Goal: Transaction & Acquisition: Book appointment/travel/reservation

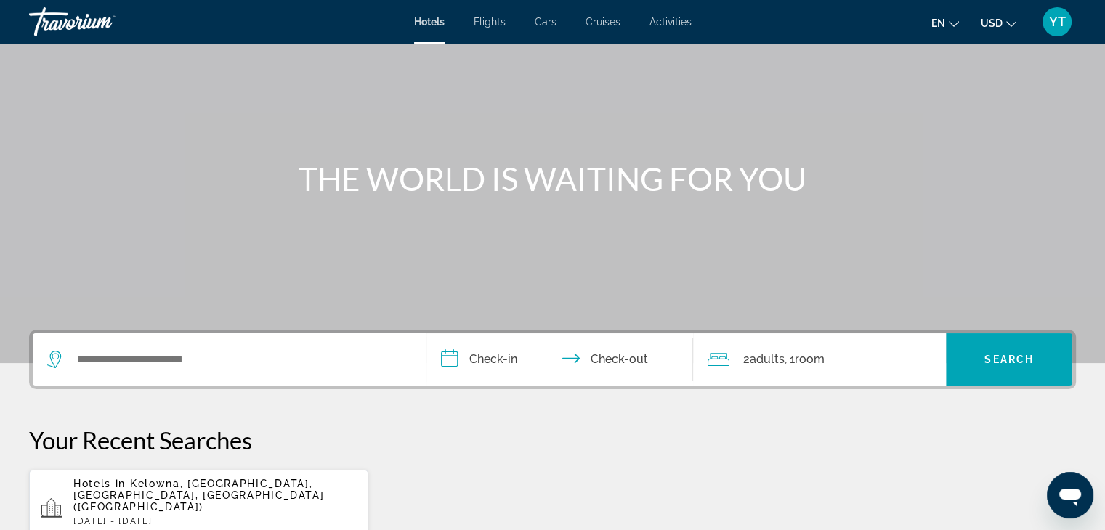
scroll to position [145, 0]
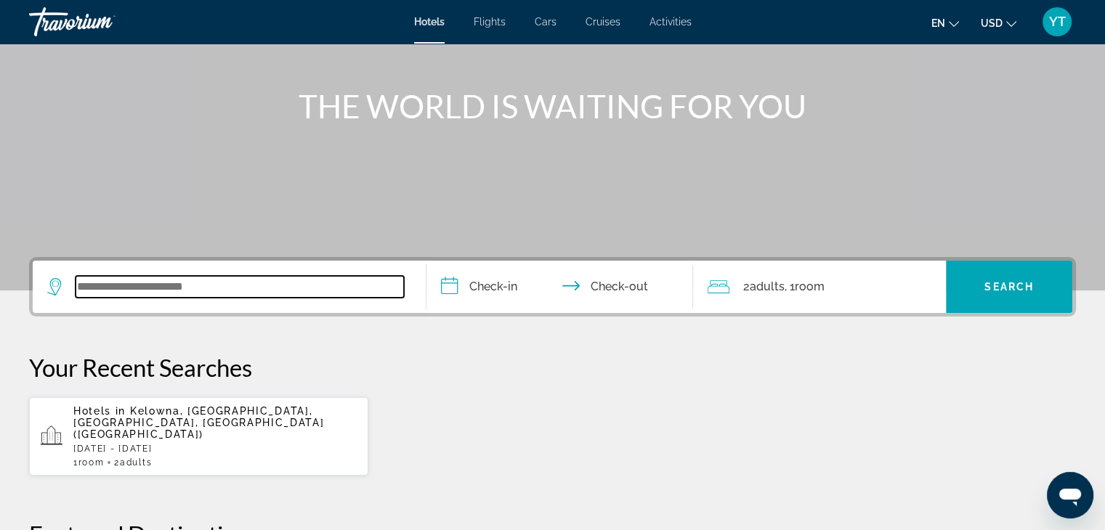
click at [187, 296] on input "Search widget" at bounding box center [240, 287] width 328 height 22
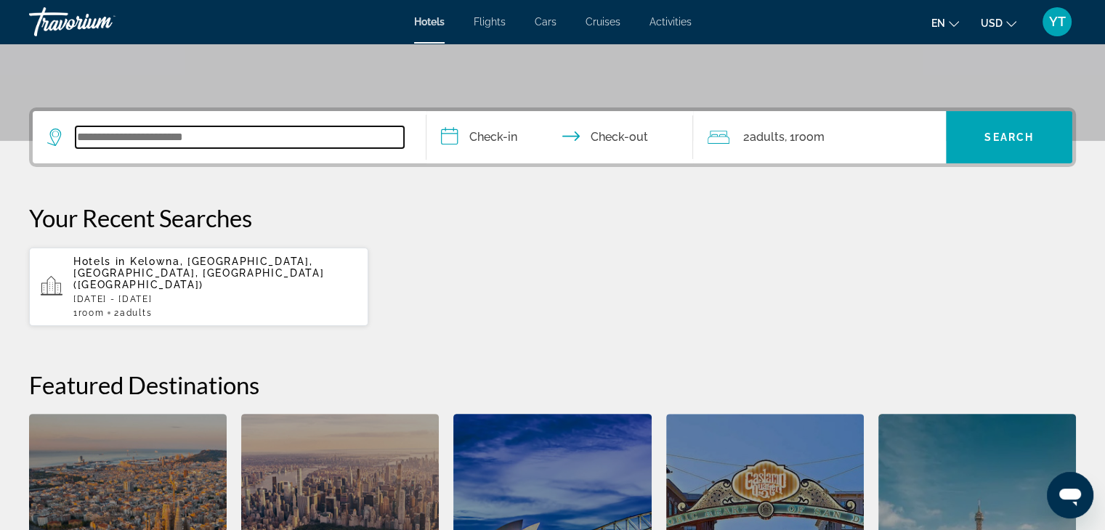
scroll to position [354, 0]
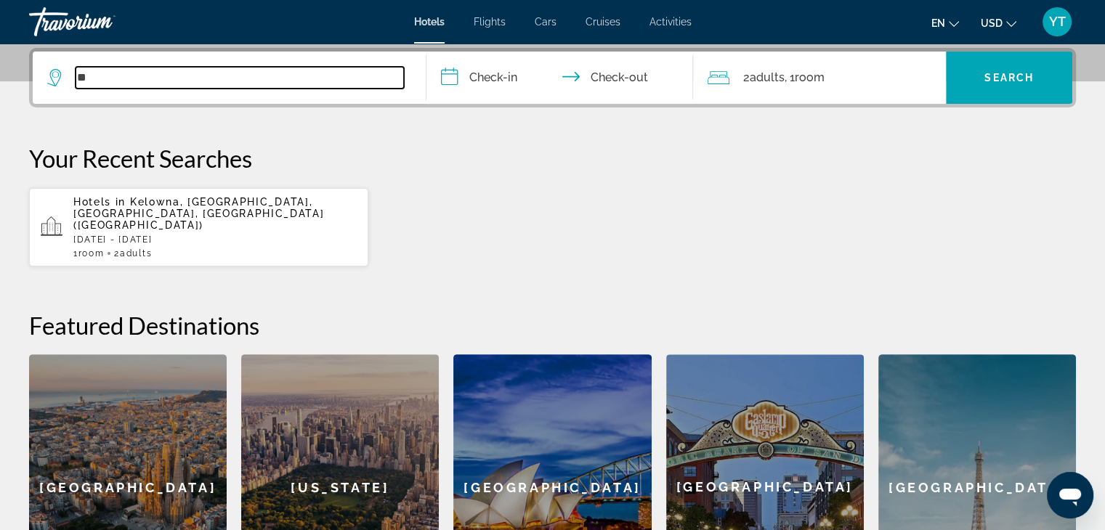
type input "*"
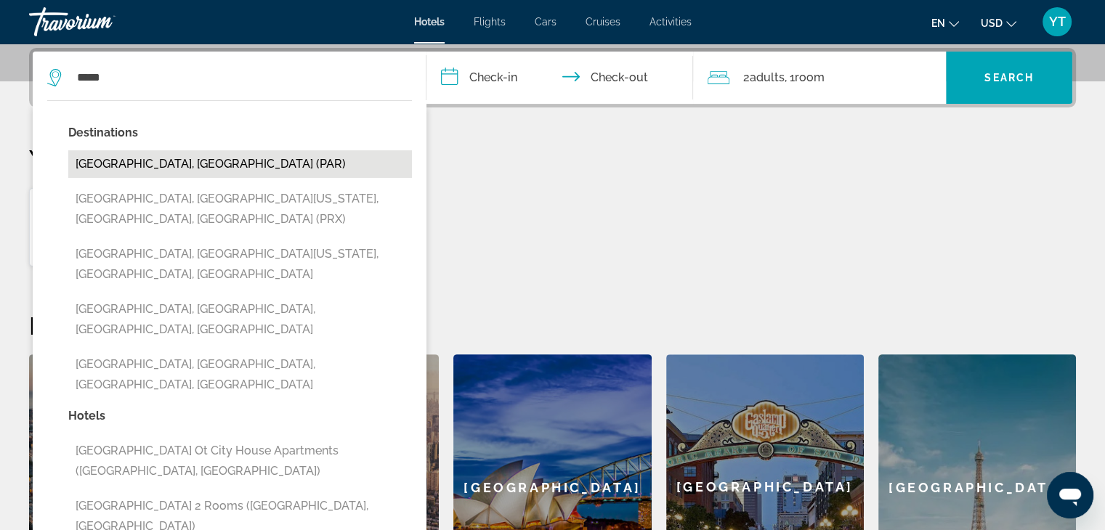
click at [127, 161] on button "[GEOGRAPHIC_DATA], [GEOGRAPHIC_DATA] (PAR)" at bounding box center [240, 164] width 344 height 28
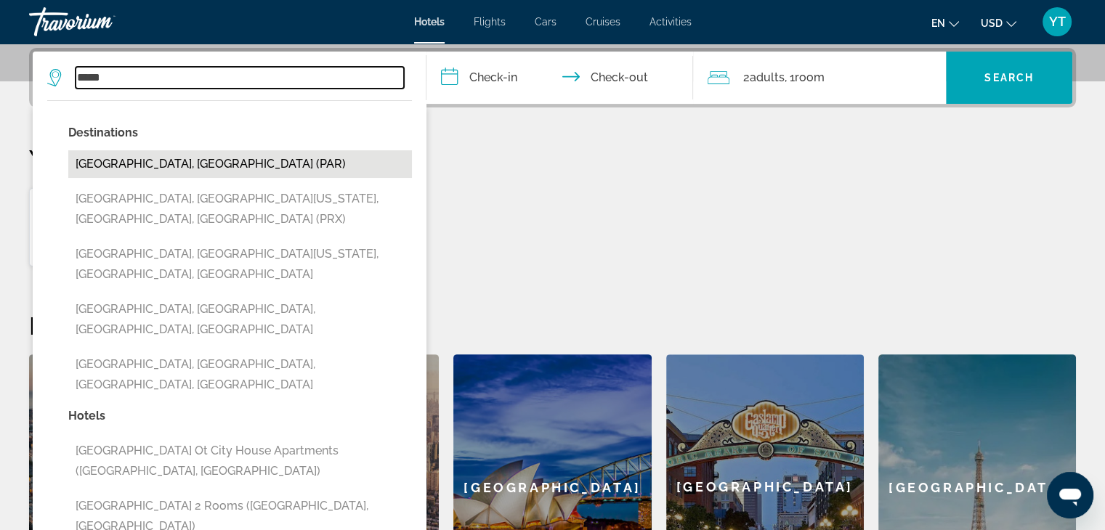
type input "**********"
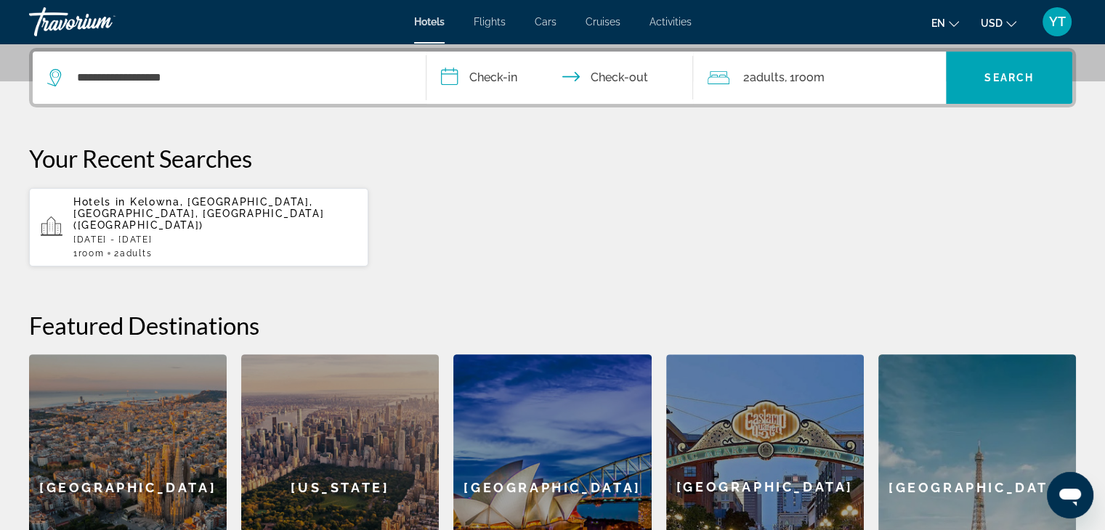
click at [504, 73] on input "**********" at bounding box center [562, 80] width 273 height 57
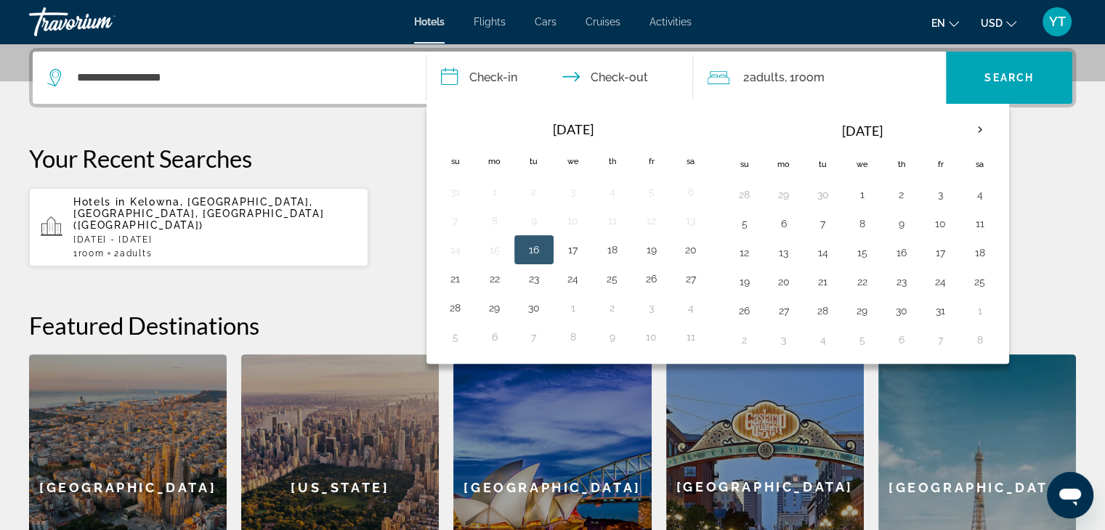
click at [636, 76] on input "**********" at bounding box center [562, 80] width 273 height 57
click at [967, 131] on th "Next month" at bounding box center [979, 130] width 39 height 32
click at [932, 306] on button "28" at bounding box center [940, 311] width 23 height 20
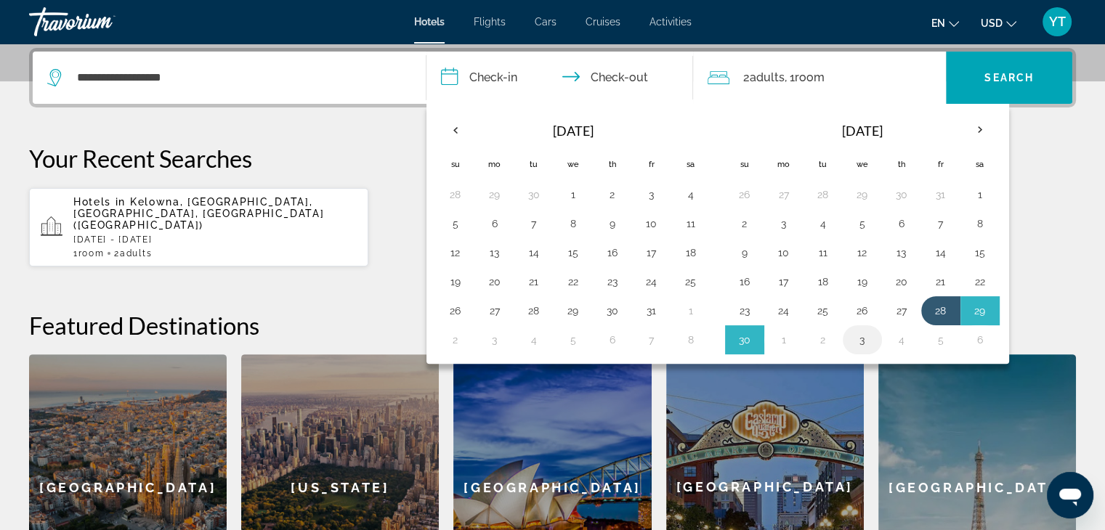
click at [855, 338] on button "3" at bounding box center [862, 340] width 23 height 20
type input "**********"
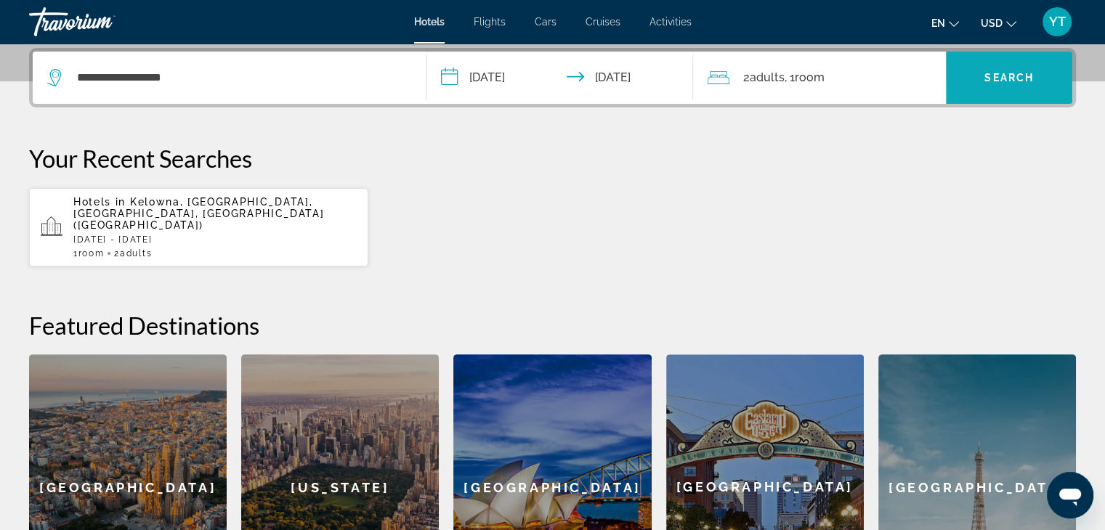
click at [988, 89] on span "Search widget" at bounding box center [1009, 77] width 126 height 35
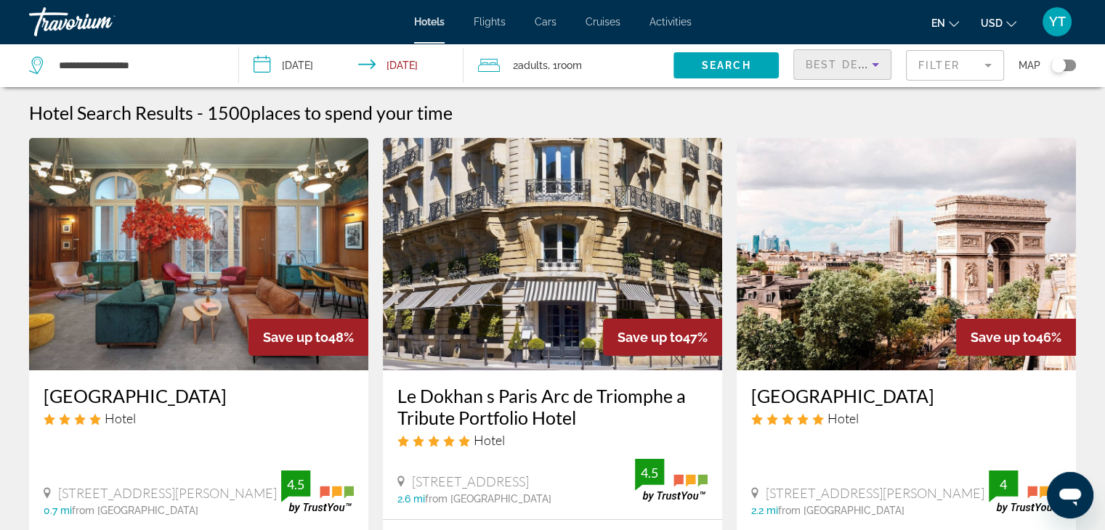
click at [836, 67] on span "Best Deals" at bounding box center [844, 65] width 76 height 12
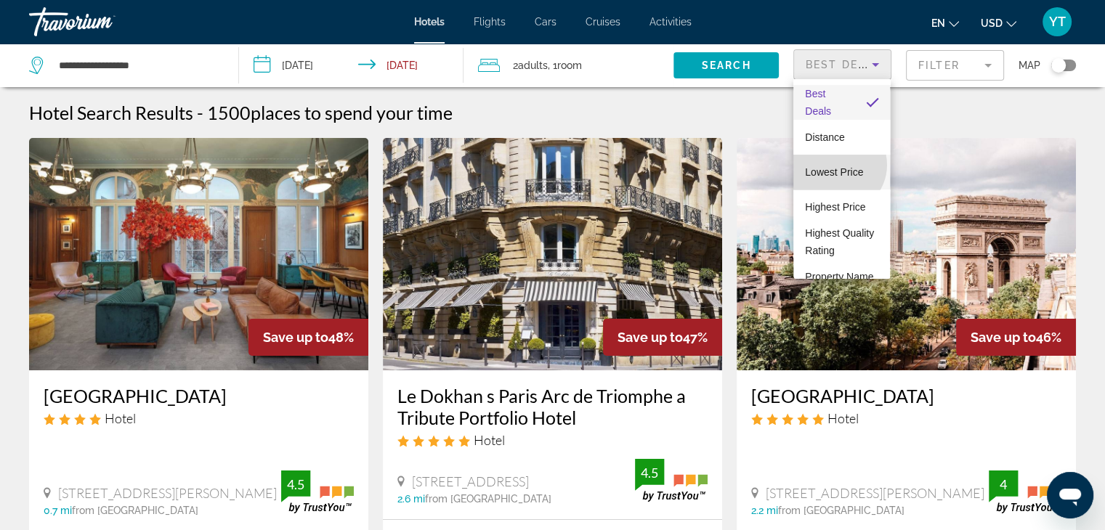
click at [837, 165] on span "Lowest Price" at bounding box center [834, 171] width 58 height 17
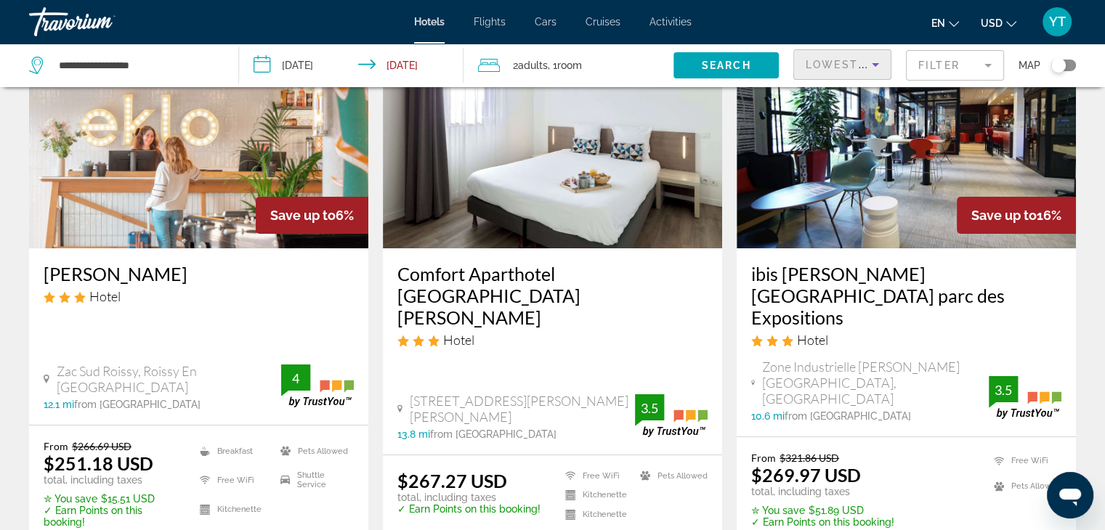
scroll to position [145, 0]
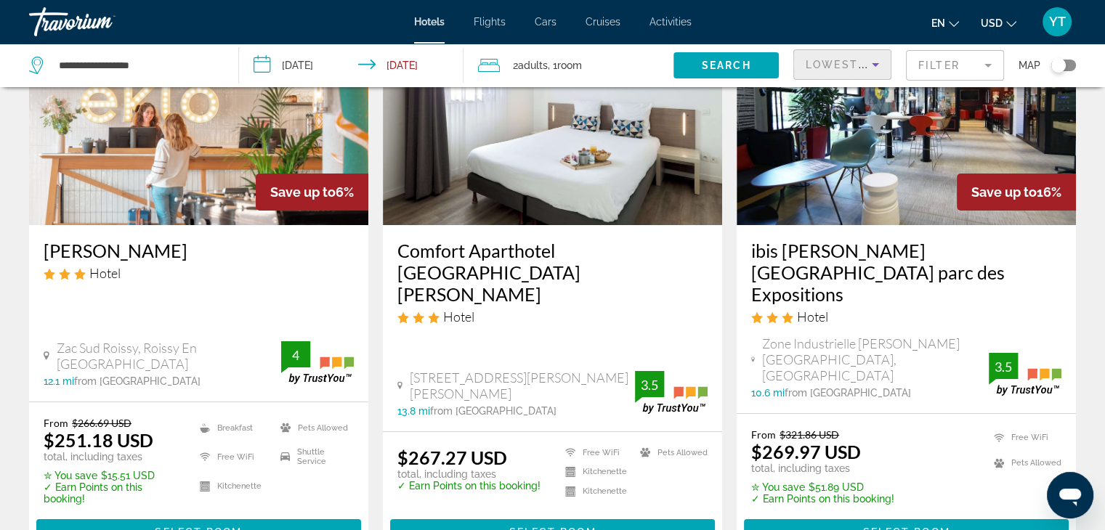
click at [1002, 24] on button "USD USD ($) MXN (Mex$) CAD (Can$) GBP (£) EUR (€) AUD (A$) NZD (NZ$) CNY (CN¥)" at bounding box center [999, 22] width 36 height 21
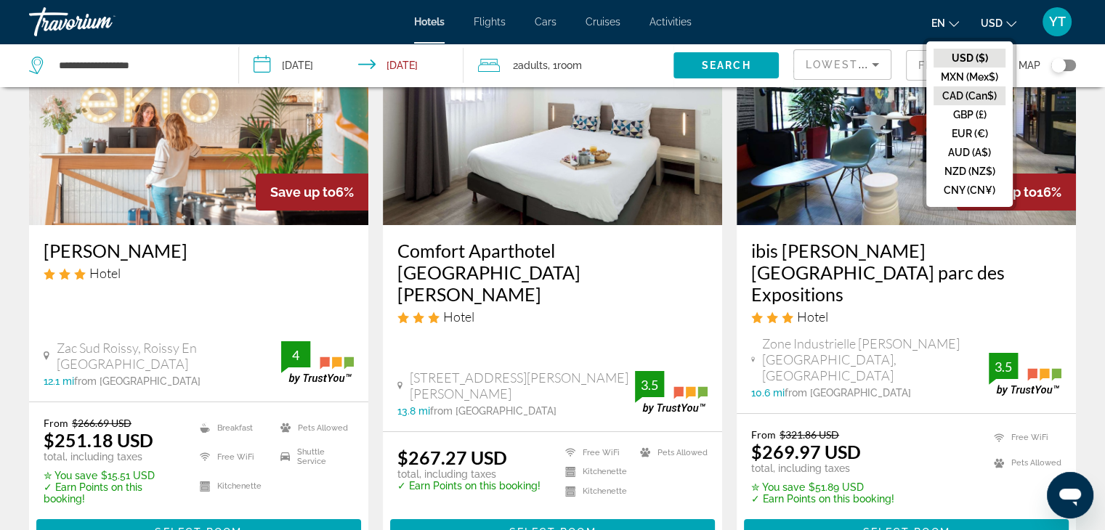
click at [982, 97] on button "CAD (Can$)" at bounding box center [969, 95] width 72 height 19
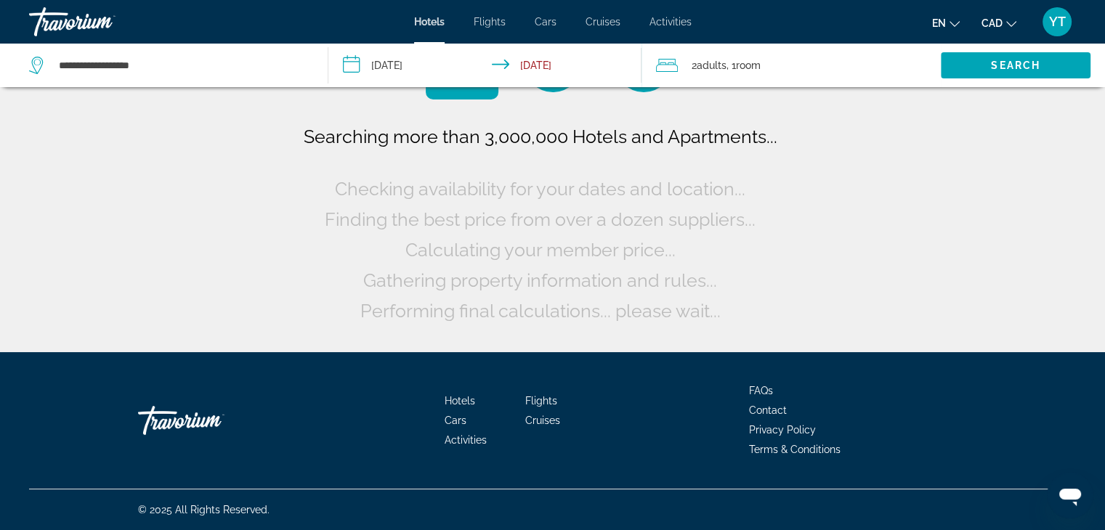
scroll to position [0, 0]
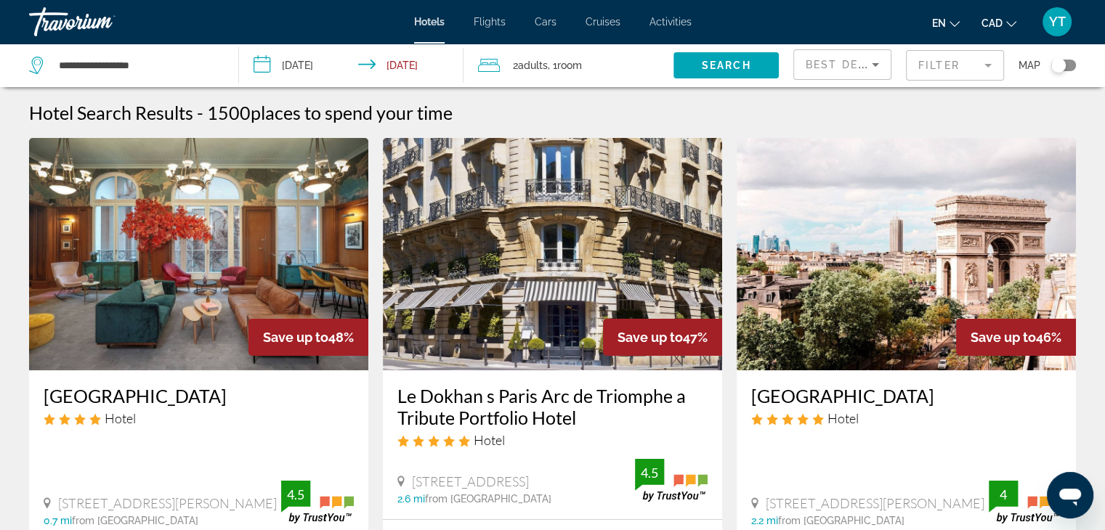
click at [861, 65] on span "Best Deals" at bounding box center [844, 65] width 76 height 12
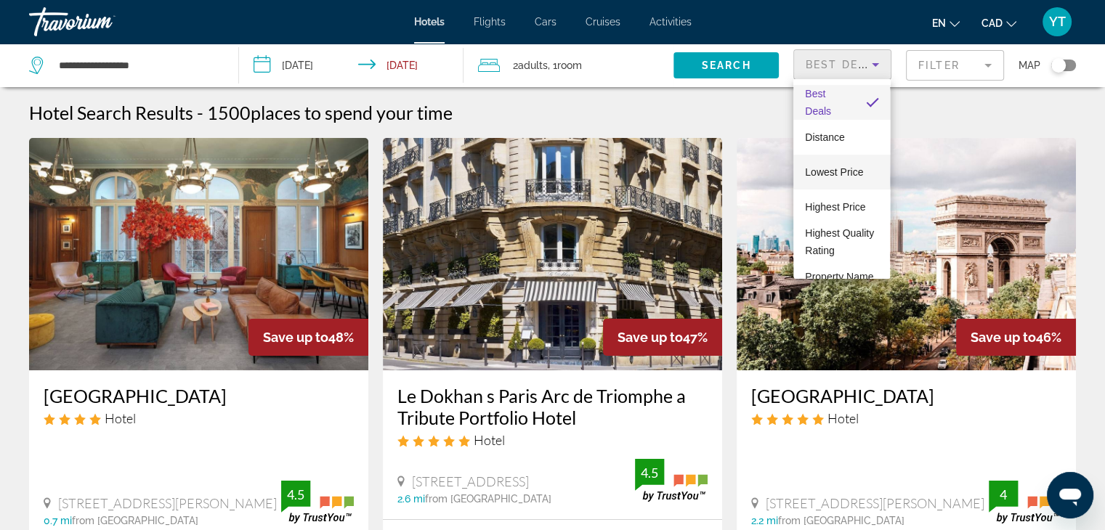
click at [845, 173] on span "Lowest Price" at bounding box center [834, 172] width 58 height 12
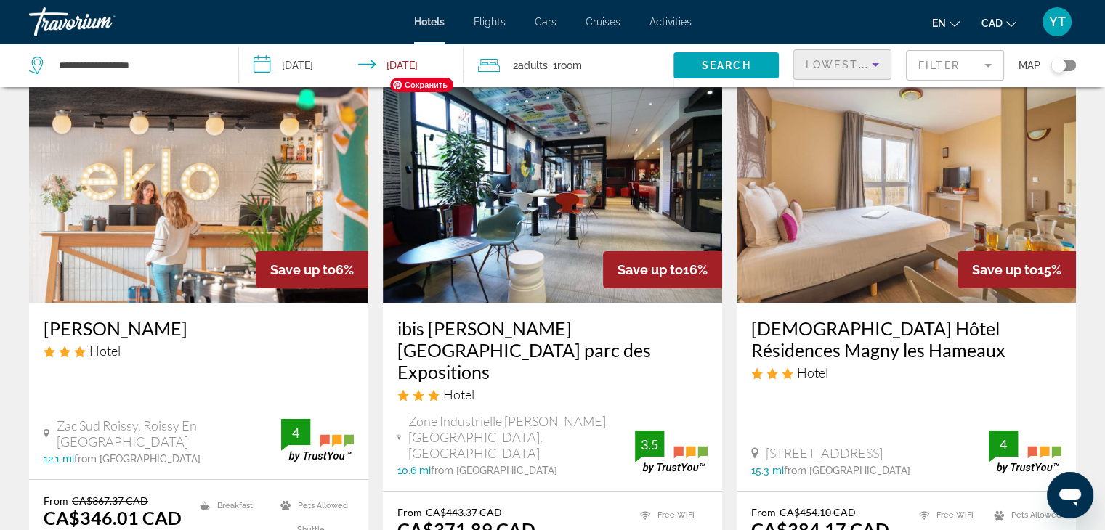
scroll to position [145, 0]
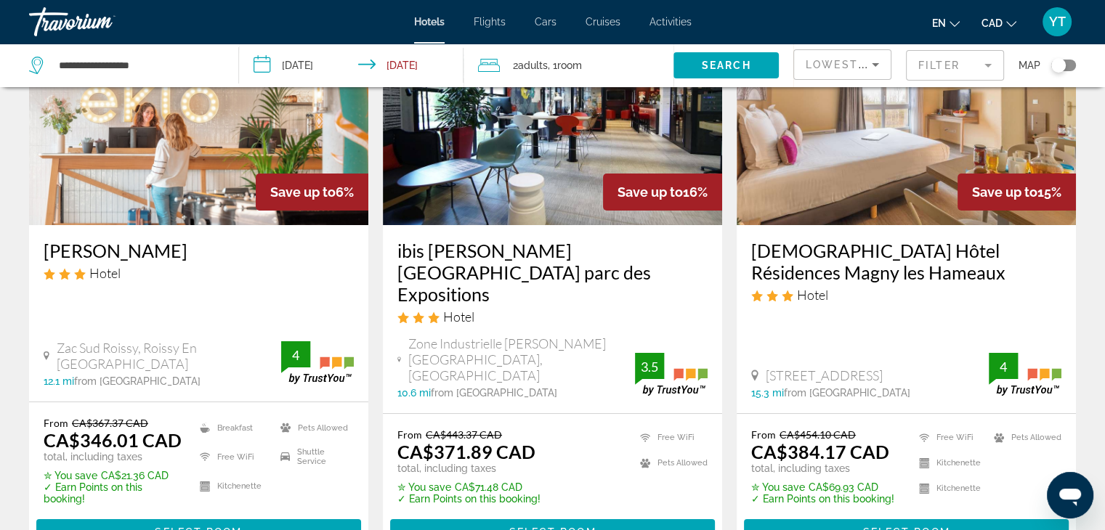
click at [120, 248] on h3 "Eklo Roissy" at bounding box center [199, 251] width 310 height 22
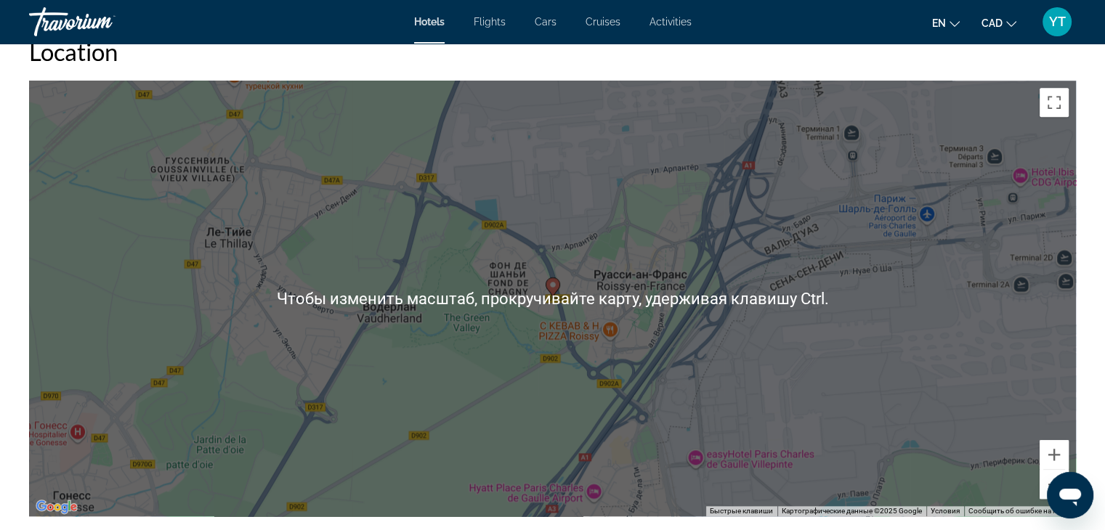
scroll to position [1453, 0]
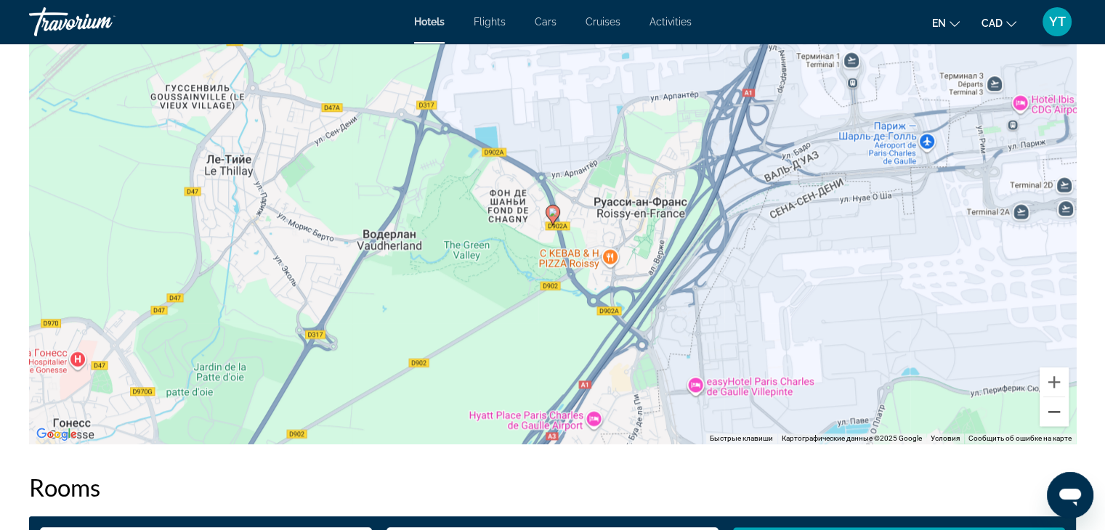
click at [1052, 419] on button "Уменьшить" at bounding box center [1053, 411] width 29 height 29
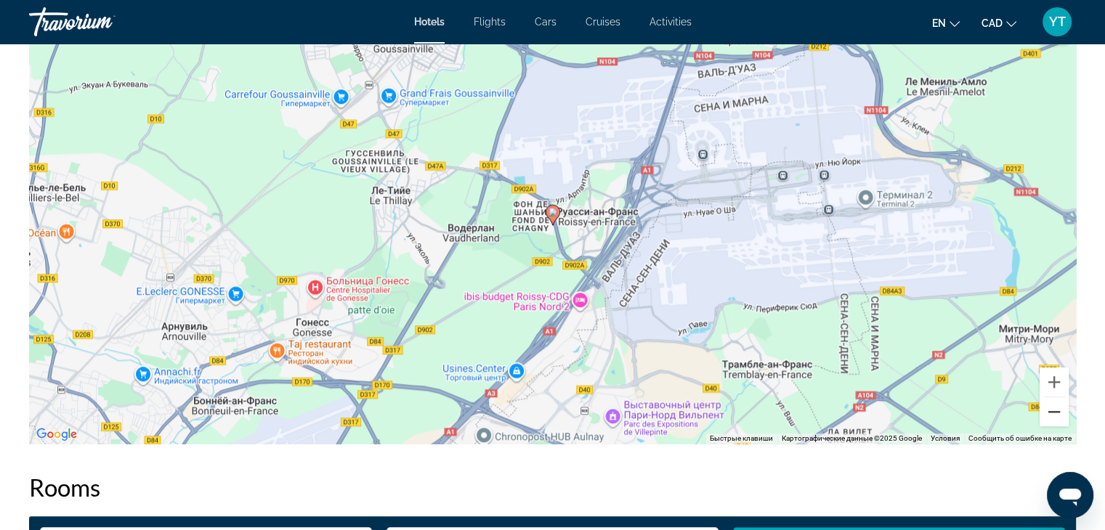
click at [1052, 419] on button "Уменьшить" at bounding box center [1053, 411] width 29 height 29
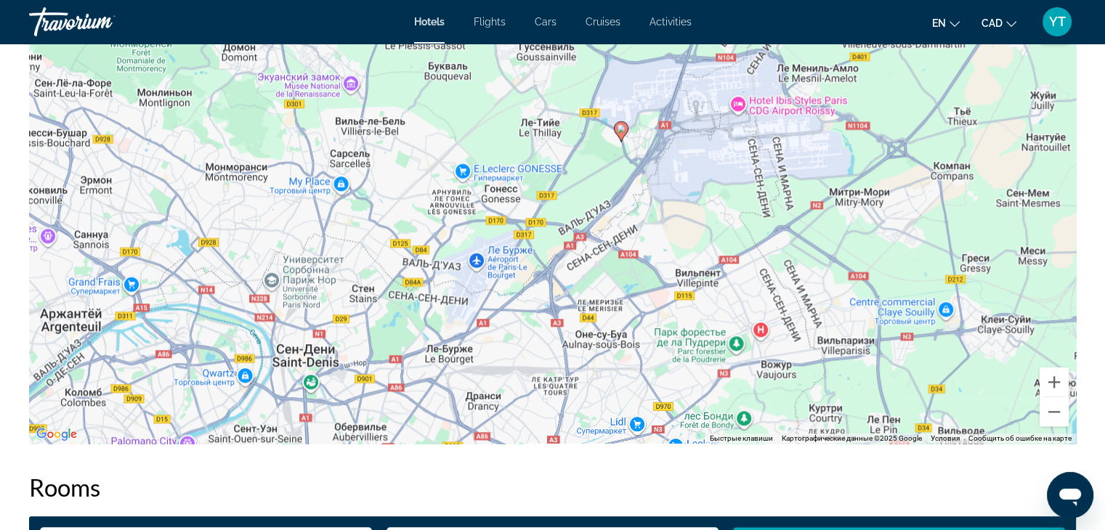
drag, startPoint x: 554, startPoint y: 370, endPoint x: 622, endPoint y: 284, distance: 109.6
click at [622, 284] on div "Чтобы активировать перетаскивание с помощью клавиатуры, нажмите Alt + Ввод. Пос…" at bounding box center [552, 226] width 1047 height 436
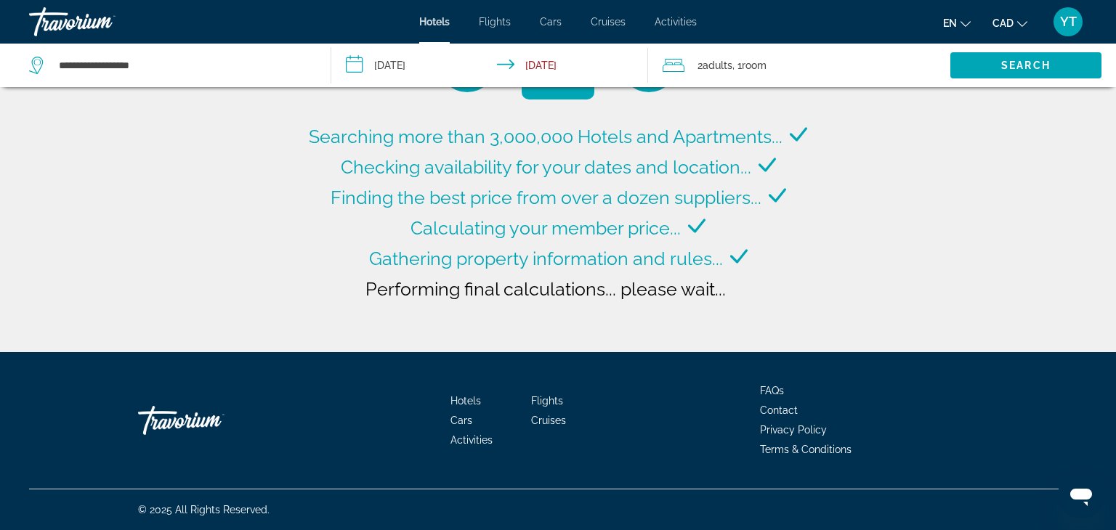
click at [416, 65] on input "**********" at bounding box center [492, 68] width 322 height 48
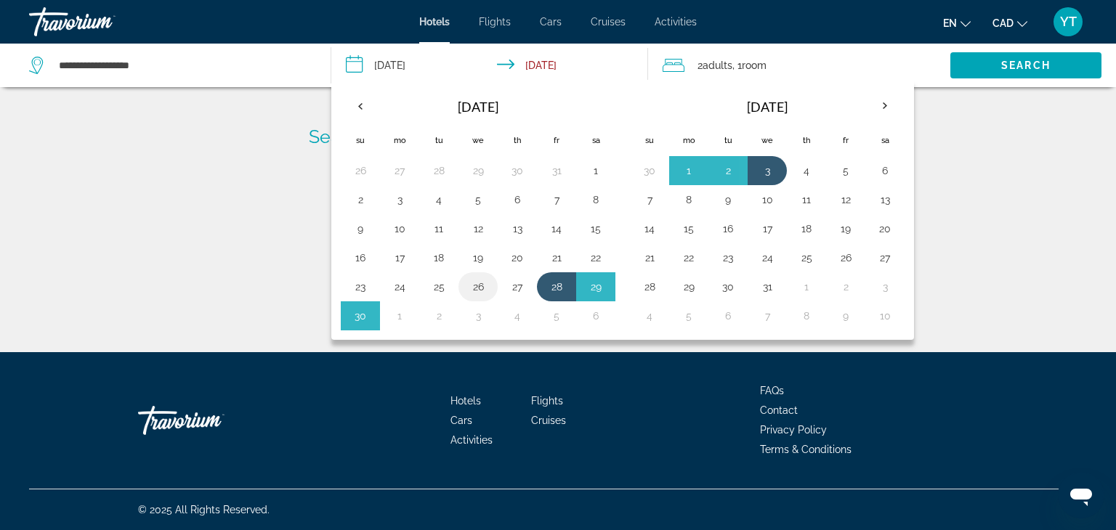
click at [479, 284] on button "26" at bounding box center [477, 287] width 23 height 20
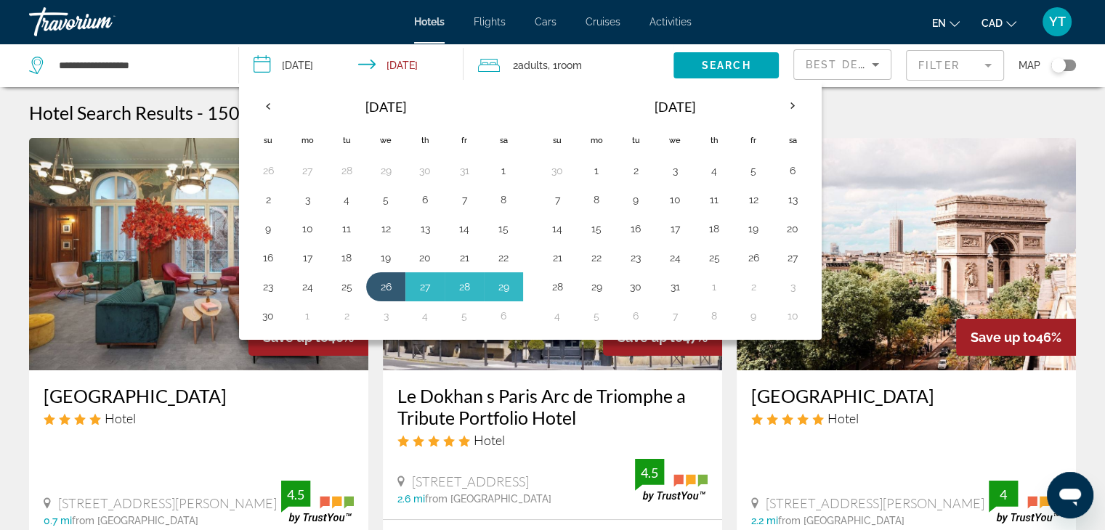
click at [268, 318] on button "30" at bounding box center [267, 316] width 23 height 20
type input "**********"
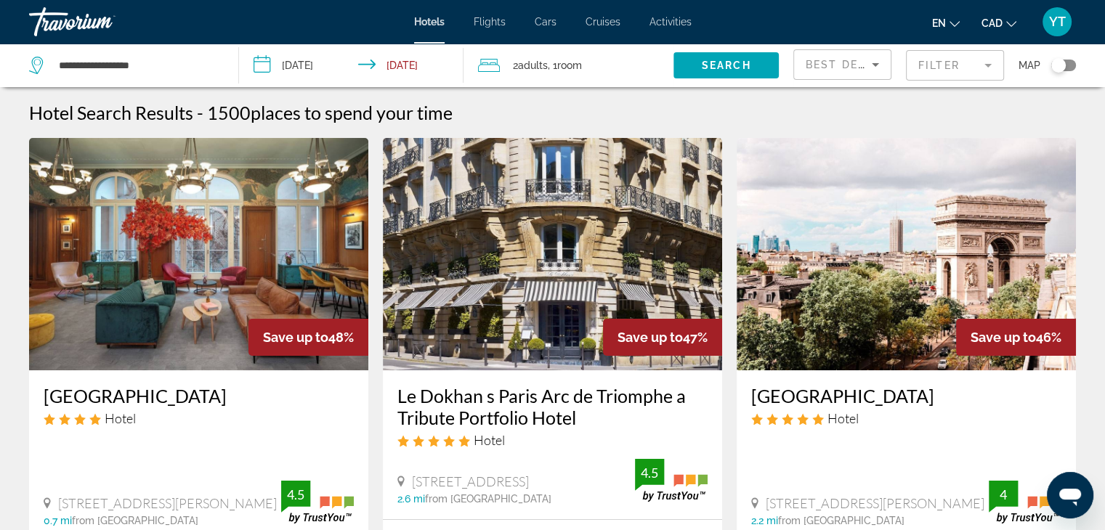
click at [711, 66] on span "Search" at bounding box center [726, 66] width 49 height 12
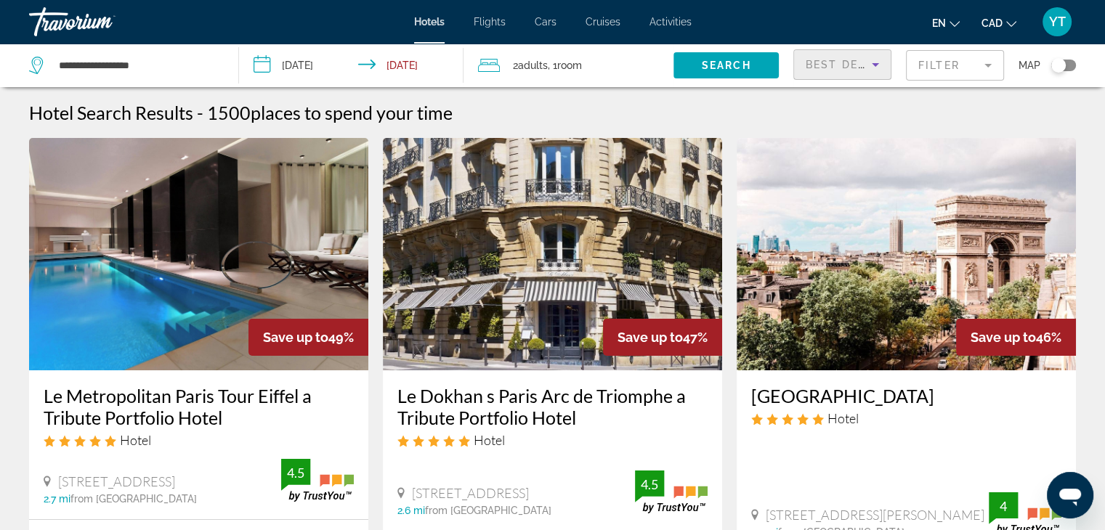
click at [864, 62] on span "Best Deals" at bounding box center [844, 65] width 76 height 12
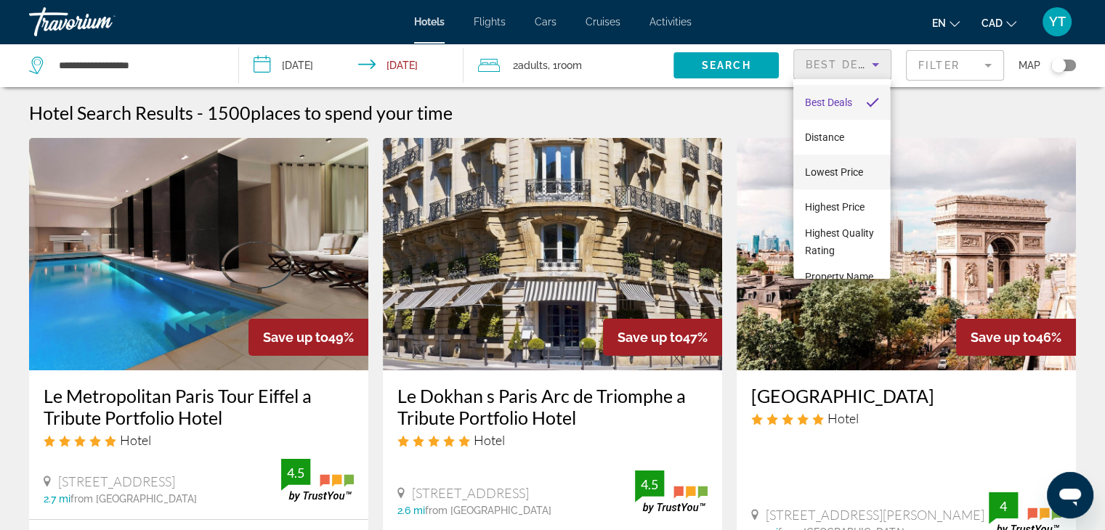
click at [845, 176] on span "Lowest Price" at bounding box center [834, 172] width 58 height 12
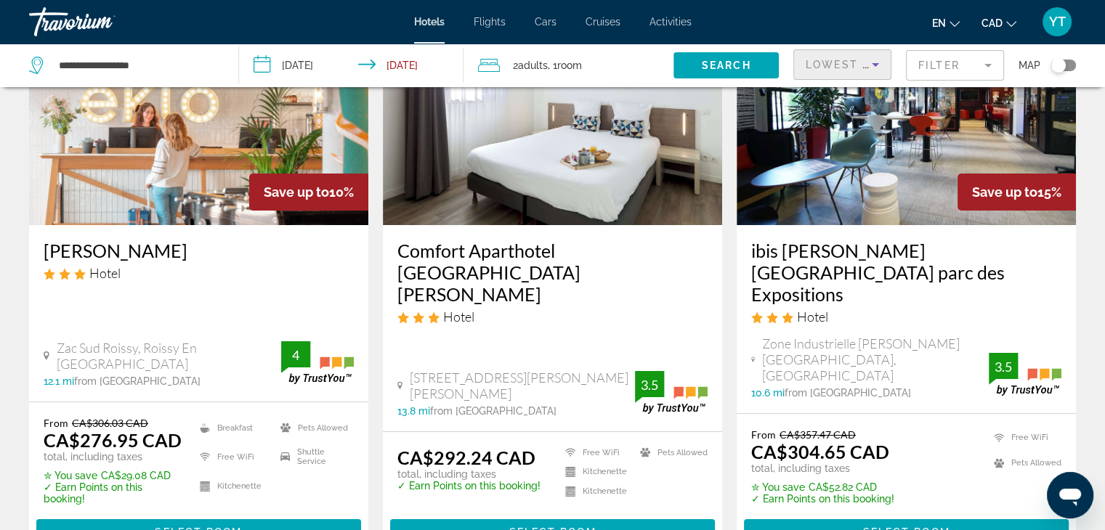
scroll to position [218, 0]
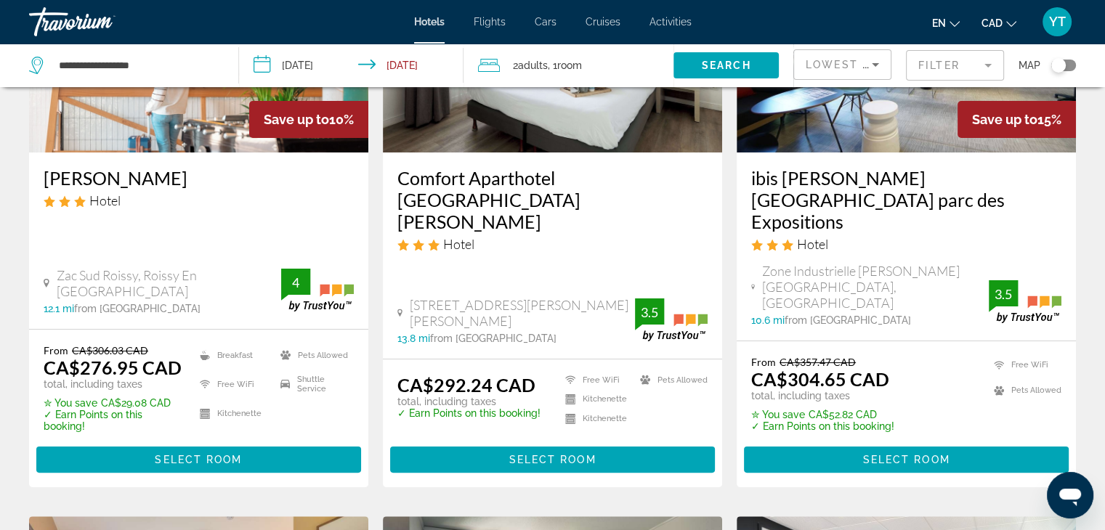
click at [500, 180] on h3 "Comfort Aparthotel Versailles St Cyr l Ecole" at bounding box center [552, 199] width 310 height 65
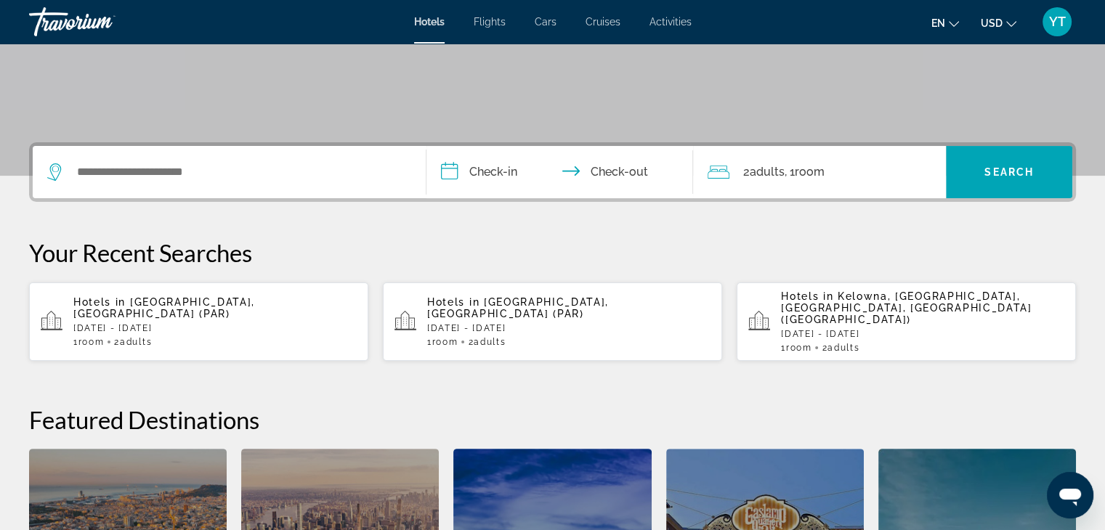
scroll to position [291, 0]
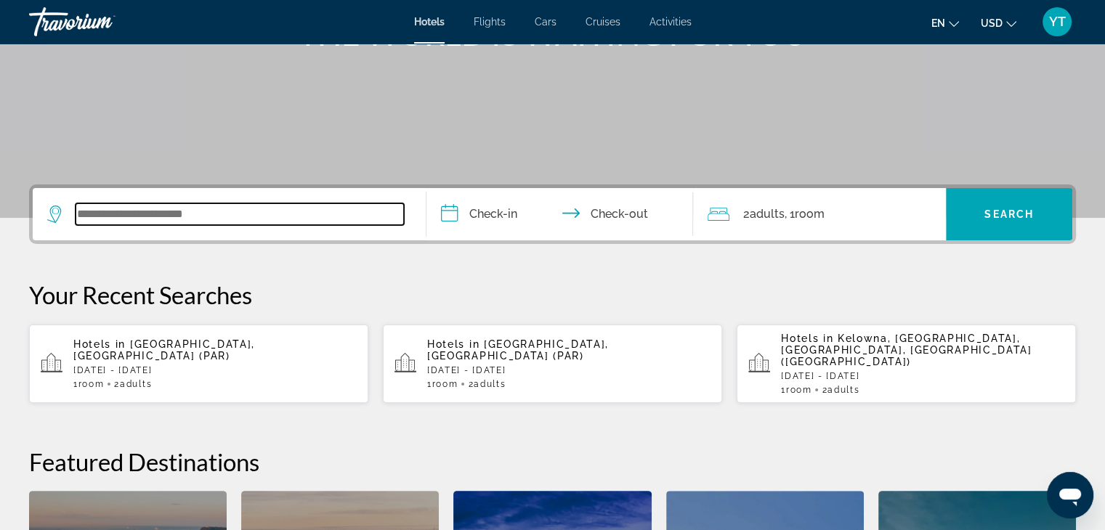
click at [131, 212] on input "Search widget" at bounding box center [240, 214] width 328 height 22
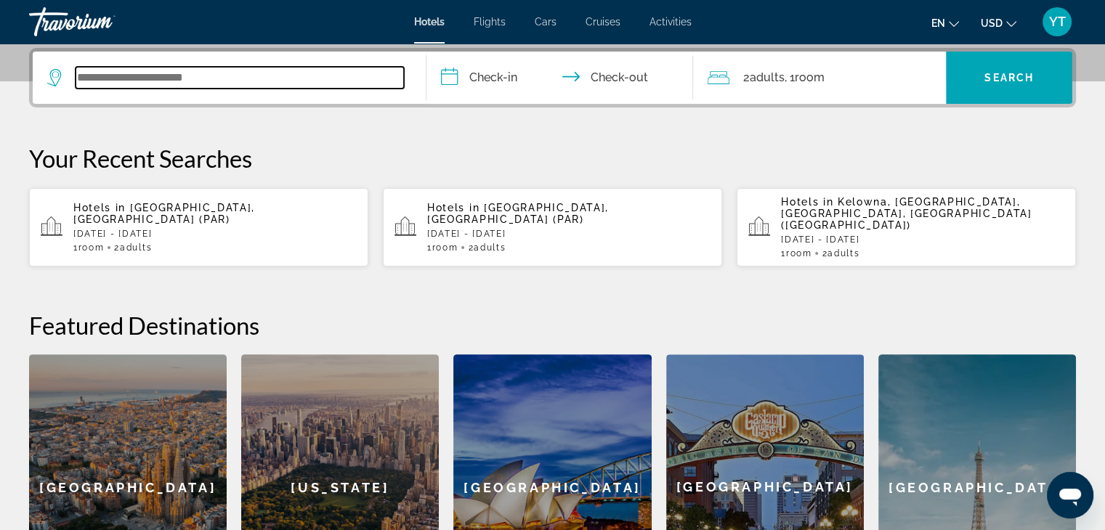
scroll to position [354, 0]
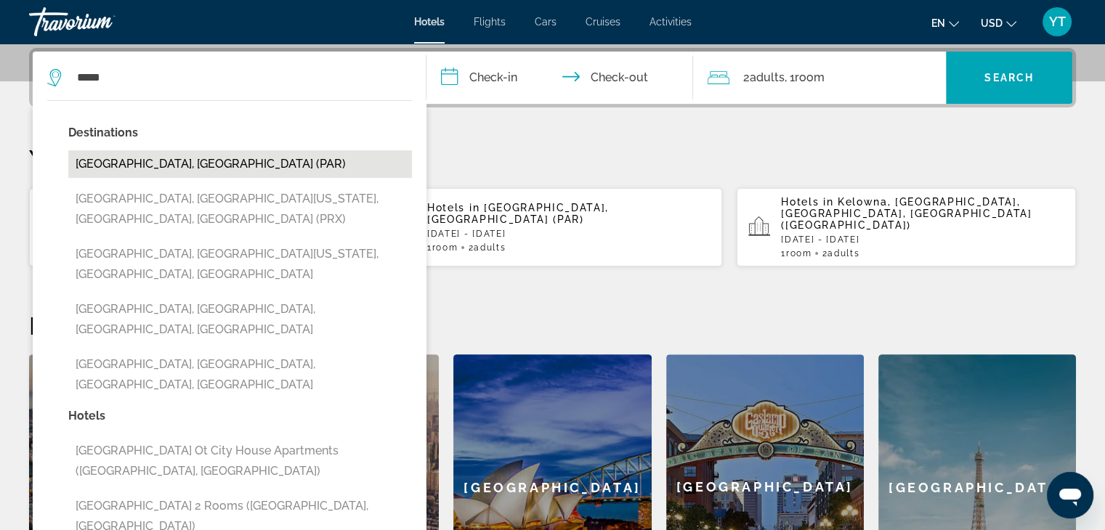
click at [146, 162] on button "[GEOGRAPHIC_DATA], [GEOGRAPHIC_DATA] (PAR)" at bounding box center [240, 164] width 344 height 28
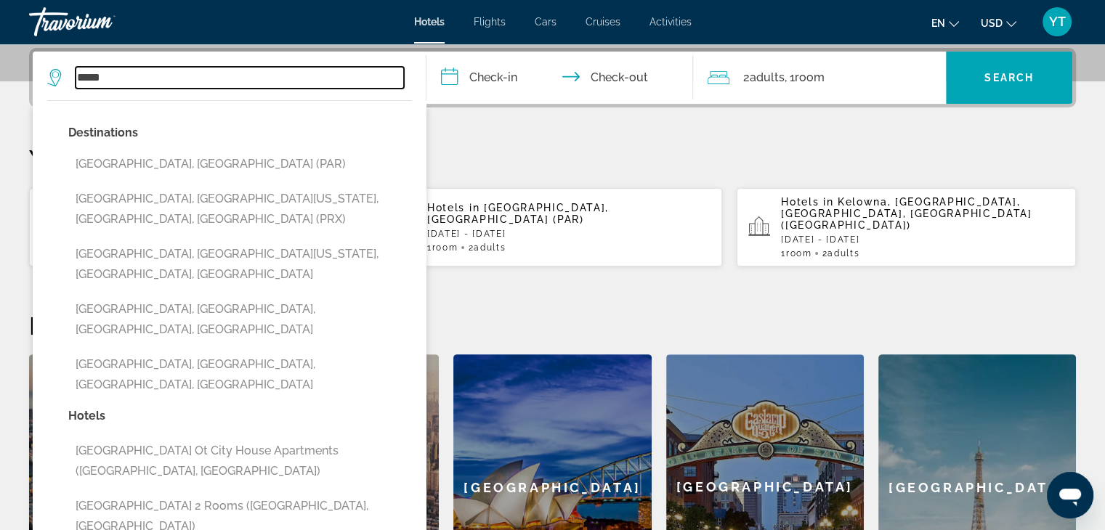
type input "**********"
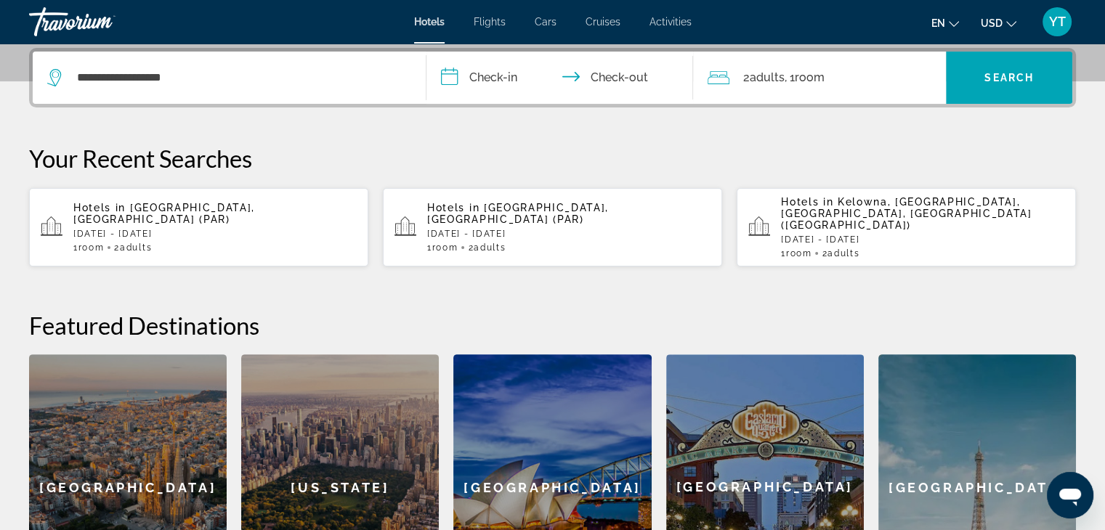
click at [501, 73] on input "**********" at bounding box center [562, 80] width 273 height 57
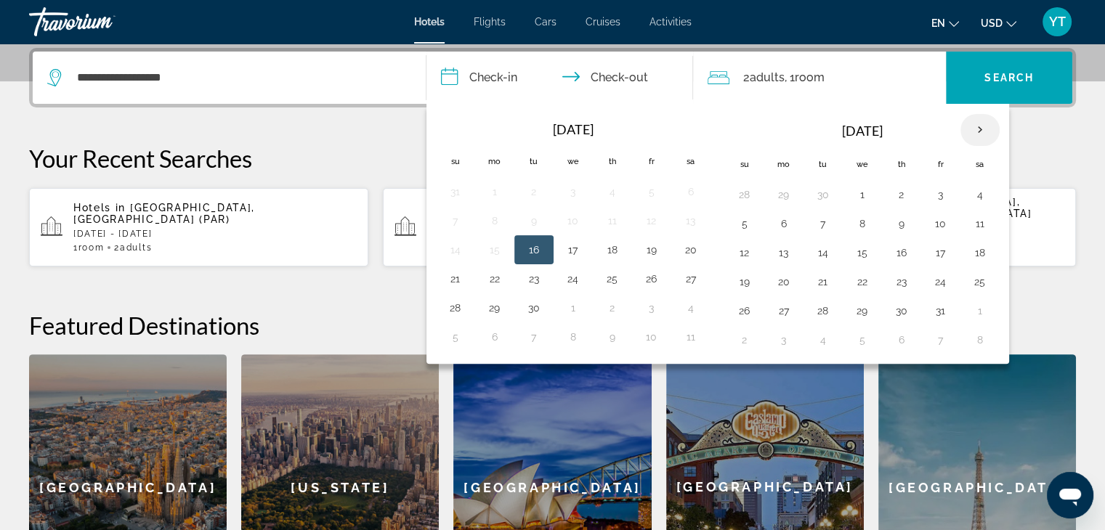
click at [978, 126] on th "Next month" at bounding box center [979, 130] width 39 height 32
click at [862, 312] on button "26" at bounding box center [862, 311] width 23 height 20
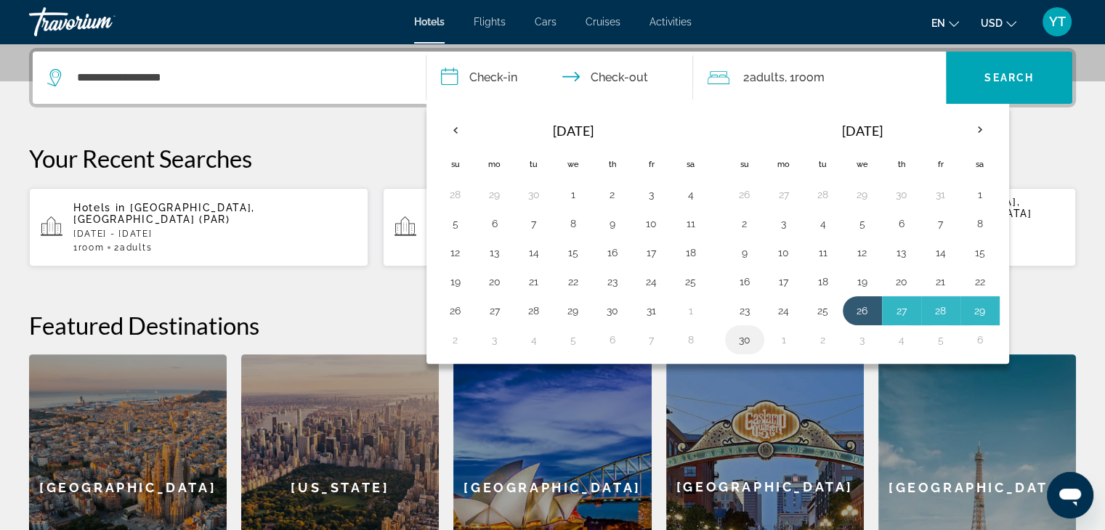
click at [741, 338] on button "30" at bounding box center [744, 340] width 23 height 20
type input "**********"
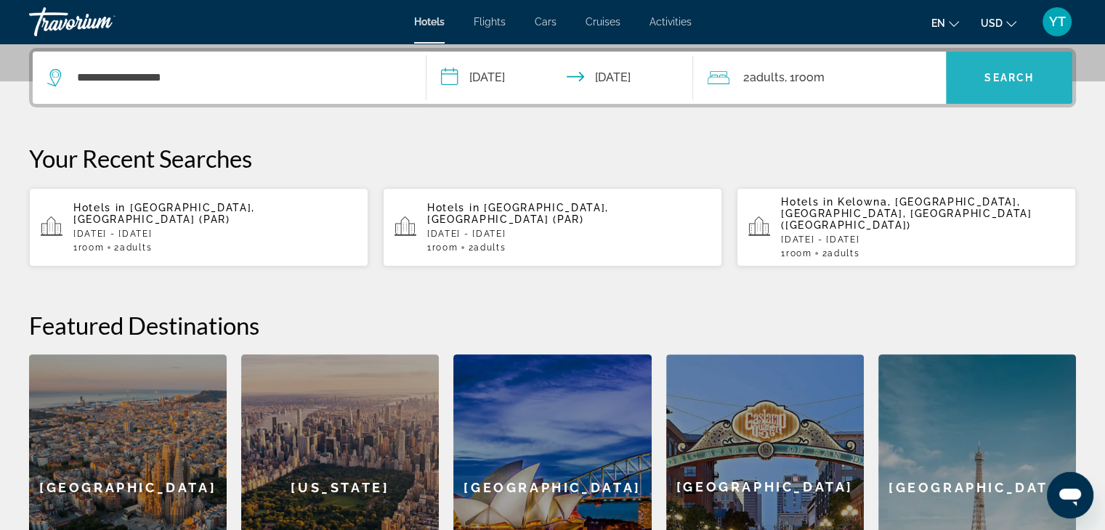
click at [983, 74] on span "Search widget" at bounding box center [1009, 77] width 126 height 35
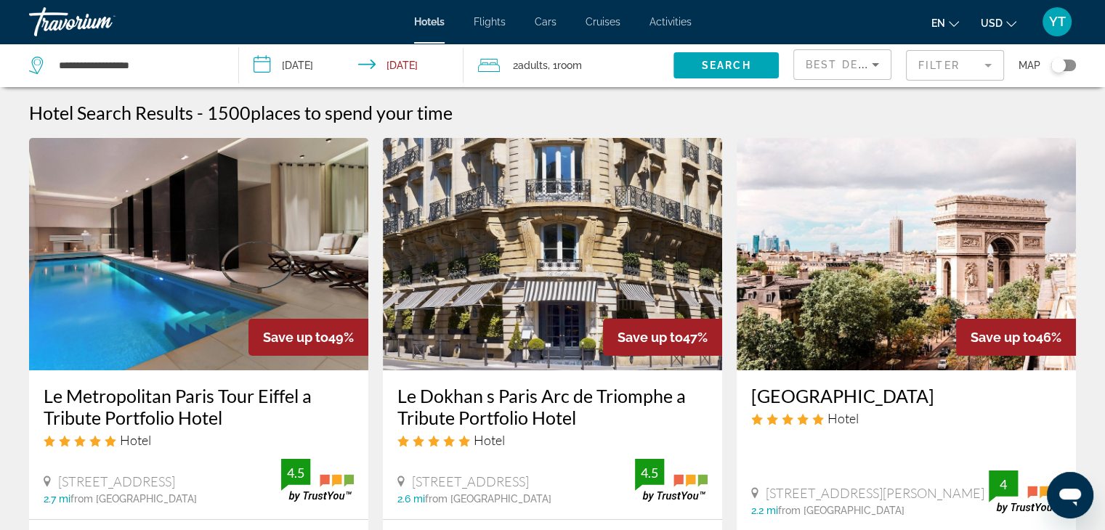
click at [856, 62] on span "Best Deals" at bounding box center [844, 65] width 76 height 12
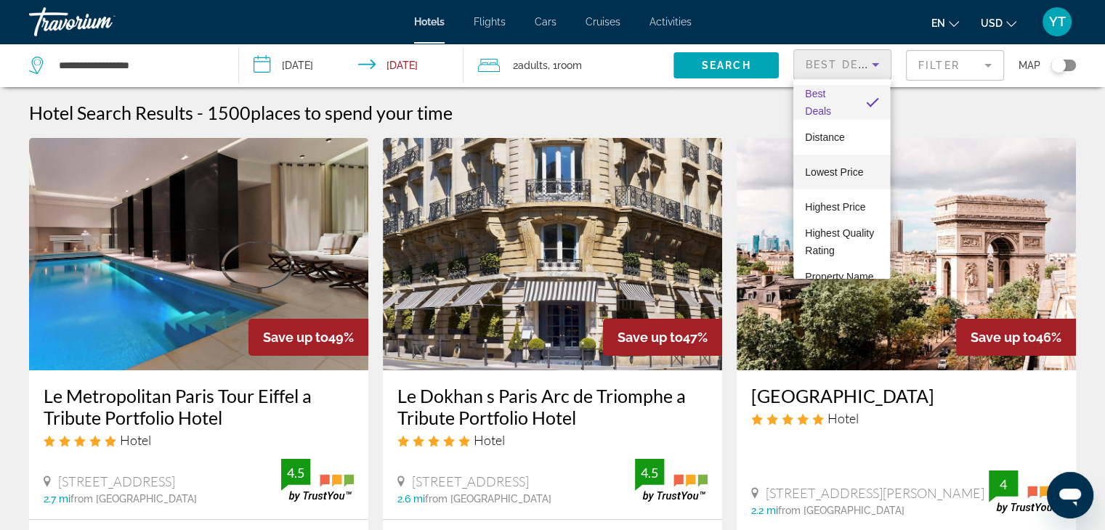
click at [843, 173] on span "Lowest Price" at bounding box center [834, 172] width 58 height 12
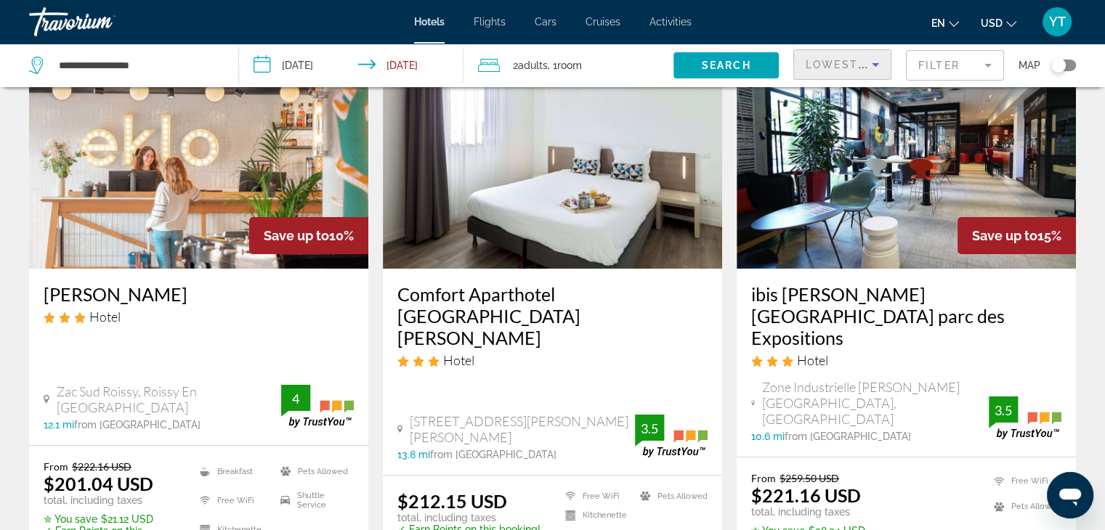
scroll to position [145, 0]
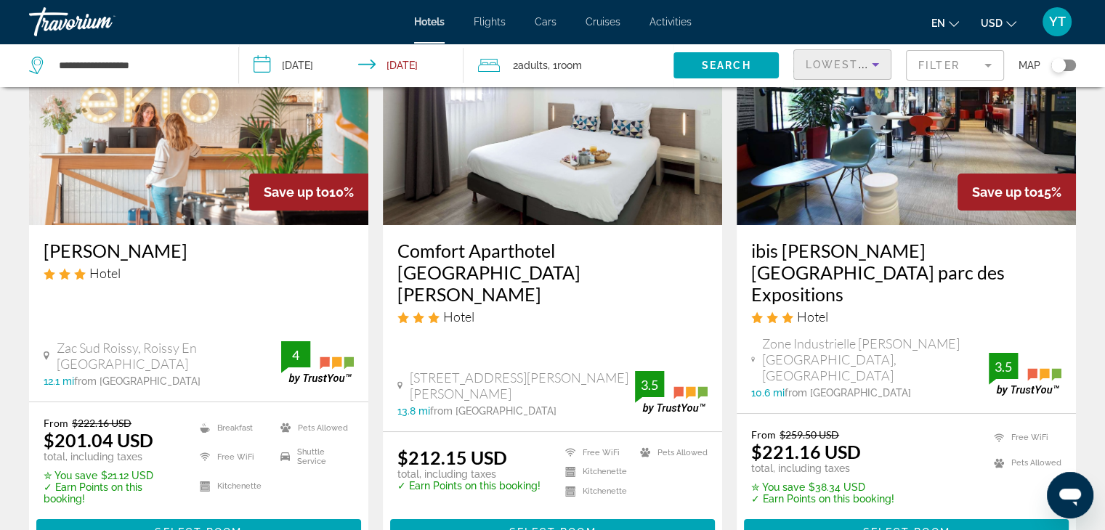
click at [559, 255] on h3 "Comfort Aparthotel Versailles St Cyr l Ecole" at bounding box center [552, 272] width 310 height 65
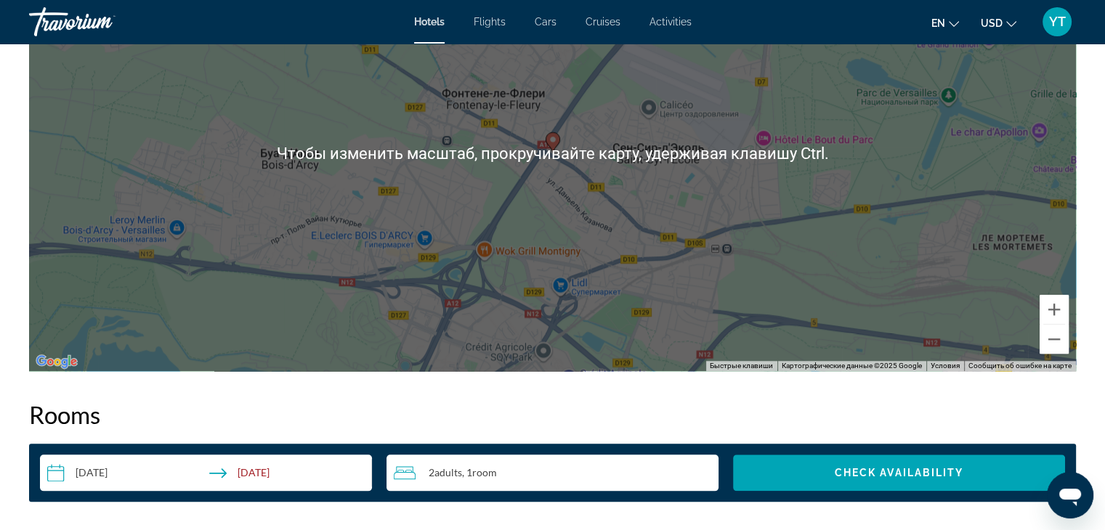
scroll to position [1453, 0]
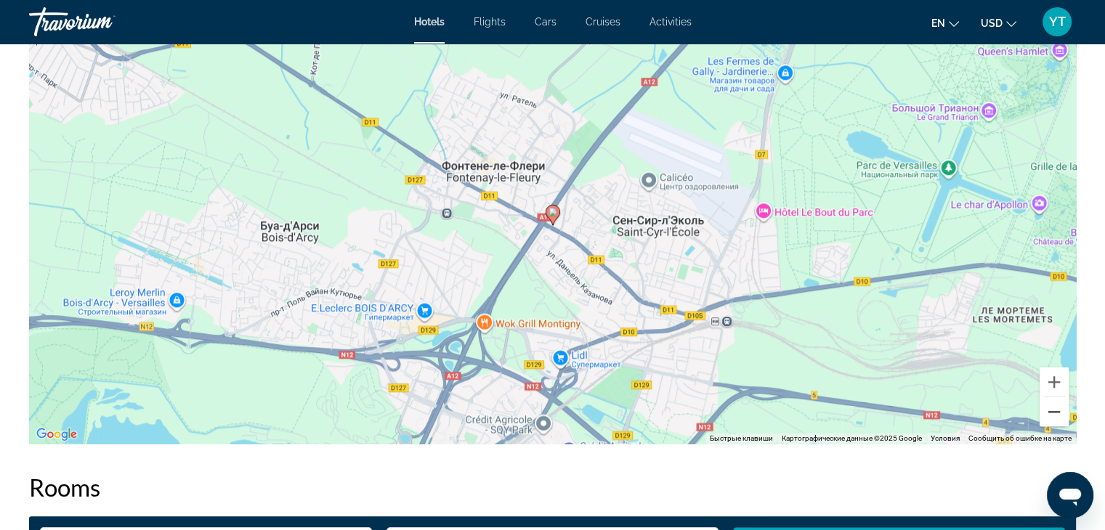
click at [1053, 419] on button "Уменьшить" at bounding box center [1053, 411] width 29 height 29
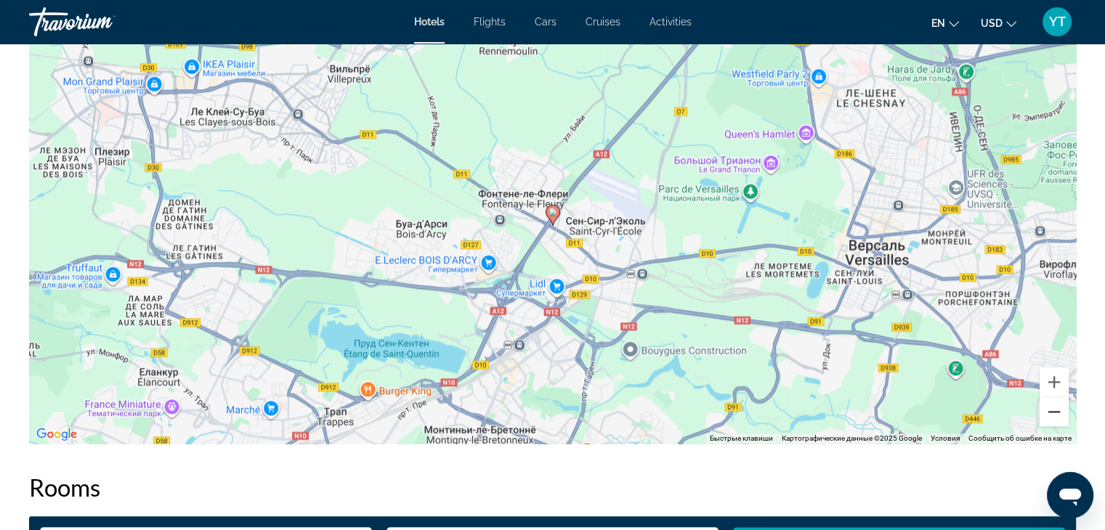
click at [1053, 419] on button "Уменьшить" at bounding box center [1053, 411] width 29 height 29
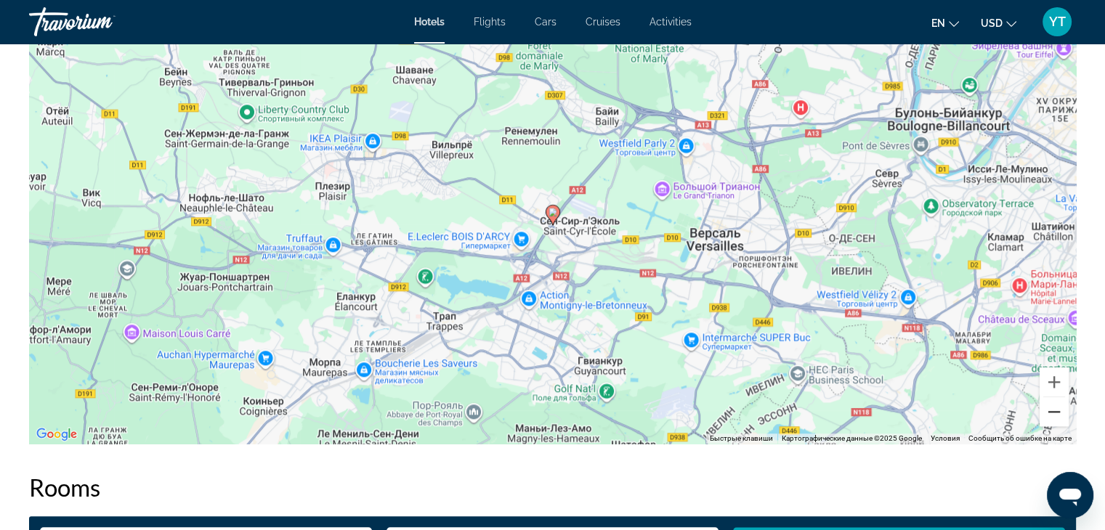
click at [1053, 419] on button "Уменьшить" at bounding box center [1053, 411] width 29 height 29
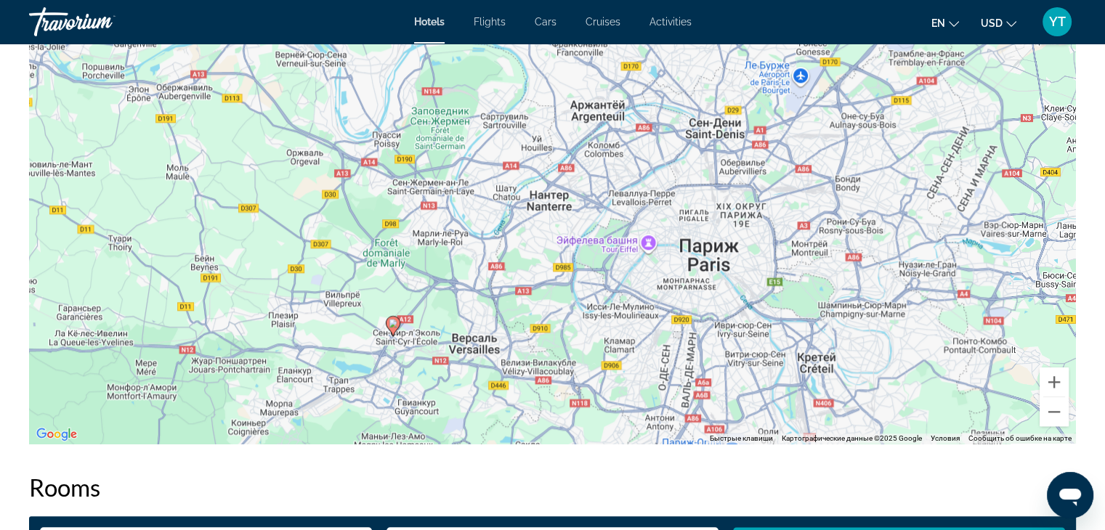
drag, startPoint x: 753, startPoint y: 225, endPoint x: 590, endPoint y: 339, distance: 199.3
click at [590, 339] on div "Чтобы активировать перетаскивание с помощью клавиатуры, нажмите Alt + Ввод. Пос…" at bounding box center [552, 226] width 1047 height 436
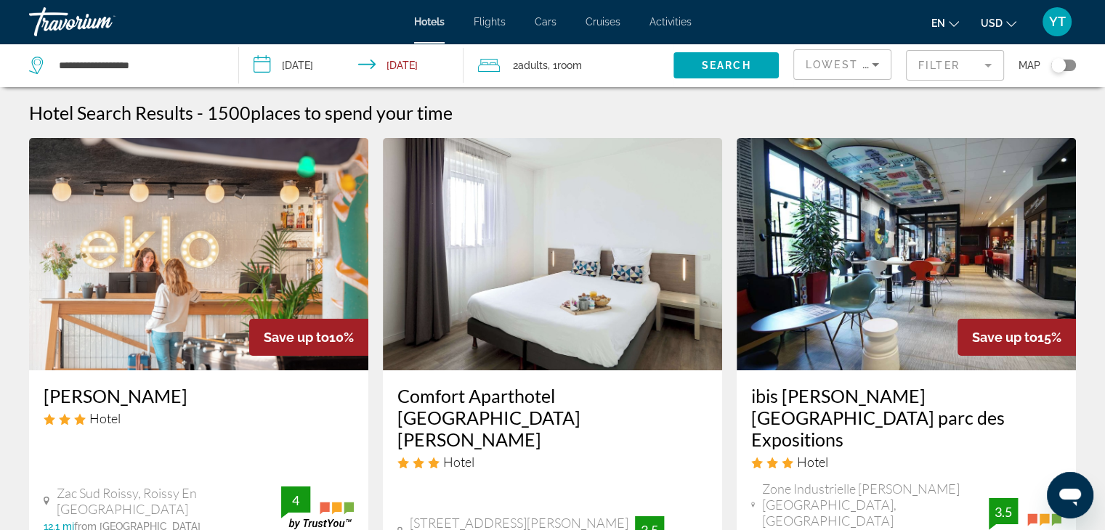
click at [877, 399] on h3 "ibis Paris Nord Villepinte parc des Expositions" at bounding box center [906, 417] width 310 height 65
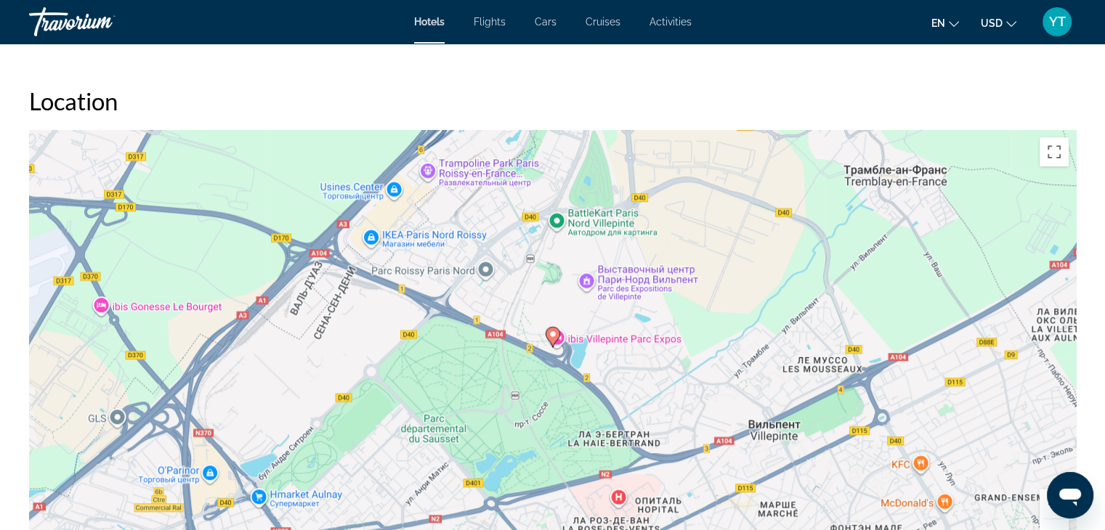
scroll to position [1380, 0]
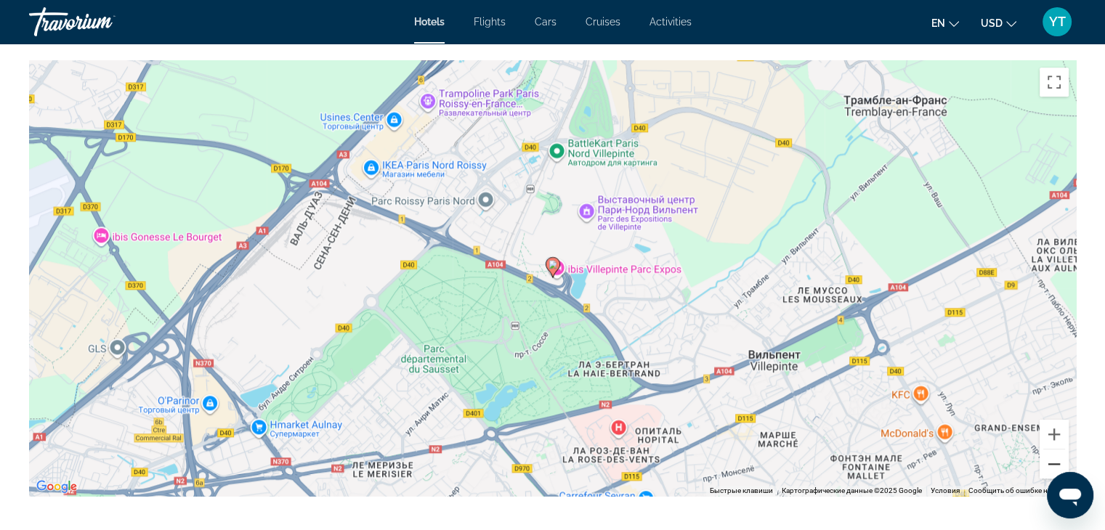
click at [1047, 466] on button "Уменьшить" at bounding box center [1053, 464] width 29 height 29
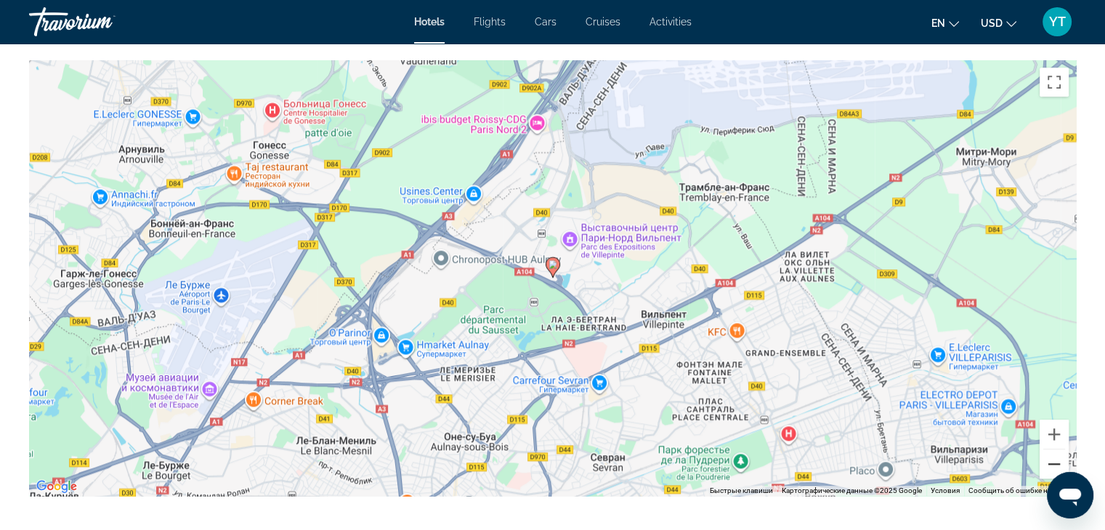
click at [1048, 466] on button "Уменьшить" at bounding box center [1053, 464] width 29 height 29
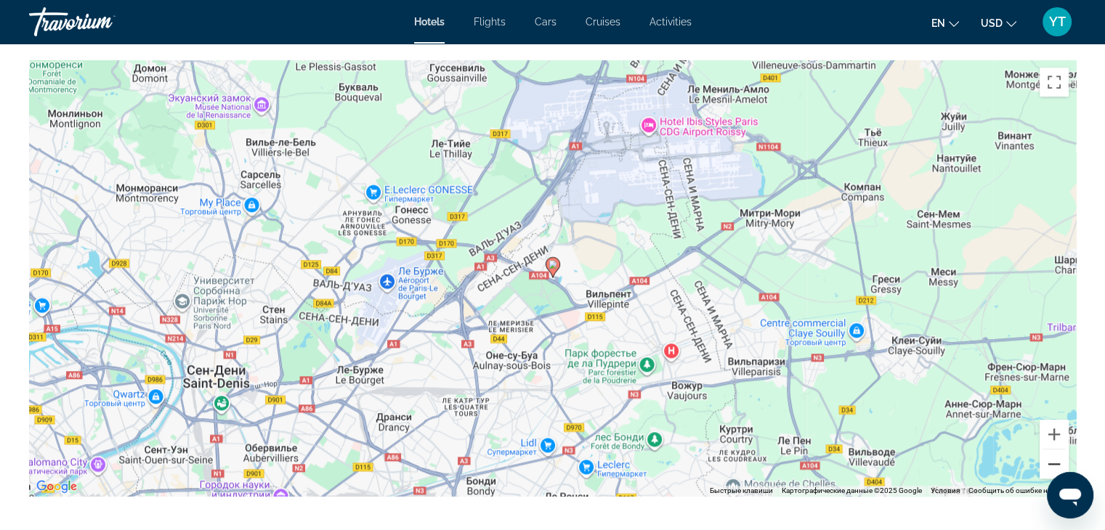
click at [1048, 466] on button "Уменьшить" at bounding box center [1053, 464] width 29 height 29
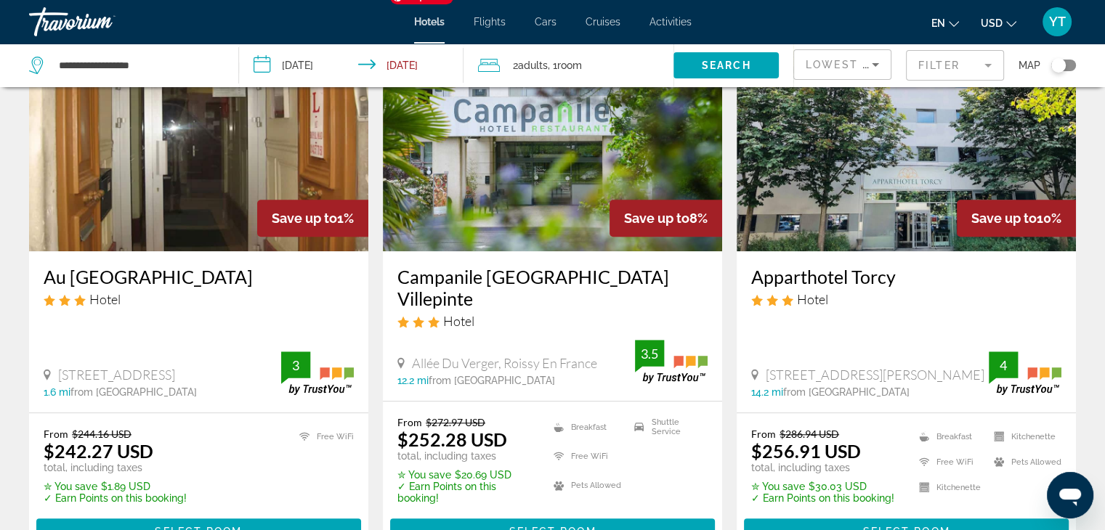
scroll to position [1307, 0]
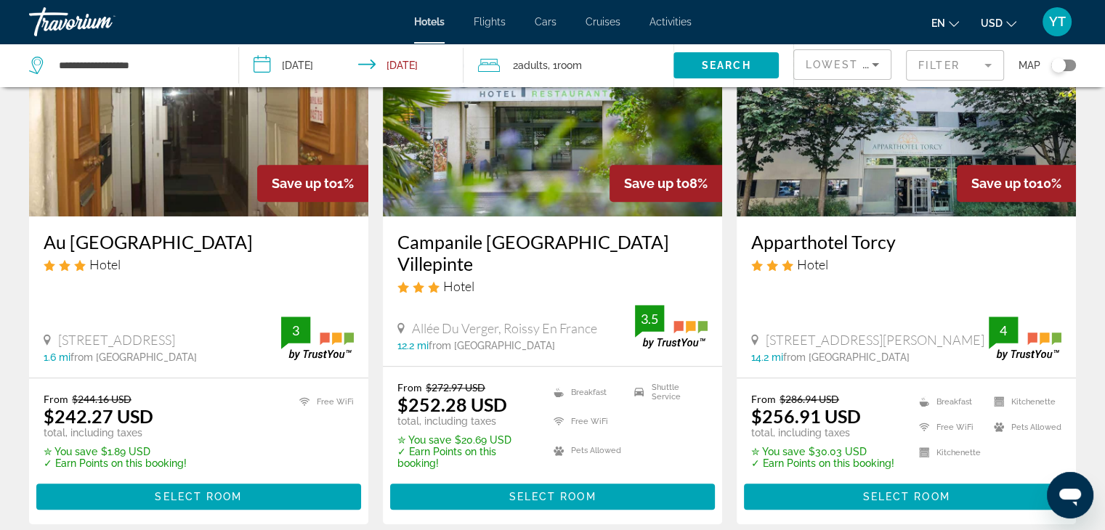
click at [163, 231] on h3 "Au Royal Mad Hotel" at bounding box center [199, 242] width 310 height 22
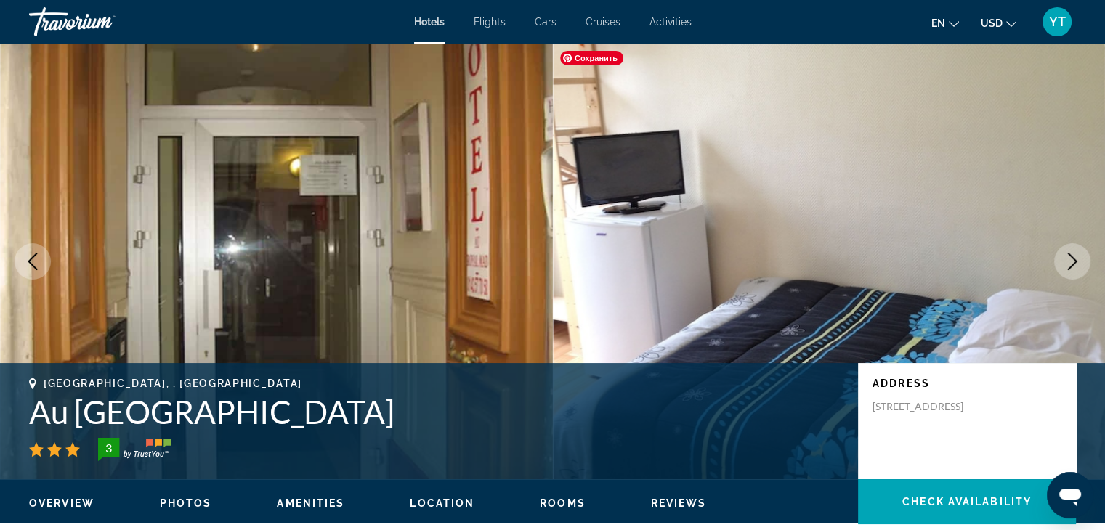
click at [1056, 261] on button "Next image" at bounding box center [1072, 261] width 36 height 36
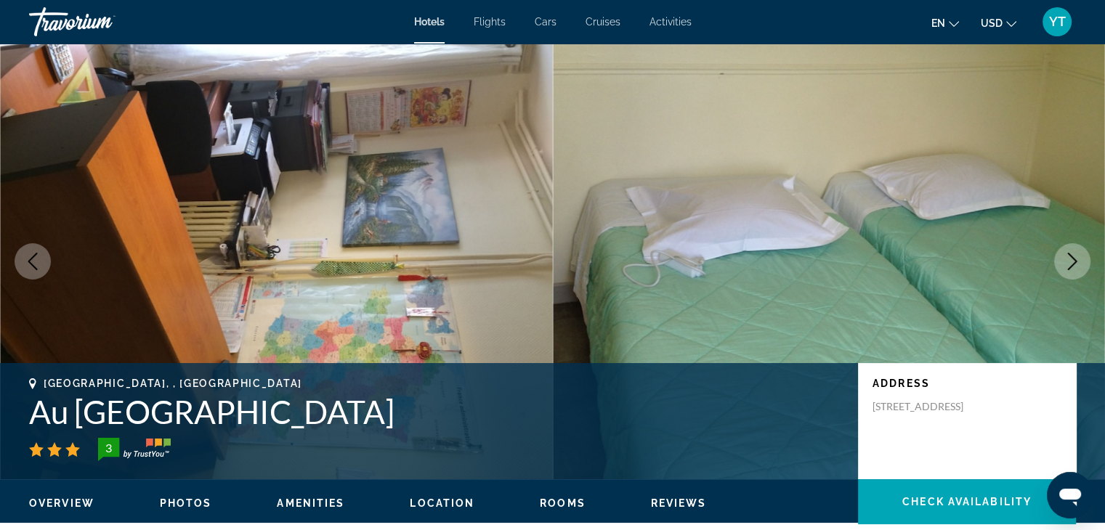
click at [1055, 261] on button "Next image" at bounding box center [1072, 261] width 36 height 36
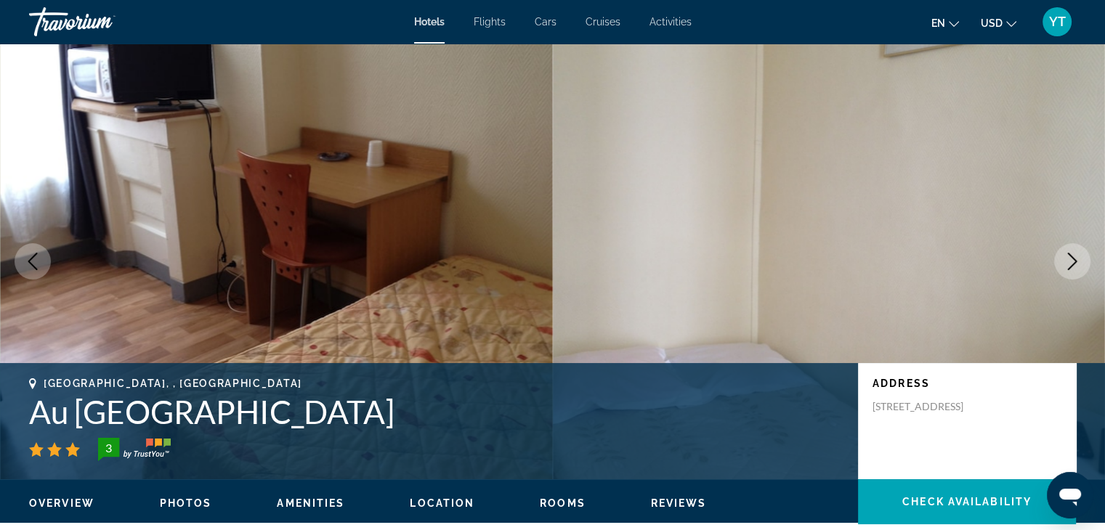
click at [1055, 261] on button "Next image" at bounding box center [1072, 261] width 36 height 36
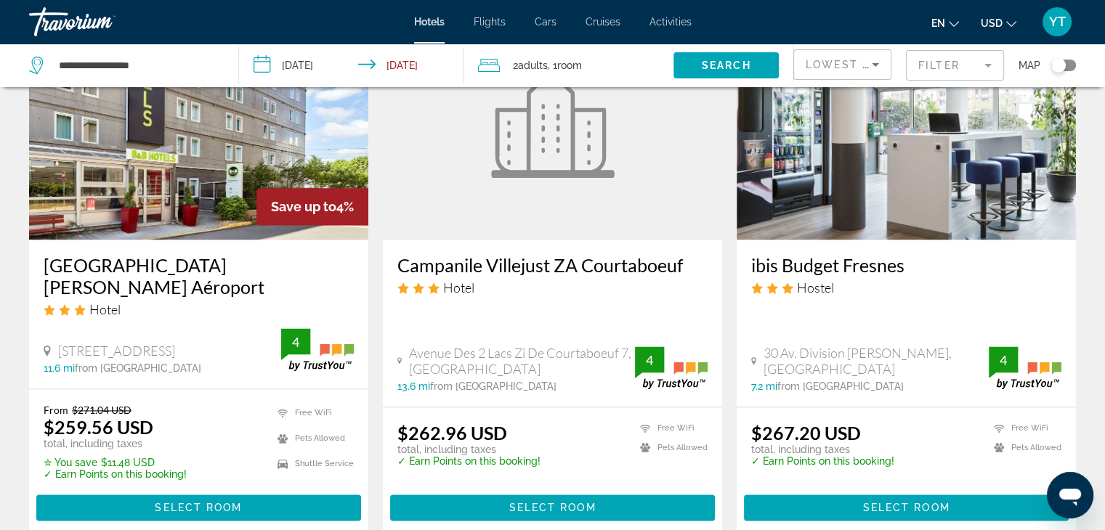
scroll to position [1889, 0]
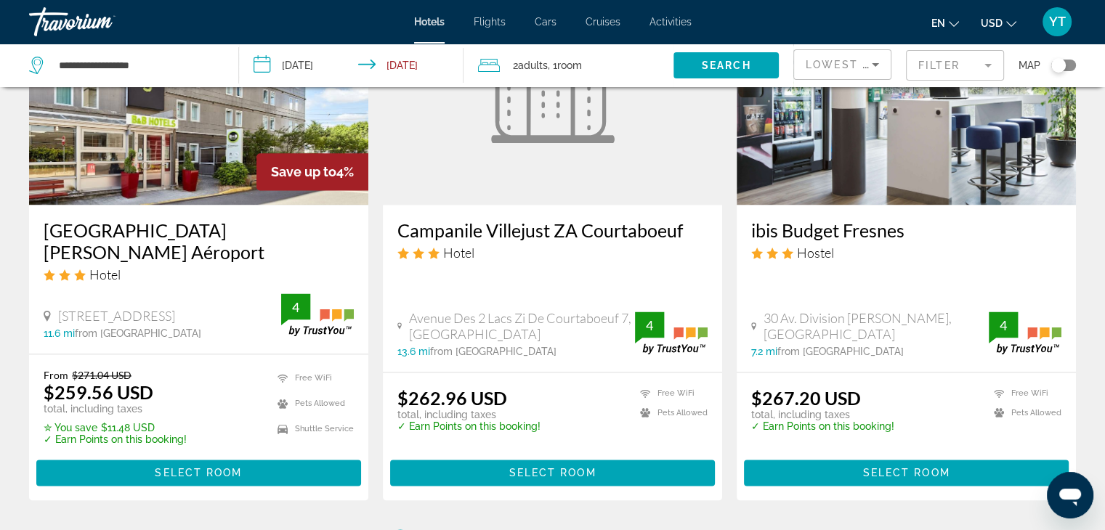
click at [866, 219] on h3 "ibis Budget Fresnes" at bounding box center [906, 230] width 310 height 22
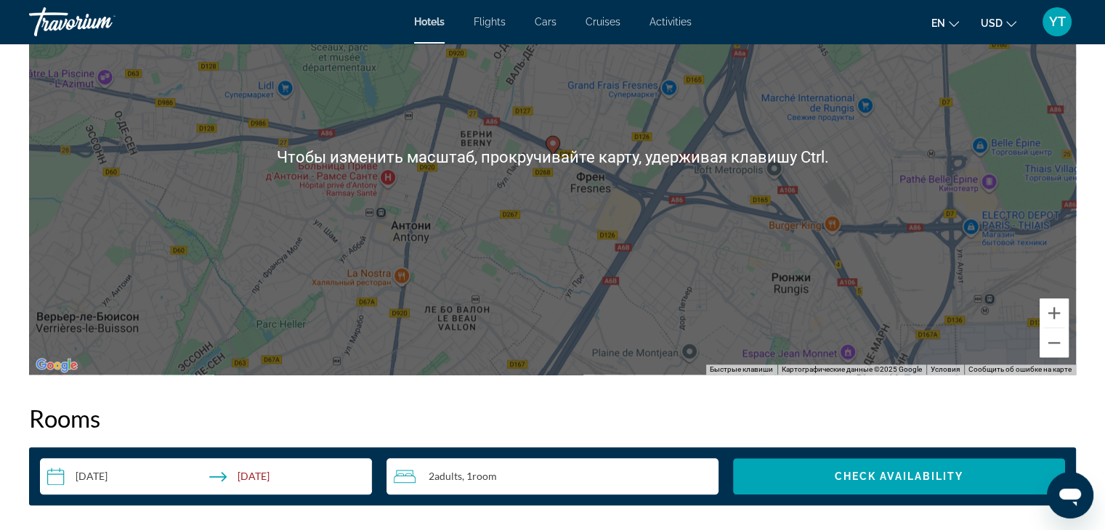
scroll to position [1525, 0]
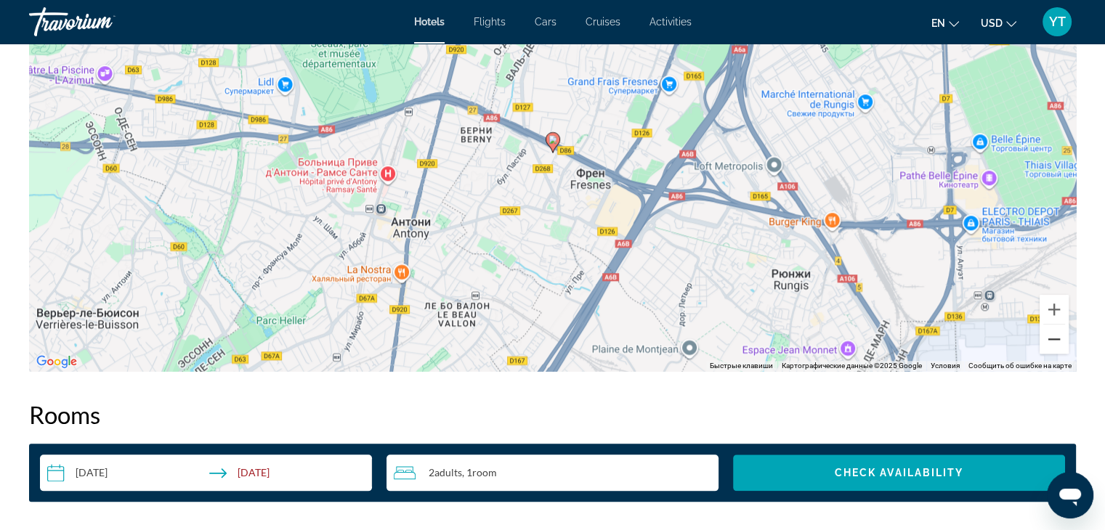
click at [1059, 341] on button "Уменьшить" at bounding box center [1053, 339] width 29 height 29
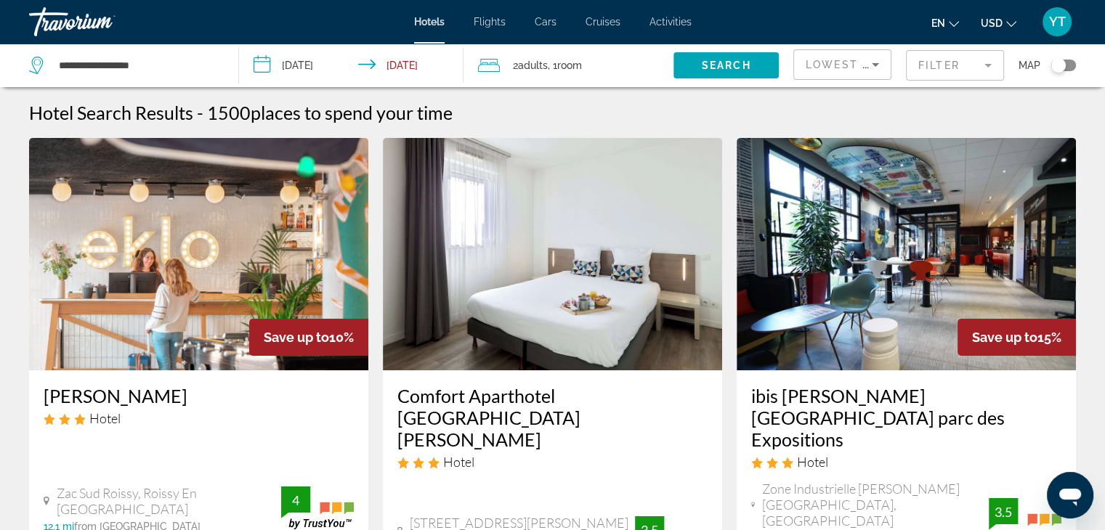
click at [1002, 21] on button "USD USD ($) MXN (Mex$) CAD (Can$) GBP (£) EUR (€) AUD (A$) NZD (NZ$) CNY (CN¥)" at bounding box center [999, 22] width 36 height 21
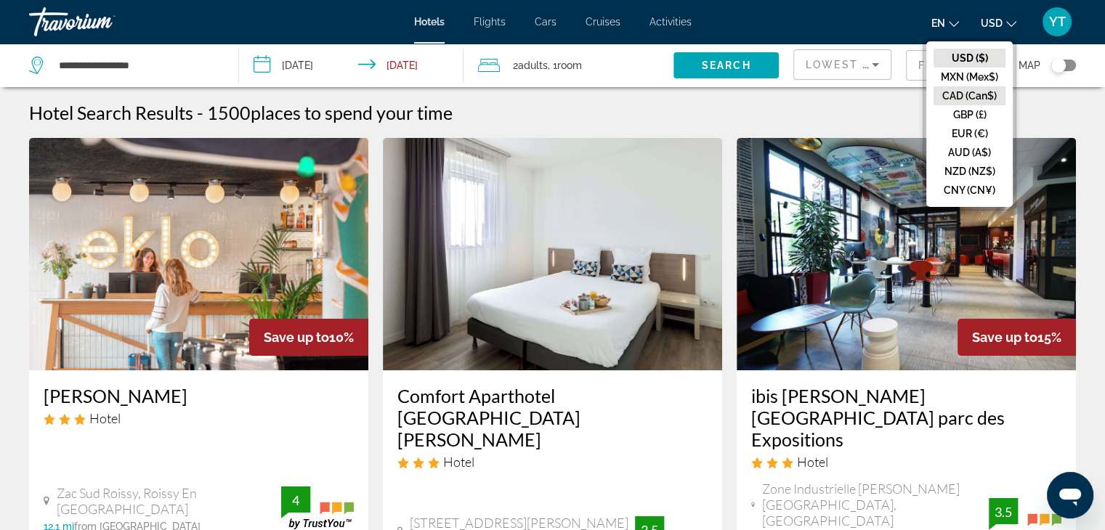
click at [975, 95] on button "CAD (Can$)" at bounding box center [969, 95] width 72 height 19
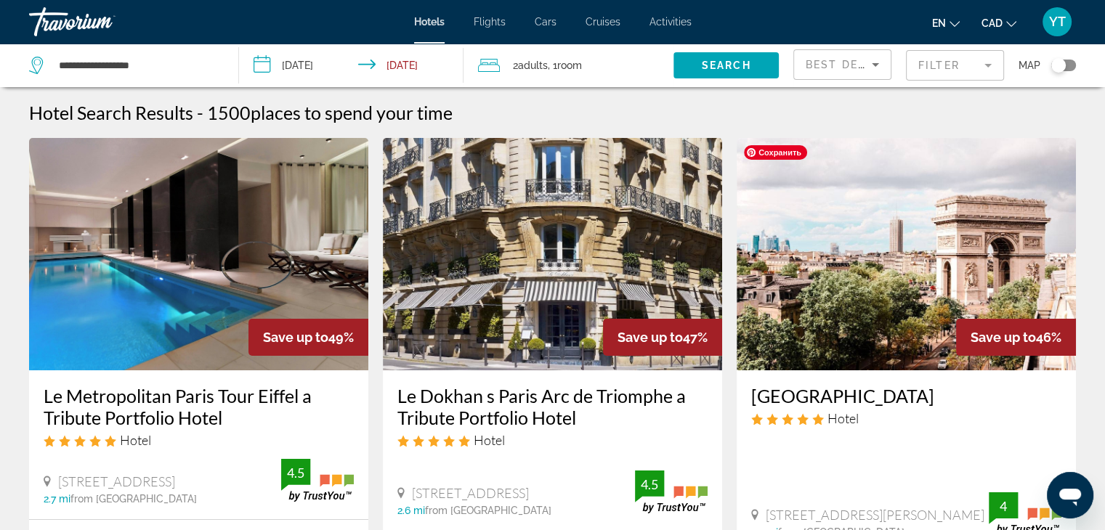
click at [861, 69] on span "Best Deals" at bounding box center [844, 65] width 76 height 12
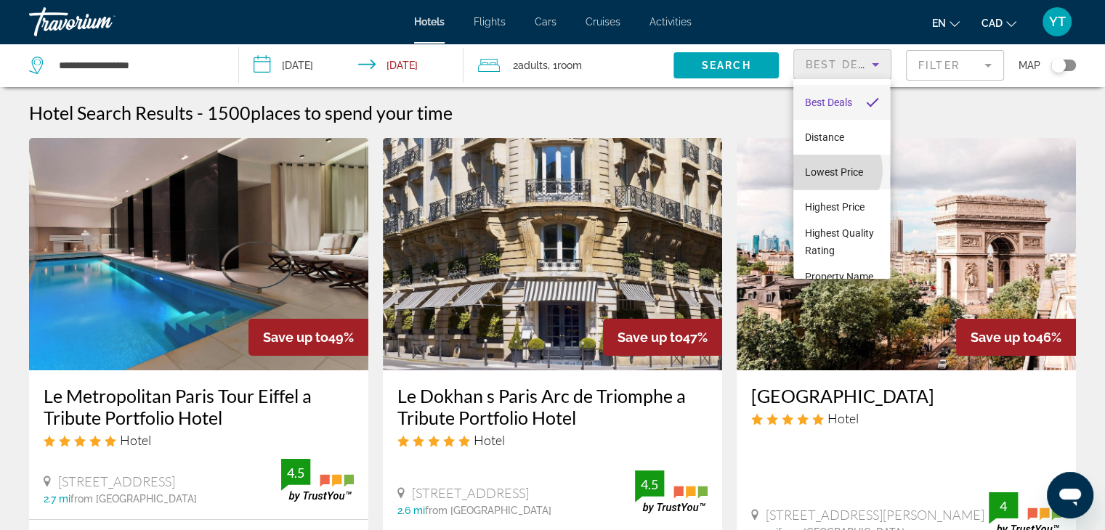
click at [828, 170] on span "Lowest Price" at bounding box center [834, 172] width 58 height 12
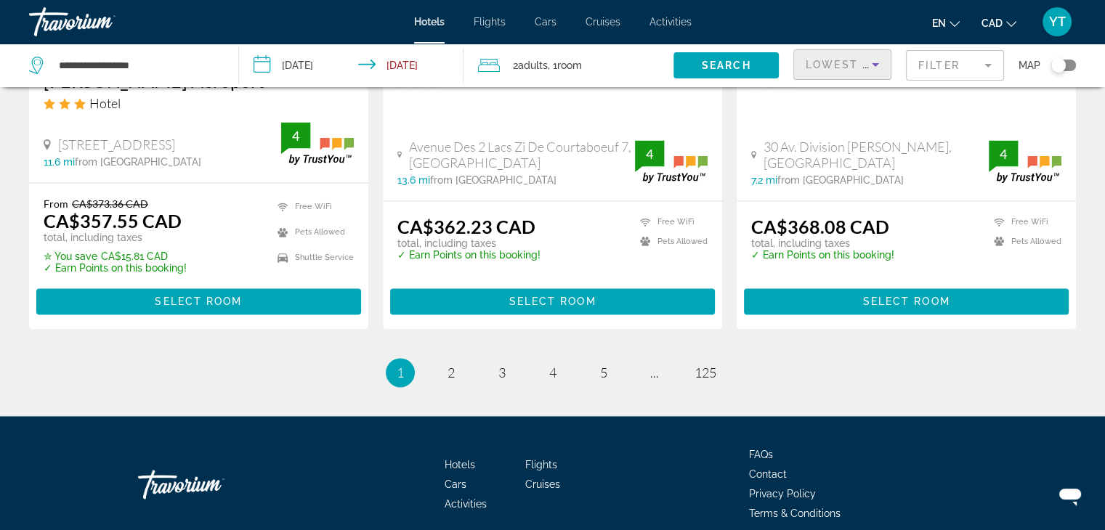
scroll to position [2066, 0]
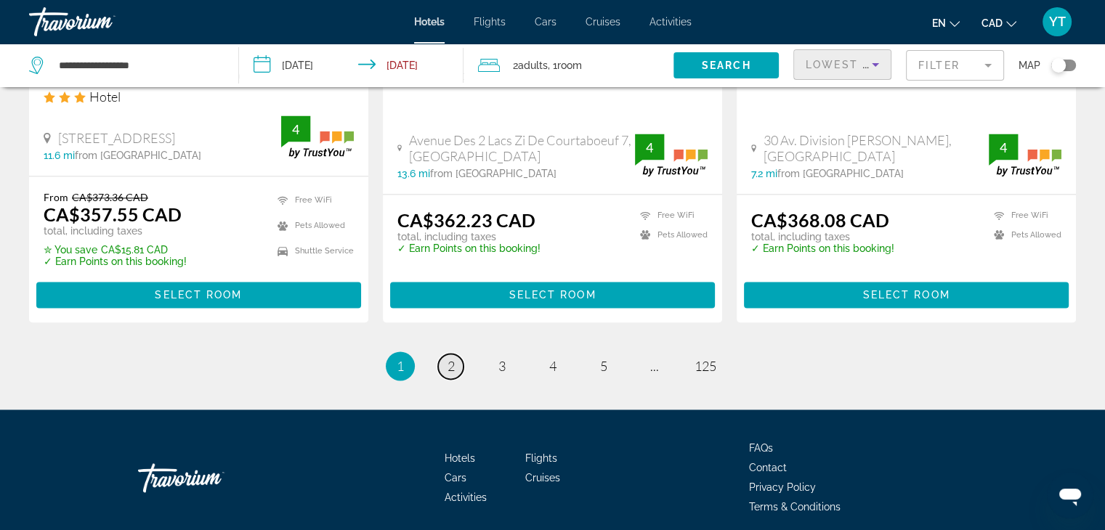
click at [458, 354] on link "page 2" at bounding box center [450, 366] width 25 height 25
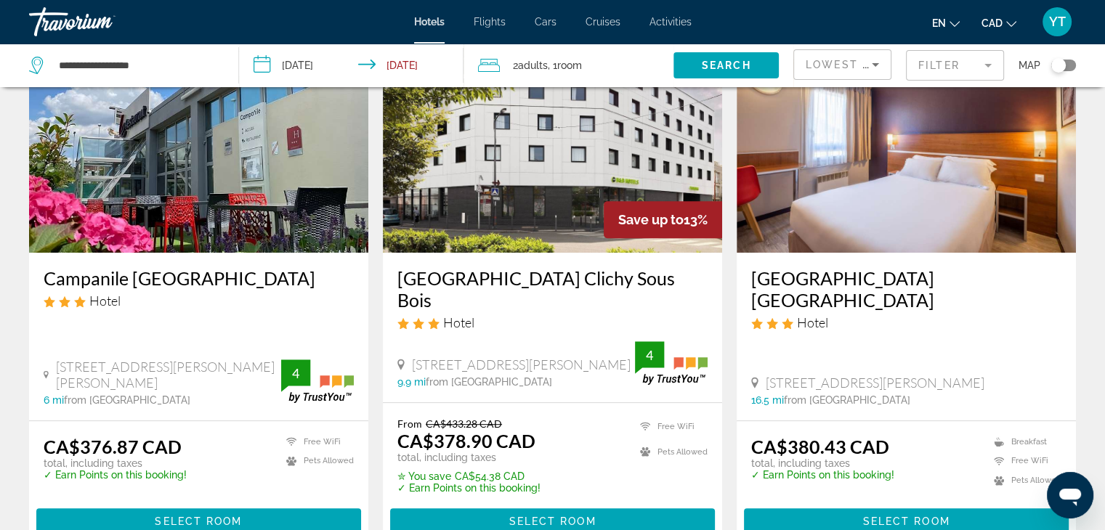
scroll to position [581, 0]
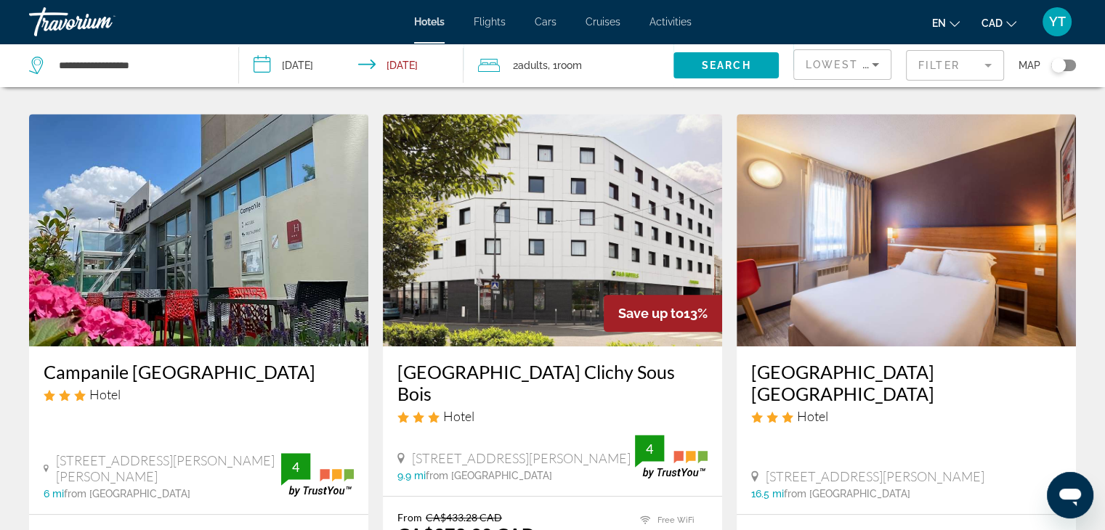
click at [158, 361] on h3 "Campanile Paris Est Bobigny" at bounding box center [199, 372] width 310 height 22
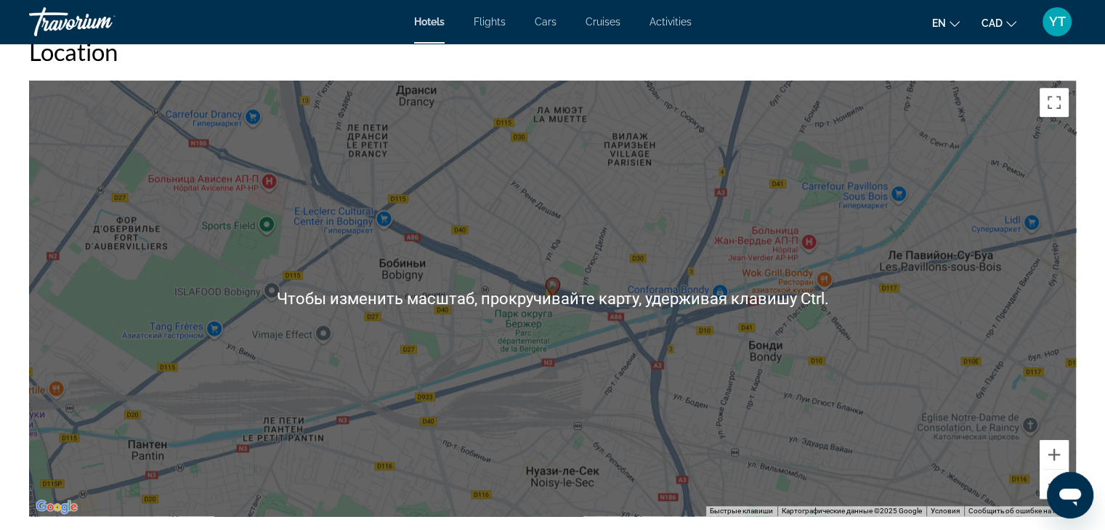
scroll to position [1453, 0]
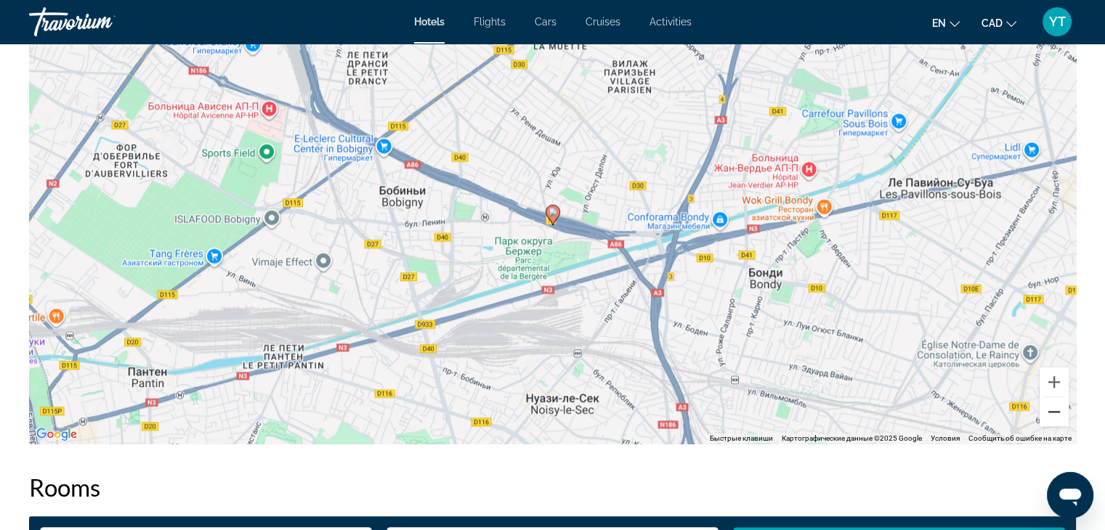
click at [1046, 413] on button "Уменьшить" at bounding box center [1053, 411] width 29 height 29
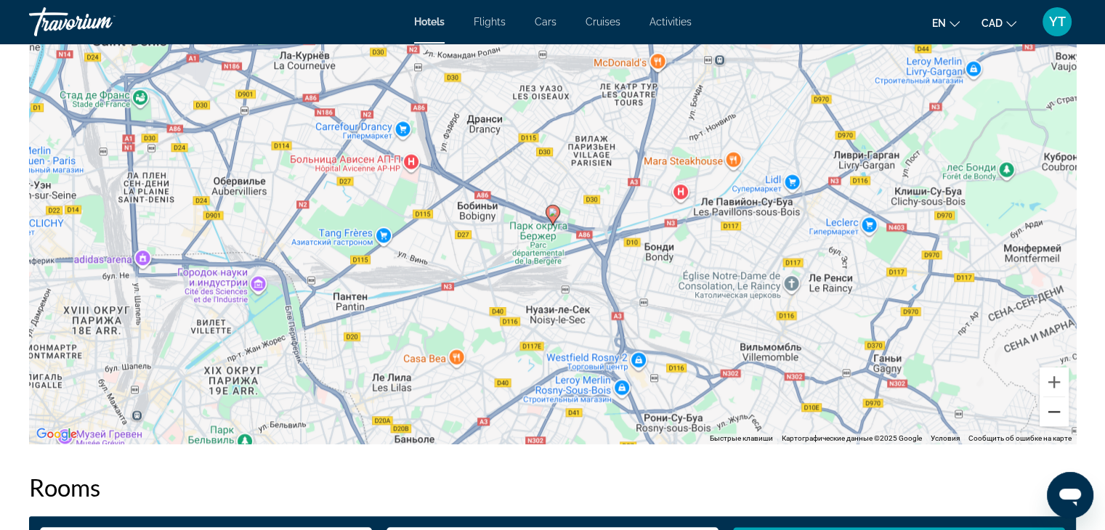
click at [1046, 413] on button "Уменьшить" at bounding box center [1053, 411] width 29 height 29
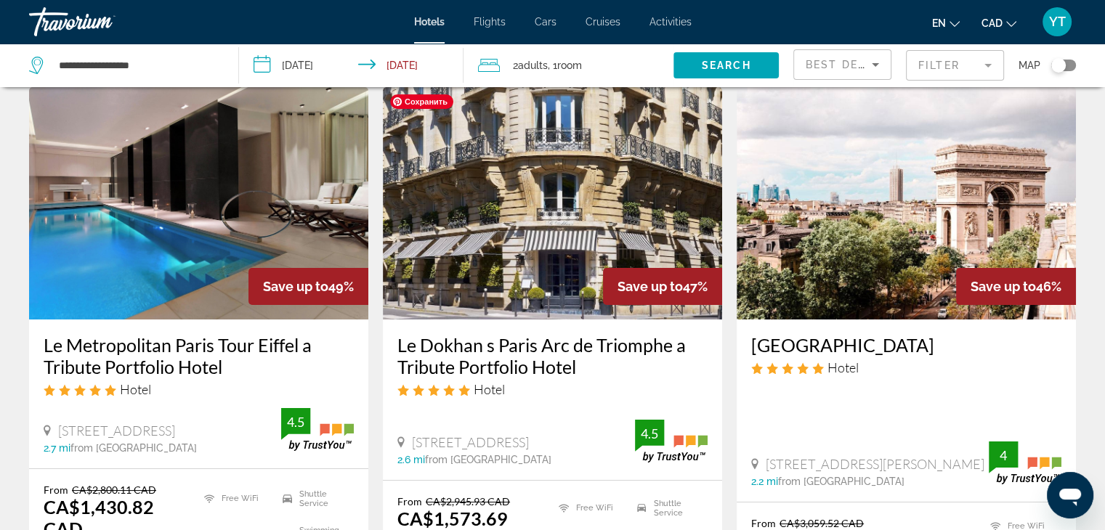
scroll to position [73, 0]
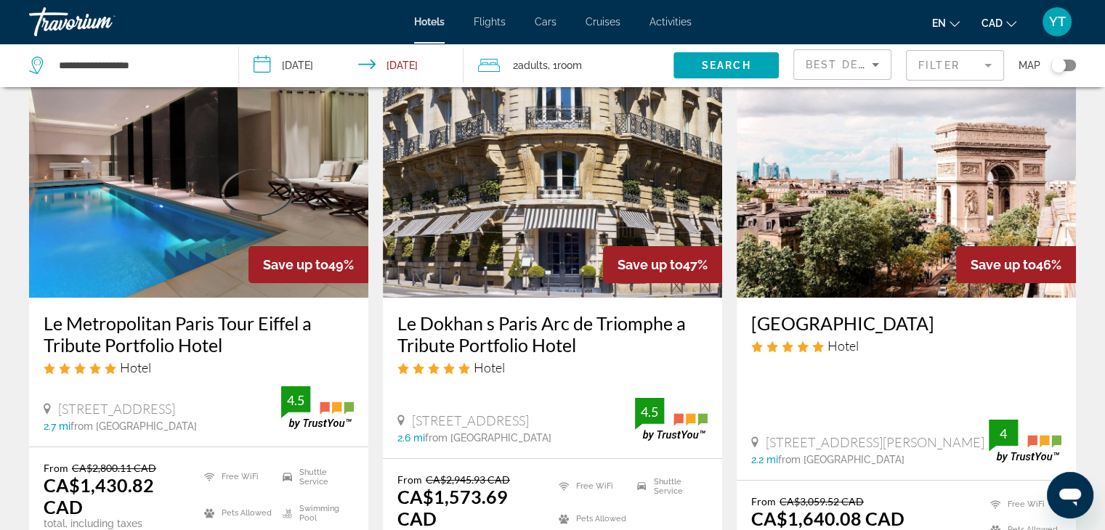
click at [849, 56] on div "Best Deals" at bounding box center [839, 64] width 66 height 17
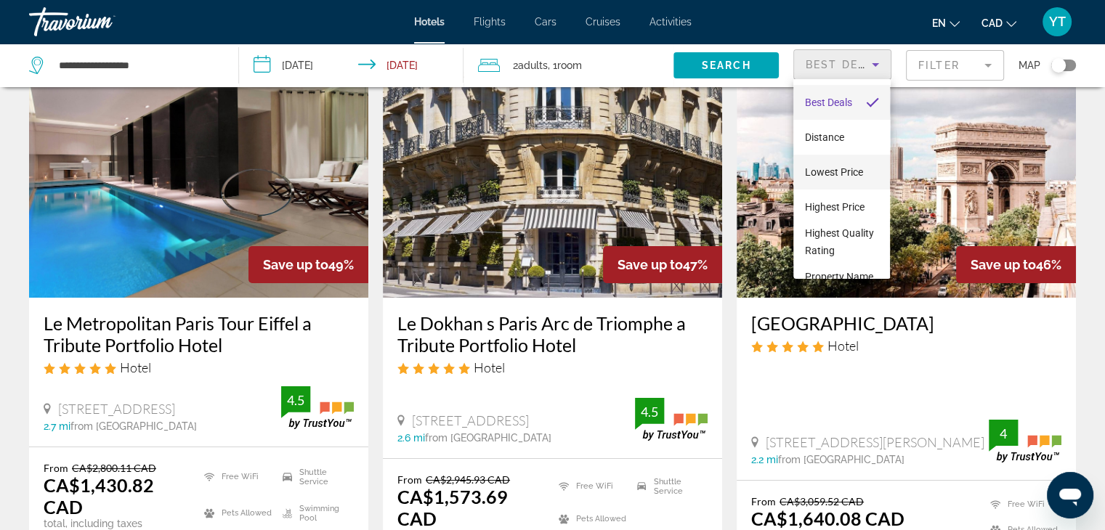
click at [829, 174] on span "Lowest Price" at bounding box center [834, 172] width 58 height 12
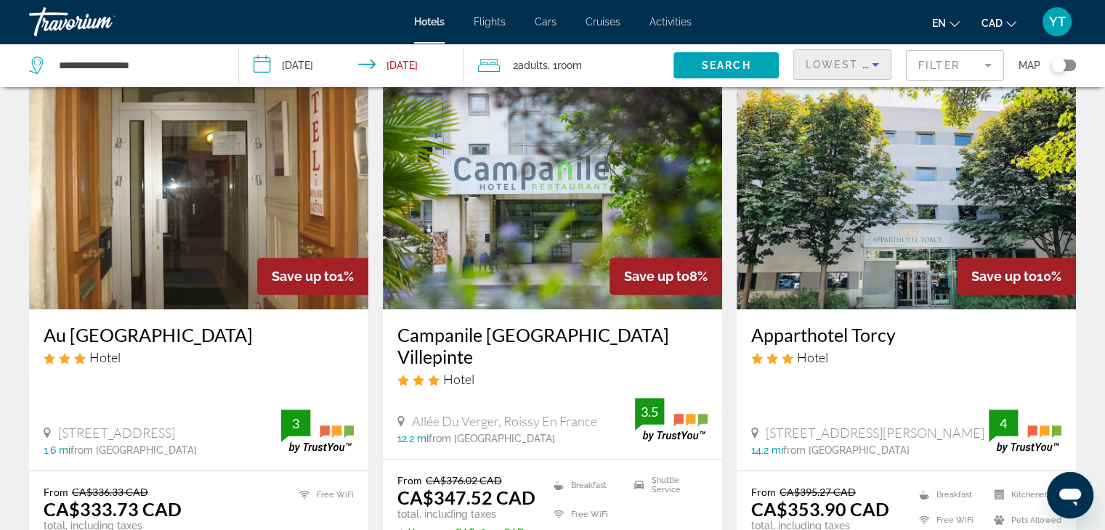
scroll to position [1235, 0]
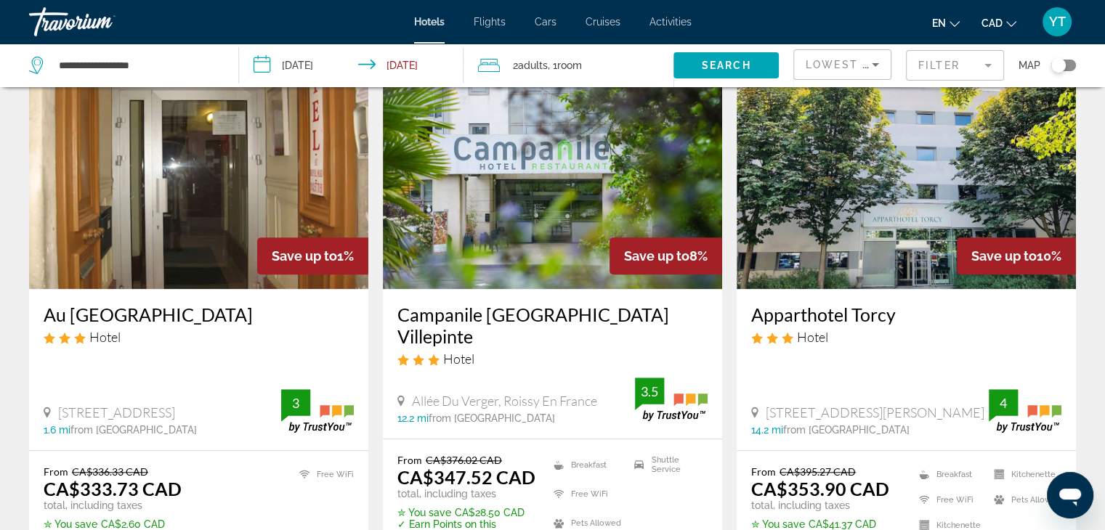
click at [130, 304] on h3 "Au Royal Mad Hotel" at bounding box center [199, 315] width 310 height 22
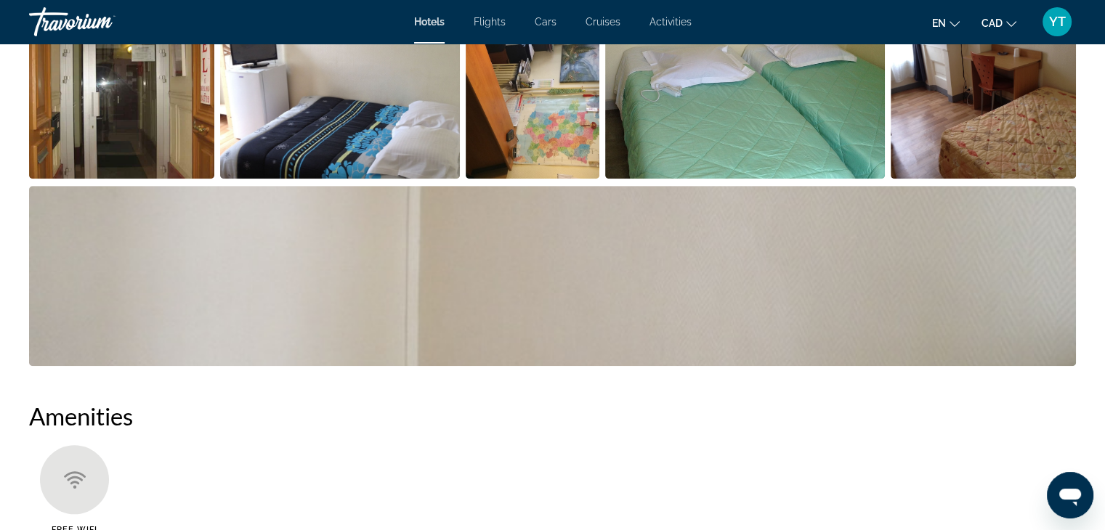
scroll to position [654, 0]
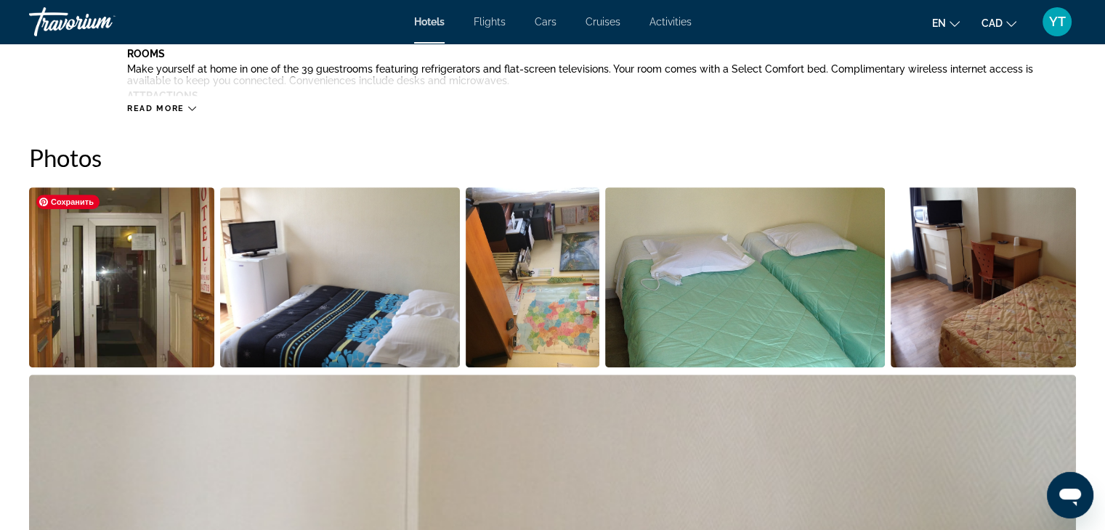
click at [142, 278] on img "Open full-screen image slider" at bounding box center [121, 277] width 185 height 180
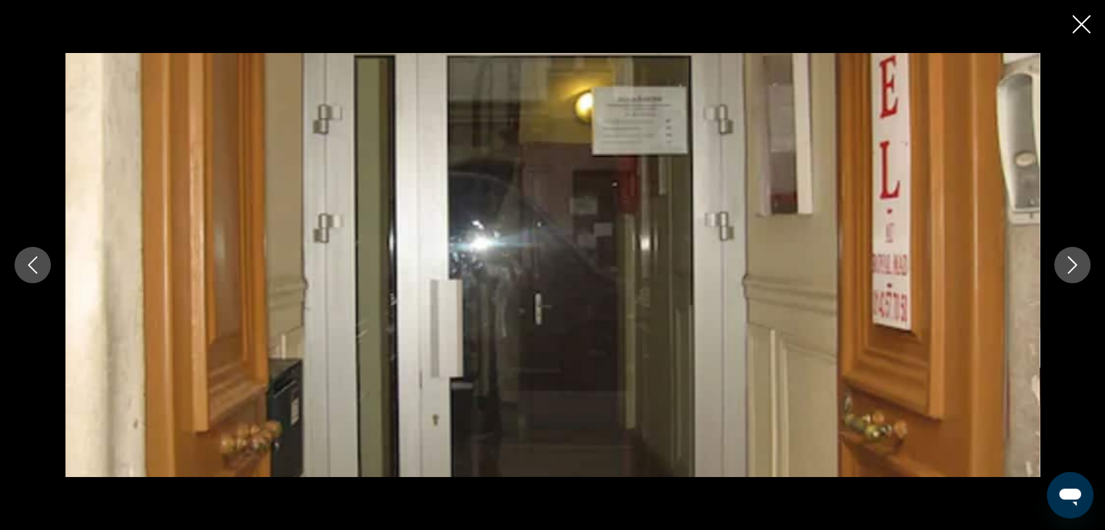
click at [1074, 268] on icon "Next image" at bounding box center [1071, 264] width 17 height 17
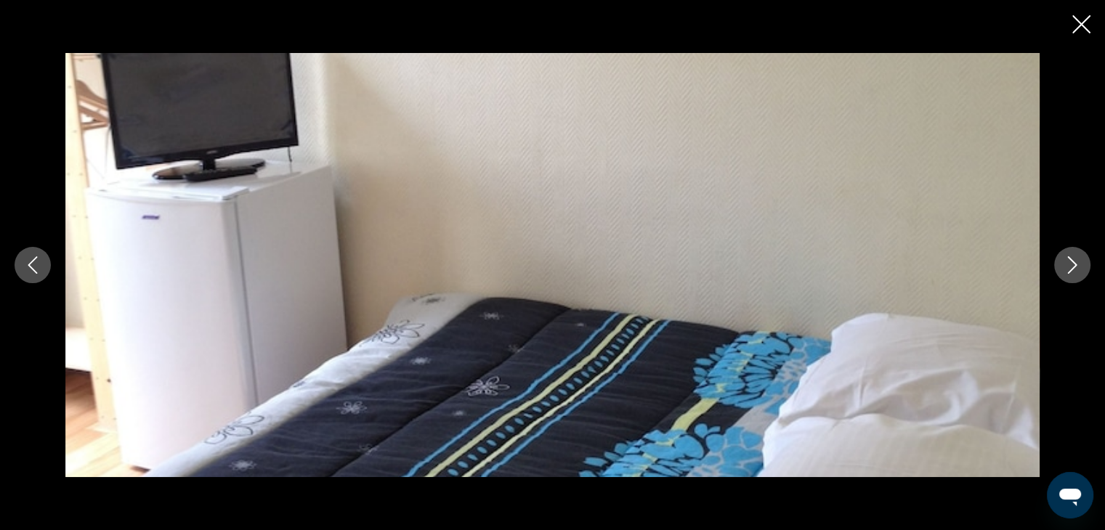
click at [1074, 267] on icon "Next image" at bounding box center [1072, 264] width 9 height 17
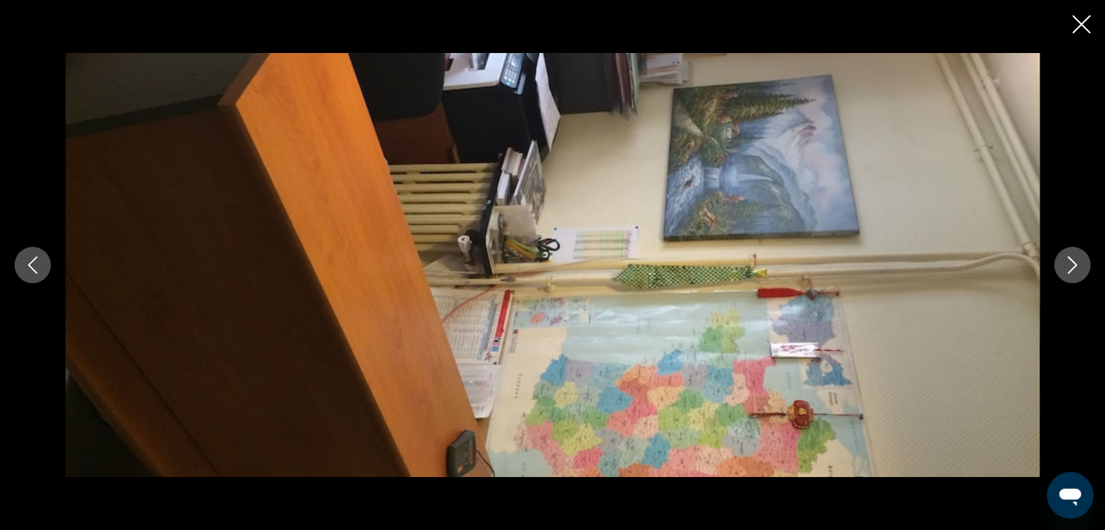
click at [1074, 267] on icon "Next image" at bounding box center [1072, 264] width 9 height 17
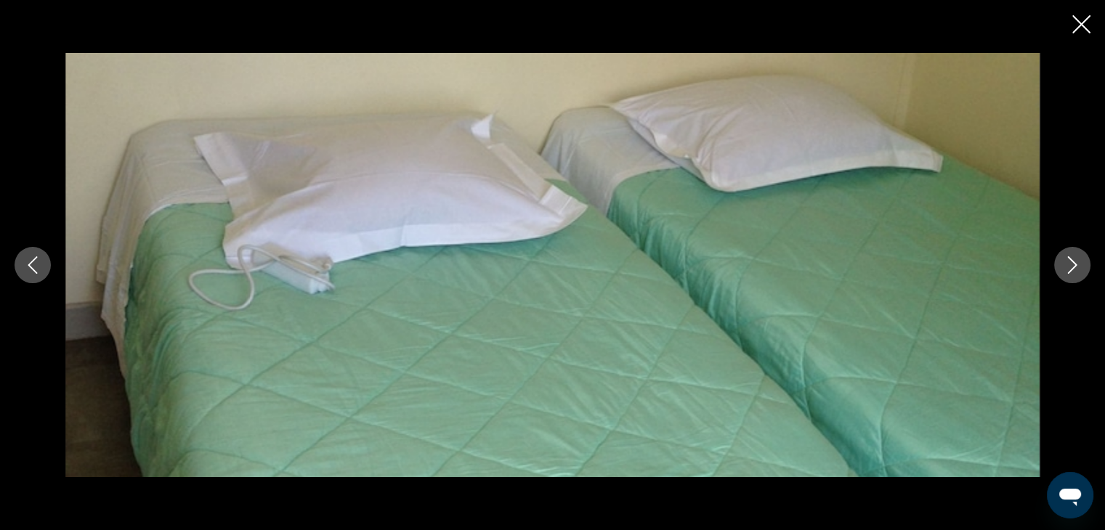
click at [1074, 267] on icon "Next image" at bounding box center [1072, 264] width 9 height 17
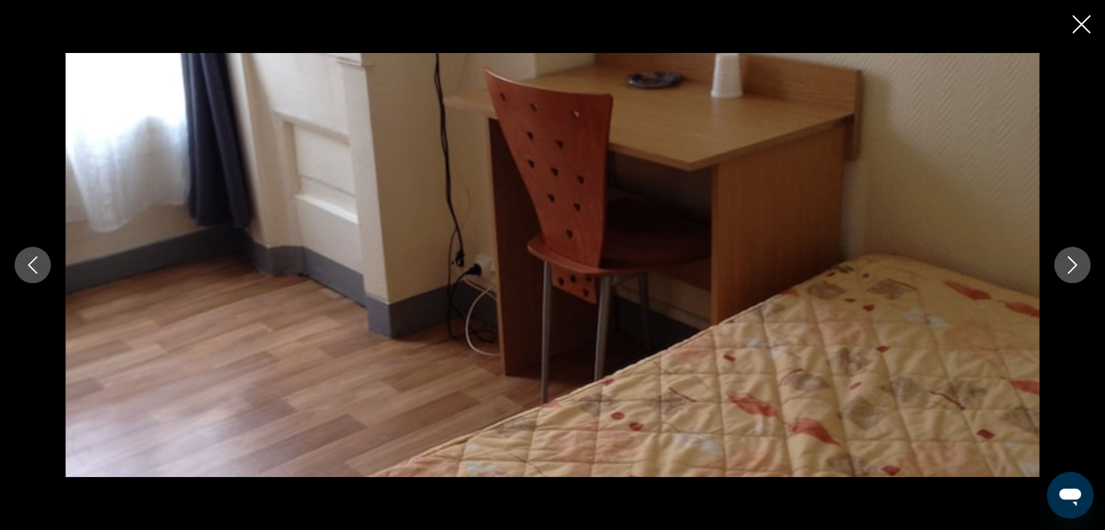
click at [1074, 267] on icon "Next image" at bounding box center [1072, 264] width 9 height 17
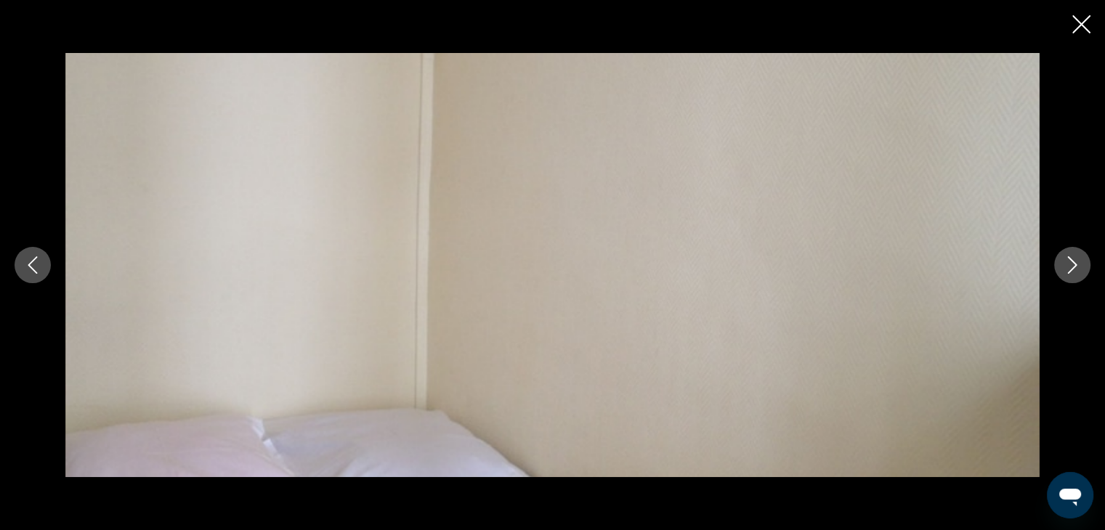
click at [1074, 267] on icon "Next image" at bounding box center [1072, 264] width 9 height 17
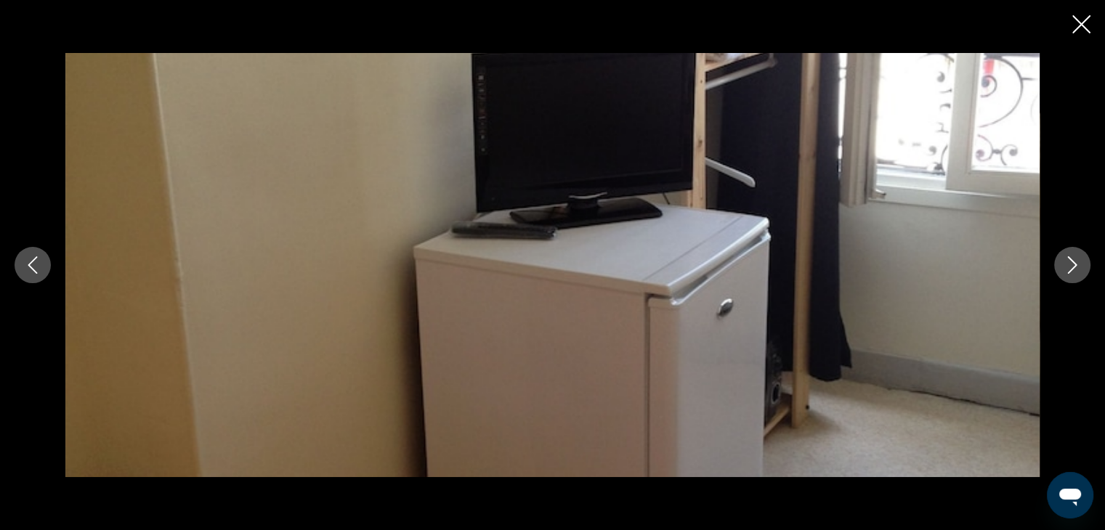
click at [1074, 267] on icon "Next image" at bounding box center [1072, 264] width 9 height 17
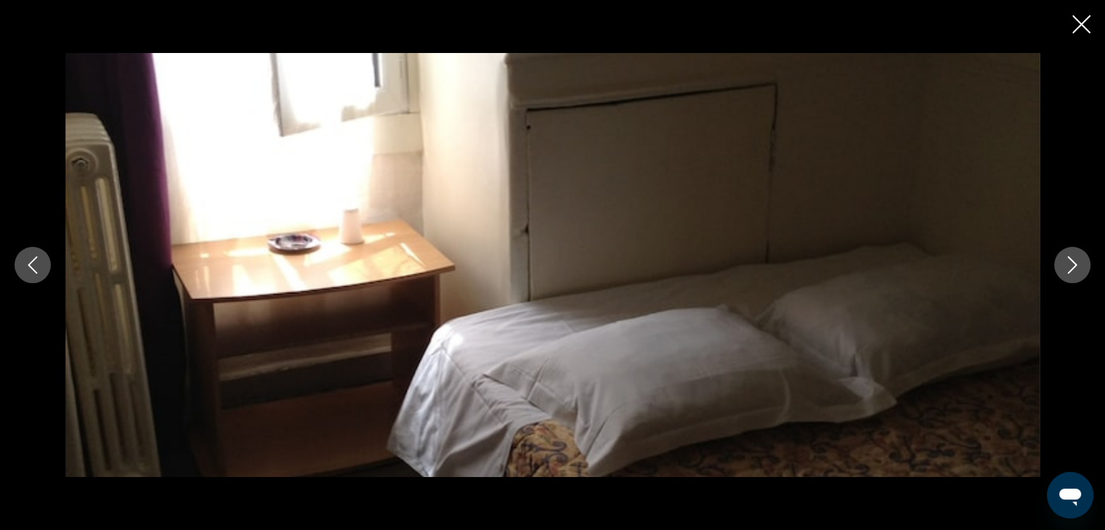
click at [1074, 267] on icon "Next image" at bounding box center [1072, 264] width 9 height 17
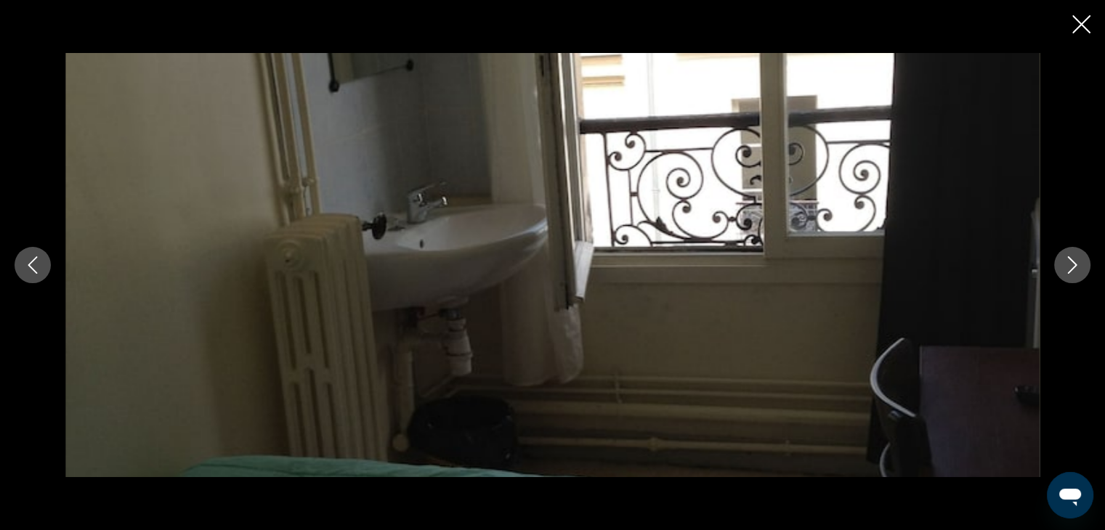
click at [1077, 23] on icon "Close slideshow" at bounding box center [1081, 24] width 18 height 18
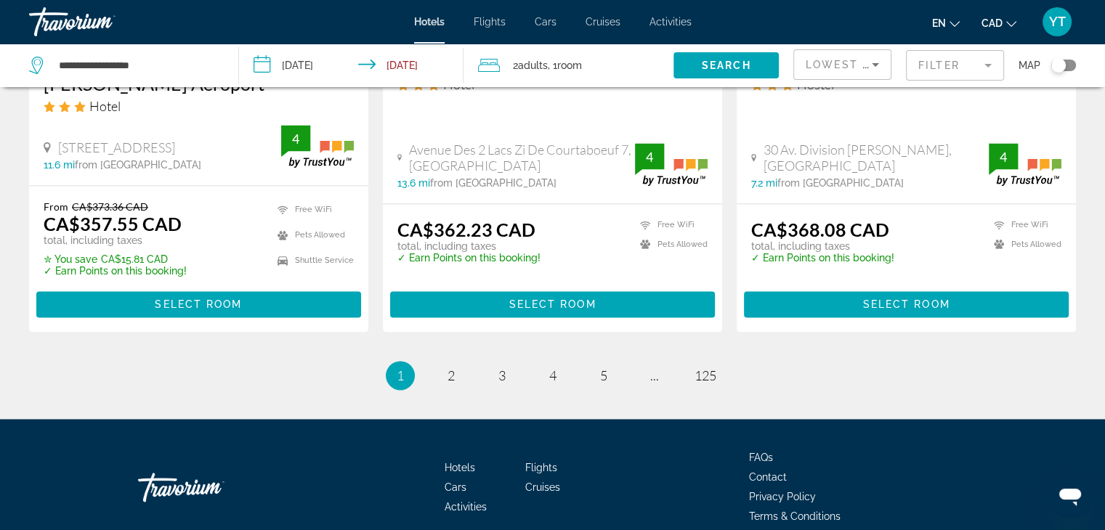
scroll to position [2066, 0]
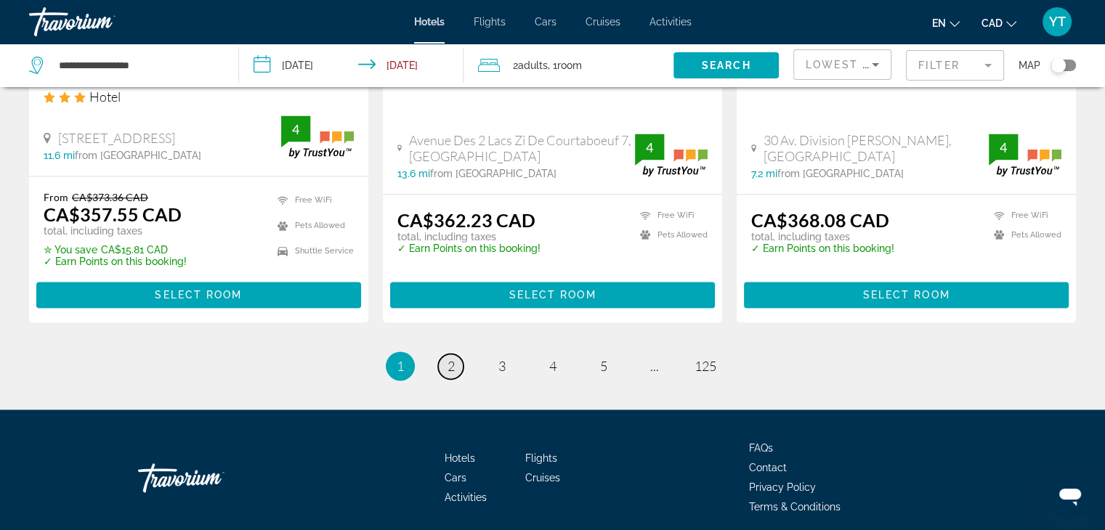
click at [450, 358] on span "2" at bounding box center [450, 366] width 7 height 16
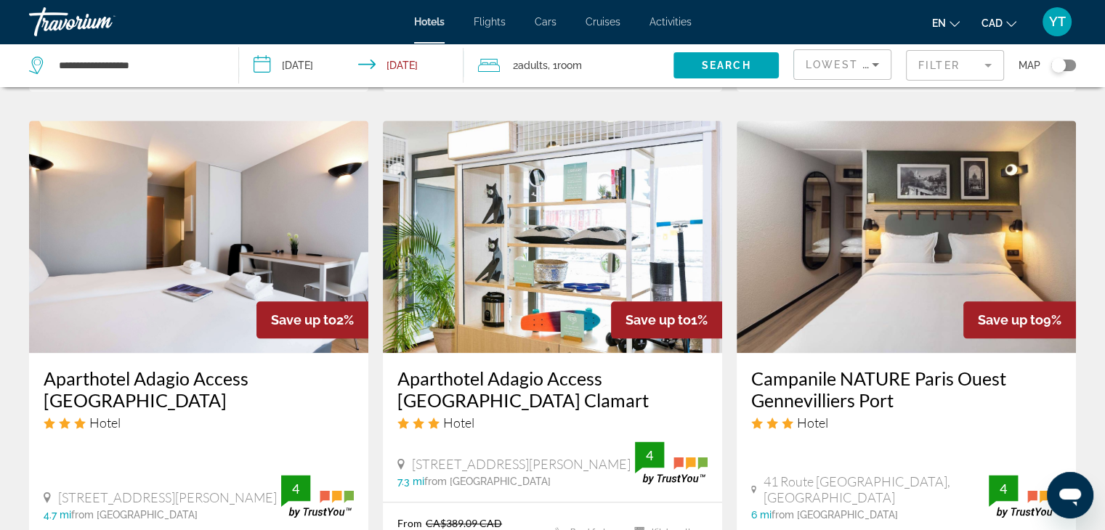
scroll to position [1671, 0]
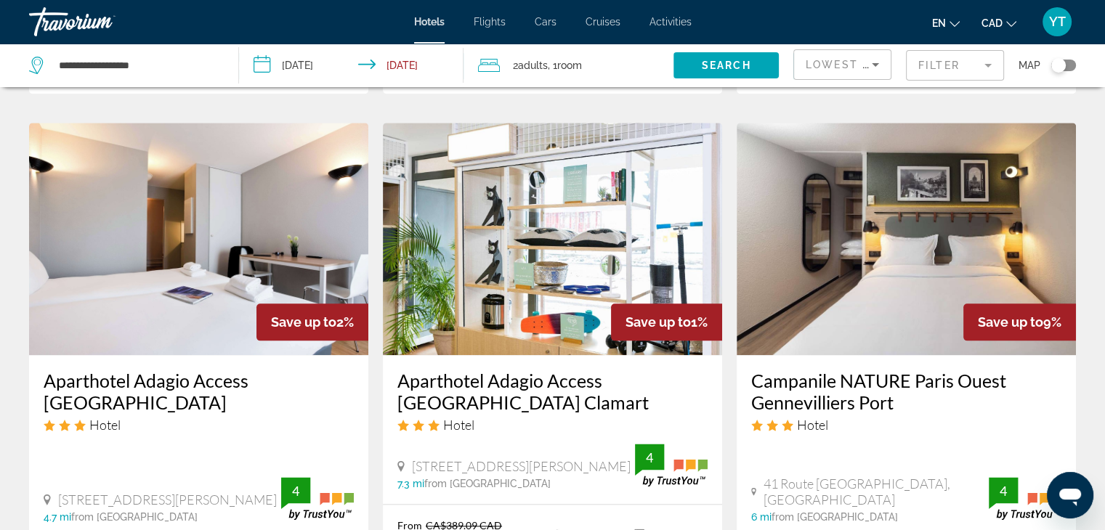
click at [221, 370] on h3 "Aparthotel Adagio Access Paris Maisons Alfort" at bounding box center [199, 392] width 310 height 44
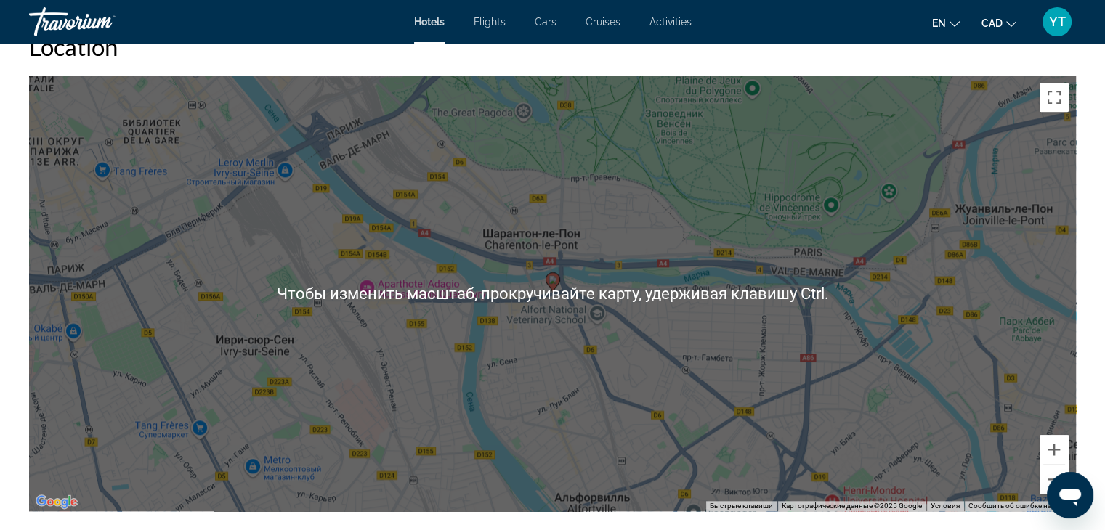
scroll to position [1380, 0]
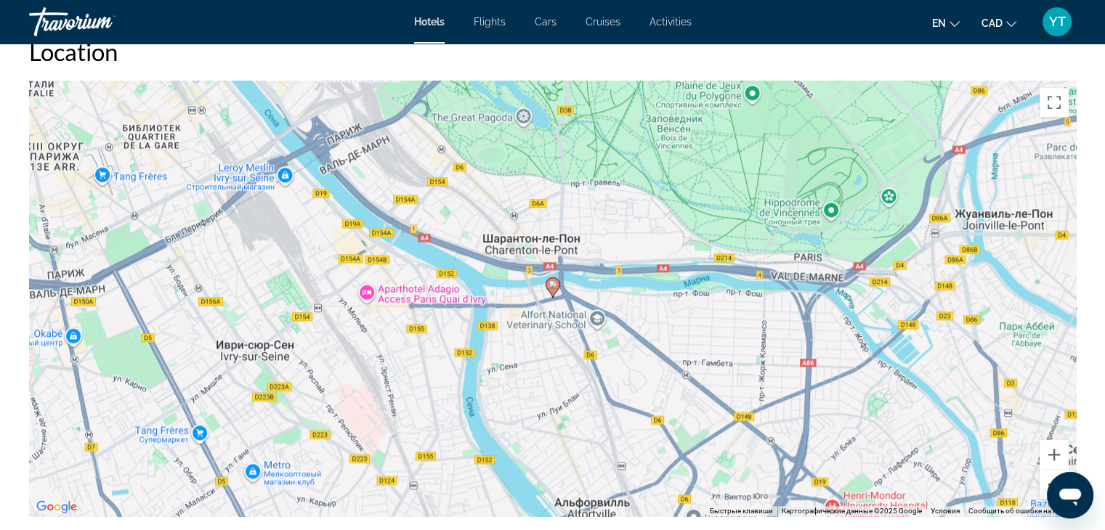
click at [1045, 479] on button "Уменьшить" at bounding box center [1053, 484] width 29 height 29
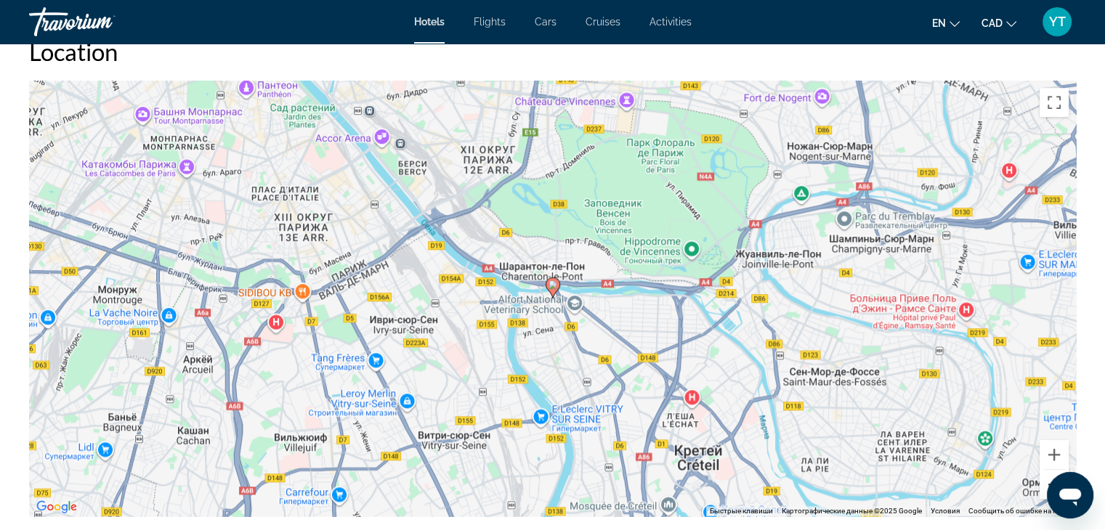
click at [1044, 479] on button "Уменьшить" at bounding box center [1053, 484] width 29 height 29
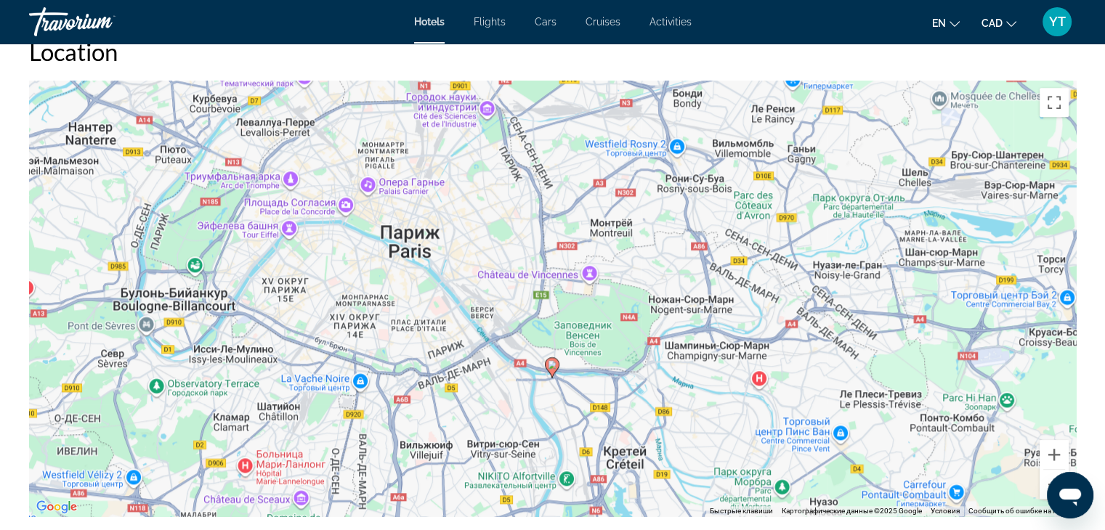
drag, startPoint x: 609, startPoint y: 216, endPoint x: 607, endPoint y: 297, distance: 81.4
click at [607, 297] on div "Чтобы активировать перетаскивание с помощью клавиатуры, нажмите Alt + Ввод. Пос…" at bounding box center [552, 299] width 1047 height 436
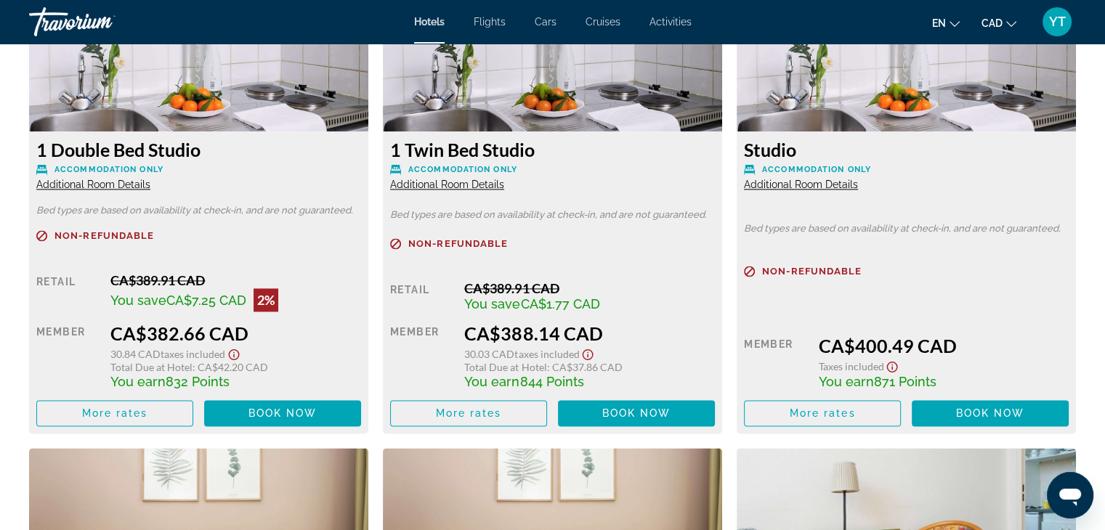
scroll to position [2034, 0]
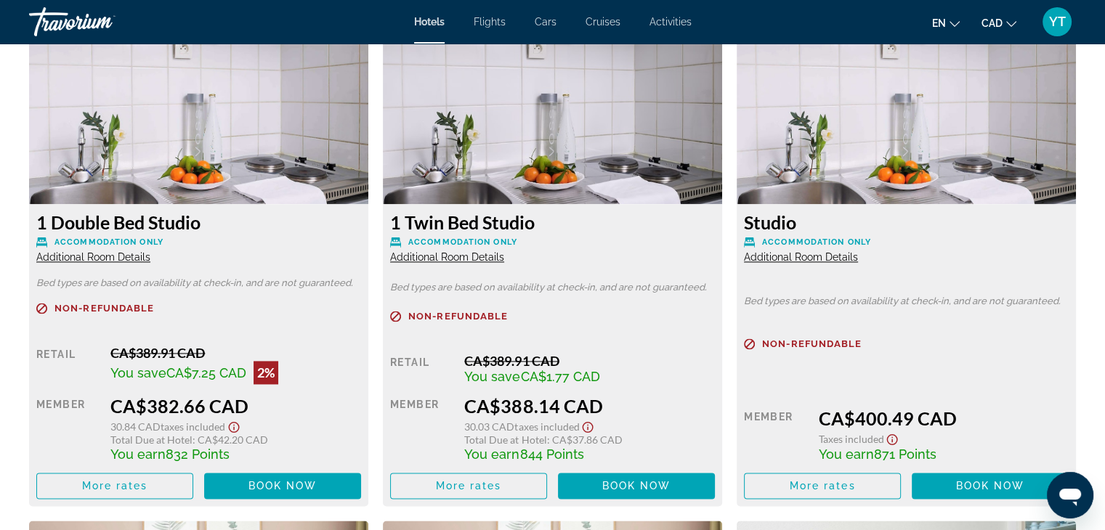
click at [107, 260] on span "Additional Room Details" at bounding box center [93, 257] width 114 height 12
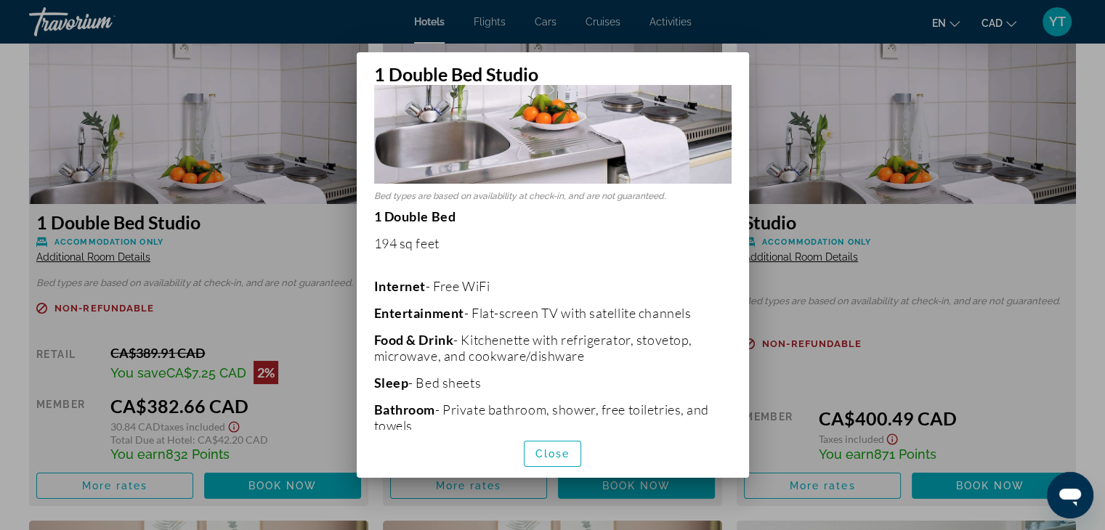
scroll to position [0, 0]
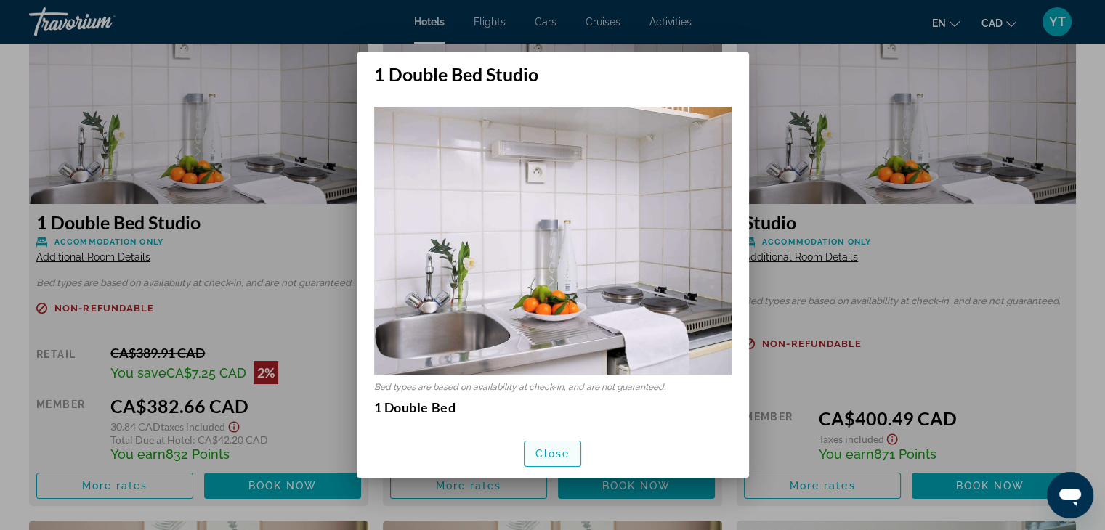
click at [540, 455] on span "Close" at bounding box center [552, 454] width 35 height 12
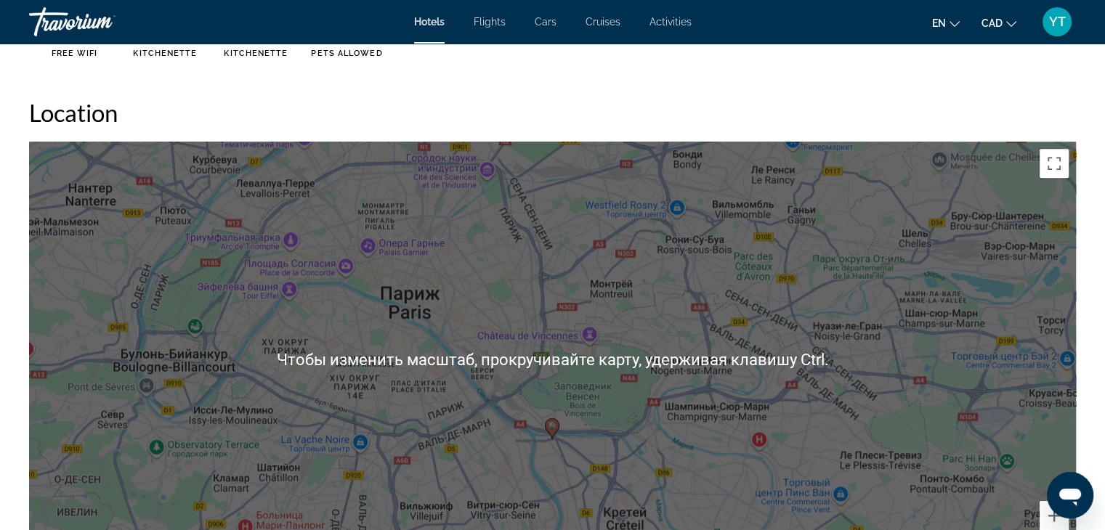
scroll to position [1307, 0]
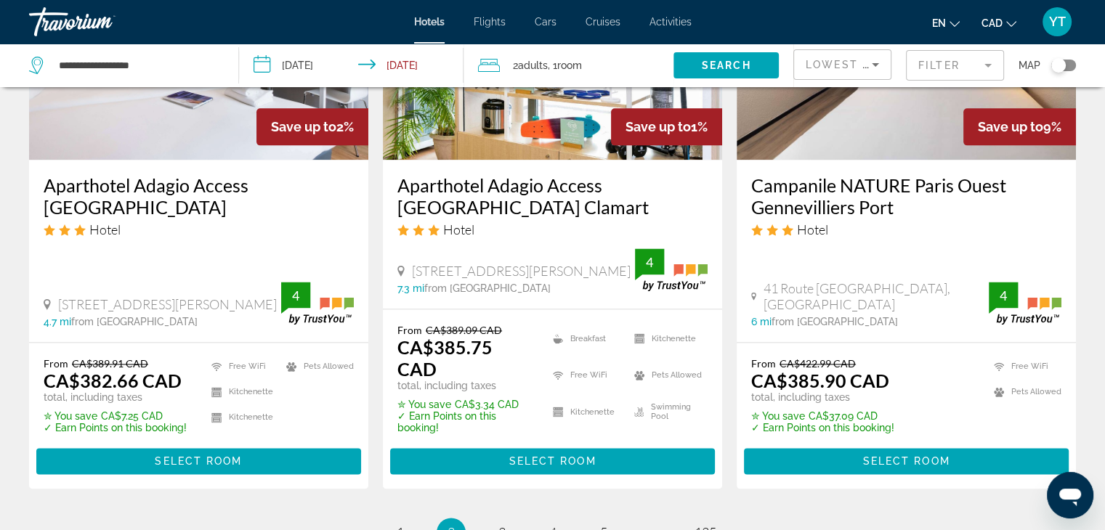
scroll to position [1889, 0]
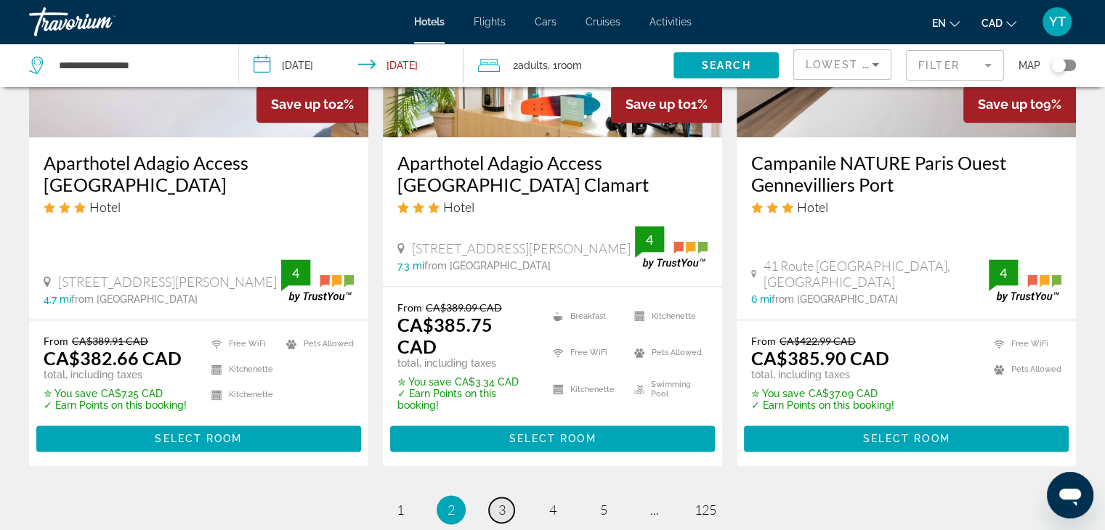
click at [494, 498] on link "page 3" at bounding box center [501, 510] width 25 height 25
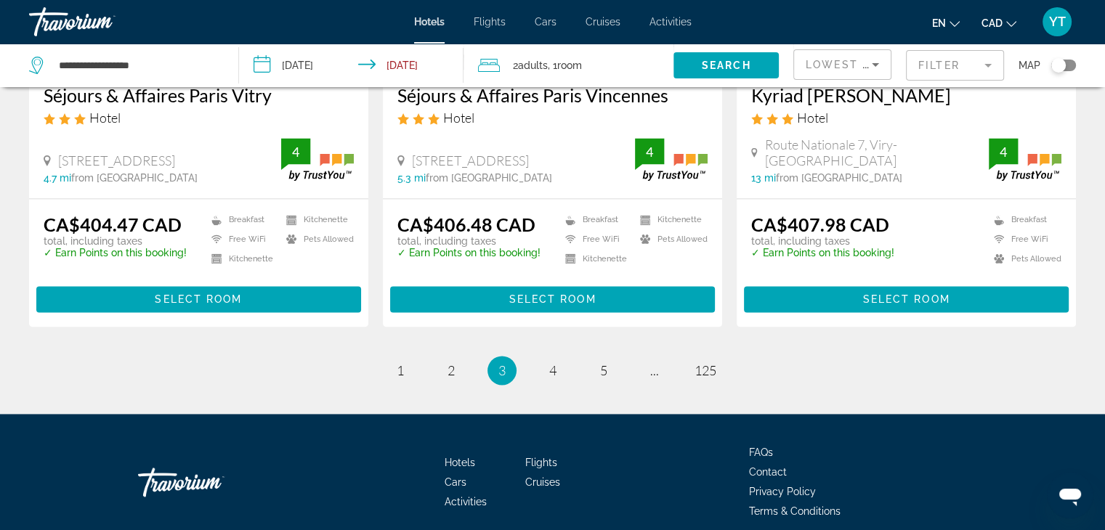
scroll to position [2034, 0]
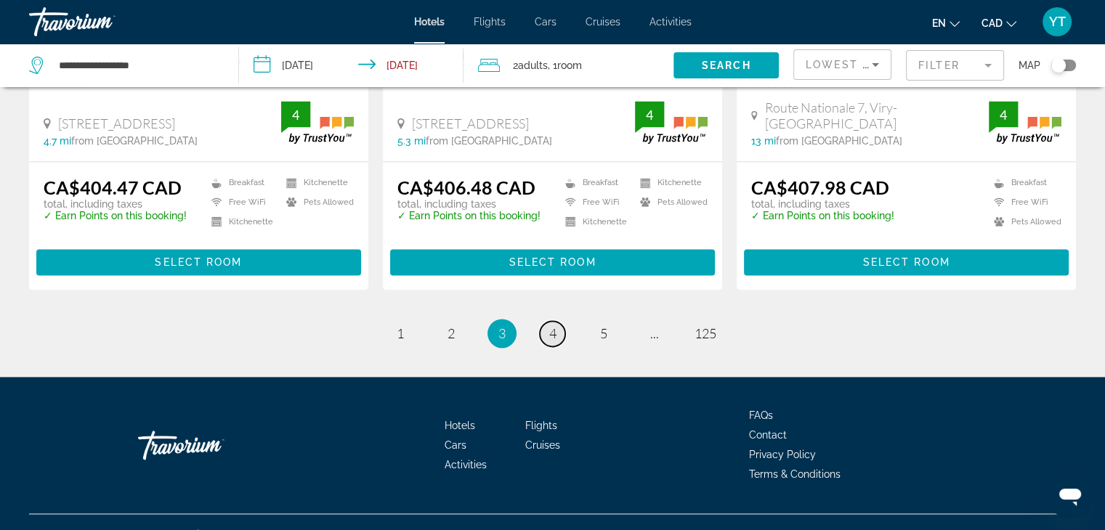
click at [551, 327] on span "4" at bounding box center [552, 333] width 7 height 16
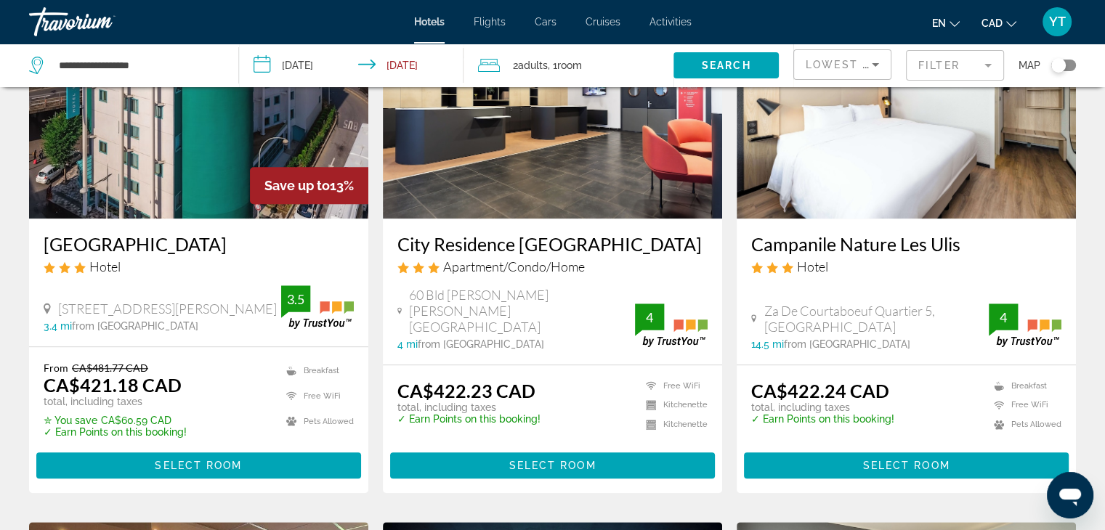
scroll to position [1307, 0]
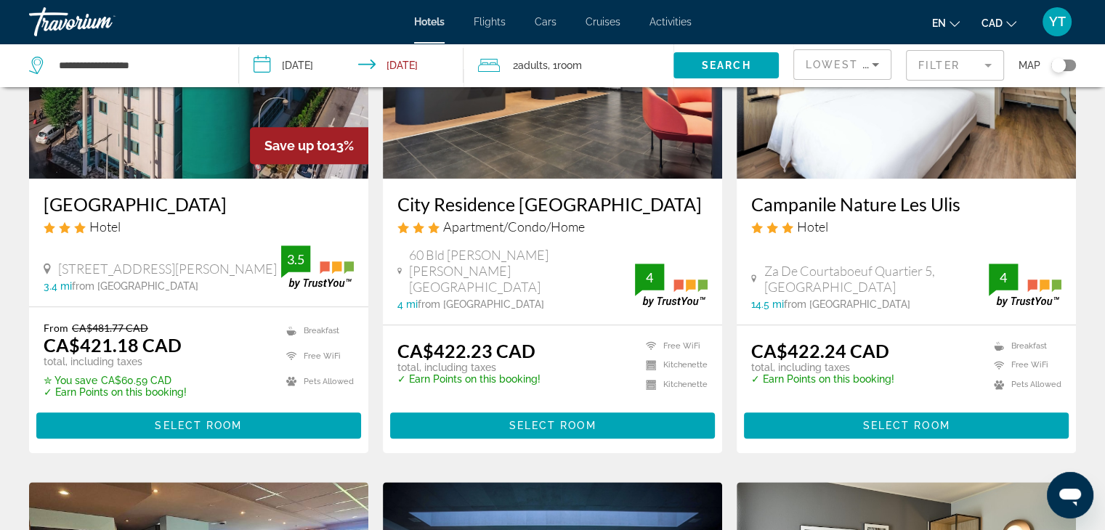
click at [506, 193] on h3 "City Residence Ivry" at bounding box center [552, 204] width 310 height 22
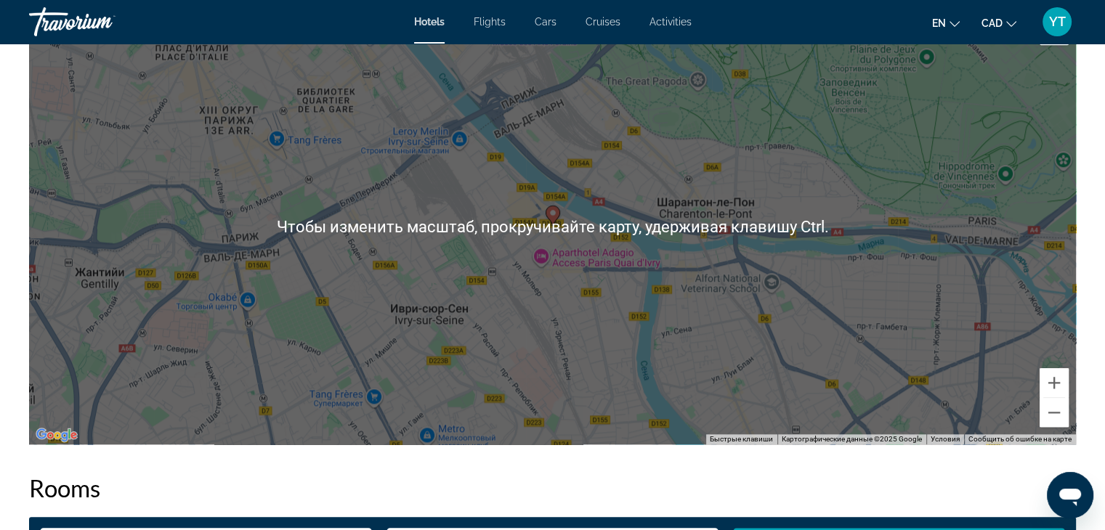
scroll to position [1453, 0]
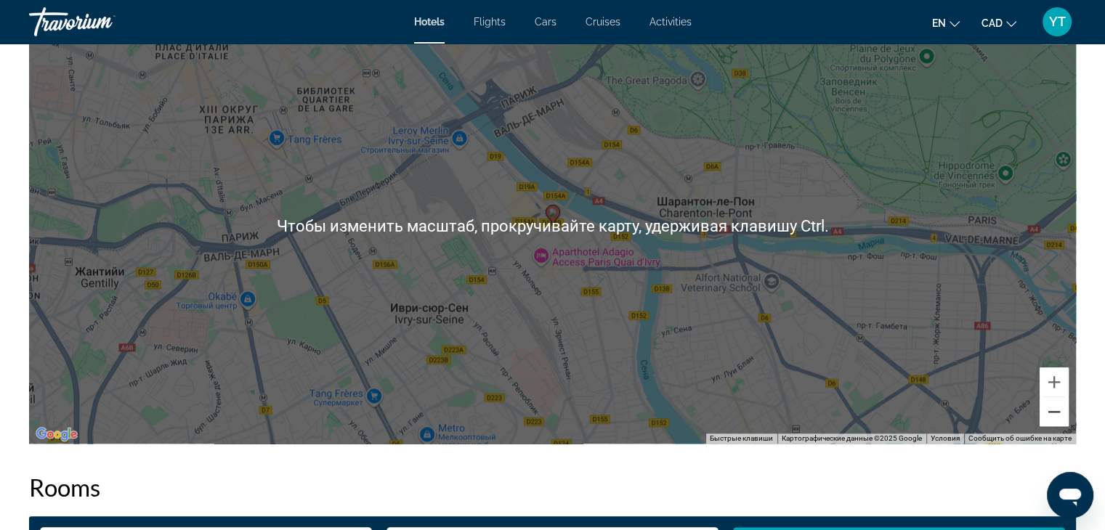
click at [1057, 421] on button "Уменьшить" at bounding box center [1053, 411] width 29 height 29
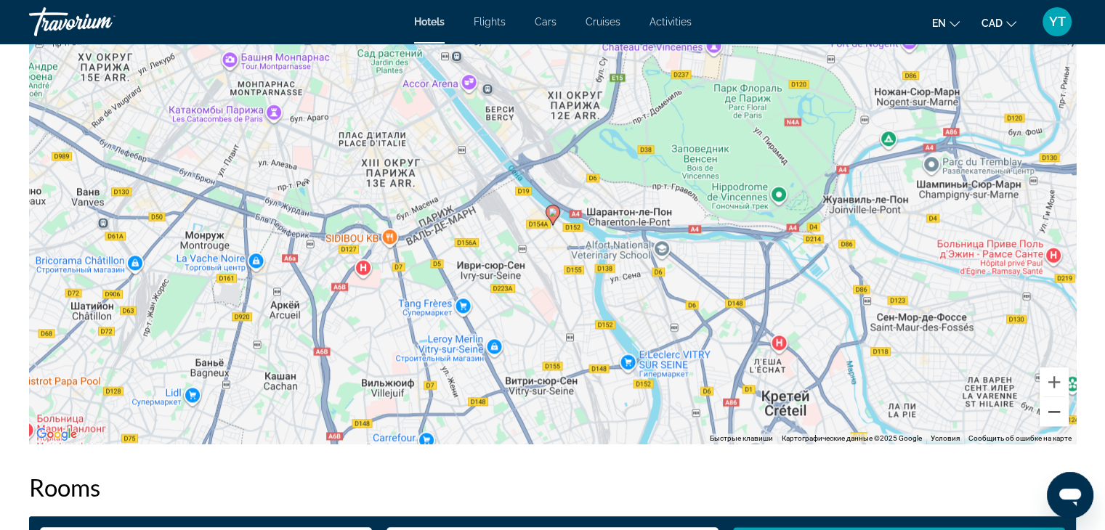
click at [1057, 422] on button "Уменьшить" at bounding box center [1053, 411] width 29 height 29
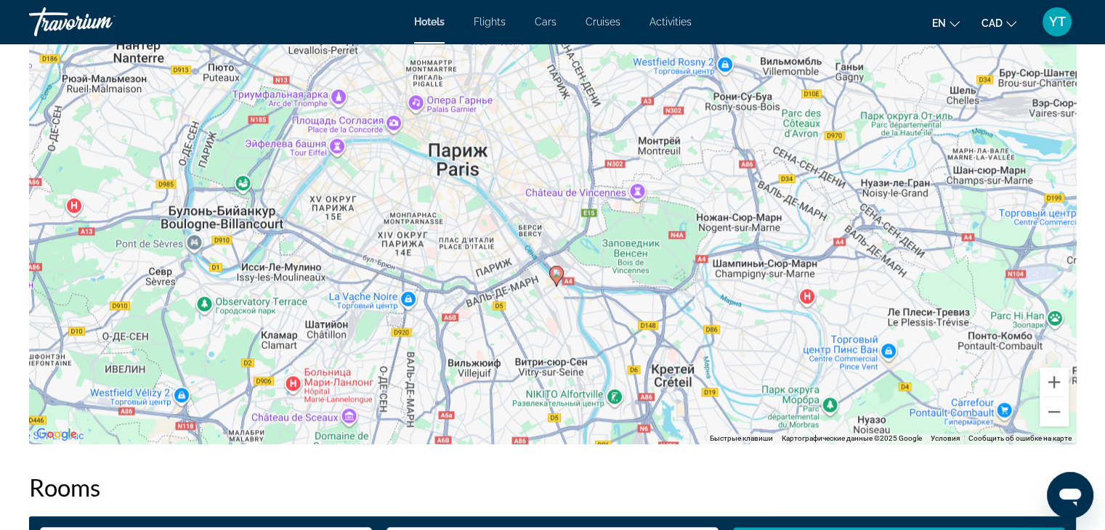
drag, startPoint x: 500, startPoint y: 296, endPoint x: 511, endPoint y: 357, distance: 61.3
click at [511, 357] on div "Чтобы активировать перетаскивание с помощью клавиатуры, нажмите Alt + Ввод. Пос…" at bounding box center [552, 226] width 1047 height 436
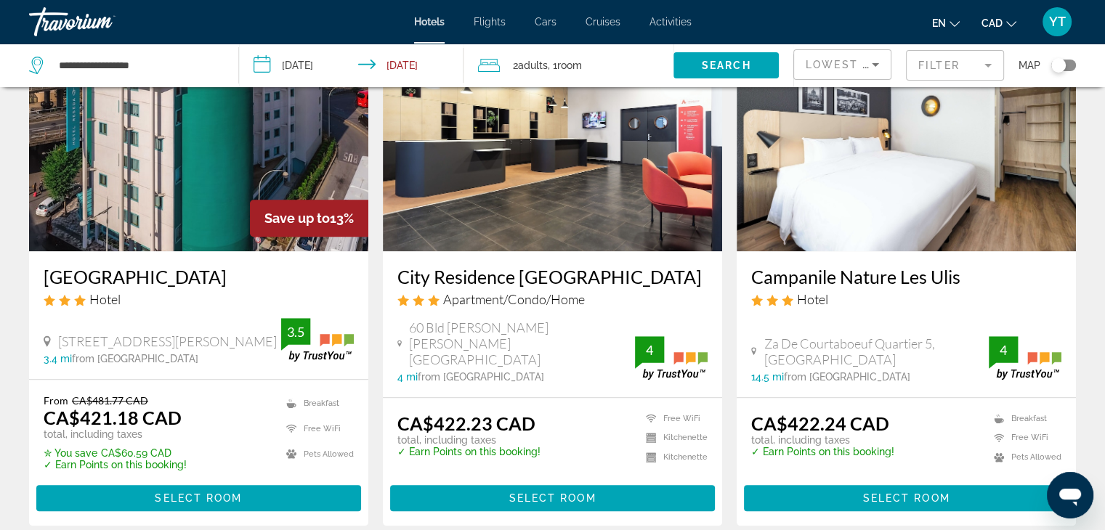
scroll to position [1162, 0]
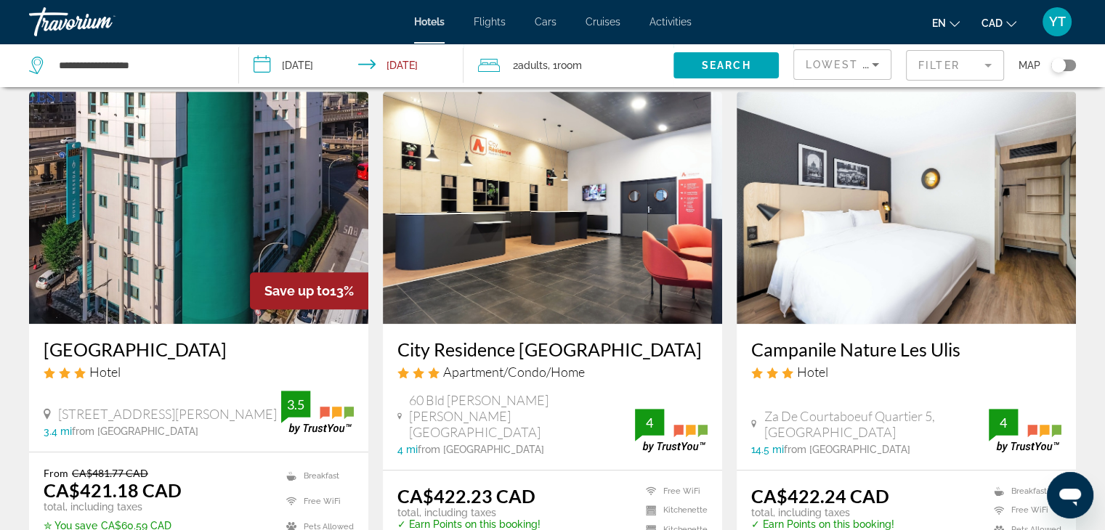
click at [90, 338] on h3 "Hotel Reseda" at bounding box center [199, 349] width 310 height 22
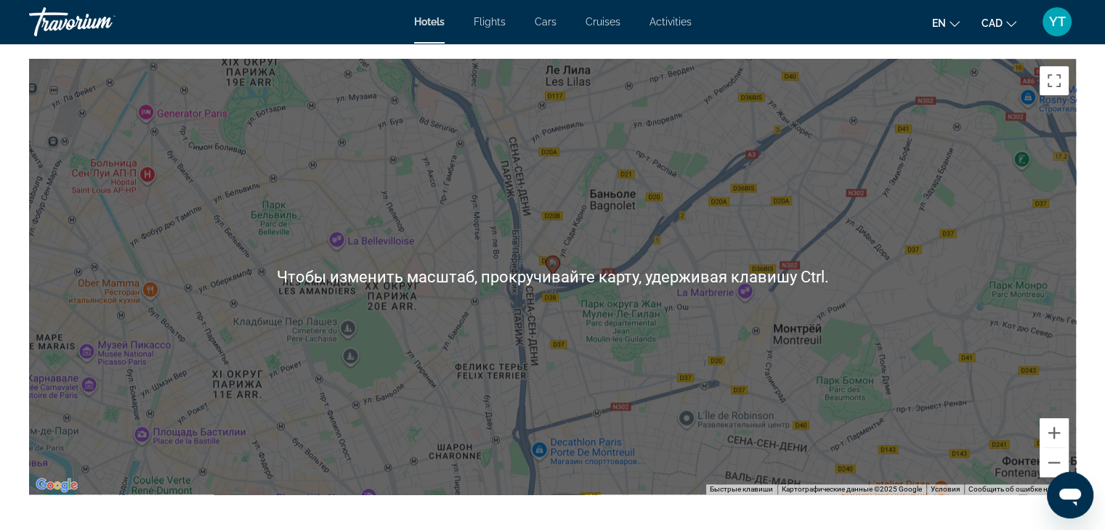
scroll to position [1525, 0]
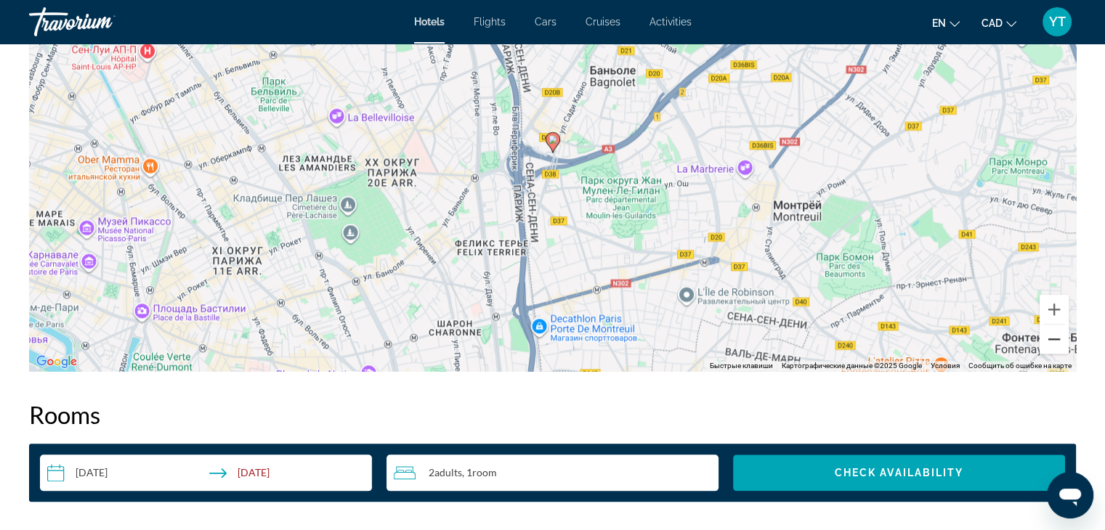
click at [1052, 342] on button "Уменьшить" at bounding box center [1053, 339] width 29 height 29
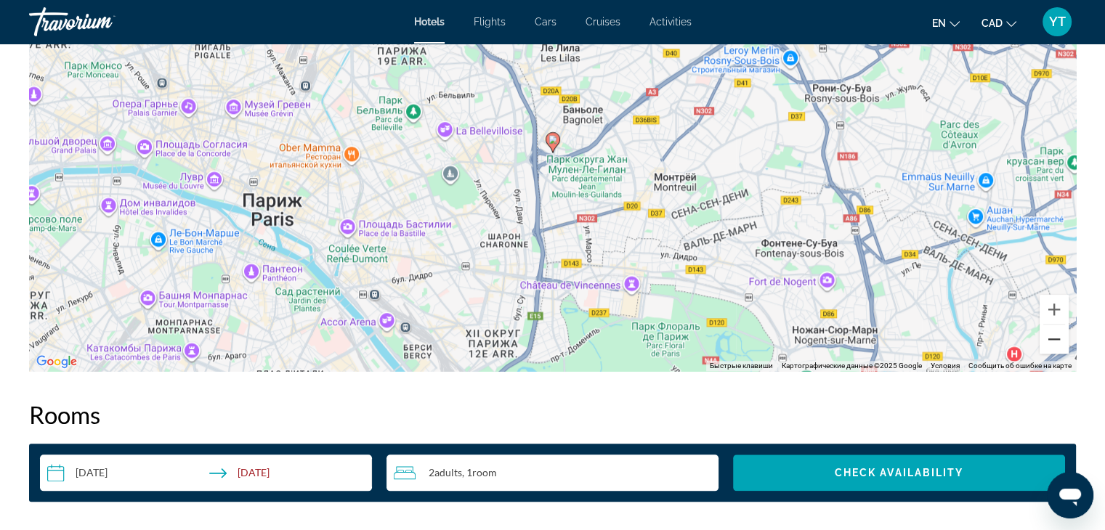
click at [1052, 343] on button "Уменьшить" at bounding box center [1053, 339] width 29 height 29
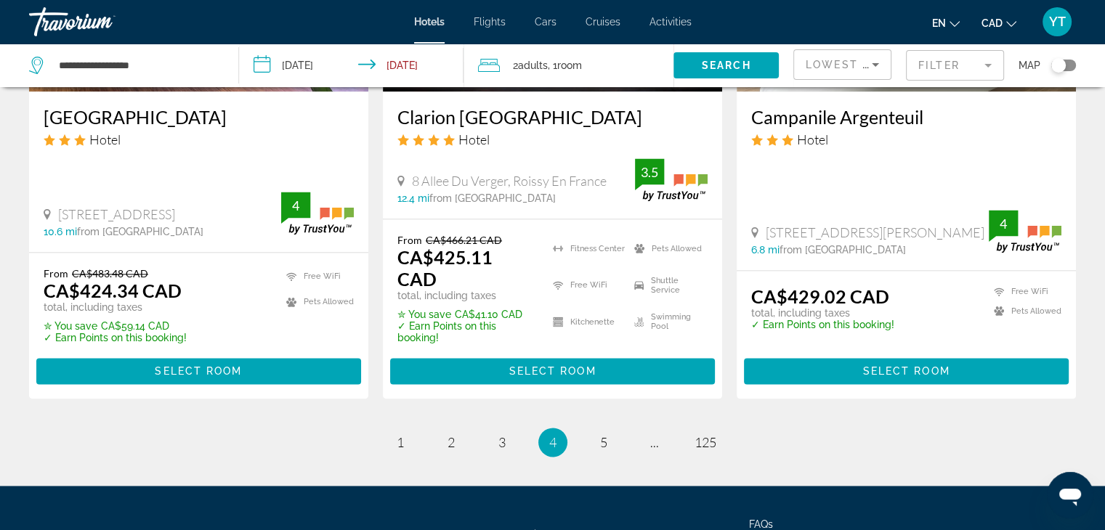
scroll to position [1889, 0]
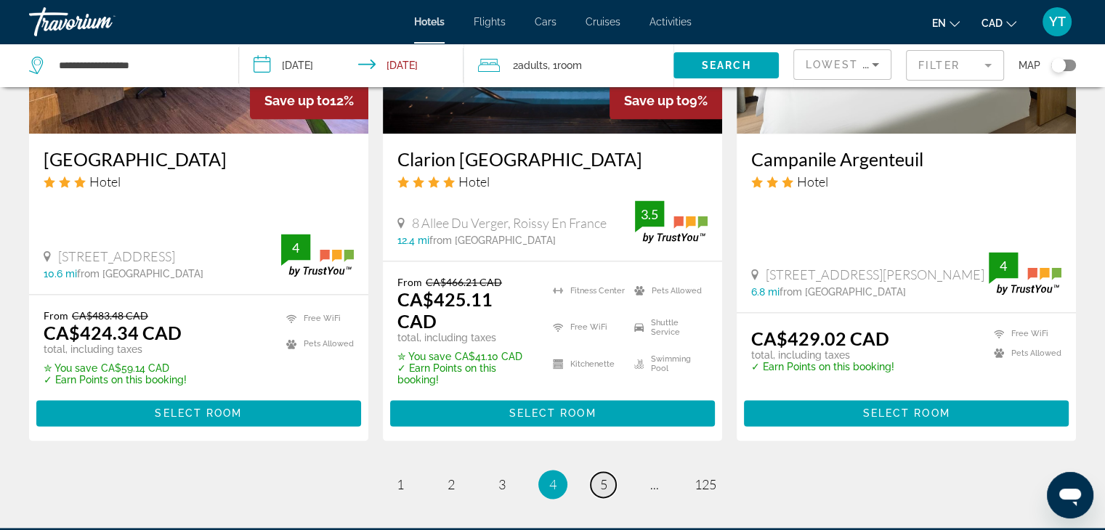
click at [596, 472] on link "page 5" at bounding box center [603, 484] width 25 height 25
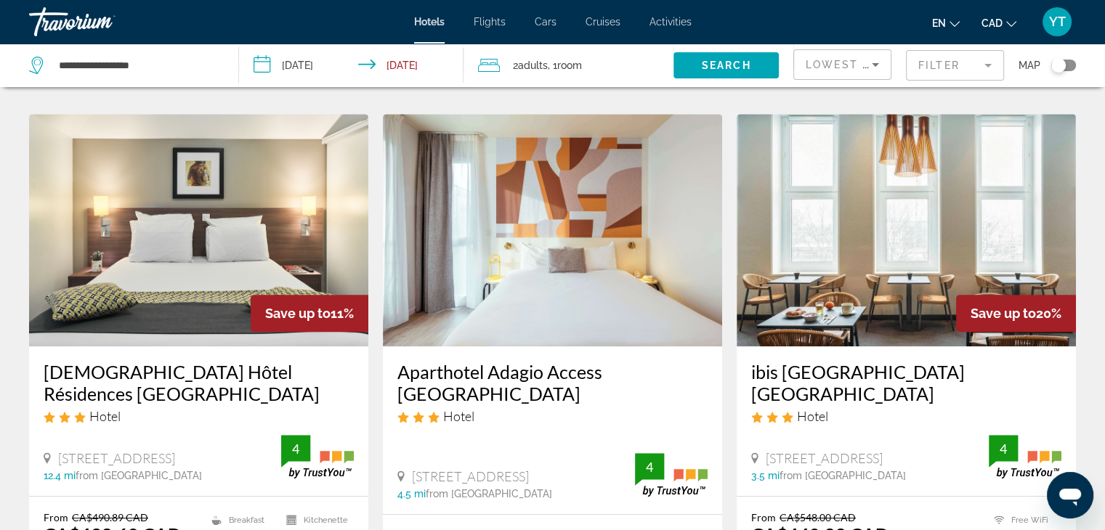
scroll to position [654, 0]
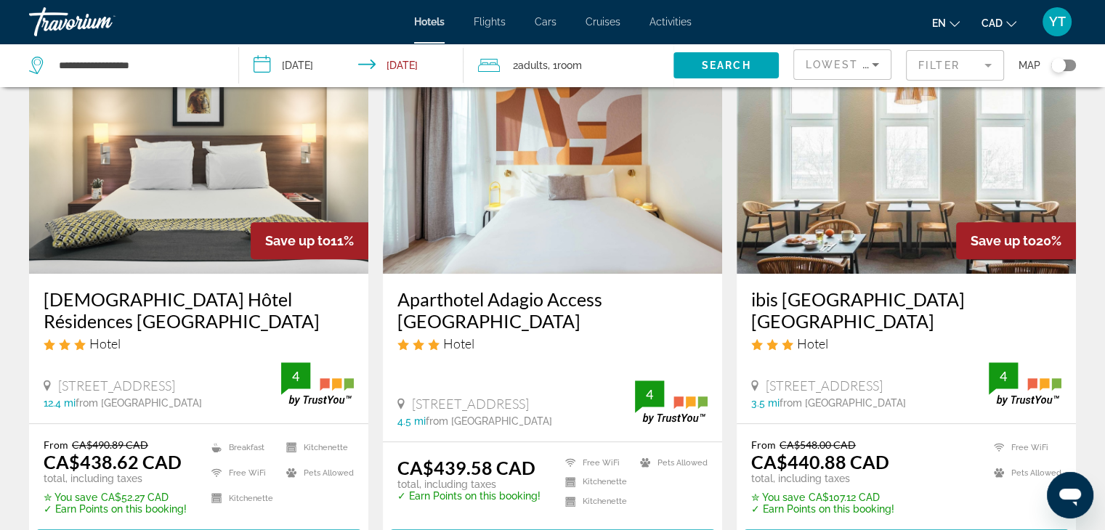
click at [893, 288] on h3 "ibis Paris porte de Bercy" at bounding box center [906, 310] width 310 height 44
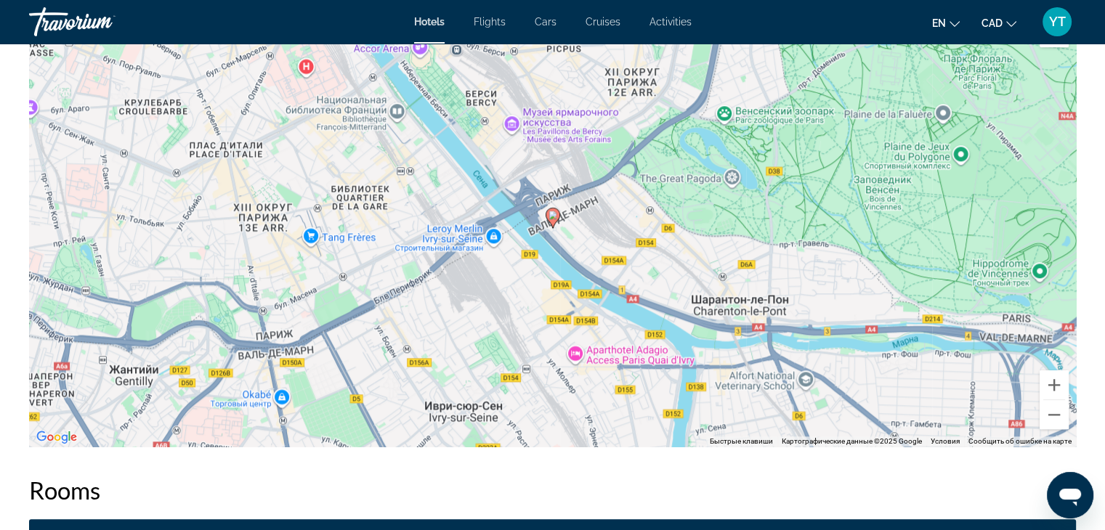
scroll to position [1453, 0]
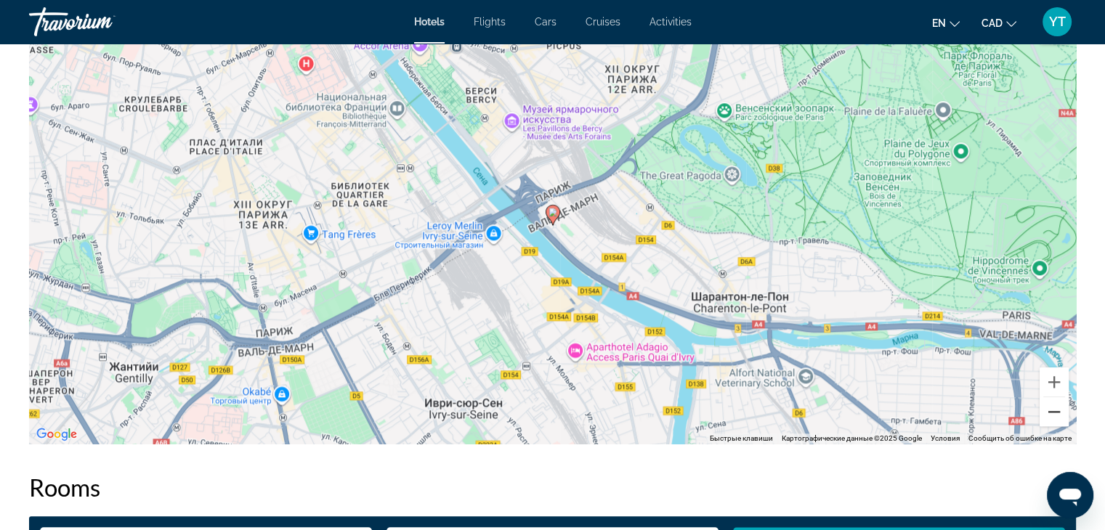
click at [1054, 411] on button "Уменьшить" at bounding box center [1053, 411] width 29 height 29
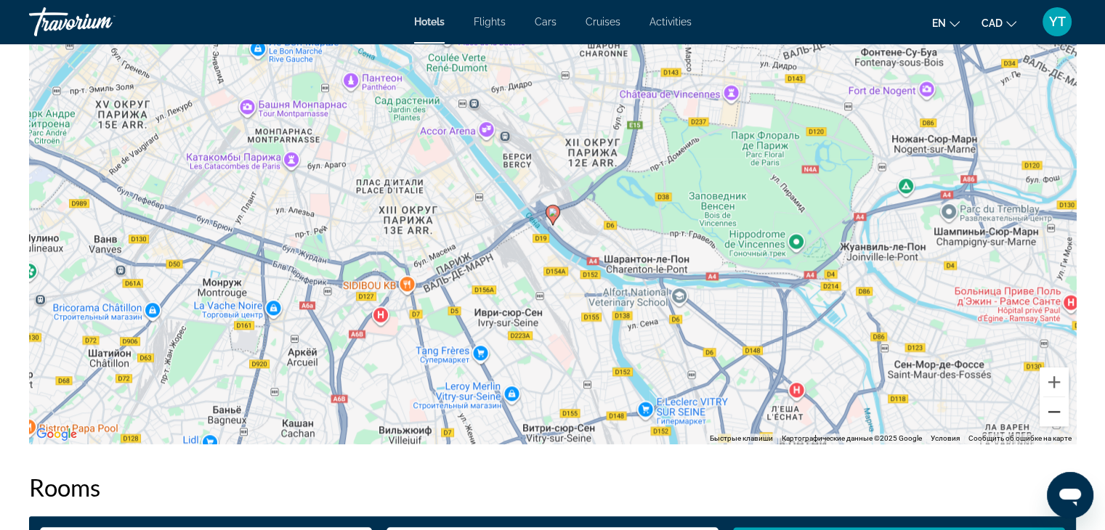
click at [1054, 412] on button "Уменьшить" at bounding box center [1053, 411] width 29 height 29
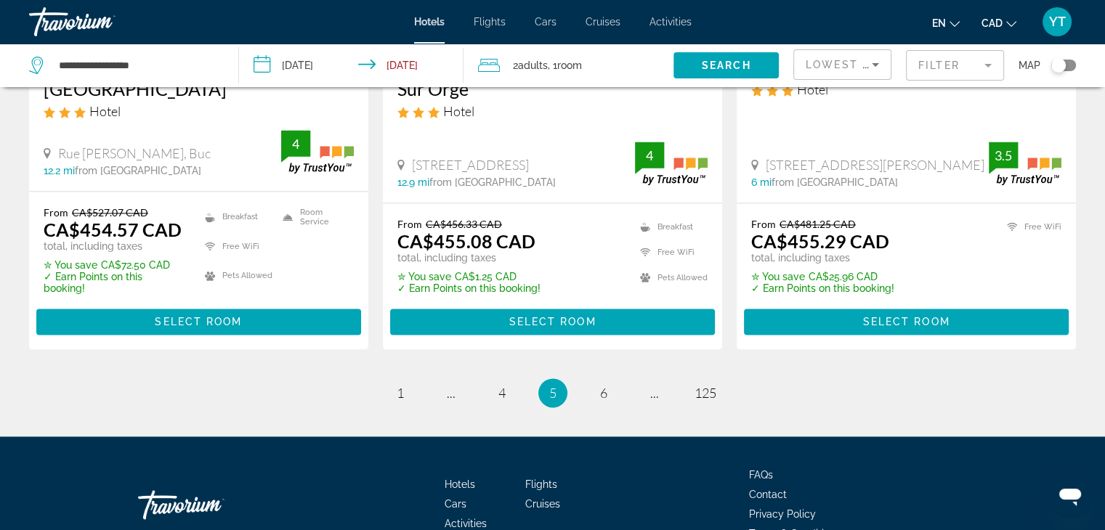
scroll to position [2032, 0]
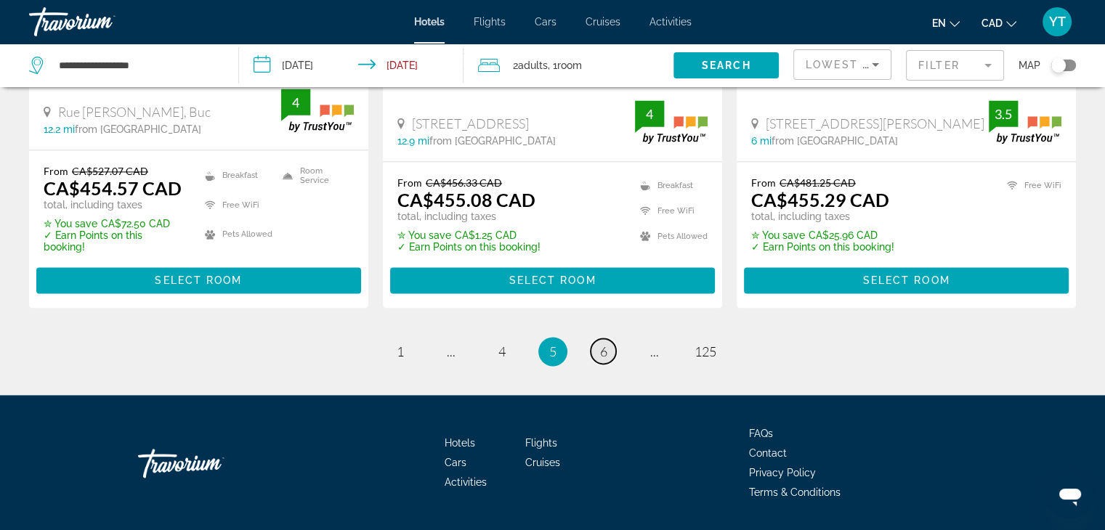
click at [593, 338] on link "page 6" at bounding box center [603, 350] width 25 height 25
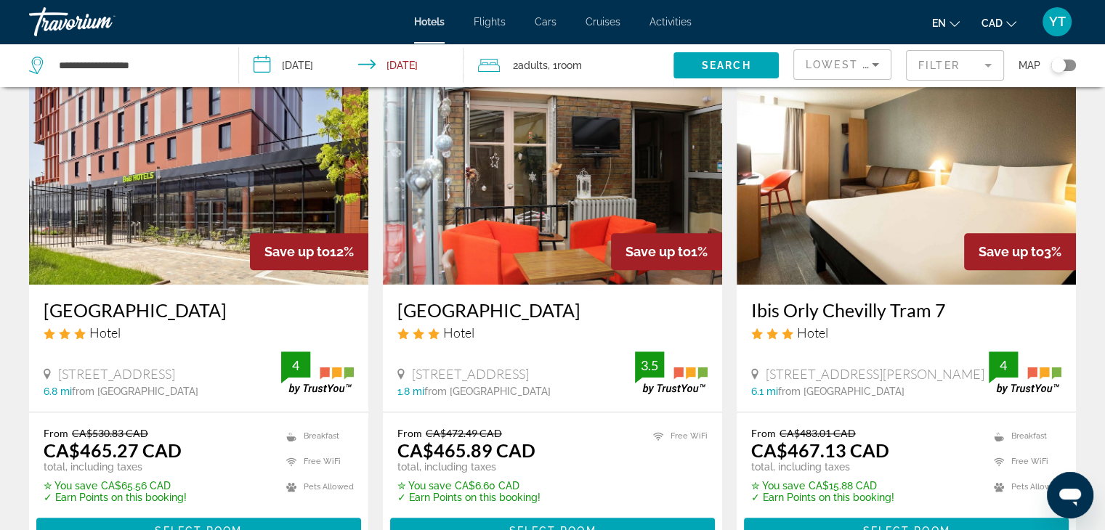
scroll to position [1235, 0]
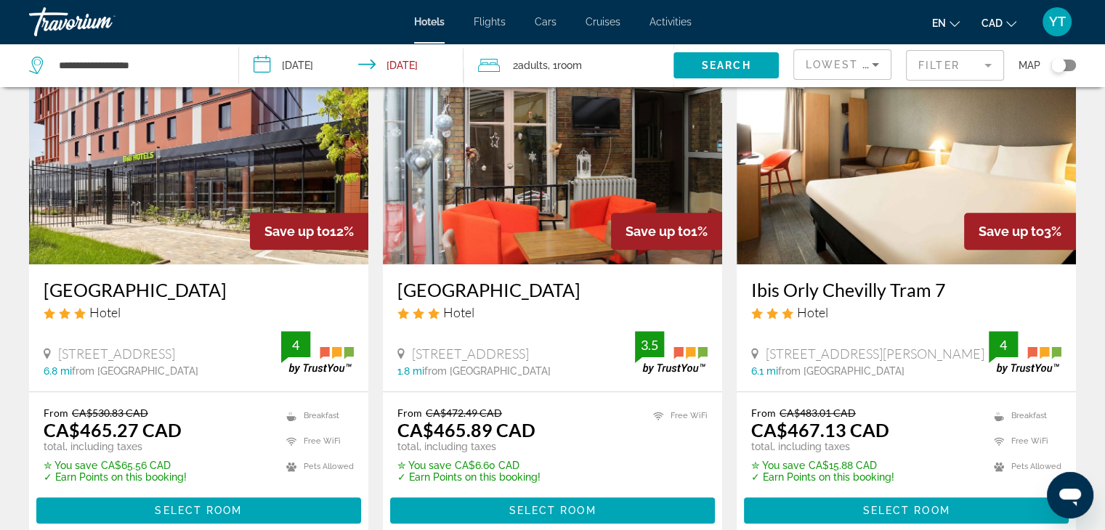
click at [530, 279] on h3 "Hôtel de la Comète" at bounding box center [552, 290] width 310 height 22
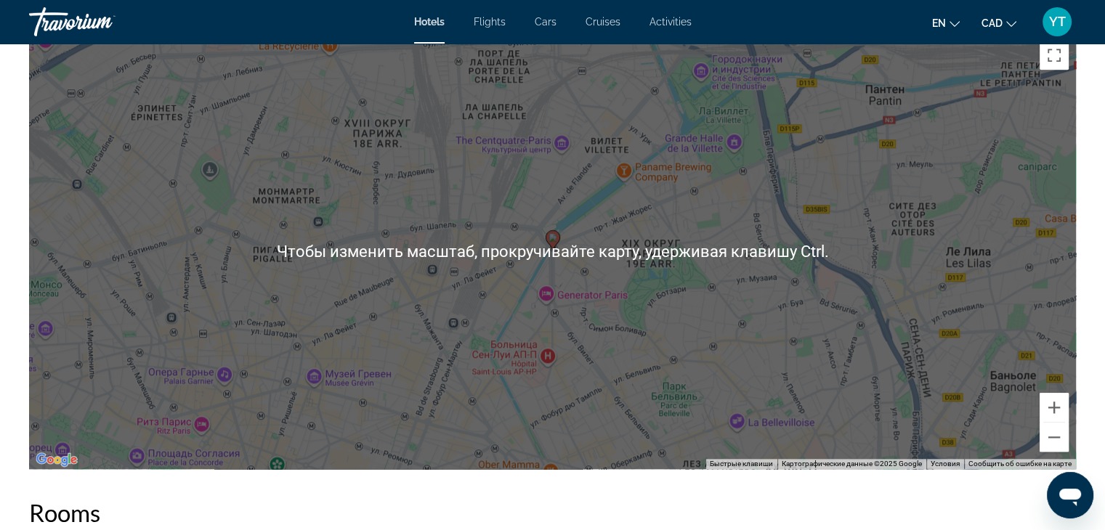
scroll to position [1525, 0]
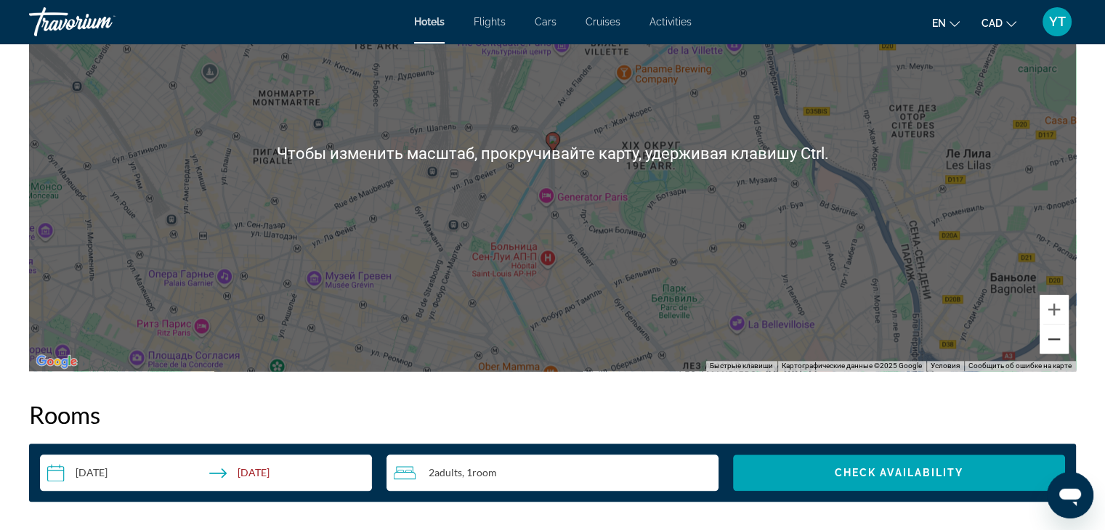
click at [1051, 344] on button "Уменьшить" at bounding box center [1053, 339] width 29 height 29
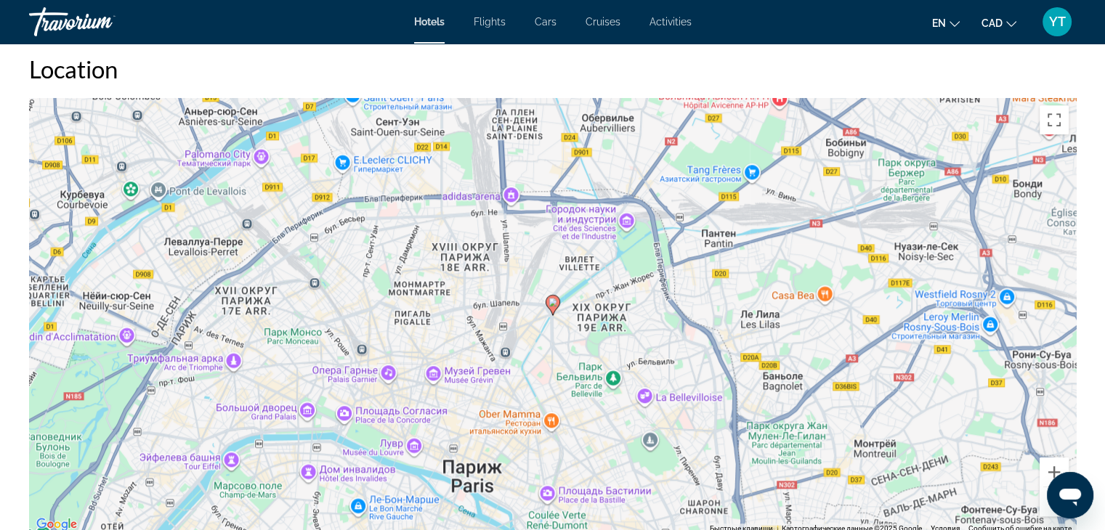
scroll to position [1380, 0]
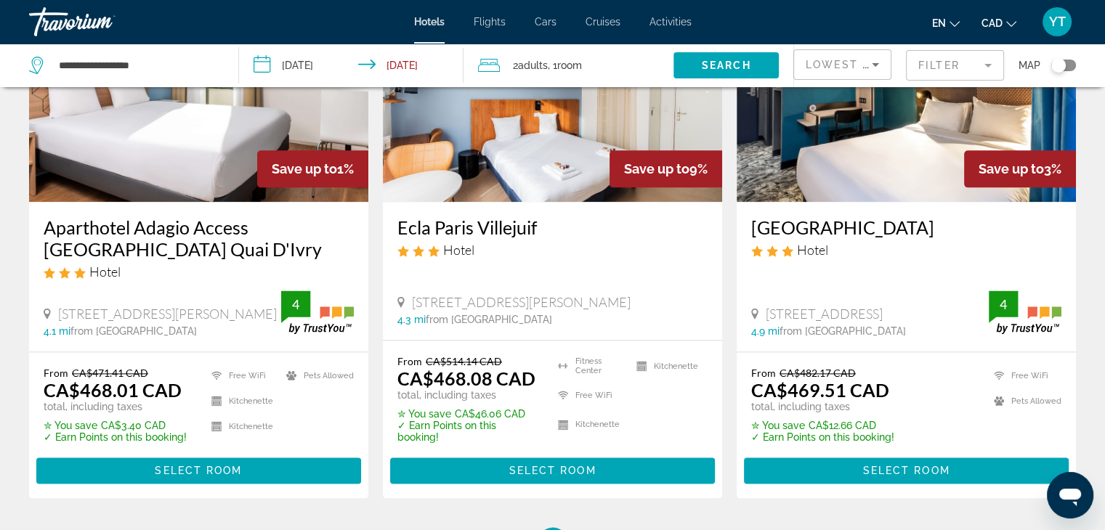
scroll to position [2034, 0]
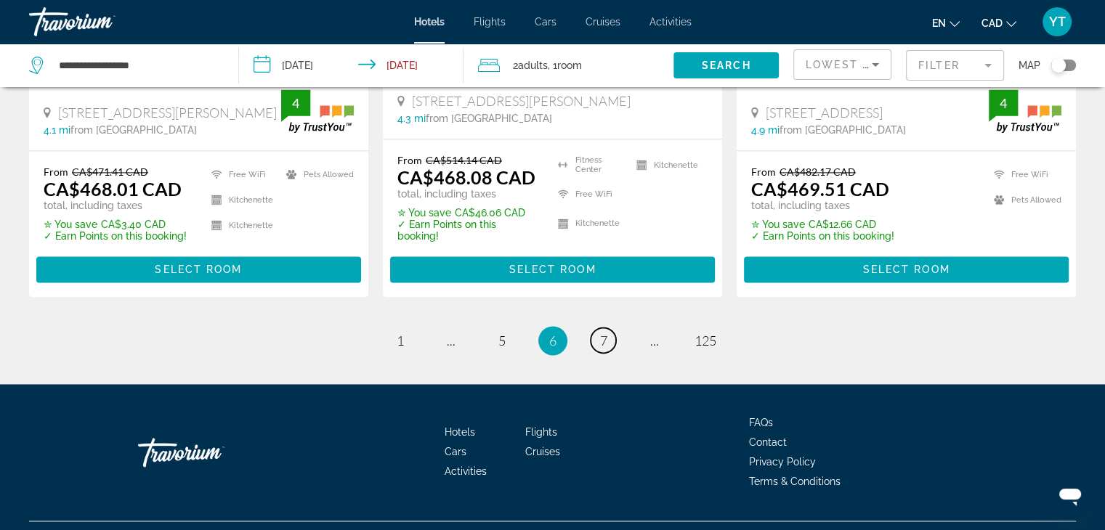
click at [600, 333] on span "7" at bounding box center [603, 341] width 7 height 16
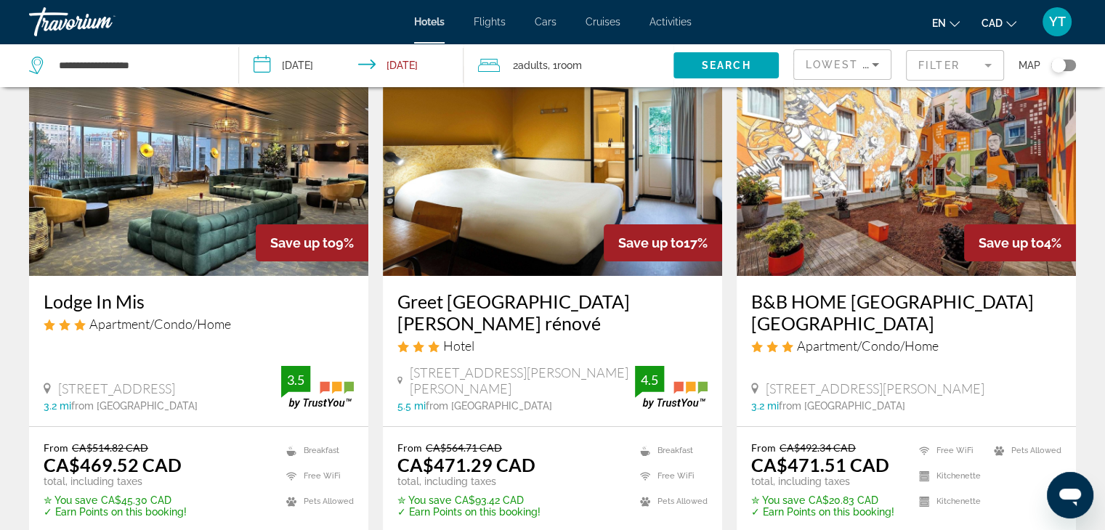
scroll to position [73, 0]
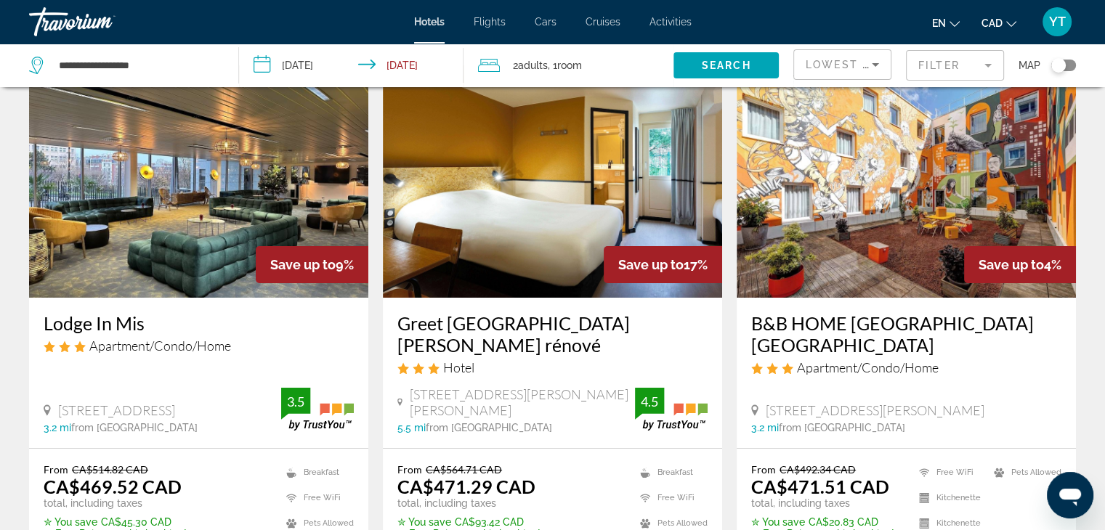
click at [608, 323] on h3 "Greet Hôtel Villeneuve la Garenne rénové" at bounding box center [552, 334] width 310 height 44
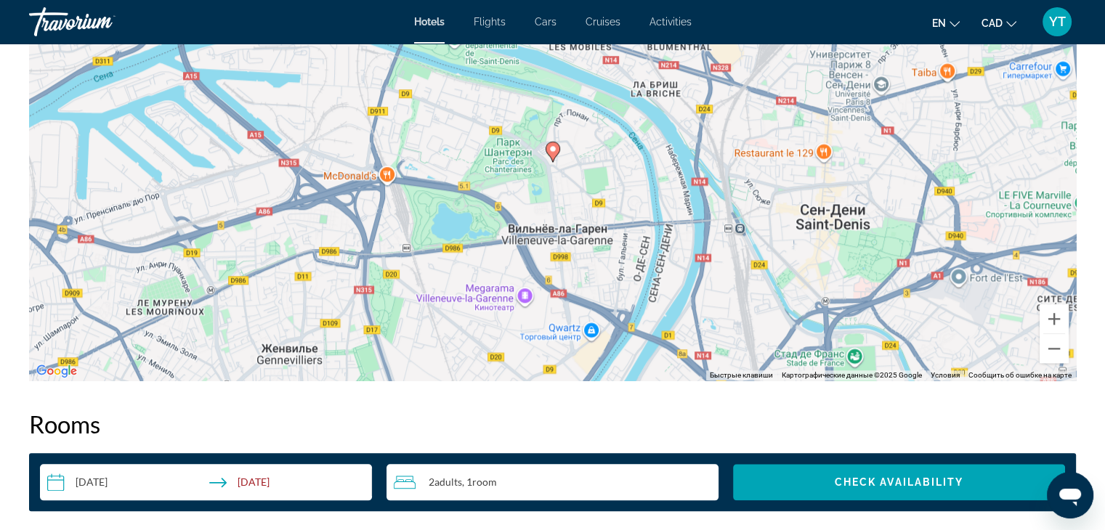
scroll to position [1525, 0]
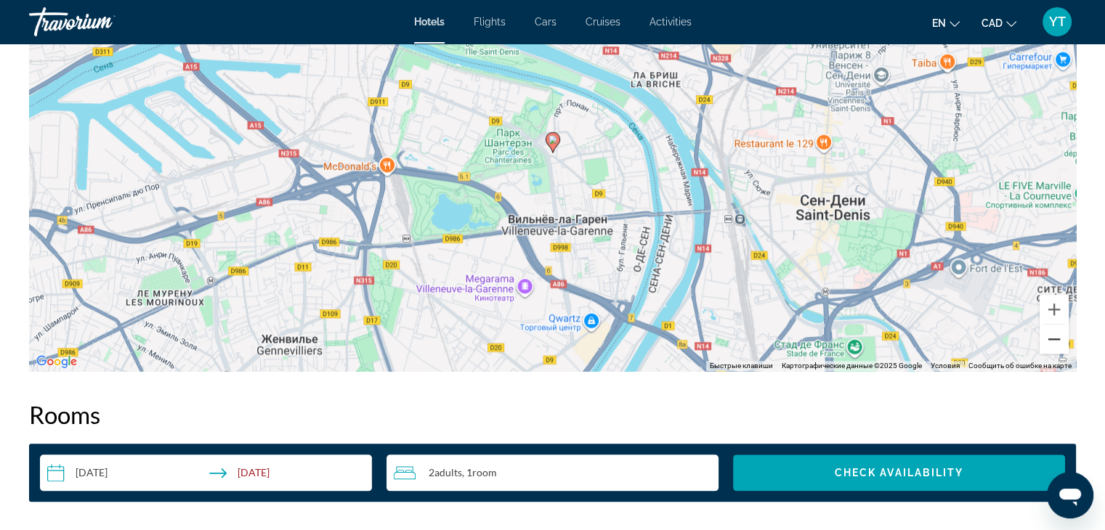
click at [1048, 340] on button "Уменьшить" at bounding box center [1053, 339] width 29 height 29
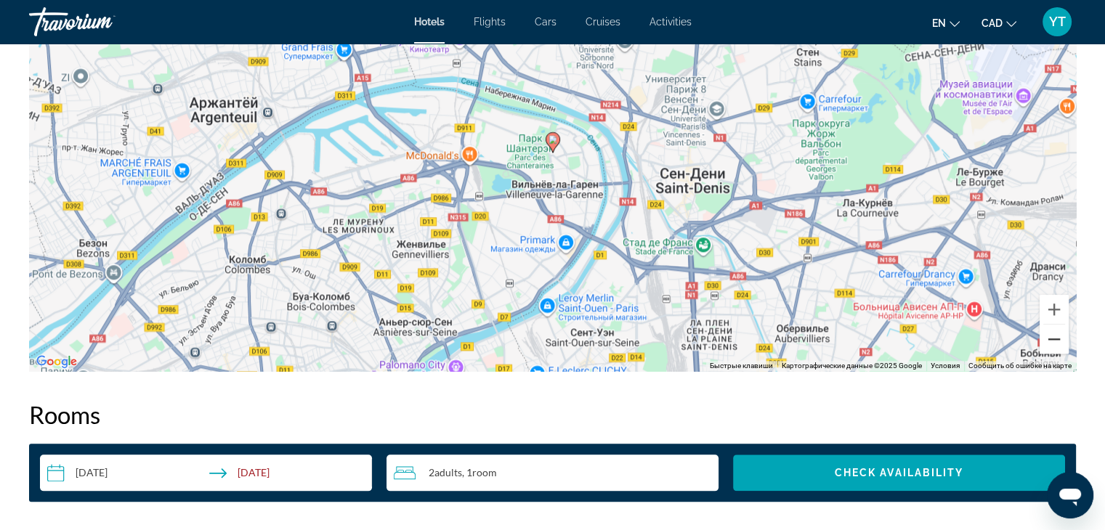
click at [1046, 338] on button "Уменьшить" at bounding box center [1053, 339] width 29 height 29
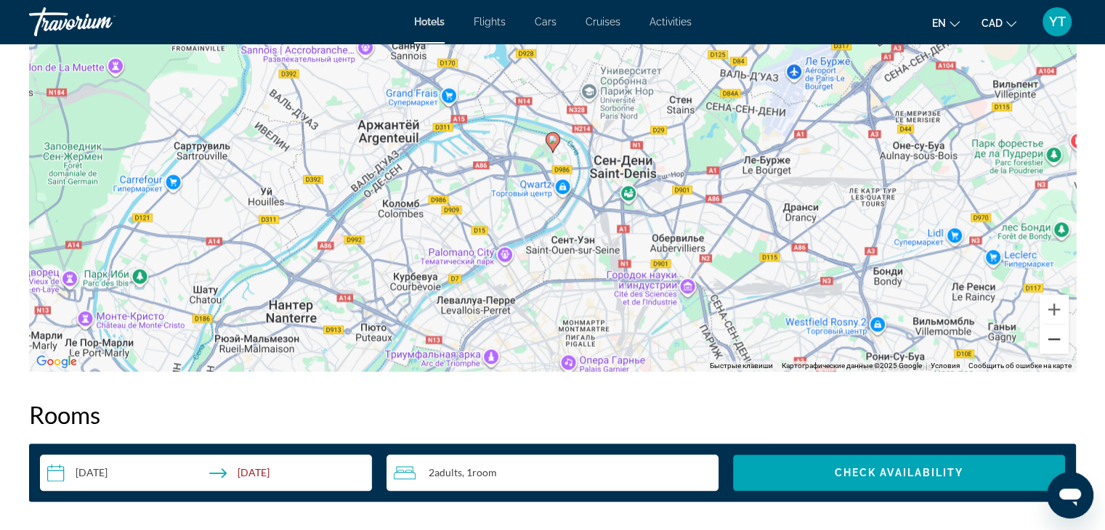
click at [1044, 338] on button "Уменьшить" at bounding box center [1053, 339] width 29 height 29
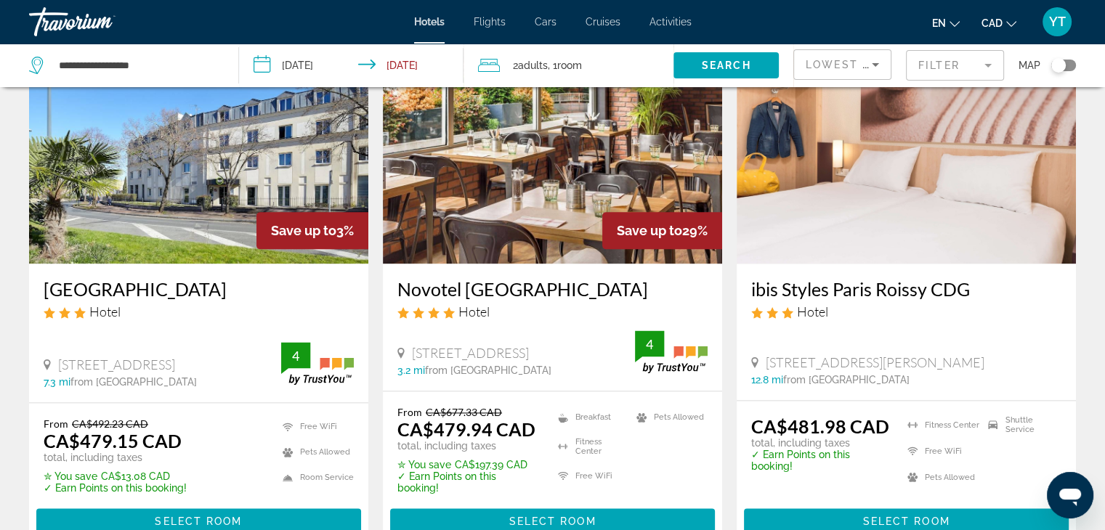
scroll to position [1889, 0]
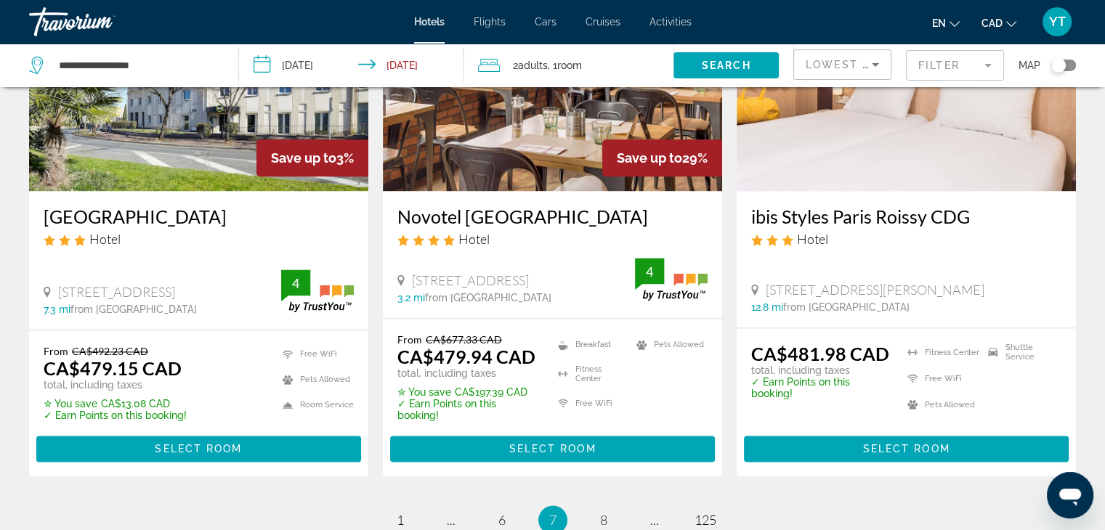
click at [524, 206] on h3 "Novotel [GEOGRAPHIC_DATA]" at bounding box center [552, 217] width 310 height 22
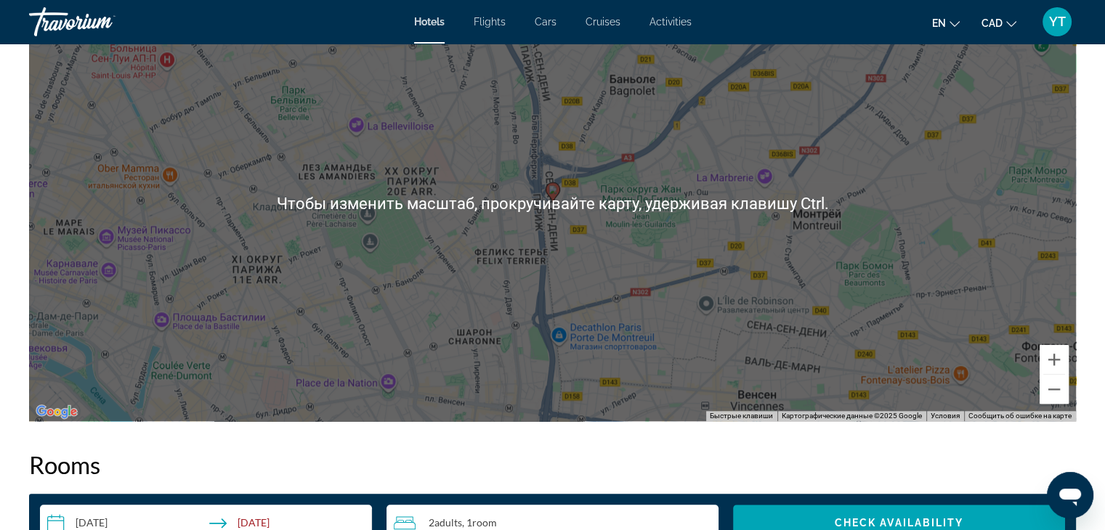
scroll to position [1453, 0]
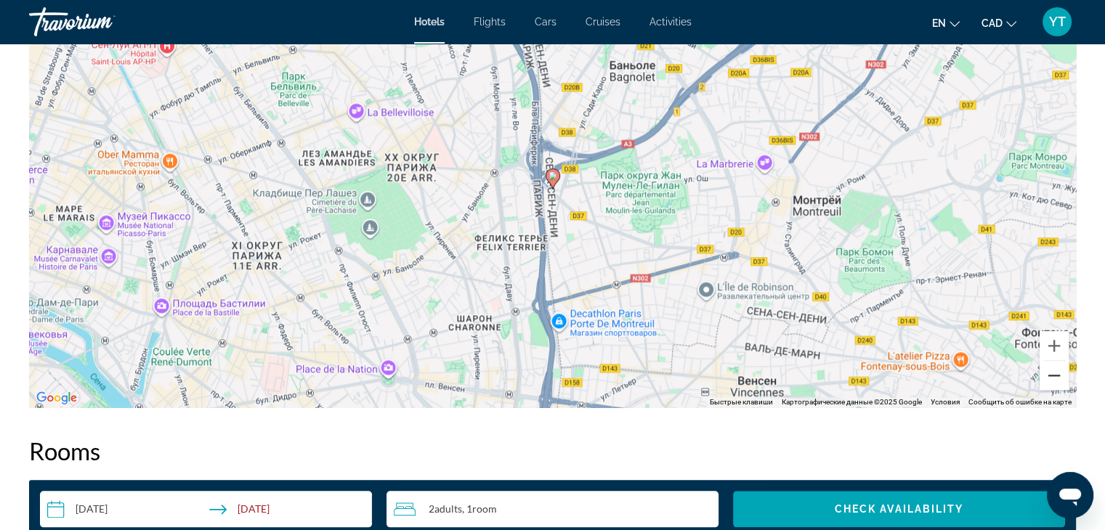
click at [1054, 384] on button "Уменьшить" at bounding box center [1053, 375] width 29 height 29
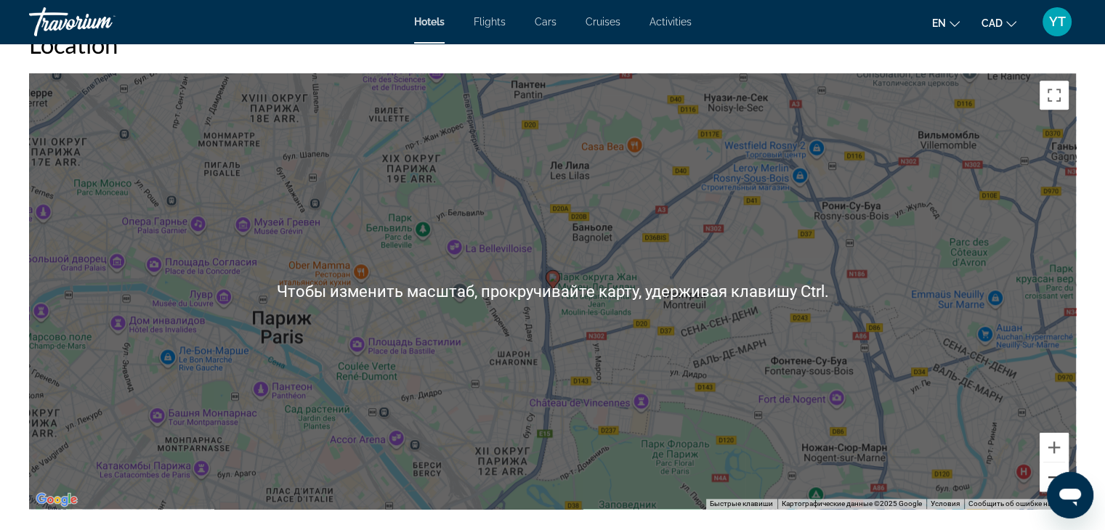
scroll to position [1307, 0]
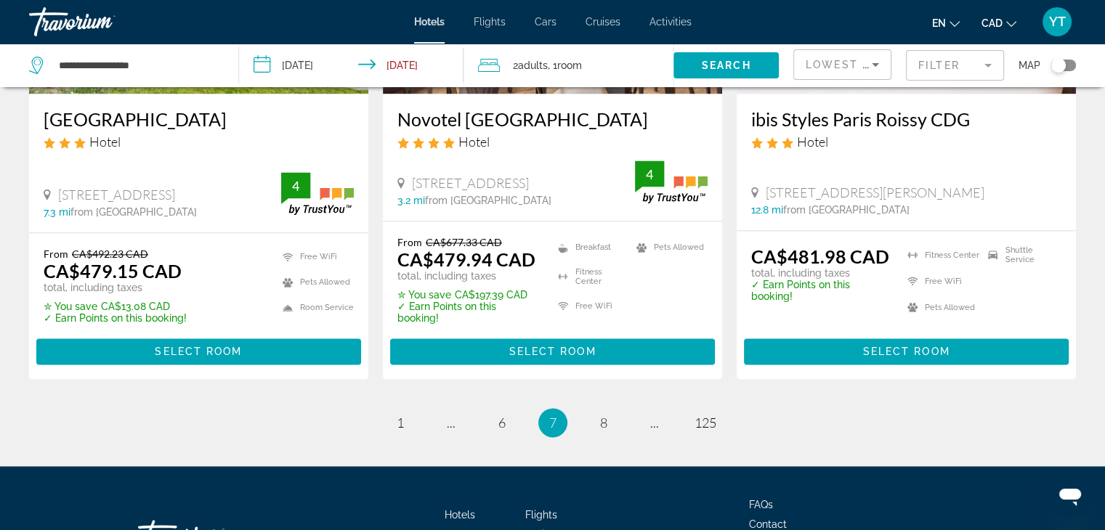
scroll to position [2034, 0]
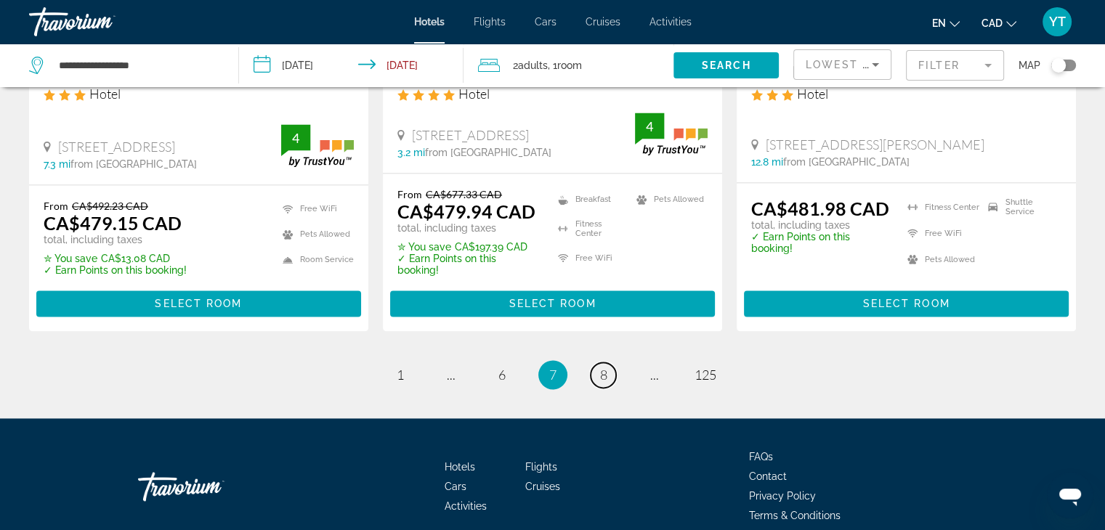
click at [597, 362] on link "page 8" at bounding box center [603, 374] width 25 height 25
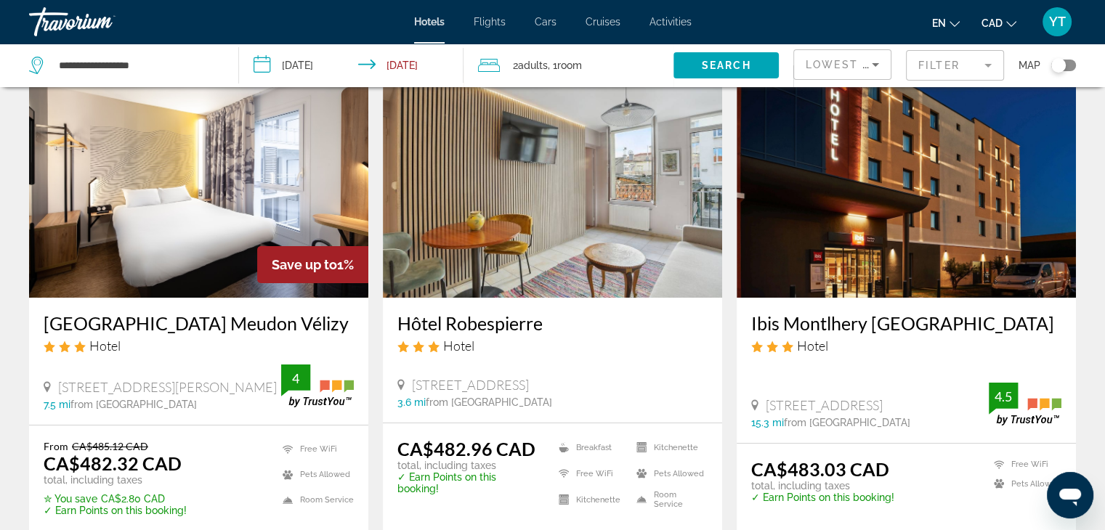
scroll to position [145, 0]
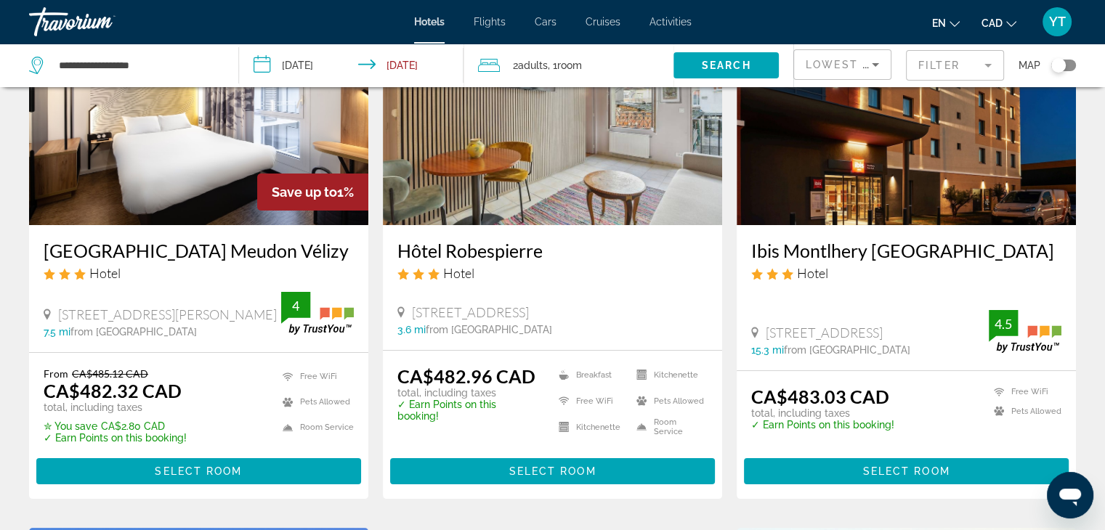
click at [511, 252] on h3 "Hôtel Robespierre" at bounding box center [552, 251] width 310 height 22
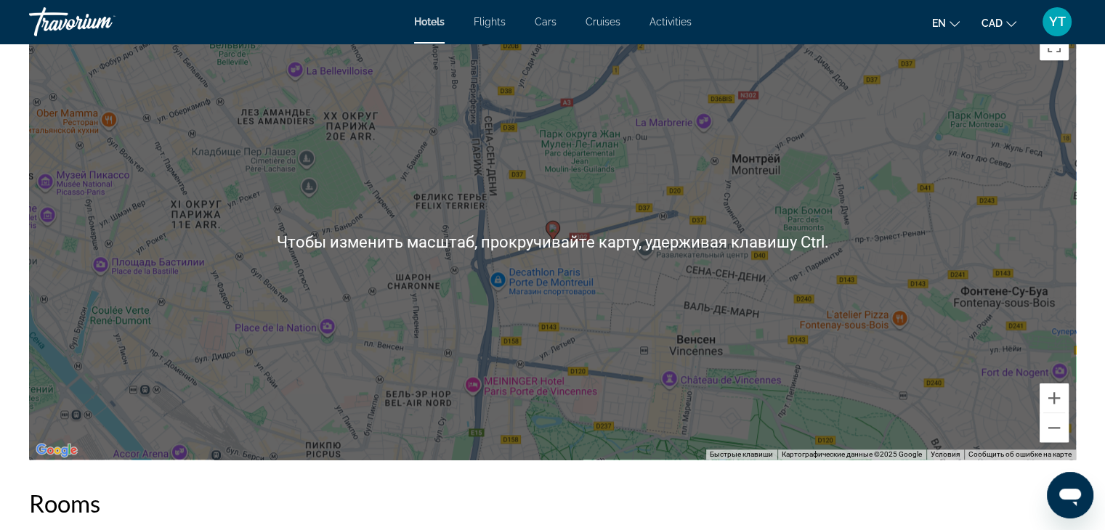
scroll to position [1453, 0]
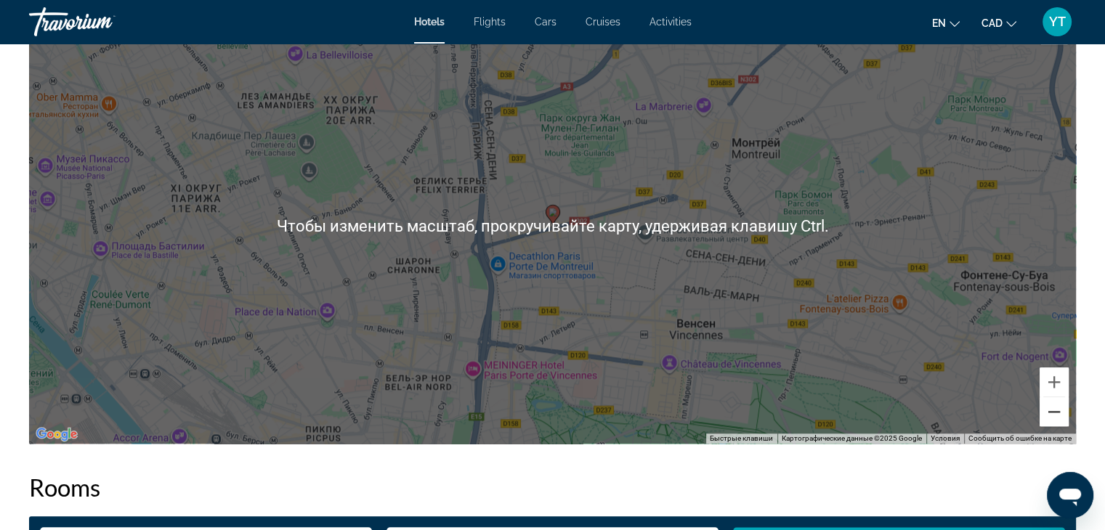
click at [1063, 413] on button "Уменьшить" at bounding box center [1053, 411] width 29 height 29
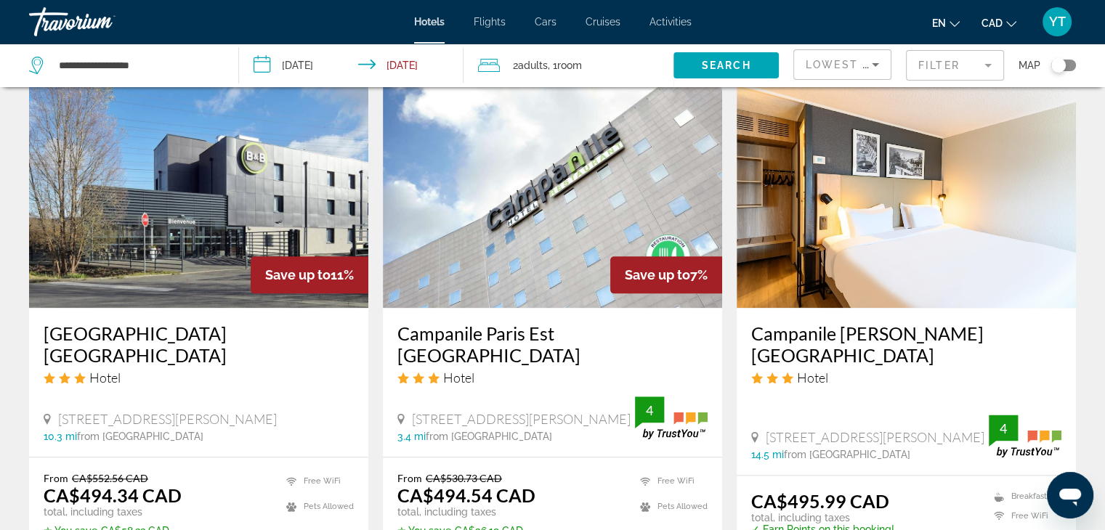
scroll to position [1743, 0]
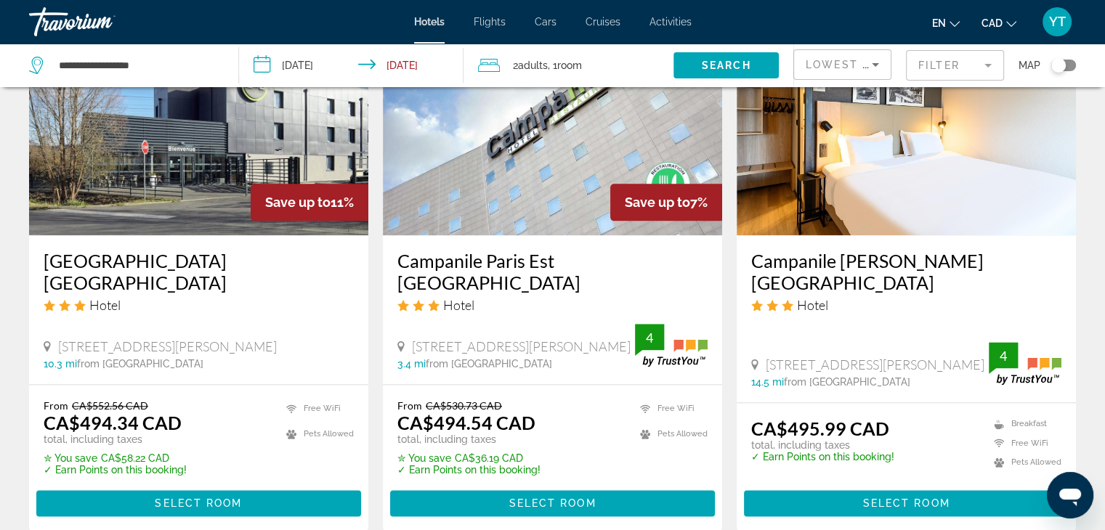
click at [565, 250] on h3 "Campanile Paris Est Porte de Bagnolet" at bounding box center [552, 272] width 310 height 44
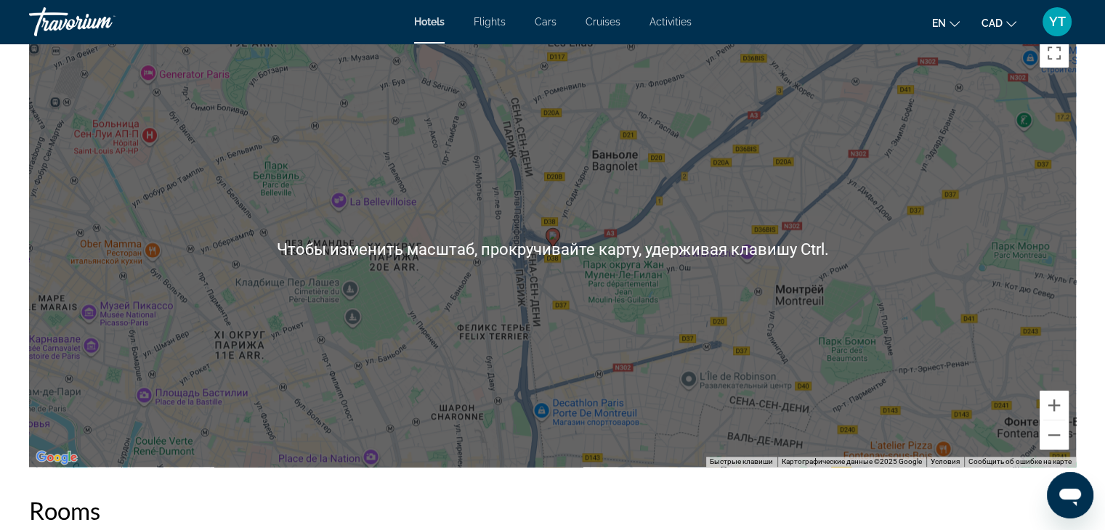
scroll to position [1453, 0]
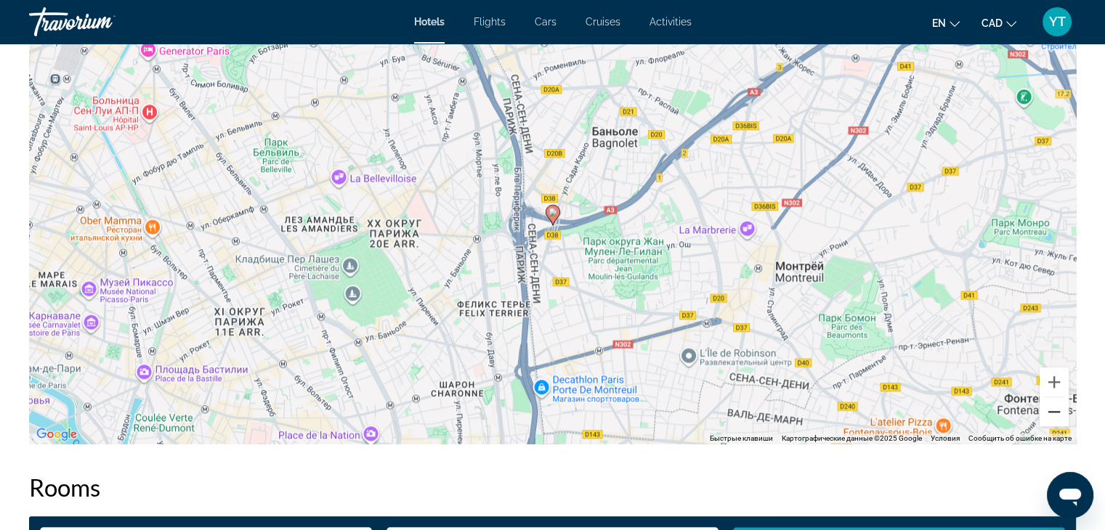
click at [1060, 411] on button "Уменьшить" at bounding box center [1053, 411] width 29 height 29
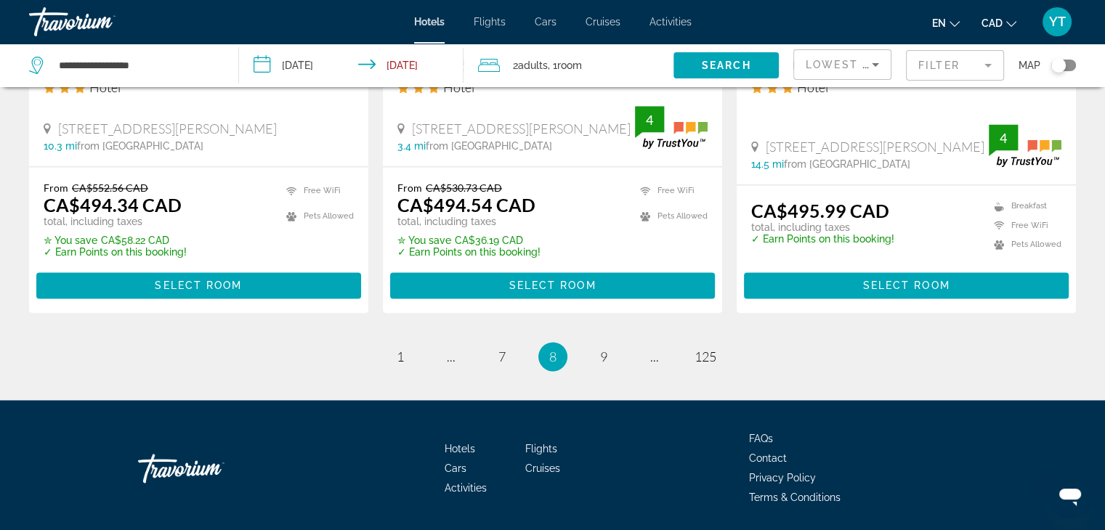
scroll to position [1973, 0]
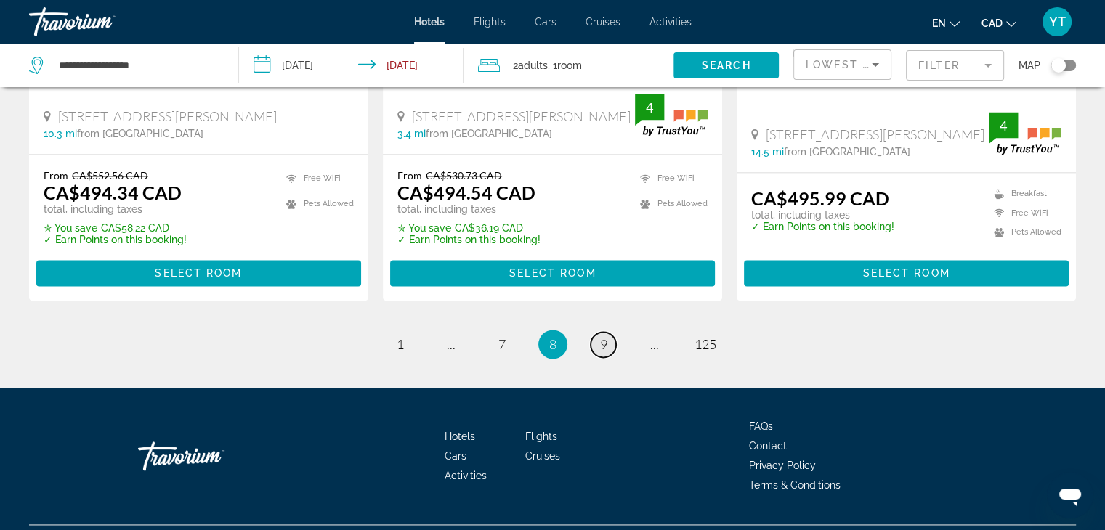
click at [607, 332] on link "page 9" at bounding box center [603, 344] width 25 height 25
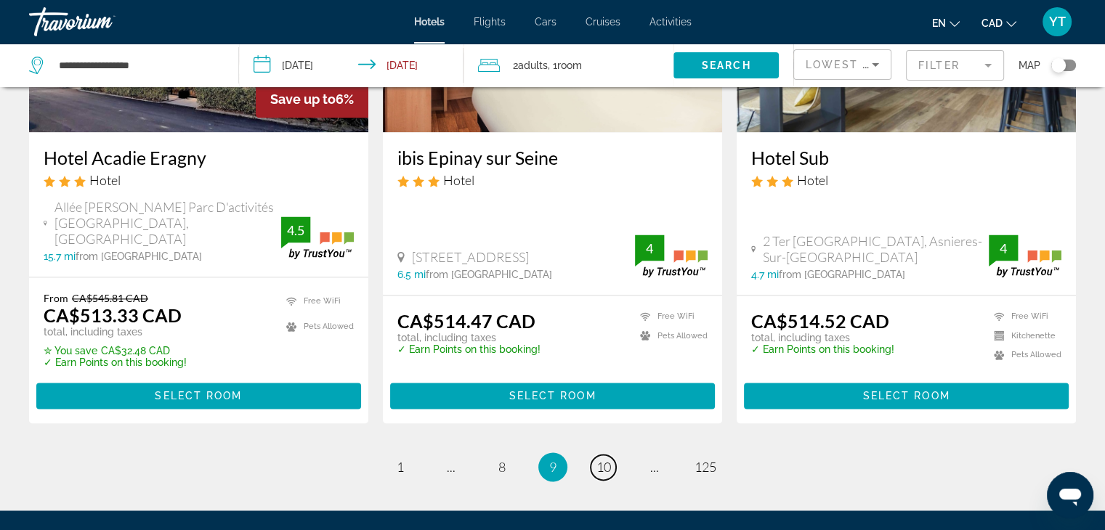
scroll to position [2066, 0]
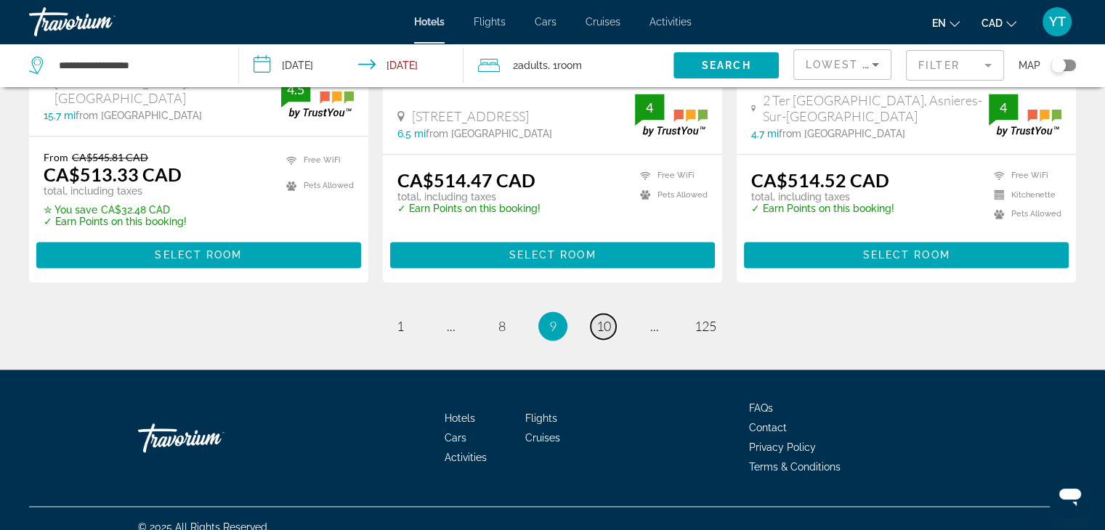
click at [606, 318] on span "10" at bounding box center [603, 326] width 15 height 16
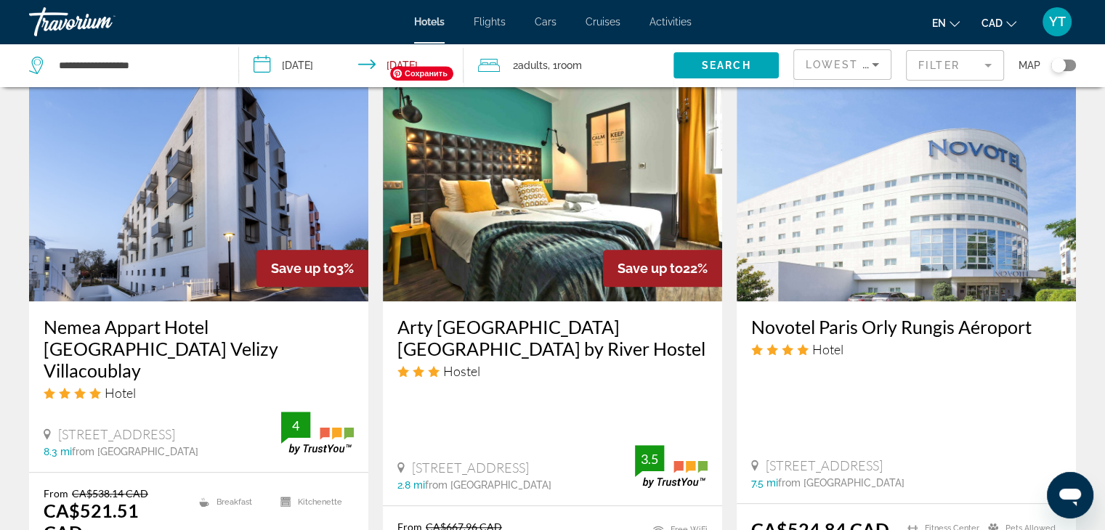
scroll to position [1235, 0]
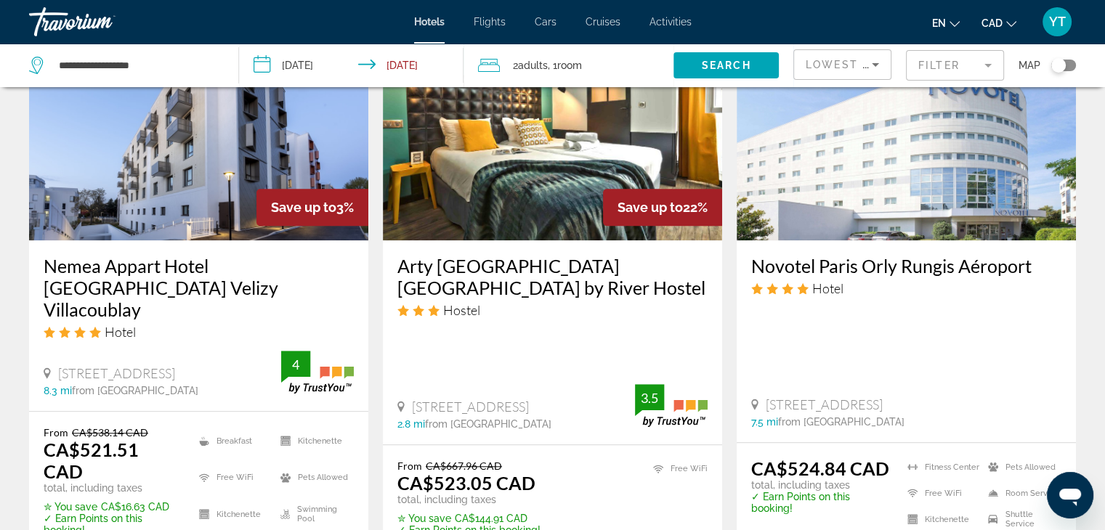
click at [571, 255] on h3 "Arty Paris Porte de Versailles by River Hostel" at bounding box center [552, 277] width 310 height 44
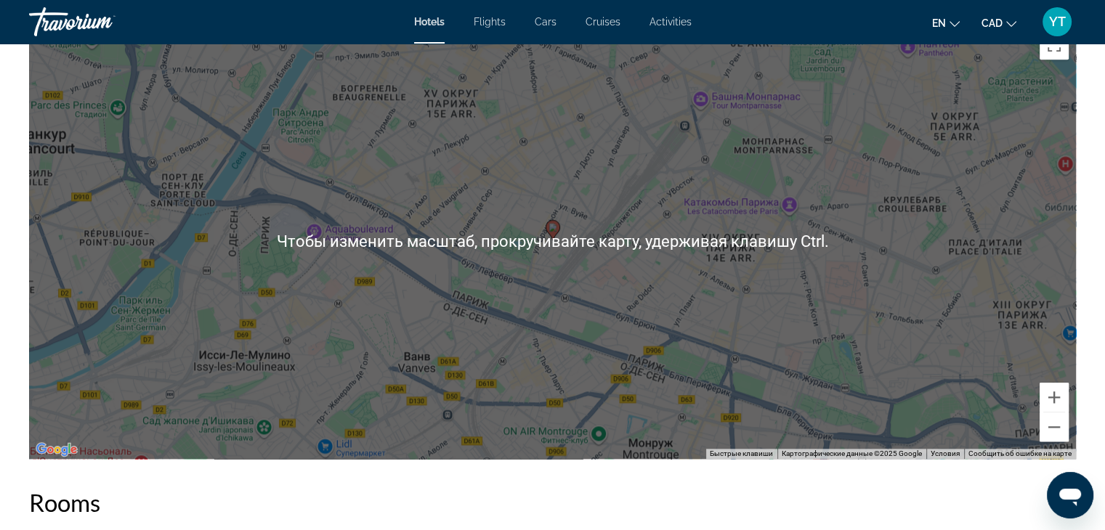
scroll to position [1453, 0]
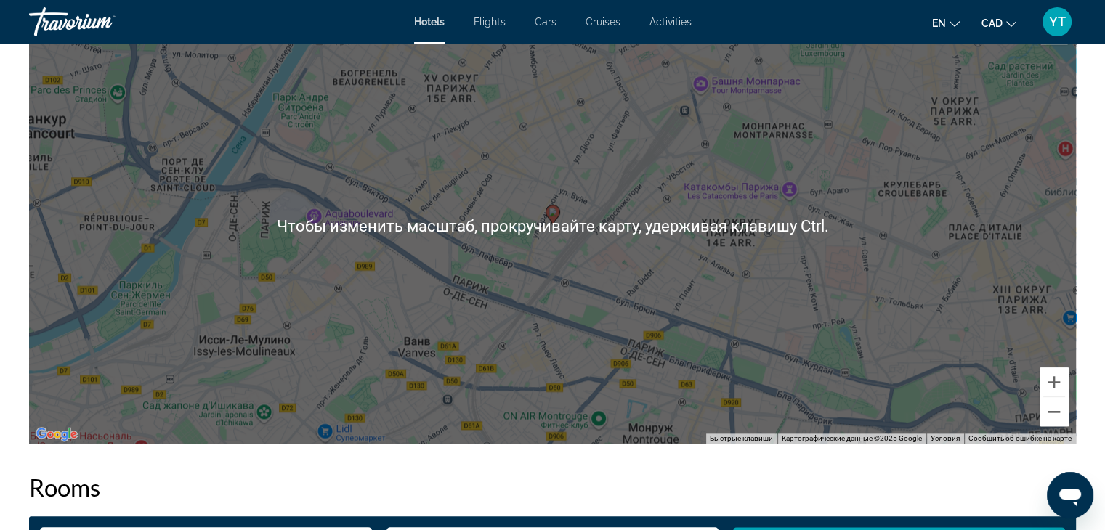
click at [1047, 419] on button "Уменьшить" at bounding box center [1053, 411] width 29 height 29
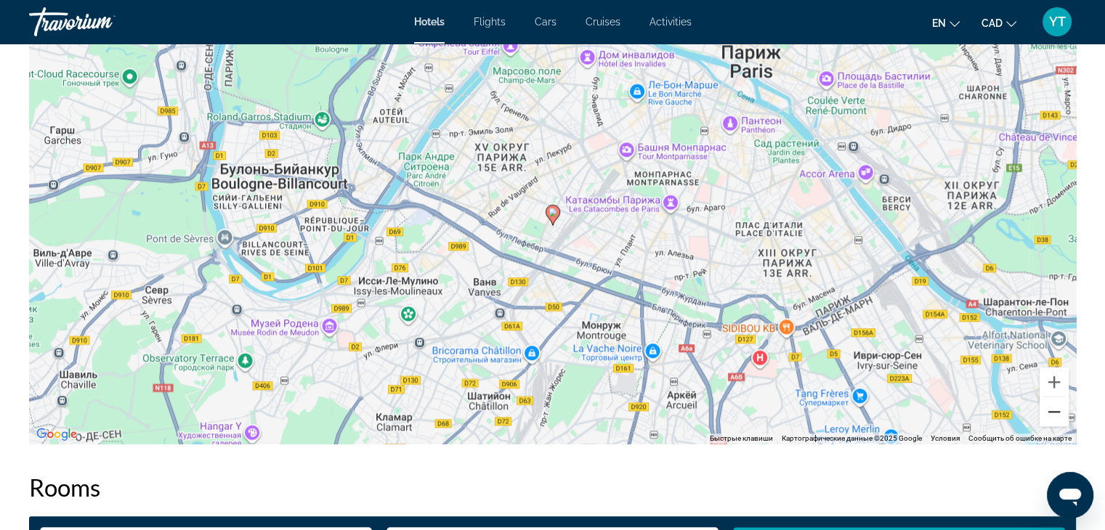
click at [1047, 419] on button "Уменьшить" at bounding box center [1053, 411] width 29 height 29
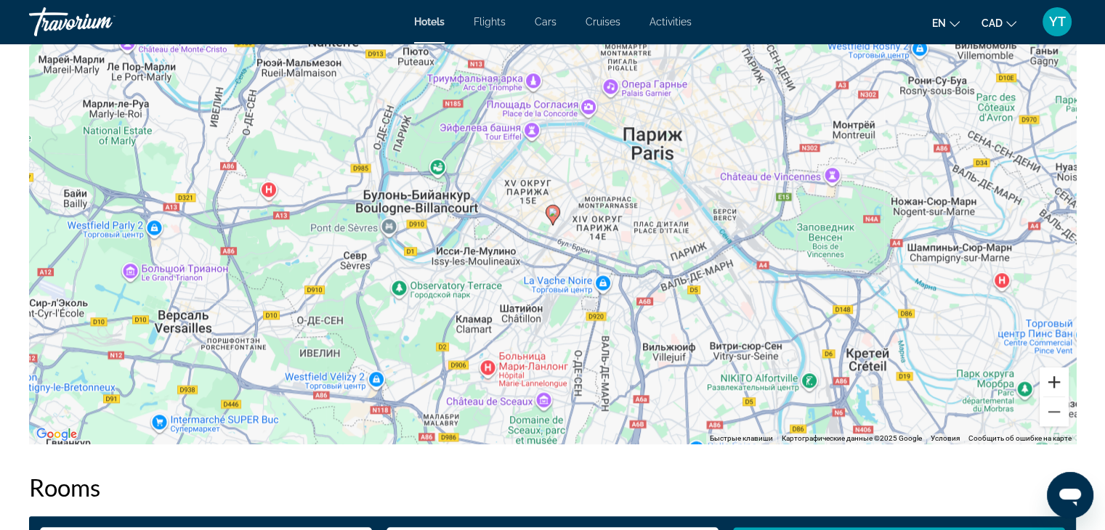
click at [1058, 370] on button "Увеличить" at bounding box center [1053, 382] width 29 height 29
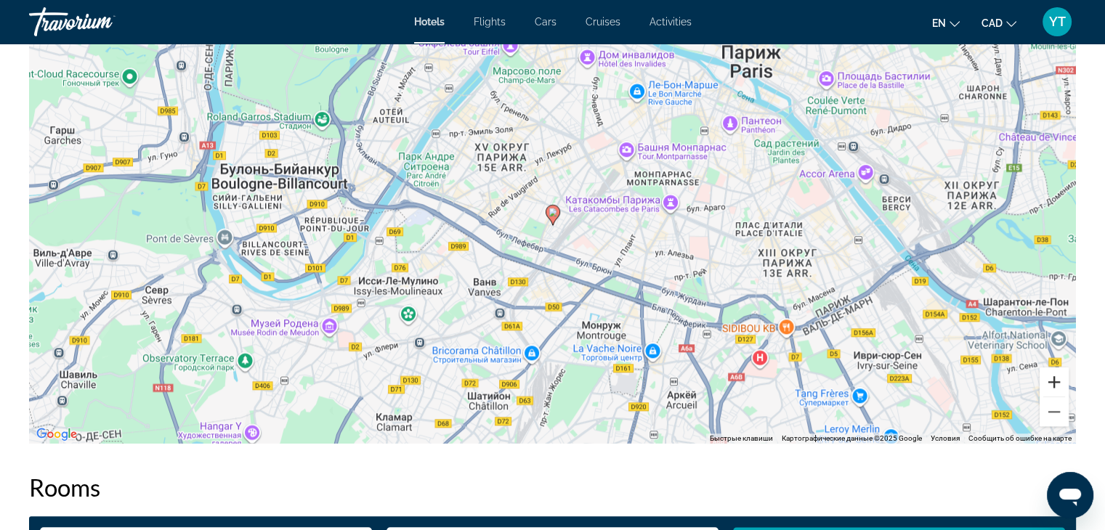
click at [1058, 370] on button "Увеличить" at bounding box center [1053, 382] width 29 height 29
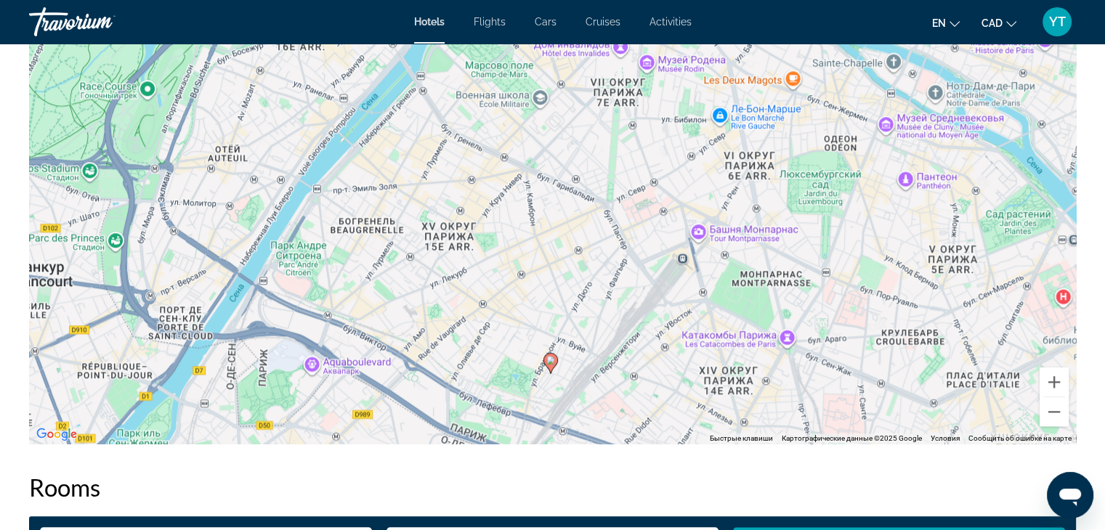
drag, startPoint x: 601, startPoint y: 165, endPoint x: 599, endPoint y: 315, distance: 149.6
click at [599, 315] on div "Чтобы активировать перетаскивание с помощью клавиатуры, нажмите Alt + Ввод. Пос…" at bounding box center [552, 226] width 1047 height 436
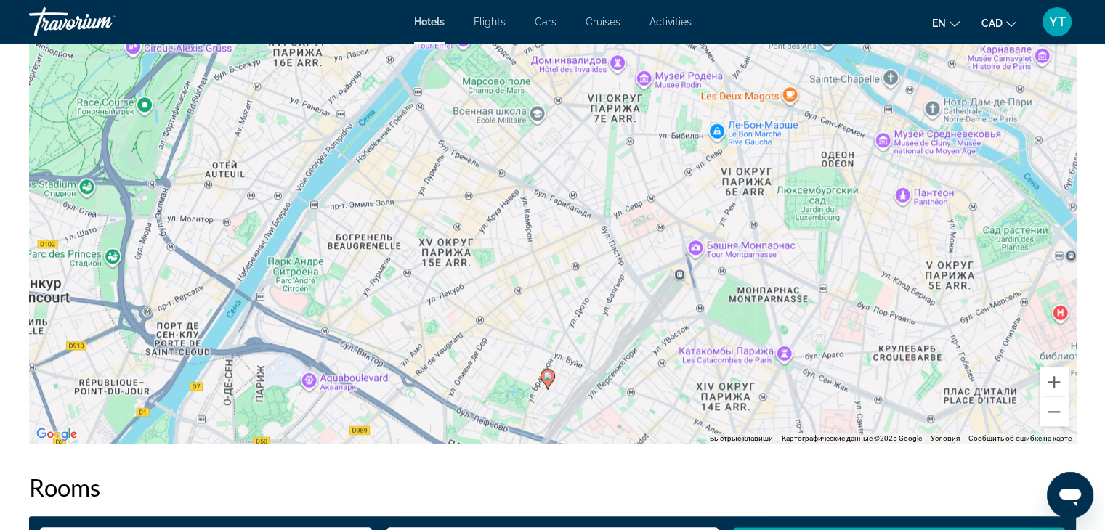
drag, startPoint x: 517, startPoint y: 259, endPoint x: 514, endPoint y: 275, distance: 17.0
click at [514, 275] on div "Чтобы активировать перетаскивание с помощью клавиатуры, нажмите Alt + Ввод. Пос…" at bounding box center [552, 226] width 1047 height 436
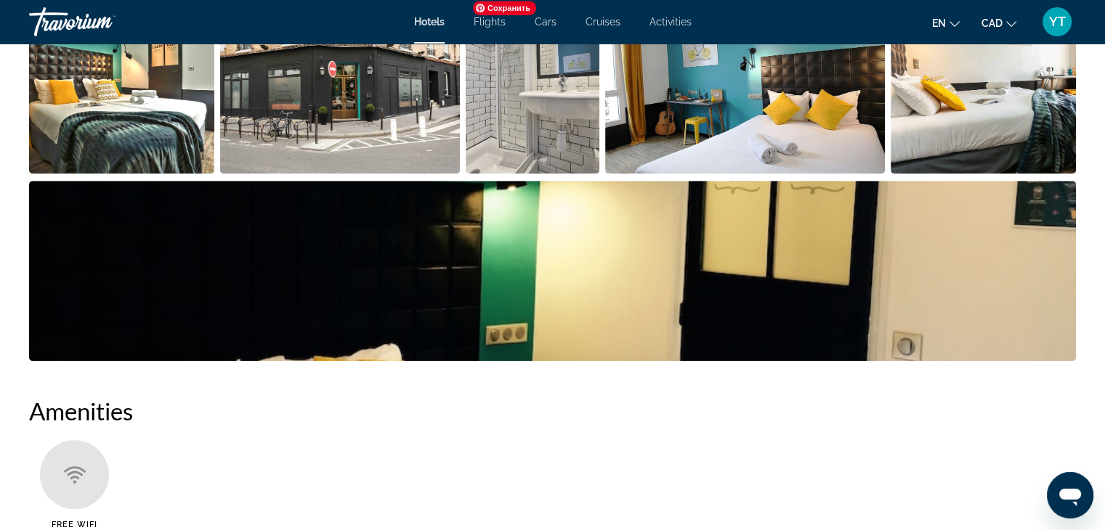
scroll to position [581, 0]
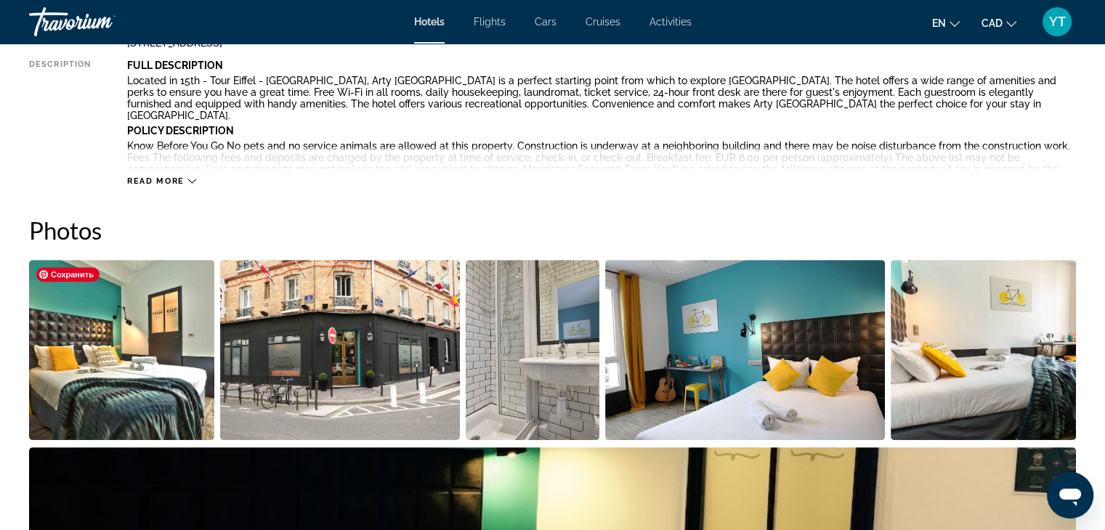
click at [157, 333] on img "Open full-screen image slider" at bounding box center [121, 350] width 185 height 180
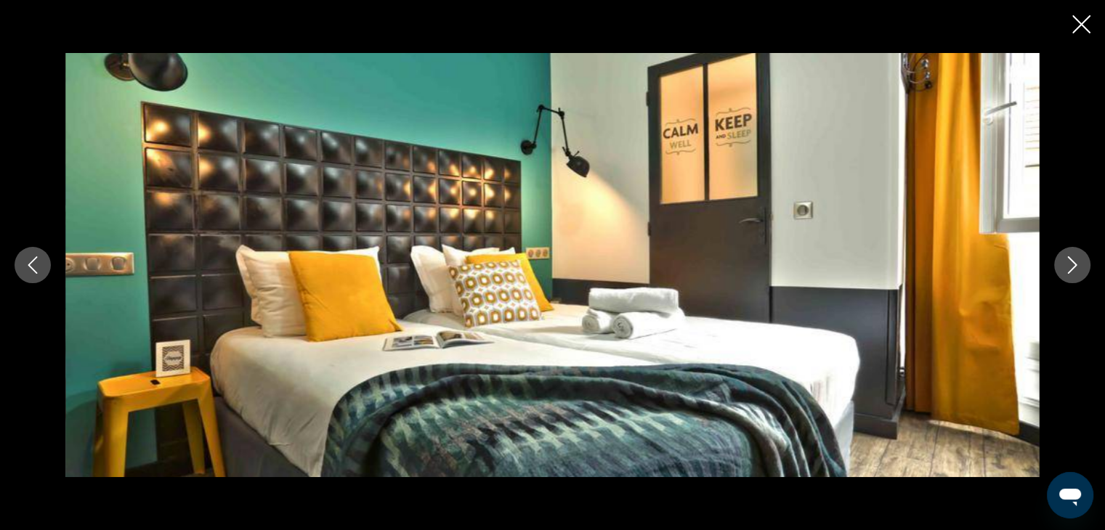
click at [1069, 266] on icon "Next image" at bounding box center [1071, 264] width 17 height 17
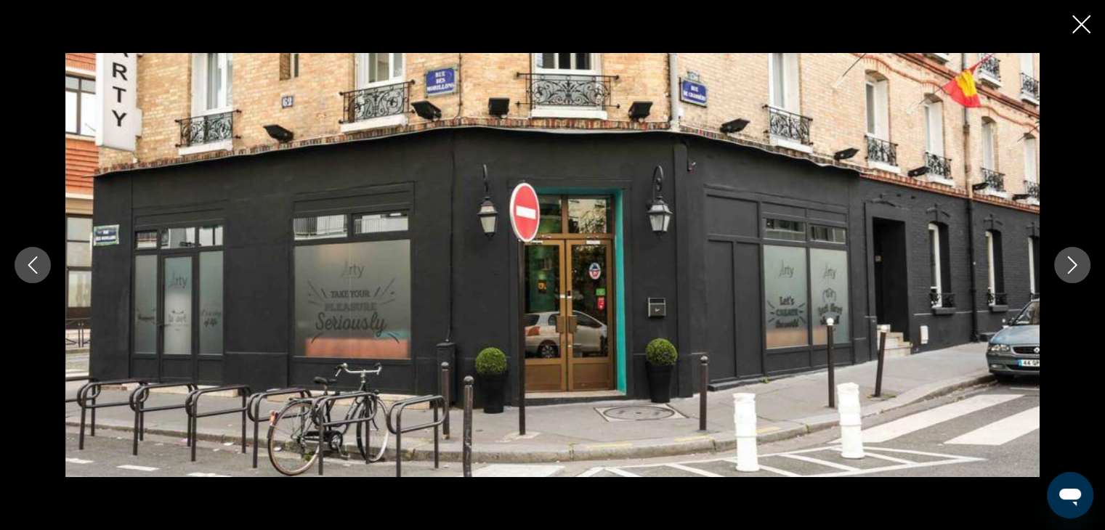
click at [1069, 266] on icon "Next image" at bounding box center [1071, 264] width 17 height 17
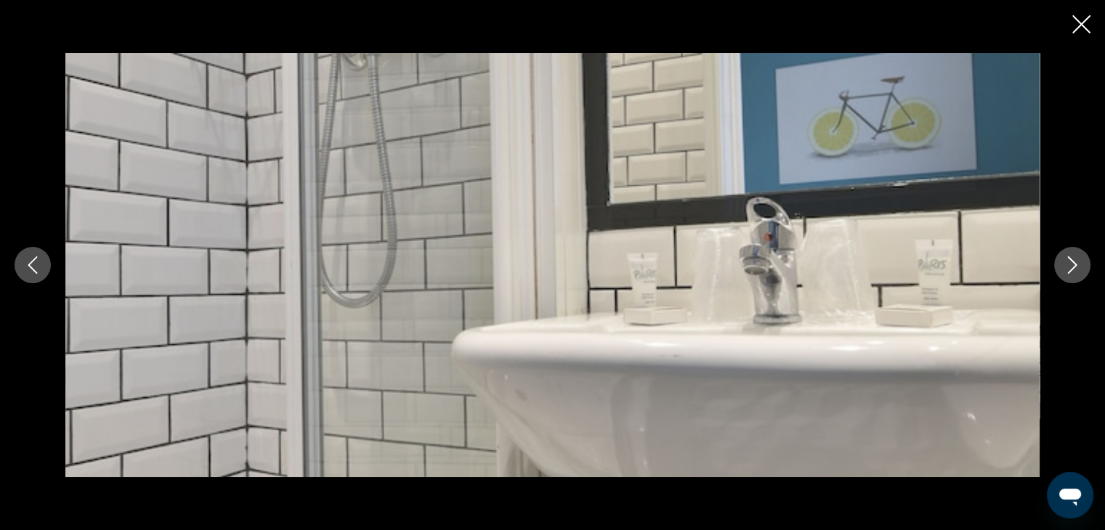
click at [1069, 266] on icon "Next image" at bounding box center [1071, 264] width 17 height 17
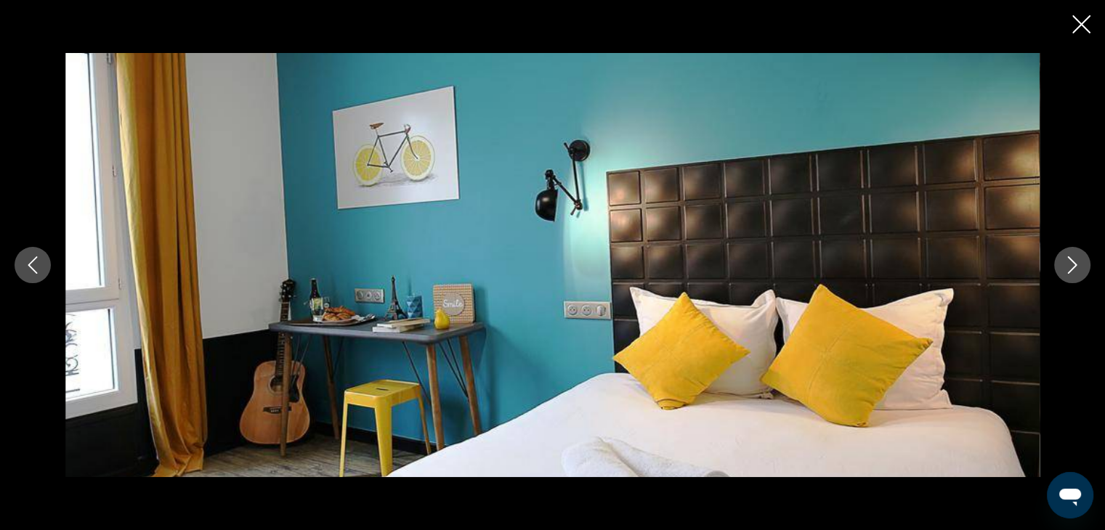
click at [1069, 266] on icon "Next image" at bounding box center [1071, 264] width 17 height 17
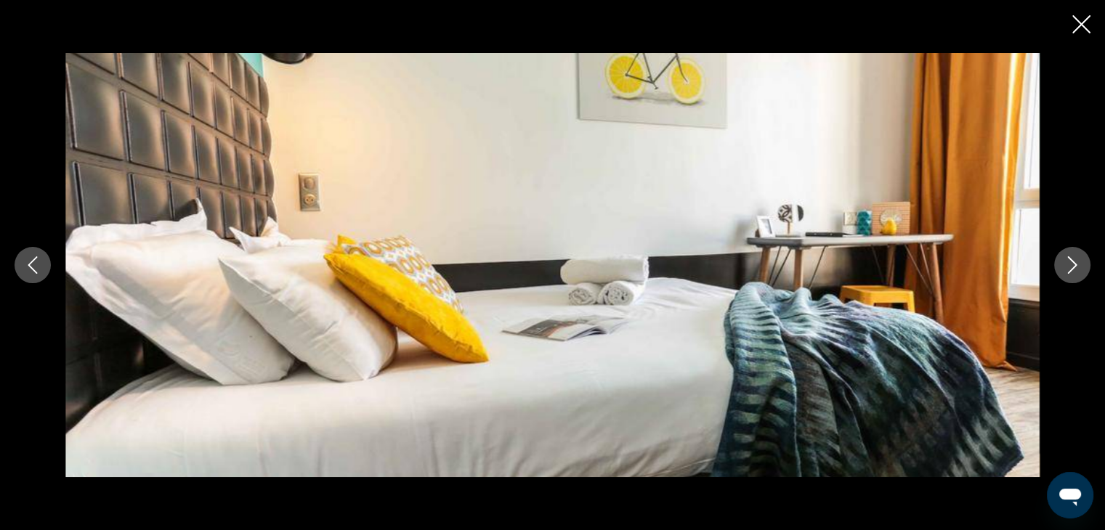
click at [1069, 266] on icon "Next image" at bounding box center [1071, 264] width 17 height 17
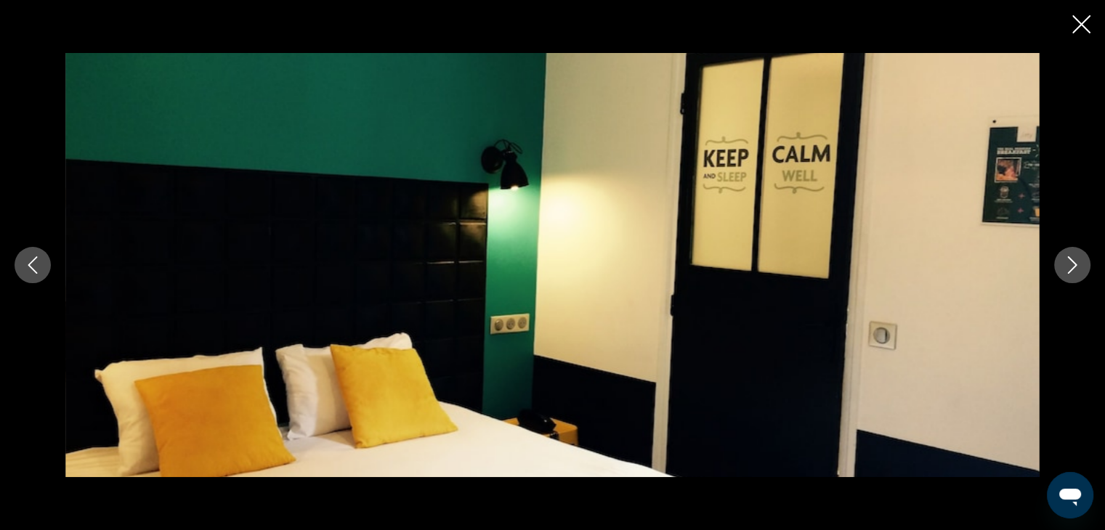
click at [1069, 266] on icon "Next image" at bounding box center [1071, 264] width 17 height 17
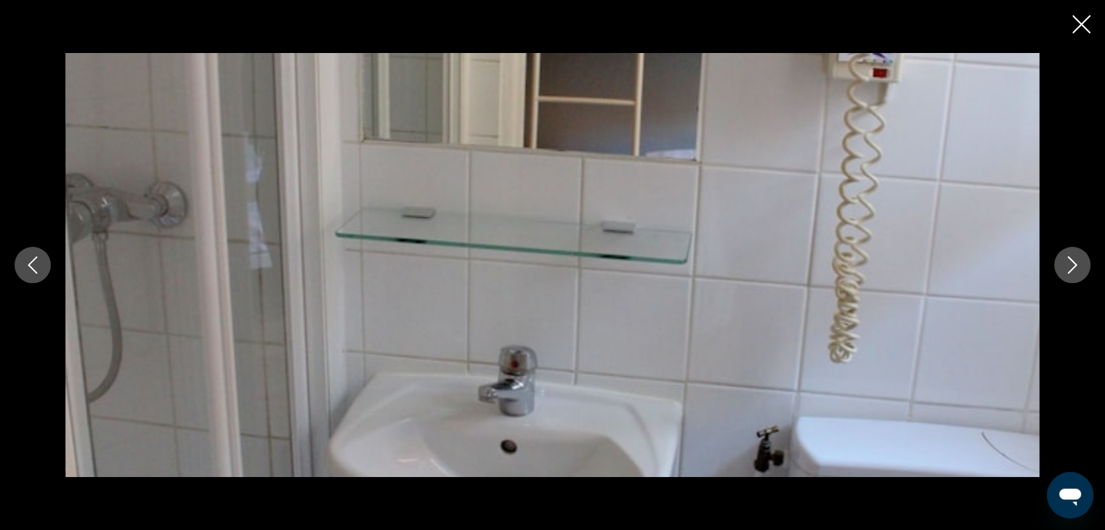
click at [1069, 266] on icon "Next image" at bounding box center [1071, 264] width 17 height 17
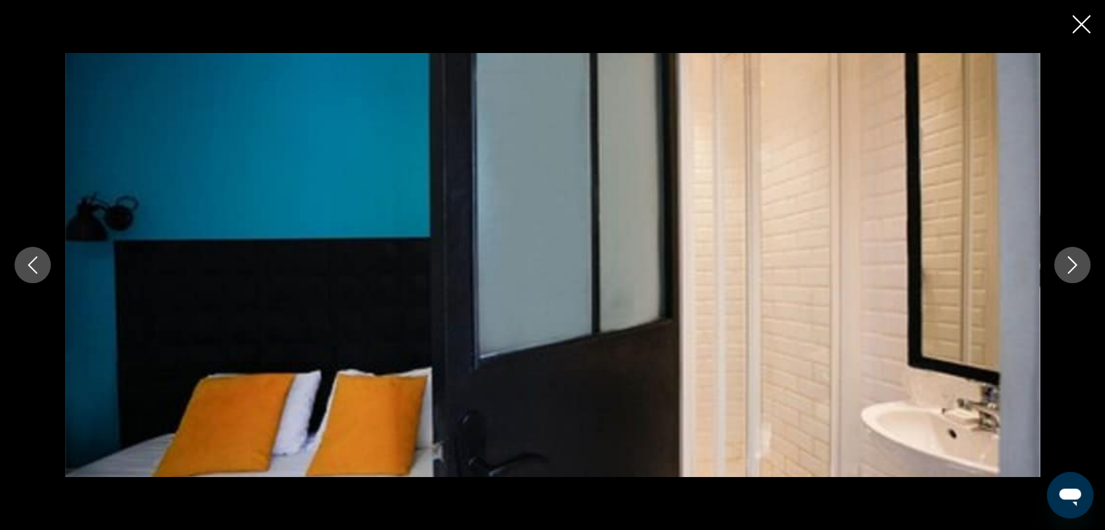
click at [1069, 266] on icon "Next image" at bounding box center [1071, 264] width 17 height 17
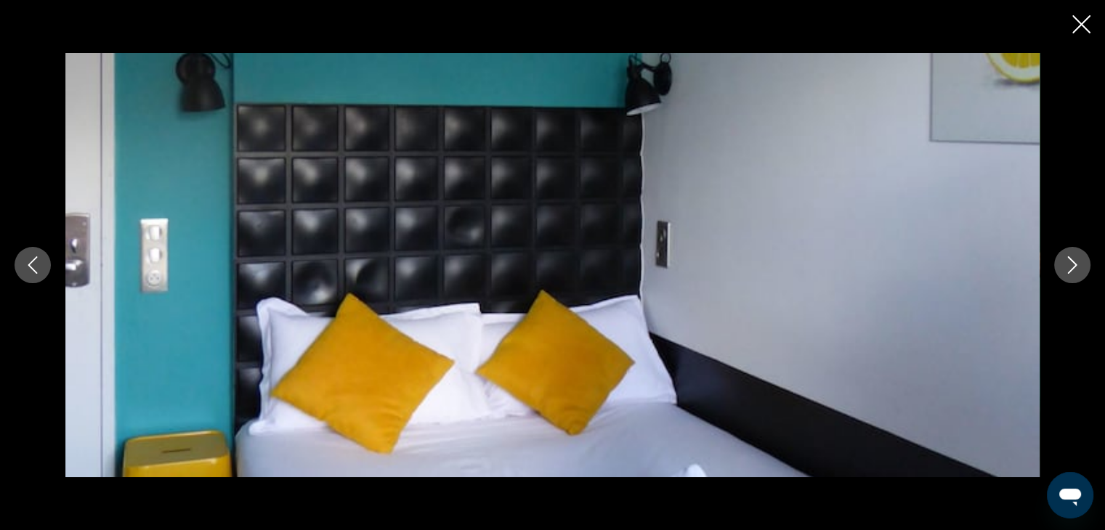
click at [1069, 266] on icon "Next image" at bounding box center [1071, 264] width 17 height 17
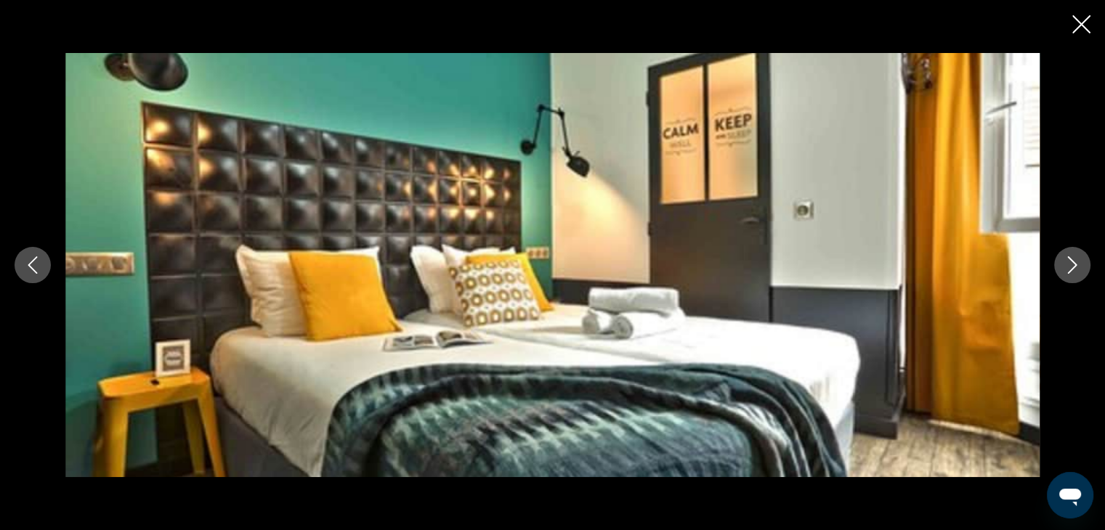
click at [1069, 266] on icon "Next image" at bounding box center [1071, 264] width 17 height 17
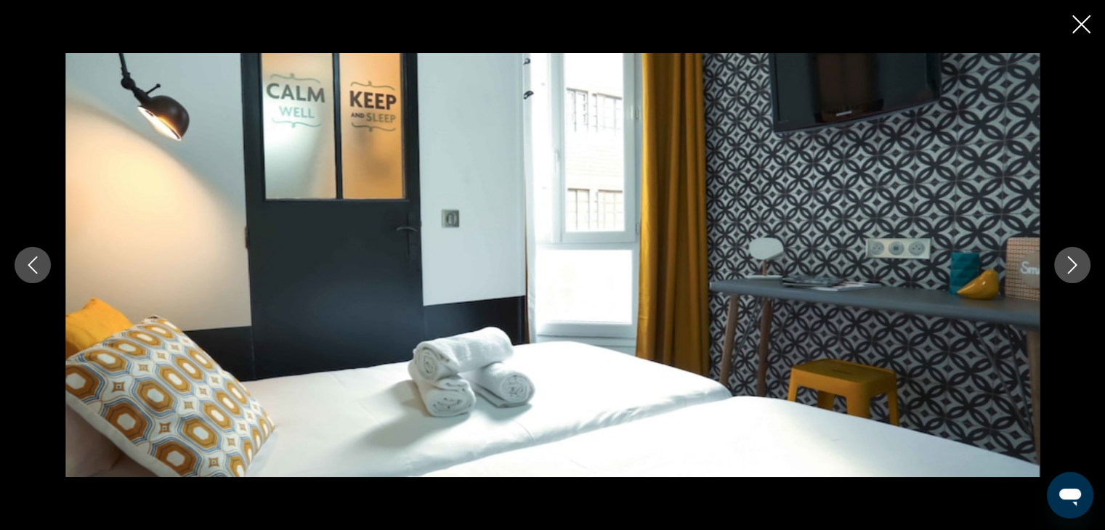
click at [1069, 266] on icon "Next image" at bounding box center [1071, 264] width 17 height 17
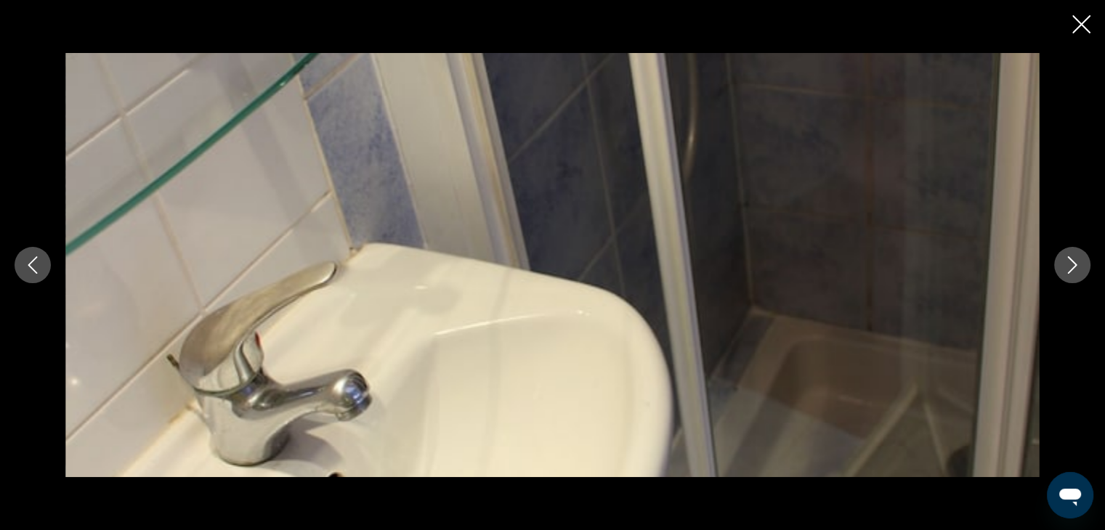
click at [1069, 266] on icon "Next image" at bounding box center [1071, 264] width 17 height 17
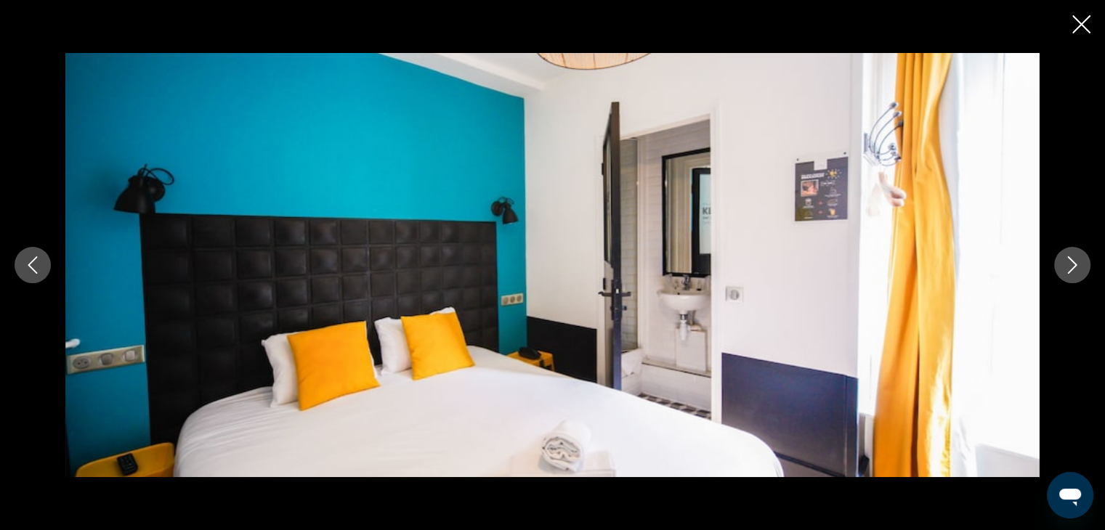
click at [1074, 24] on icon "Close slideshow" at bounding box center [1081, 24] width 18 height 18
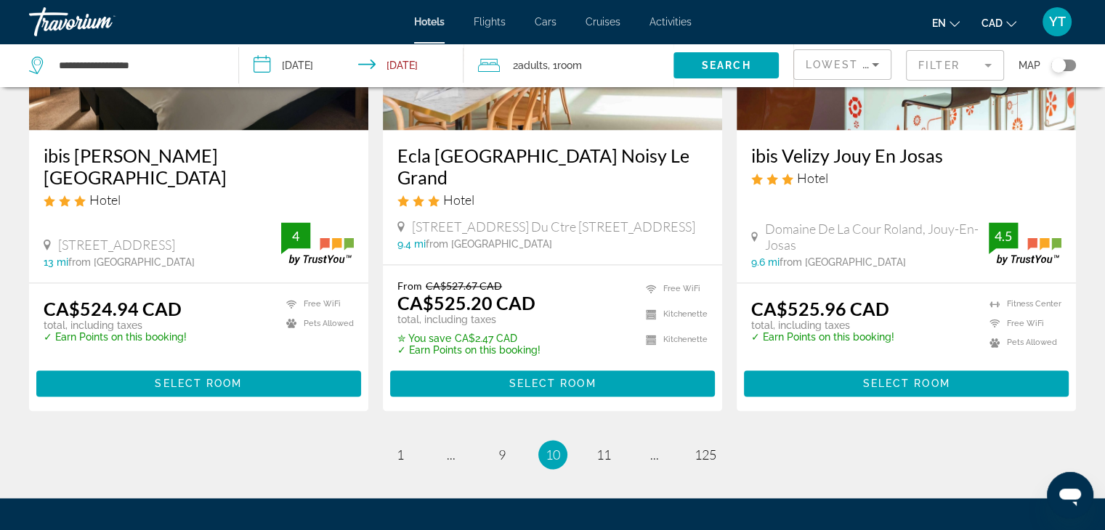
scroll to position [2029, 0]
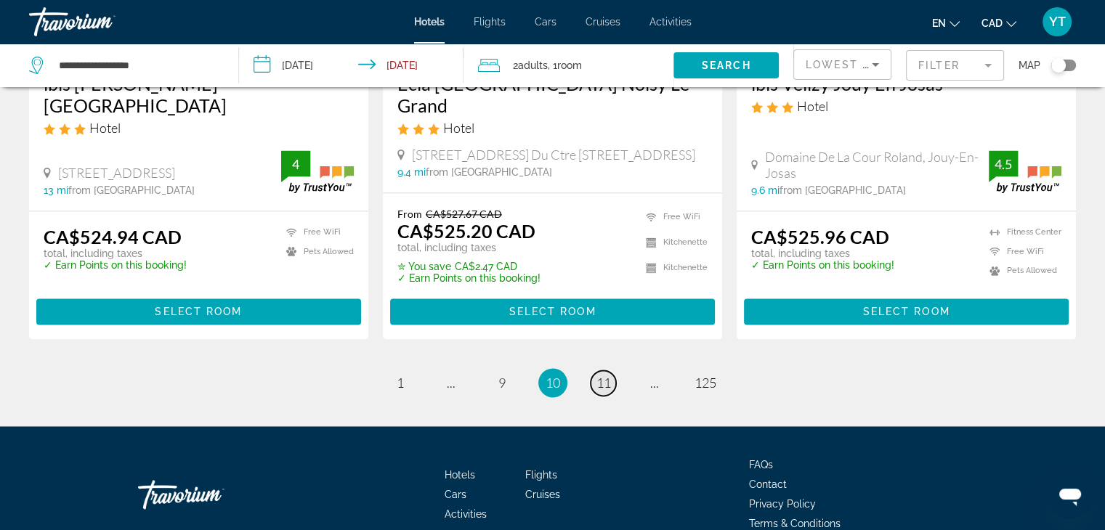
click at [612, 370] on link "page 11" at bounding box center [603, 382] width 25 height 25
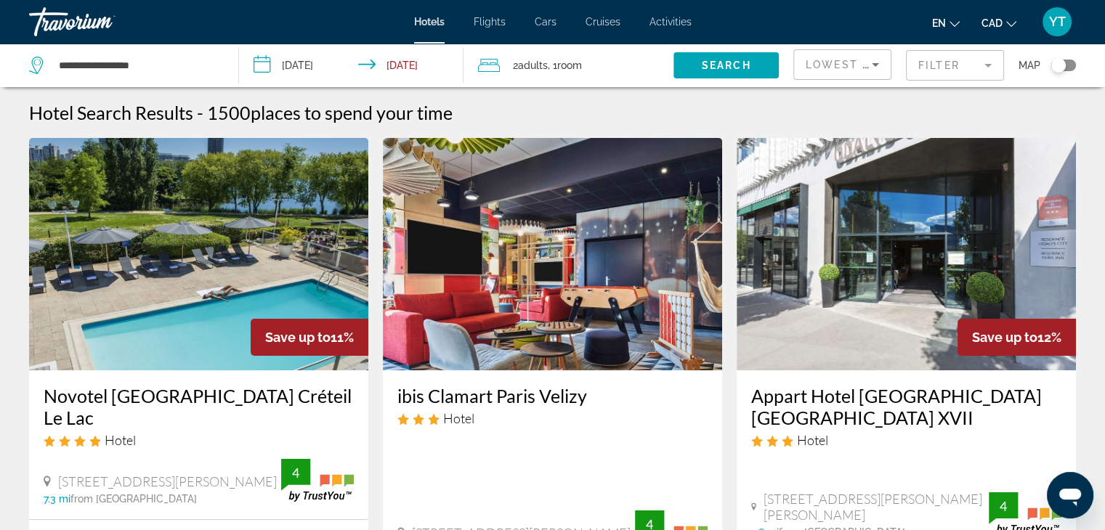
click at [921, 398] on h3 "Appart Hotel Odalys City Paris XVII" at bounding box center [906, 407] width 310 height 44
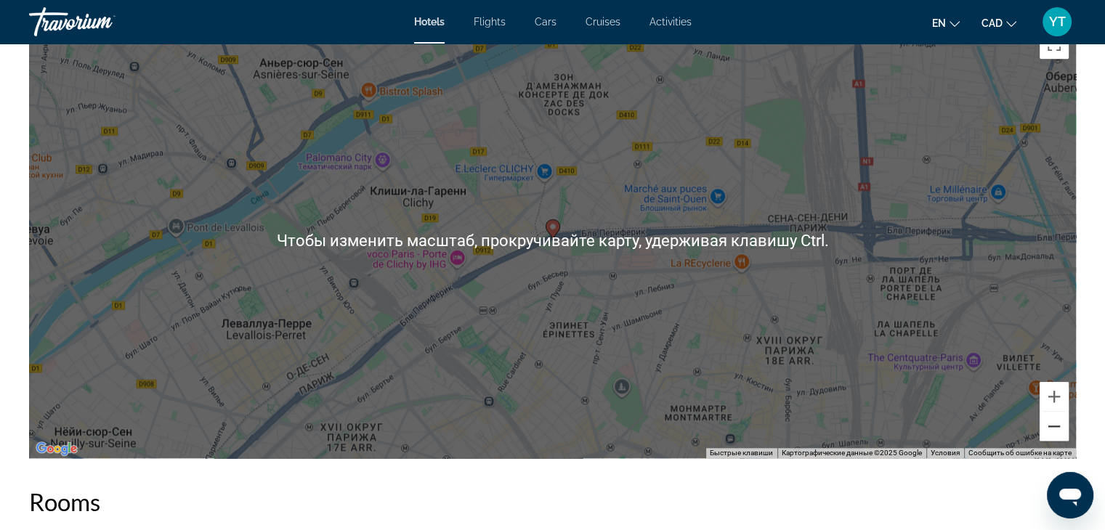
scroll to position [1453, 0]
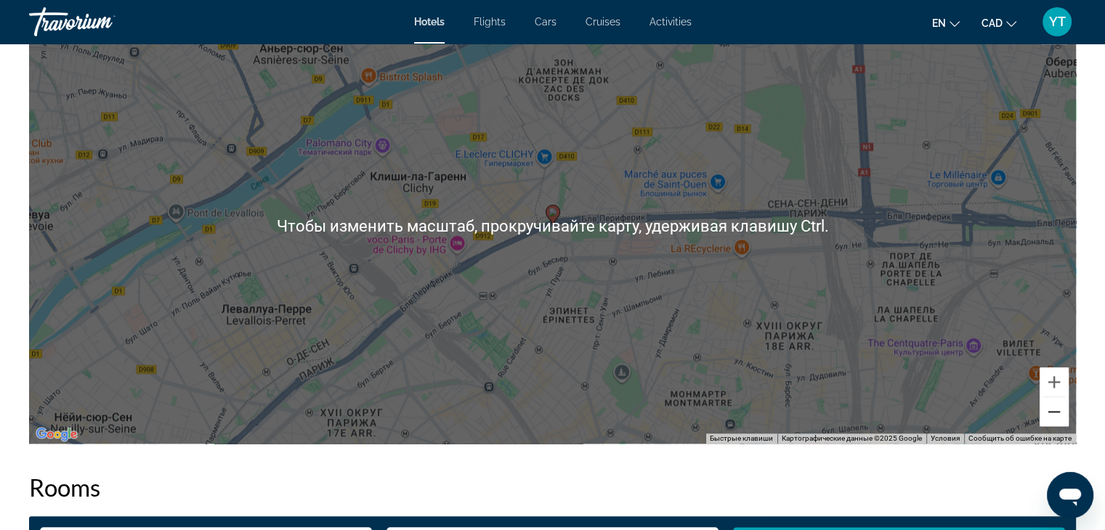
click at [1051, 413] on button "Уменьшить" at bounding box center [1053, 411] width 29 height 29
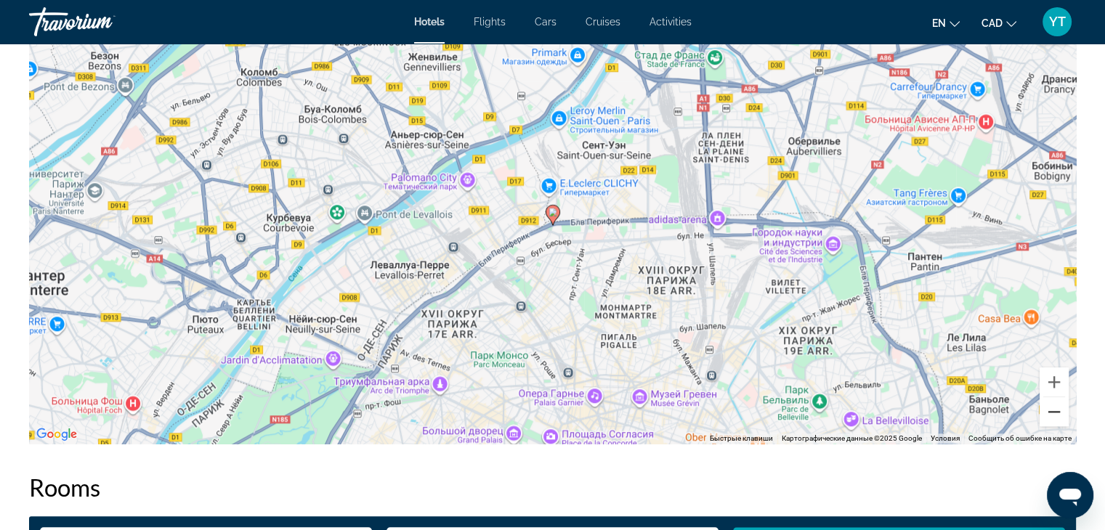
click at [1051, 413] on button "Уменьшить" at bounding box center [1053, 411] width 29 height 29
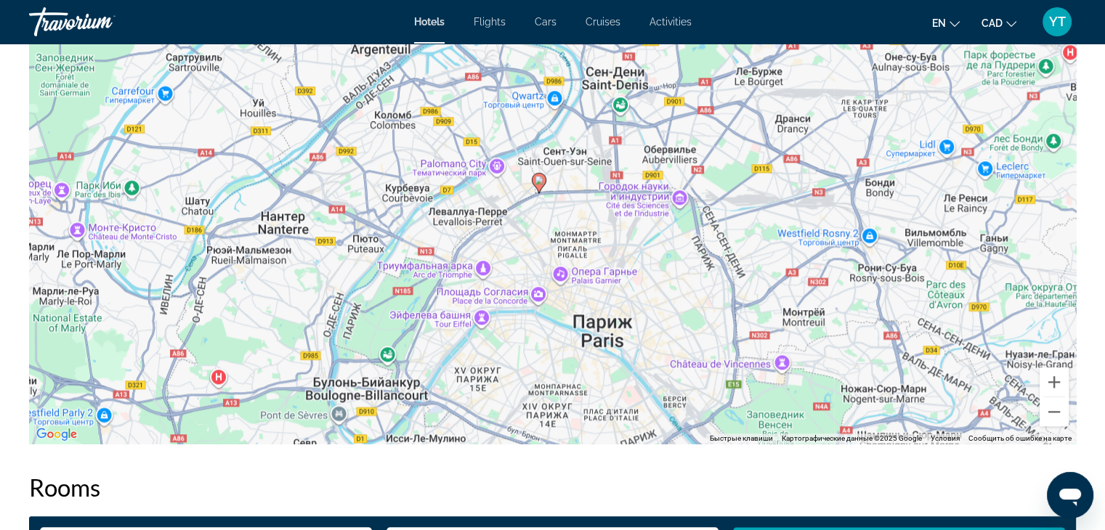
drag, startPoint x: 555, startPoint y: 227, endPoint x: 540, endPoint y: 179, distance: 50.8
click at [540, 179] on div "Чтобы активировать перетаскивание с помощью клавиатуры, нажмите Alt + Ввод. Пос…" at bounding box center [552, 226] width 1047 height 436
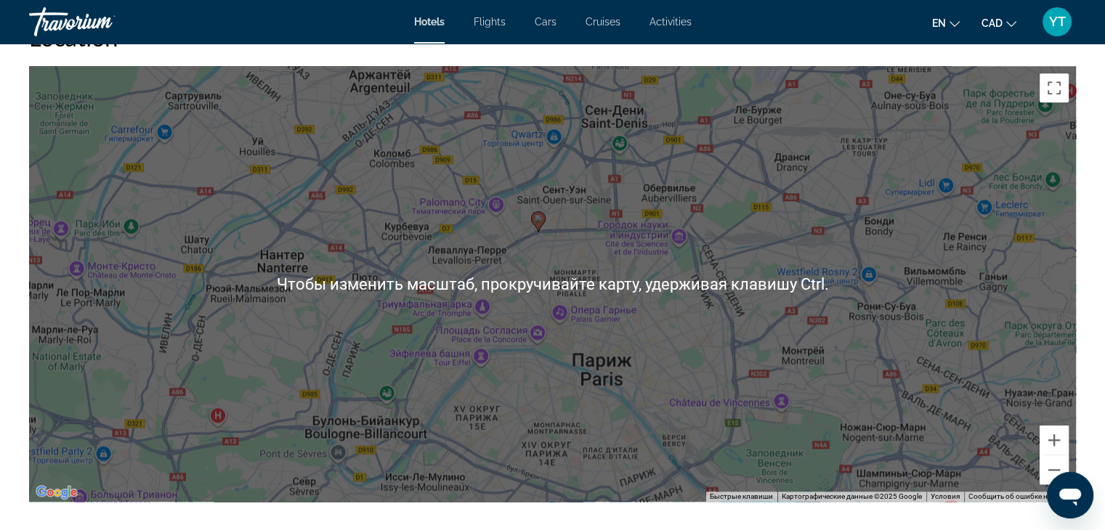
scroll to position [1380, 0]
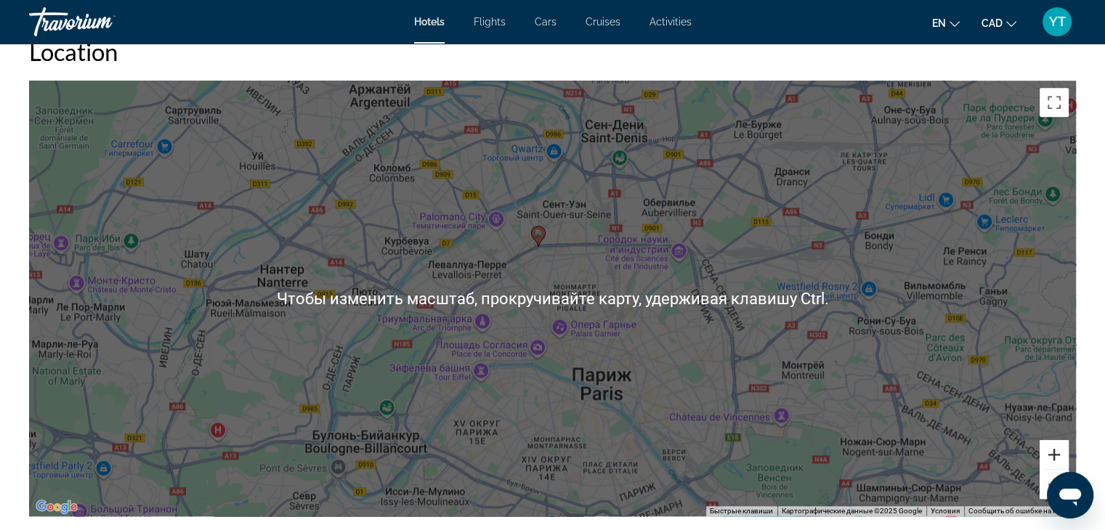
click at [1052, 457] on button "Увеличить" at bounding box center [1053, 454] width 29 height 29
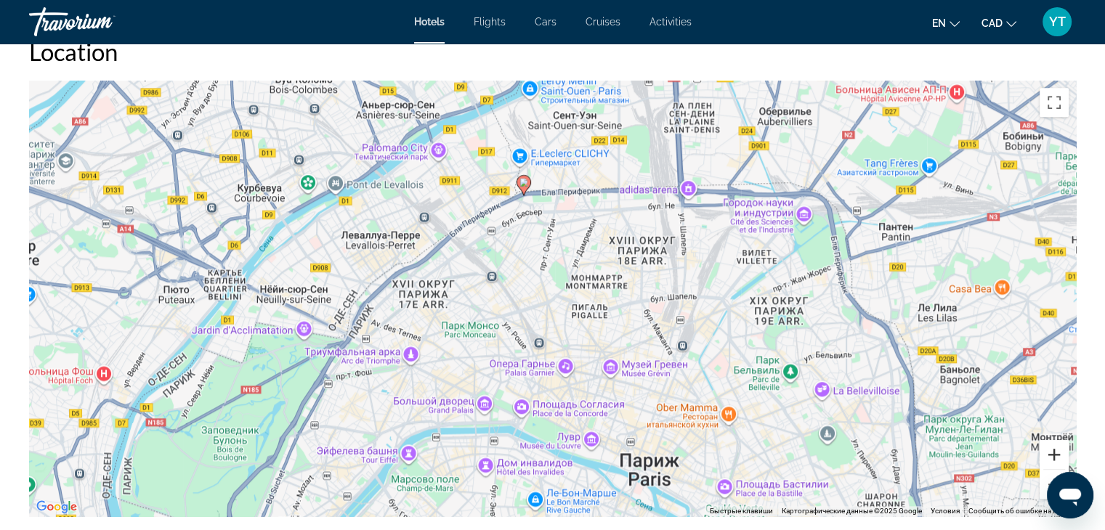
click at [1052, 457] on button "Увеличить" at bounding box center [1053, 454] width 29 height 29
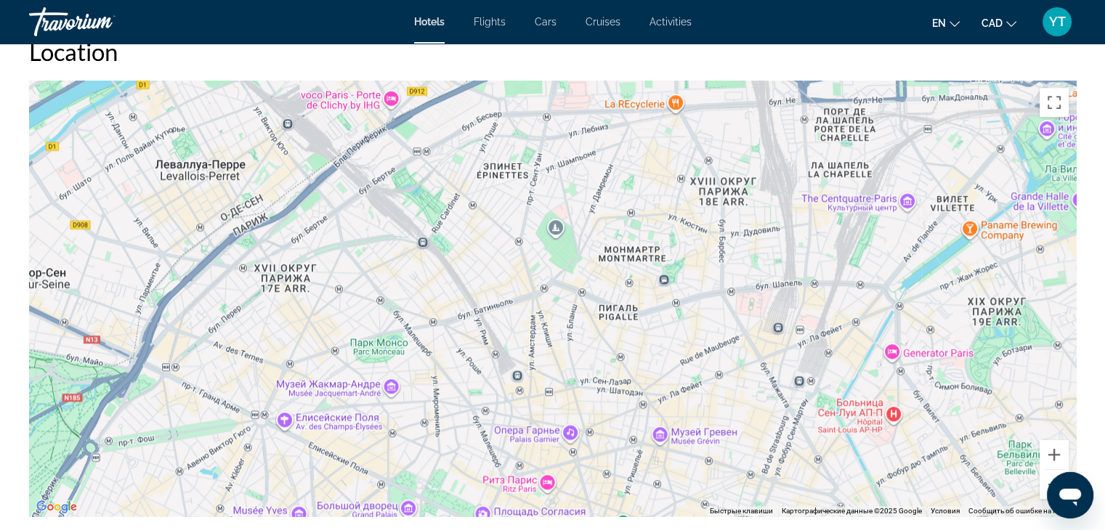
drag, startPoint x: 705, startPoint y: 274, endPoint x: 694, endPoint y: 276, distance: 11.1
click at [694, 276] on div "Чтобы активировать перетаскивание с помощью клавиатуры, нажмите Alt + Ввод. Пос…" at bounding box center [552, 299] width 1047 height 436
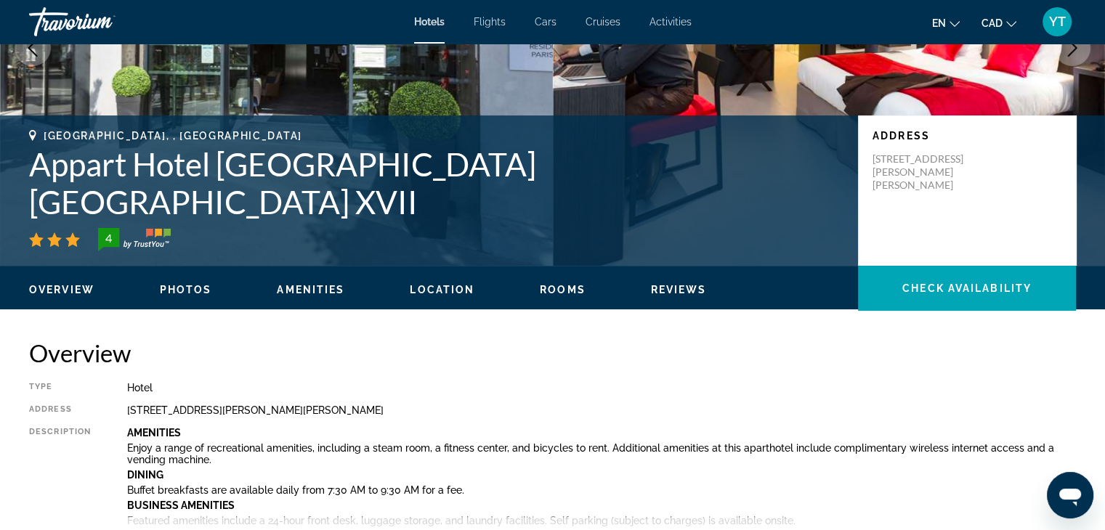
scroll to position [145, 0]
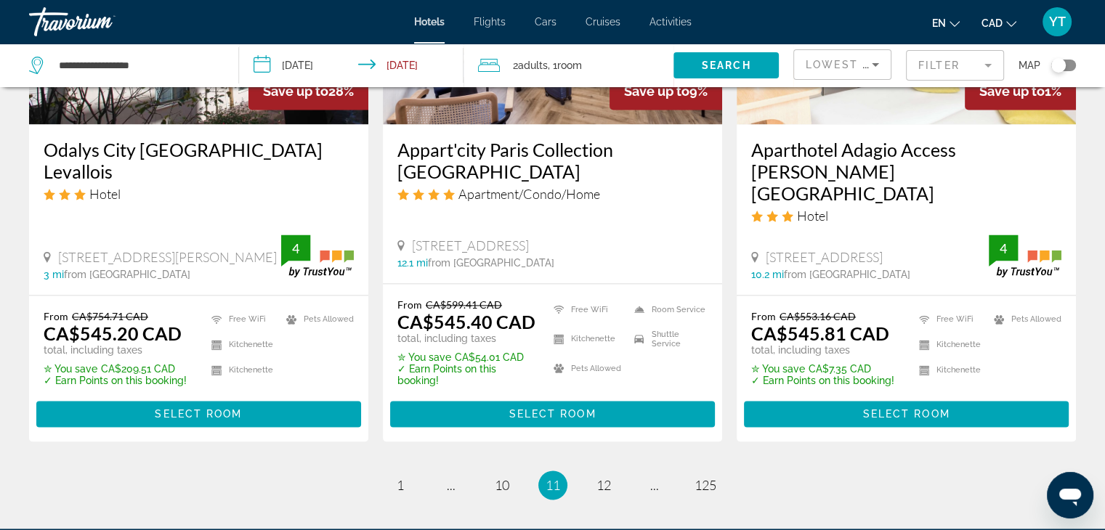
scroll to position [2033, 0]
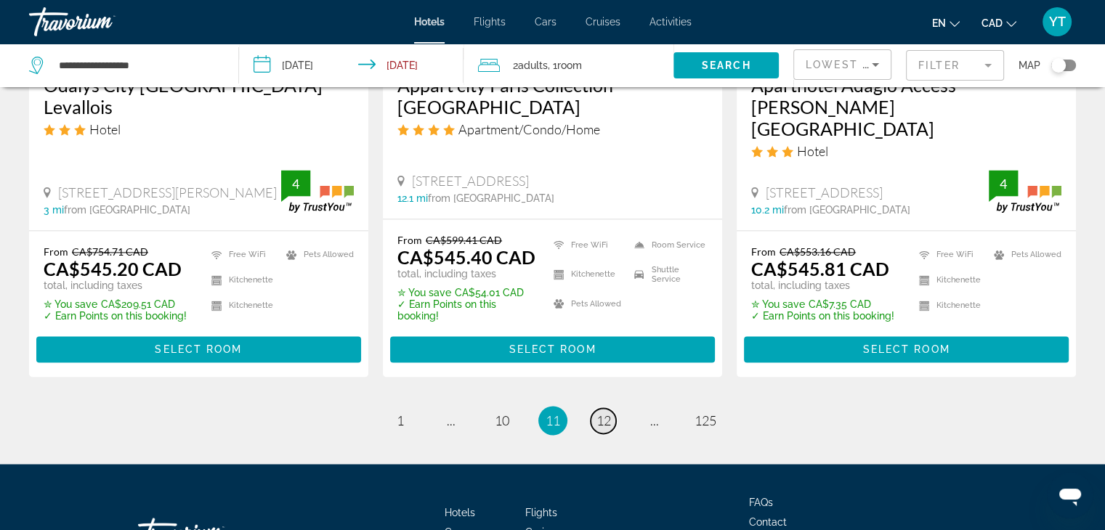
click at [602, 413] on span "12" at bounding box center [603, 421] width 15 height 16
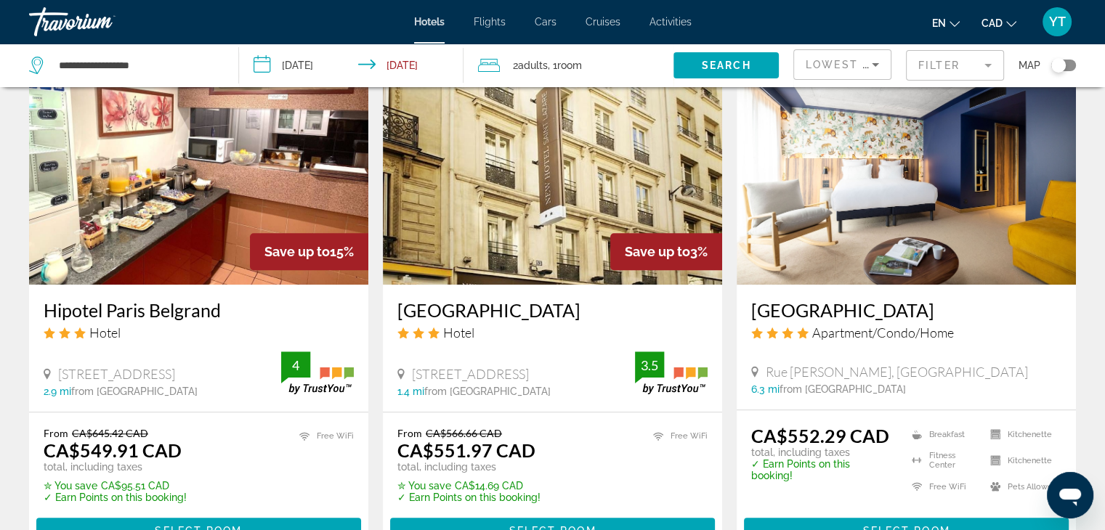
scroll to position [1235, 0]
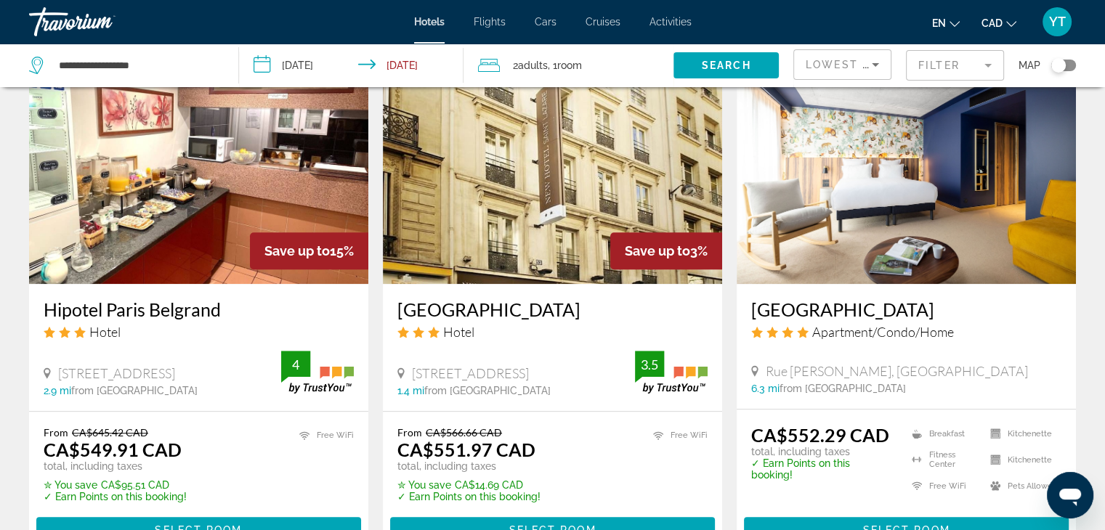
click at [519, 299] on h3 "New Hôtel Saint Lazare" at bounding box center [552, 310] width 310 height 22
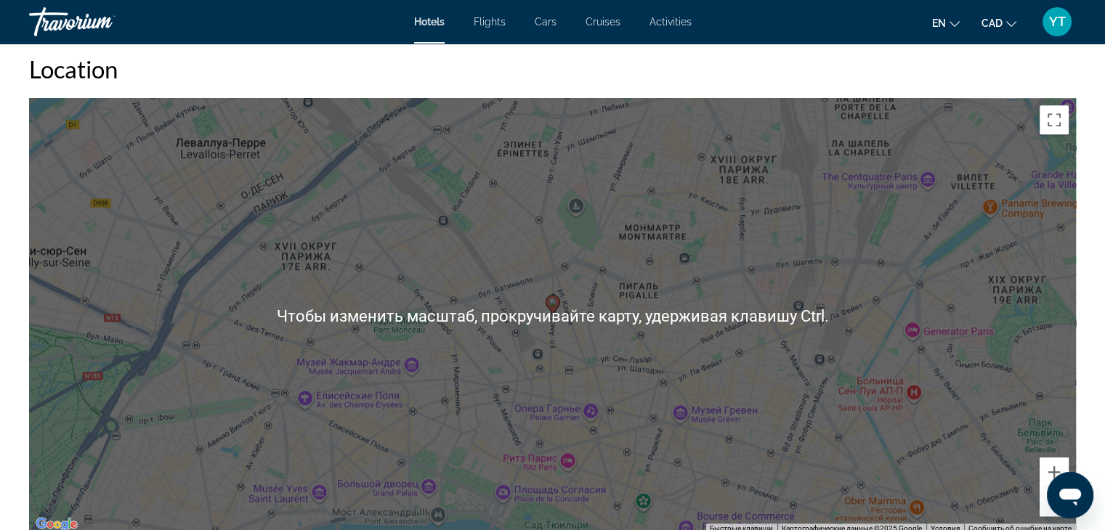
scroll to position [1380, 0]
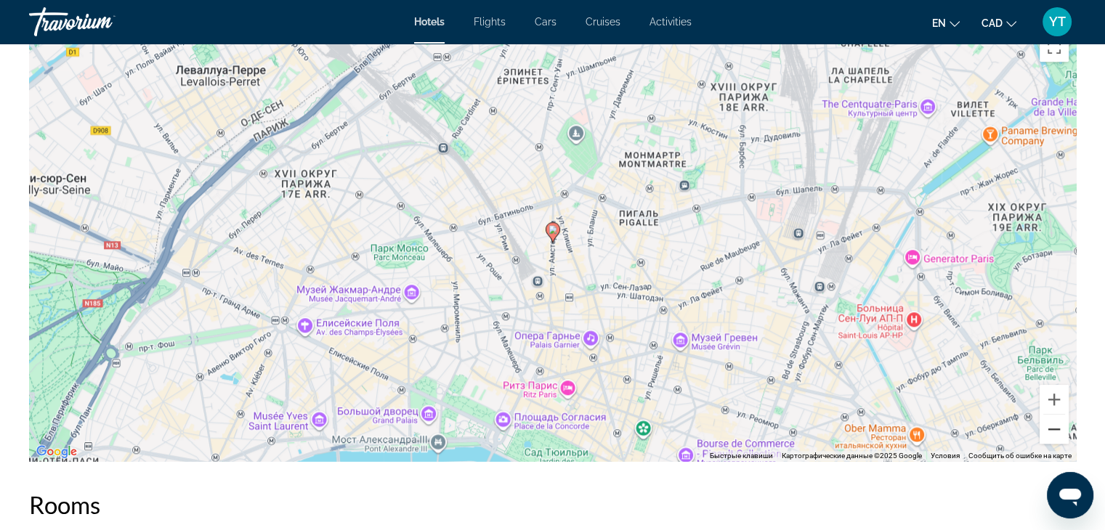
click at [1050, 431] on button "Уменьшить" at bounding box center [1053, 429] width 29 height 29
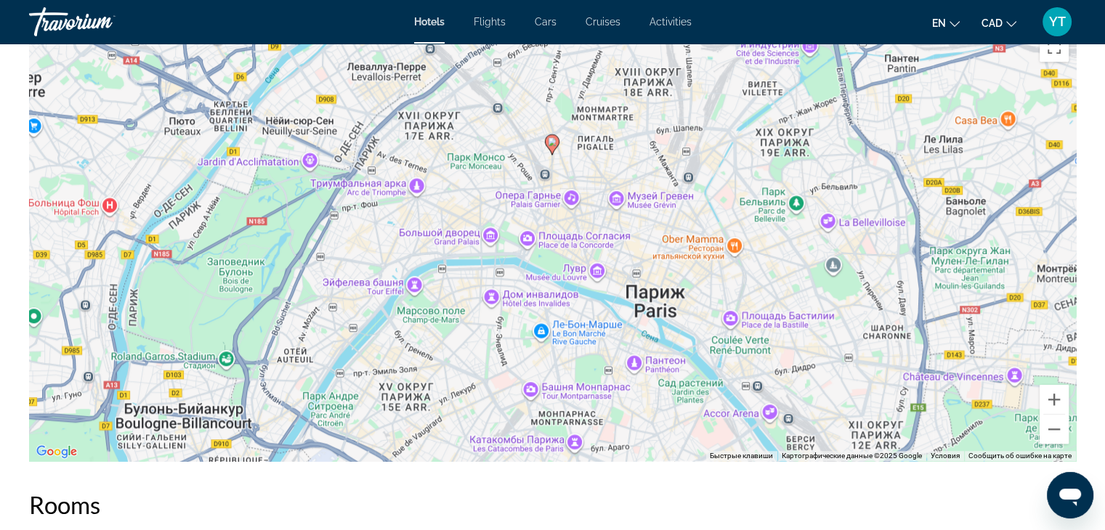
drag, startPoint x: 663, startPoint y: 310, endPoint x: 662, endPoint y: 221, distance: 89.3
click at [662, 221] on div "Чтобы активировать перетаскивание с помощью клавиатуры, нажмите Alt + Ввод. Пос…" at bounding box center [552, 243] width 1047 height 436
click at [1055, 402] on button "Увеличить" at bounding box center [1053, 399] width 29 height 29
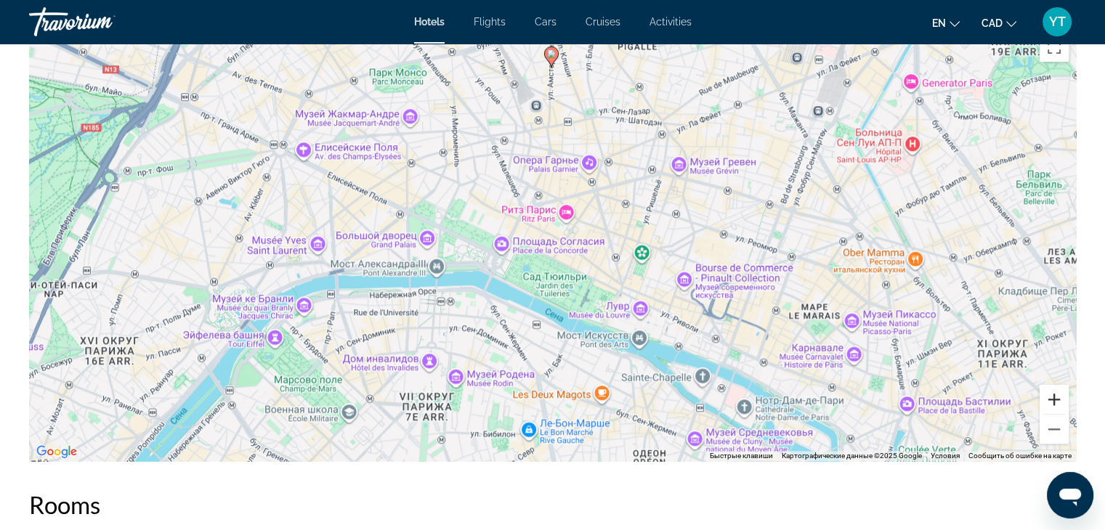
click at [1055, 402] on button "Увеличить" at bounding box center [1053, 399] width 29 height 29
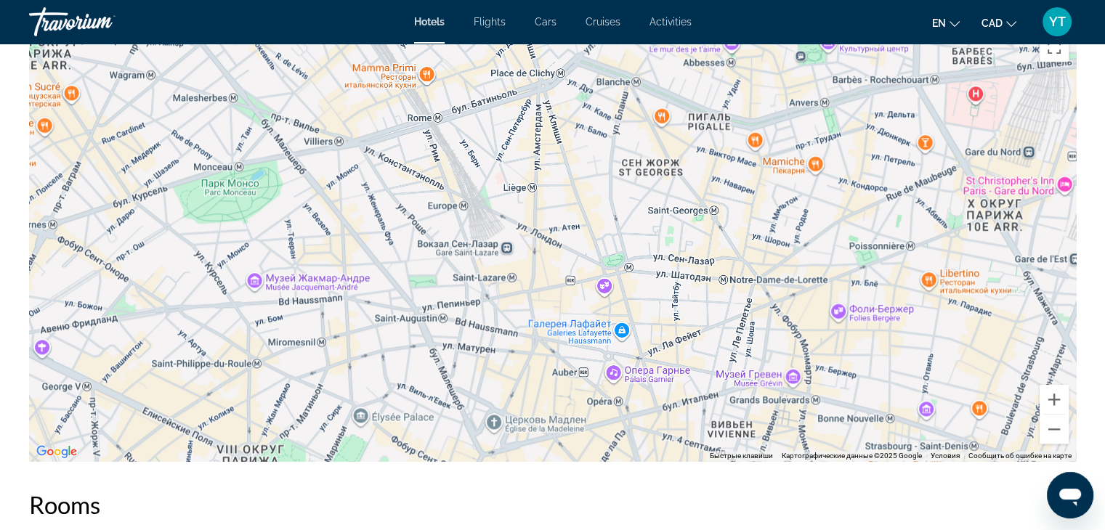
drag, startPoint x: 674, startPoint y: 156, endPoint x: 661, endPoint y: 437, distance: 281.4
click at [661, 437] on div "Main content" at bounding box center [552, 243] width 1047 height 436
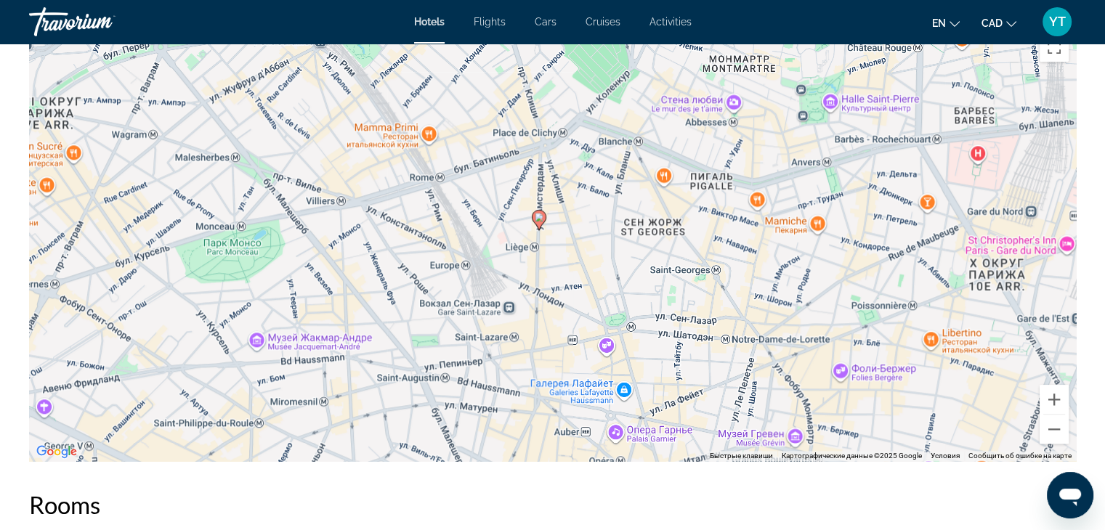
drag, startPoint x: 667, startPoint y: 213, endPoint x: 670, endPoint y: 276, distance: 63.3
click at [670, 276] on div "Чтобы активировать перетаскивание с помощью клавиатуры, нажмите Alt + Ввод. Пос…" at bounding box center [552, 243] width 1047 height 436
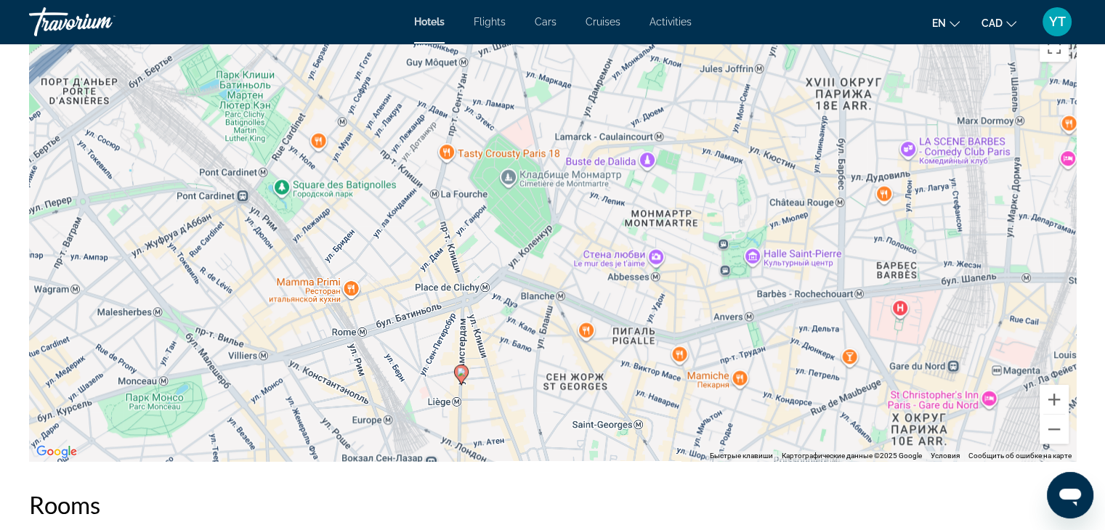
drag, startPoint x: 649, startPoint y: 224, endPoint x: 572, endPoint y: 370, distance: 164.7
click at [572, 370] on div "Чтобы активировать перетаскивание с помощью клавиатуры, нажмите Alt + Ввод. Пос…" at bounding box center [552, 243] width 1047 height 436
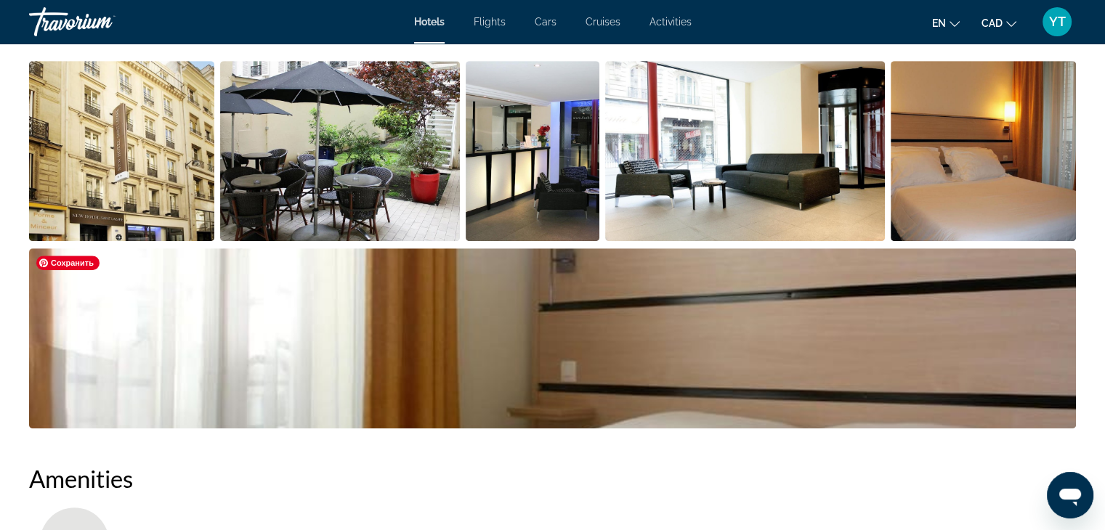
scroll to position [508, 0]
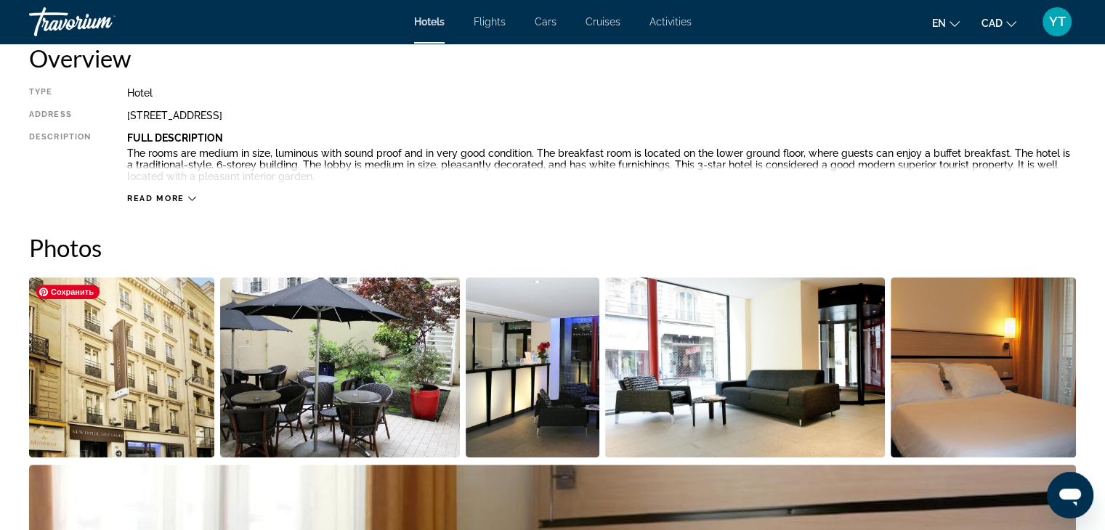
click at [139, 339] on img "Open full-screen image slider" at bounding box center [121, 367] width 185 height 180
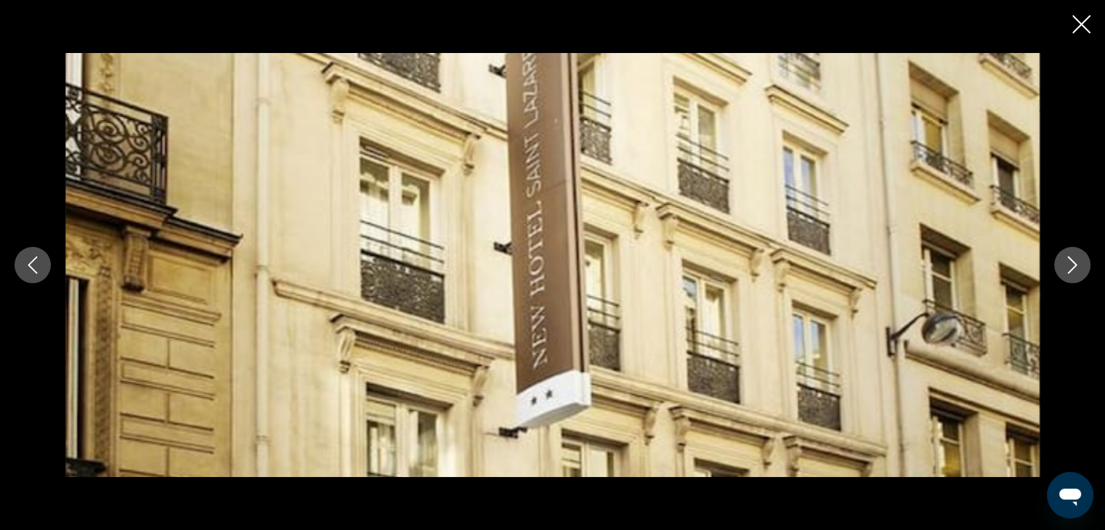
click at [1063, 267] on icon "Next image" at bounding box center [1071, 264] width 17 height 17
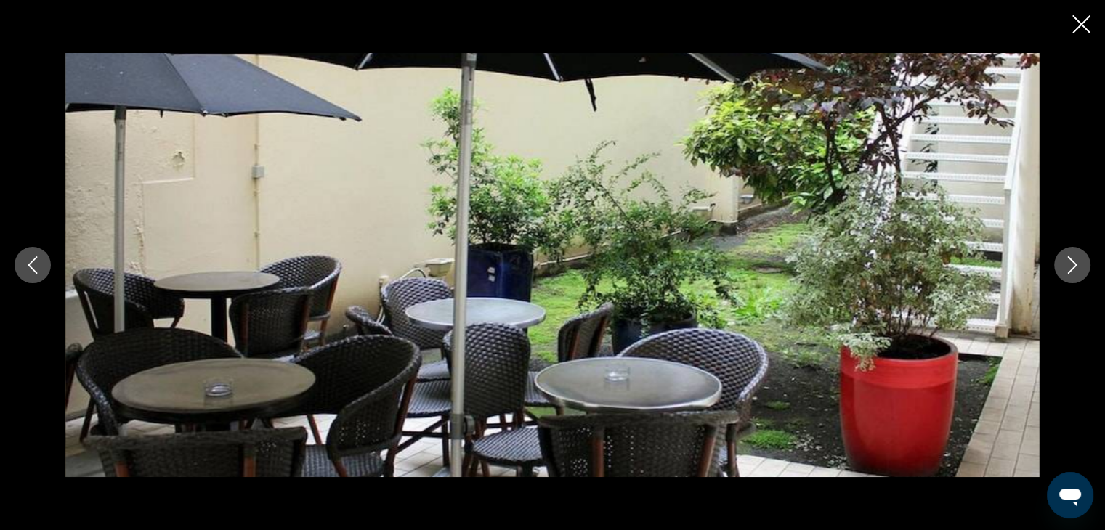
click at [1063, 267] on icon "Next image" at bounding box center [1071, 264] width 17 height 17
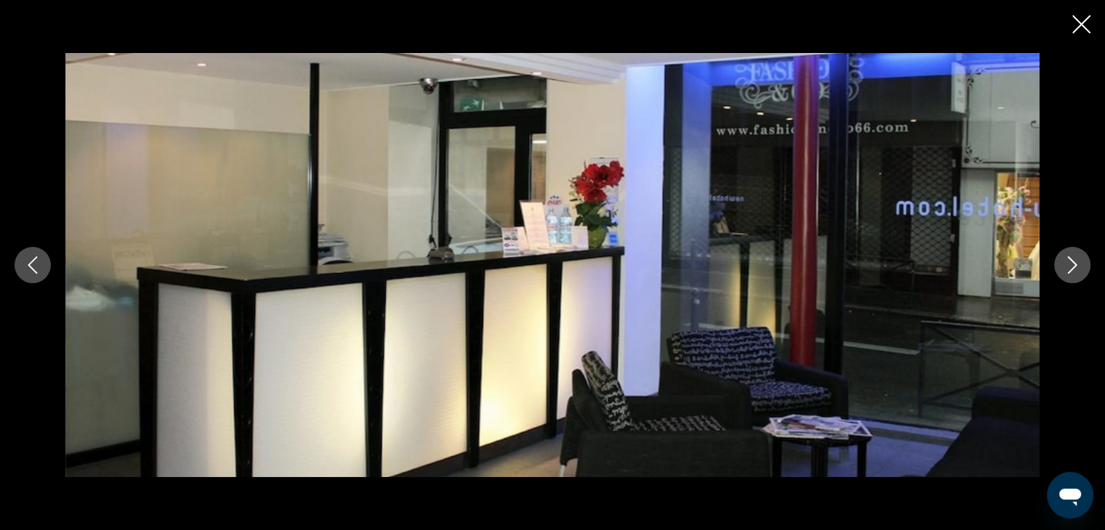
click at [1063, 267] on icon "Next image" at bounding box center [1071, 264] width 17 height 17
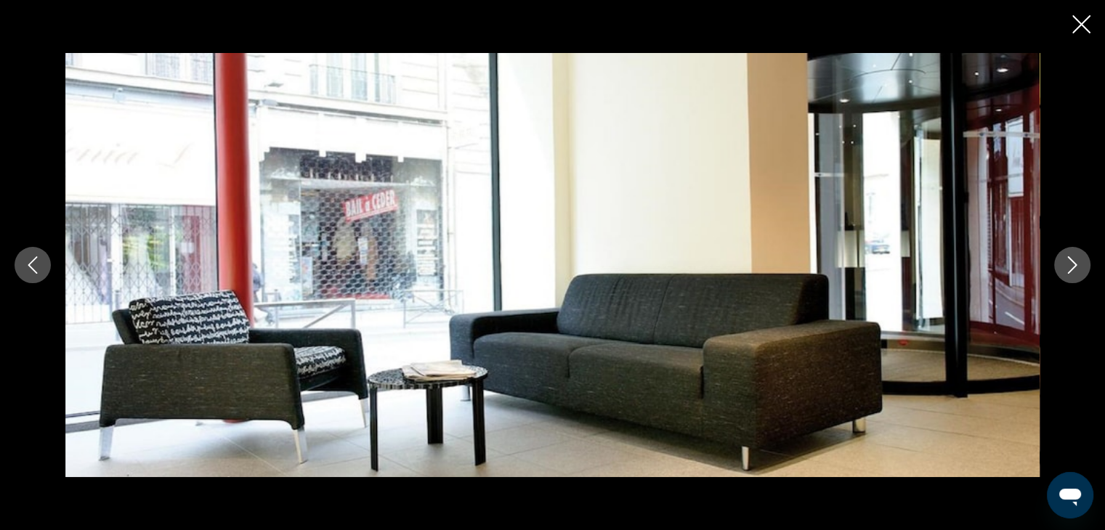
click at [1063, 267] on icon "Next image" at bounding box center [1071, 264] width 17 height 17
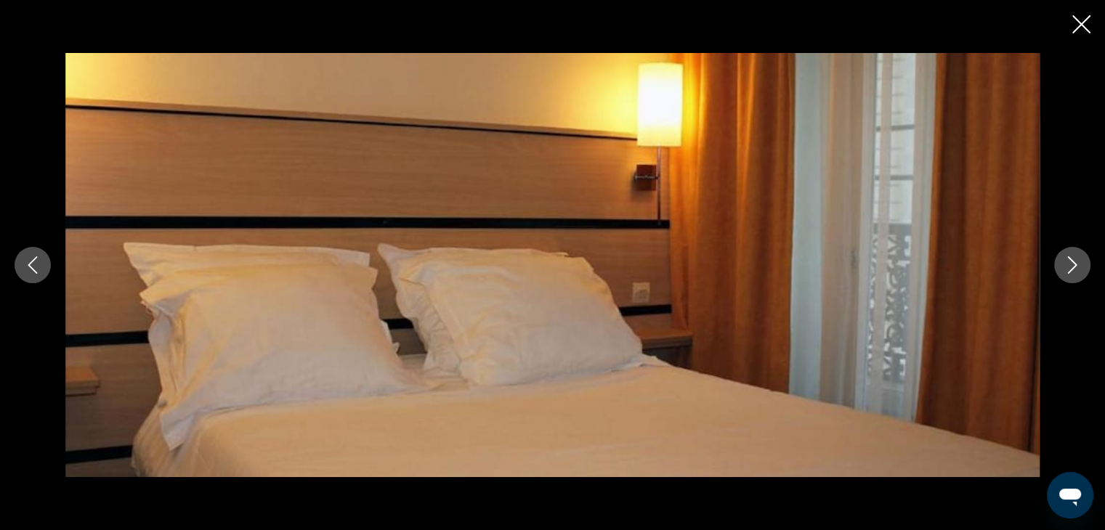
click at [1064, 268] on icon "Next image" at bounding box center [1071, 264] width 17 height 17
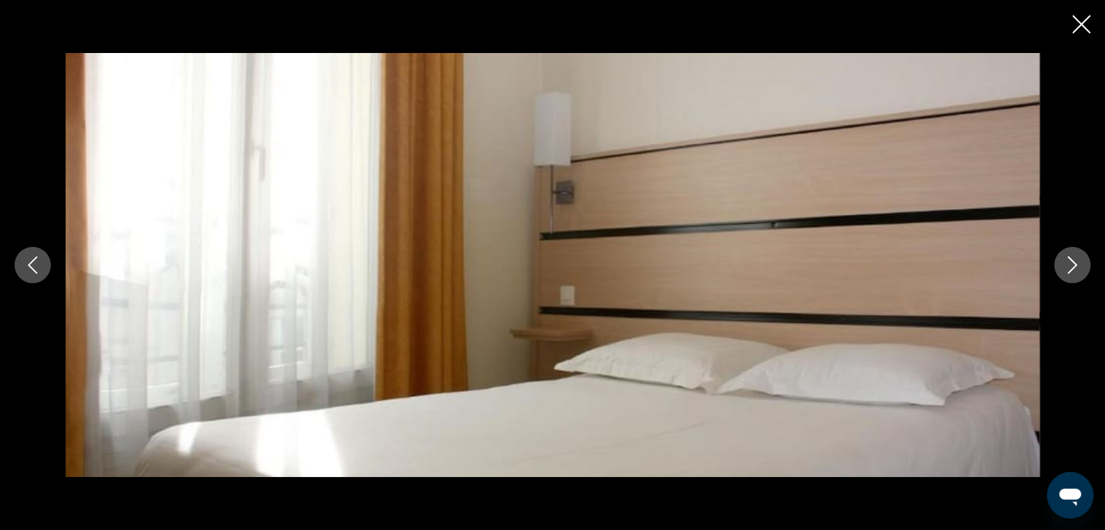
click at [1064, 268] on icon "Next image" at bounding box center [1071, 264] width 17 height 17
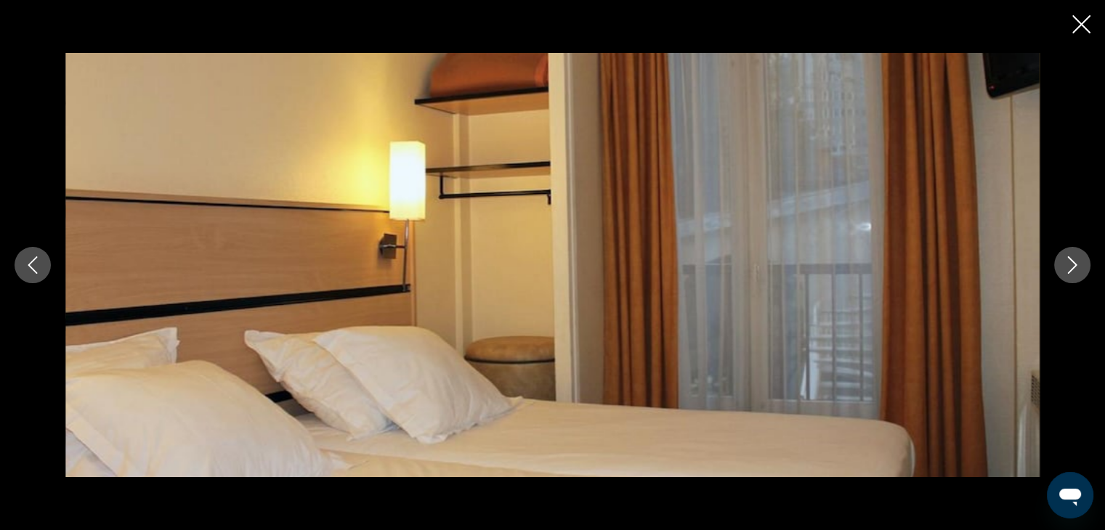
click at [1064, 268] on icon "Next image" at bounding box center [1071, 264] width 17 height 17
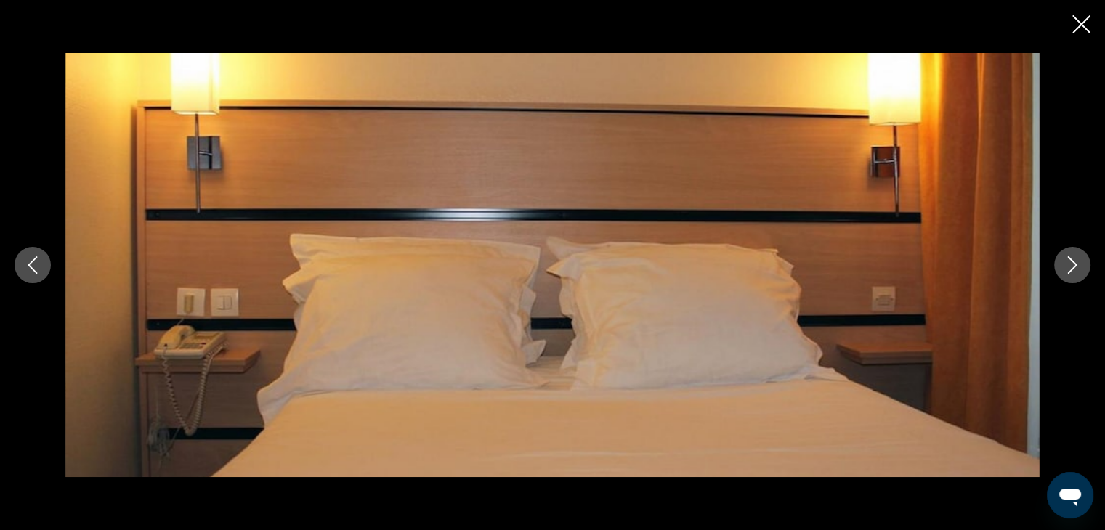
click at [1064, 268] on icon "Next image" at bounding box center [1071, 264] width 17 height 17
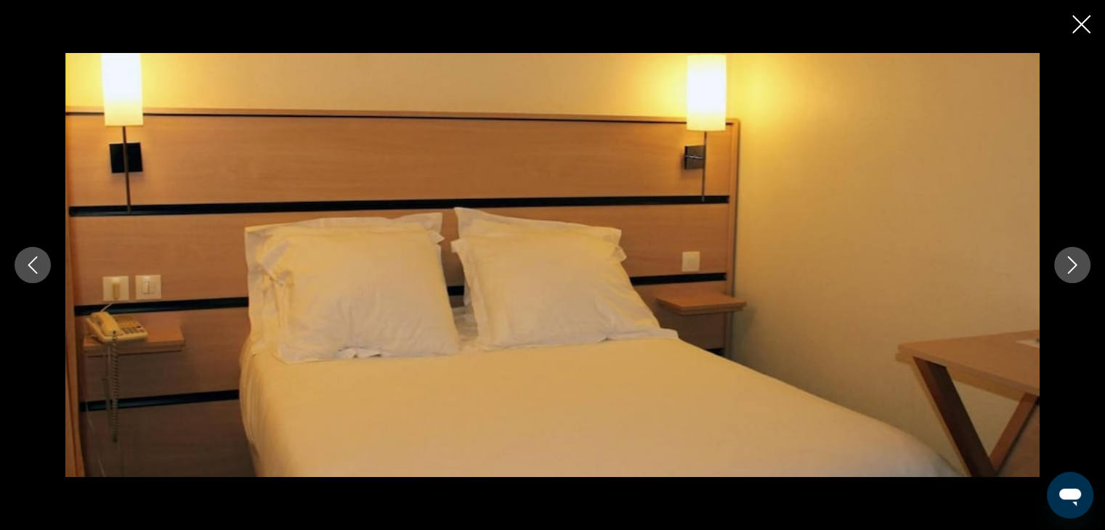
click at [1064, 268] on icon "Next image" at bounding box center [1071, 264] width 17 height 17
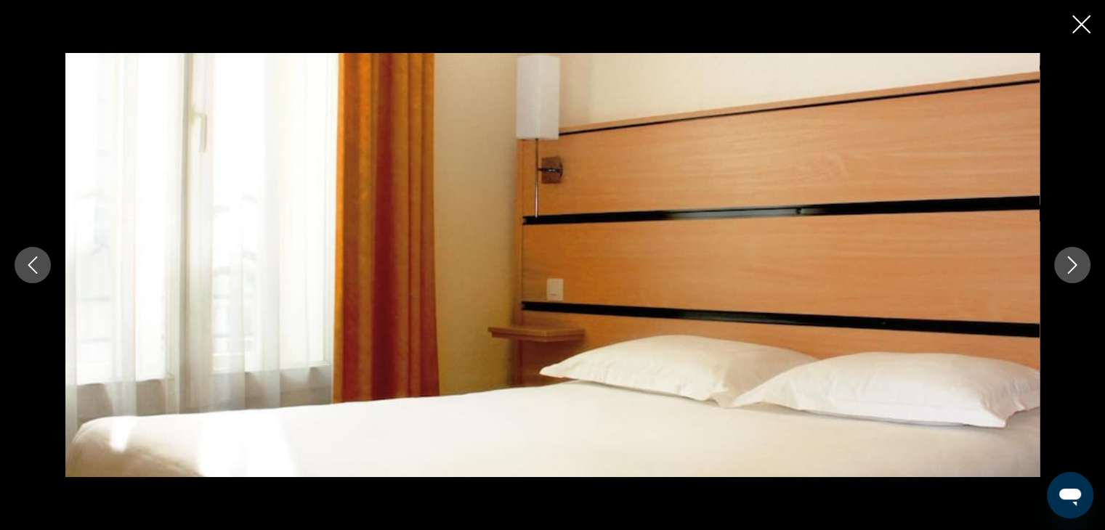
click at [1064, 268] on icon "Next image" at bounding box center [1071, 264] width 17 height 17
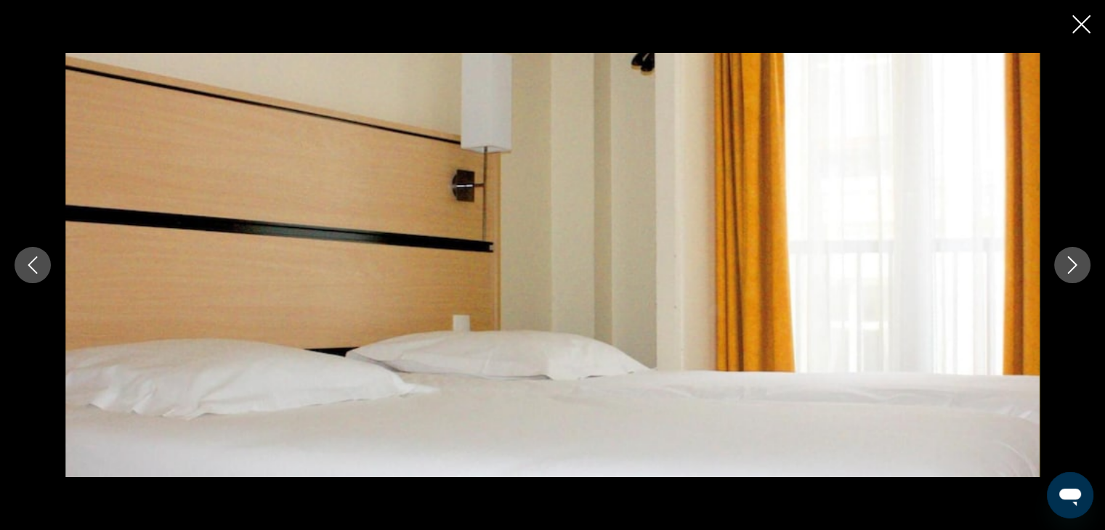
click at [1064, 268] on icon "Next image" at bounding box center [1071, 264] width 17 height 17
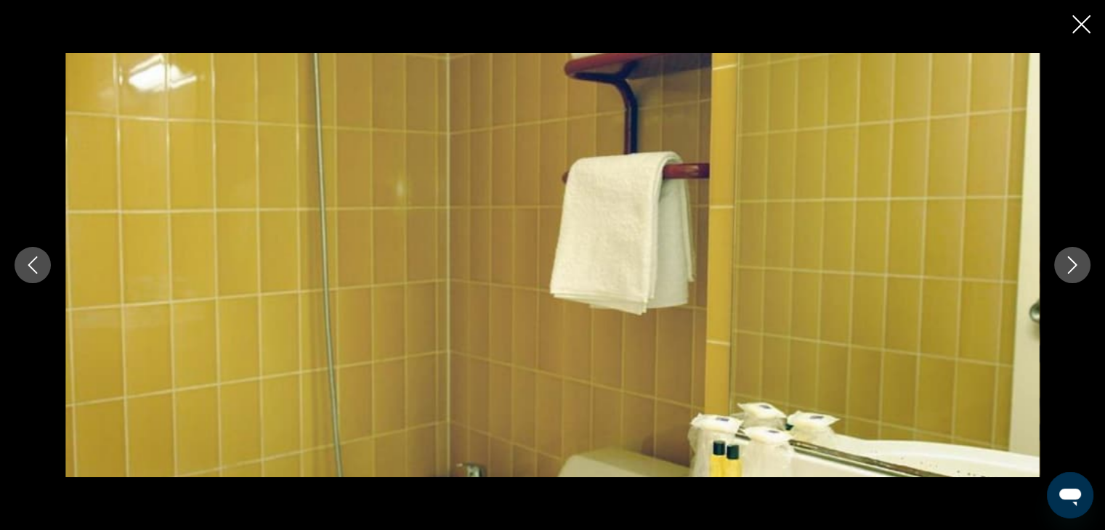
click at [1064, 268] on icon "Next image" at bounding box center [1071, 264] width 17 height 17
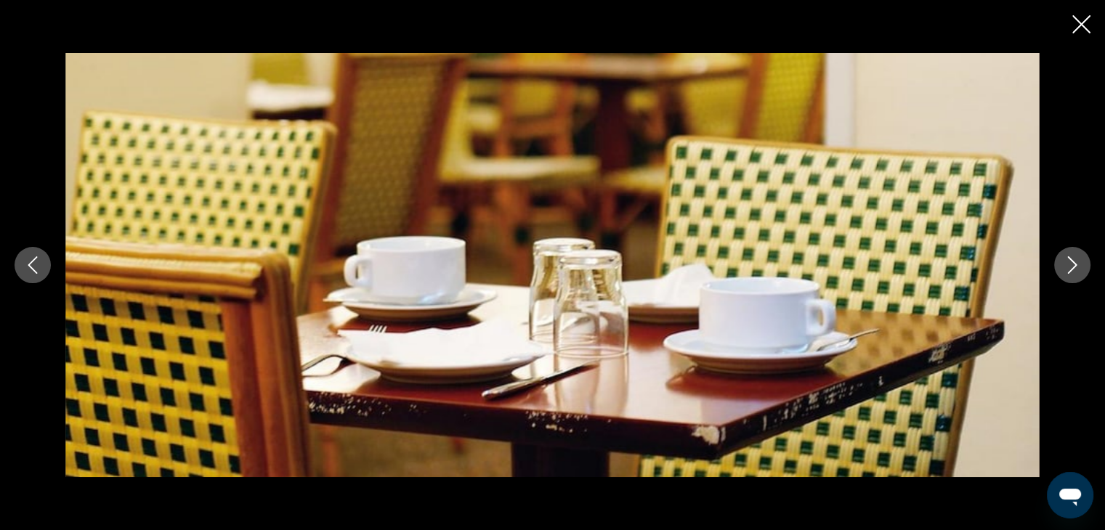
click at [1064, 268] on icon "Next image" at bounding box center [1071, 264] width 17 height 17
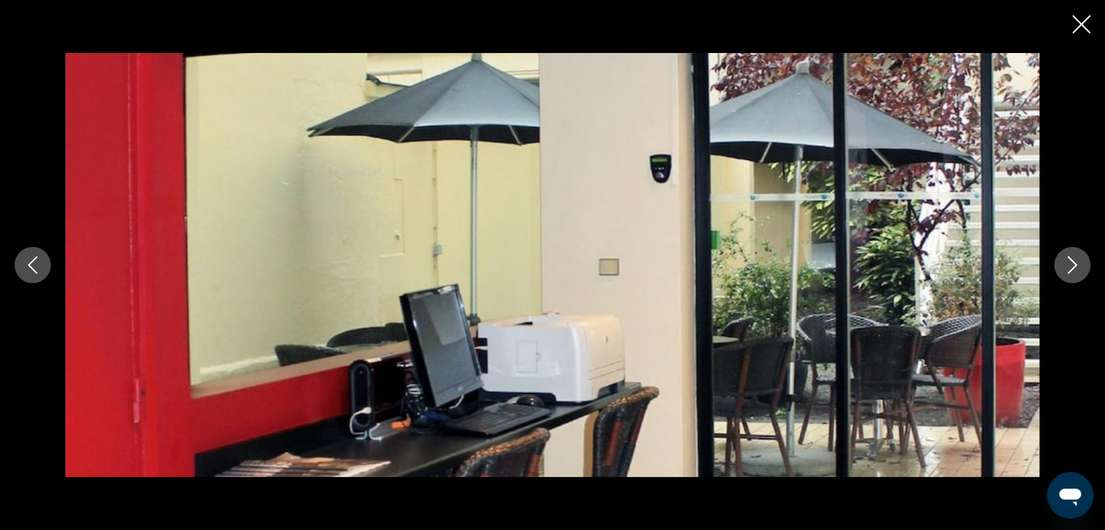
click at [1064, 268] on icon "Next image" at bounding box center [1071, 264] width 17 height 17
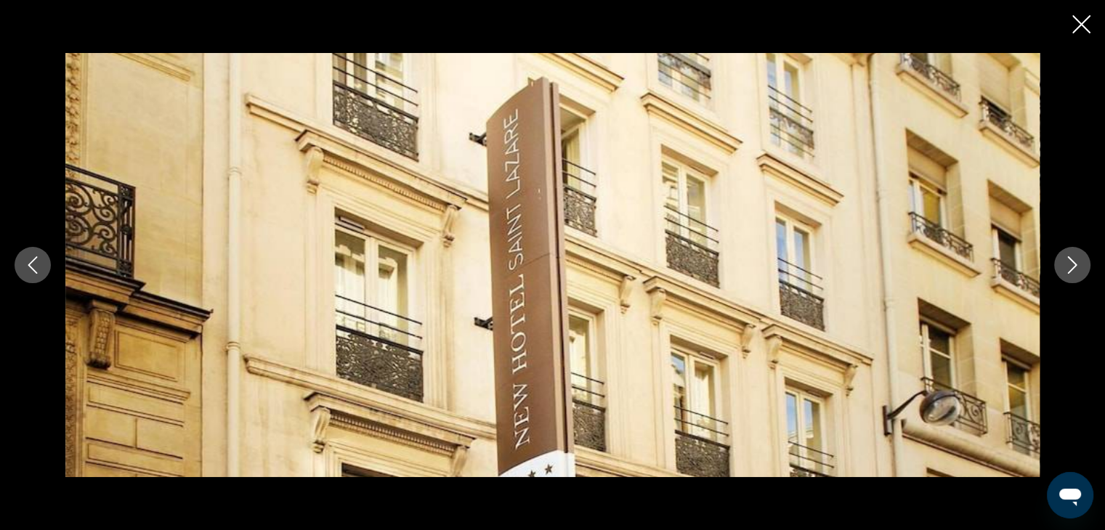
click at [1064, 270] on icon "Next image" at bounding box center [1071, 264] width 17 height 17
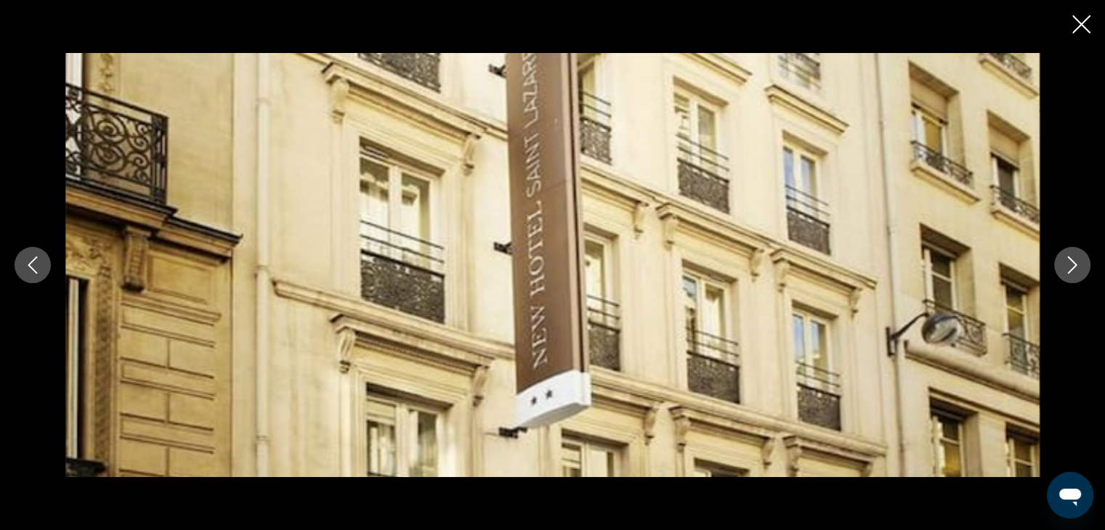
click at [1083, 29] on icon "Close slideshow" at bounding box center [1081, 24] width 18 height 18
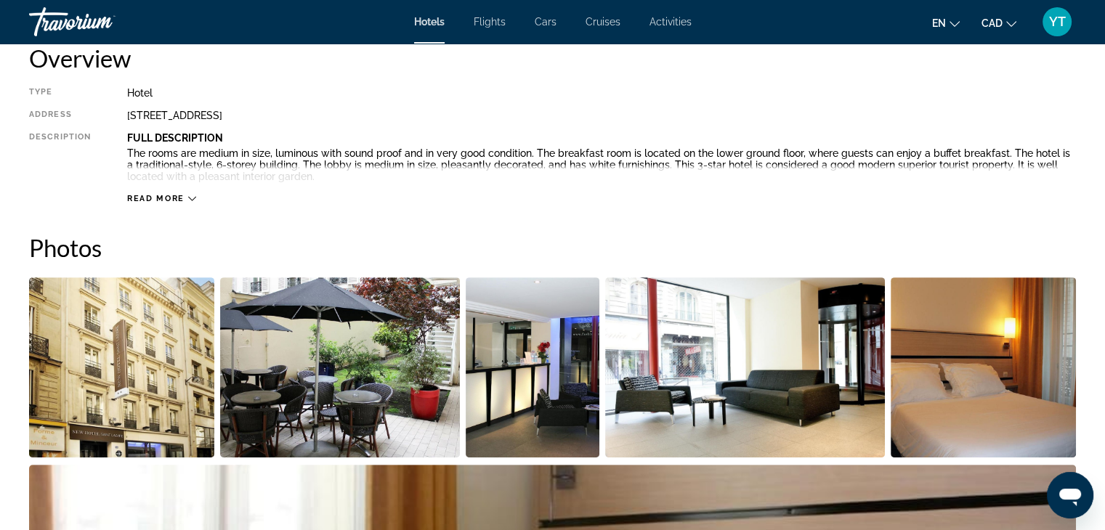
click at [183, 199] on span "Read more" at bounding box center [155, 198] width 57 height 9
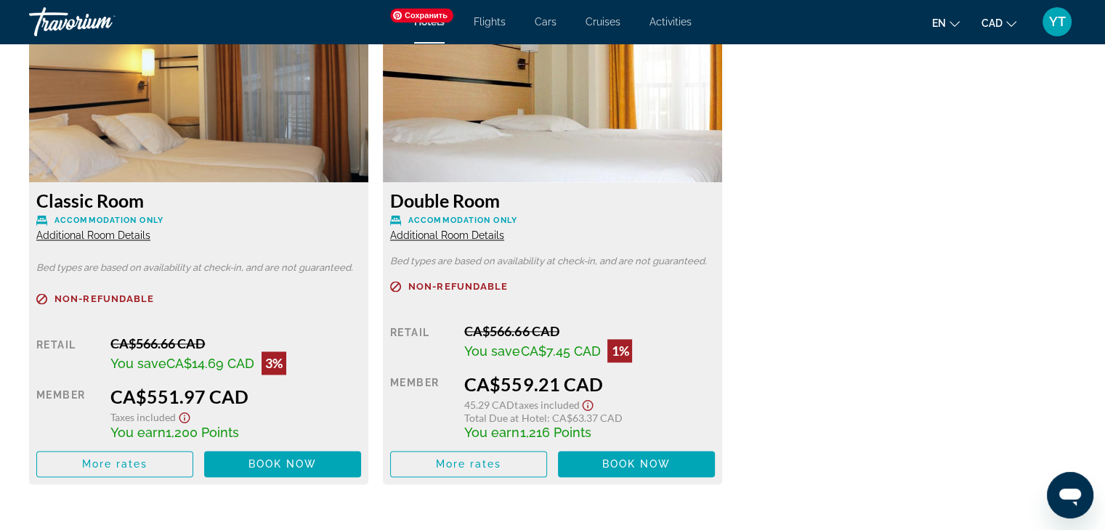
scroll to position [2034, 0]
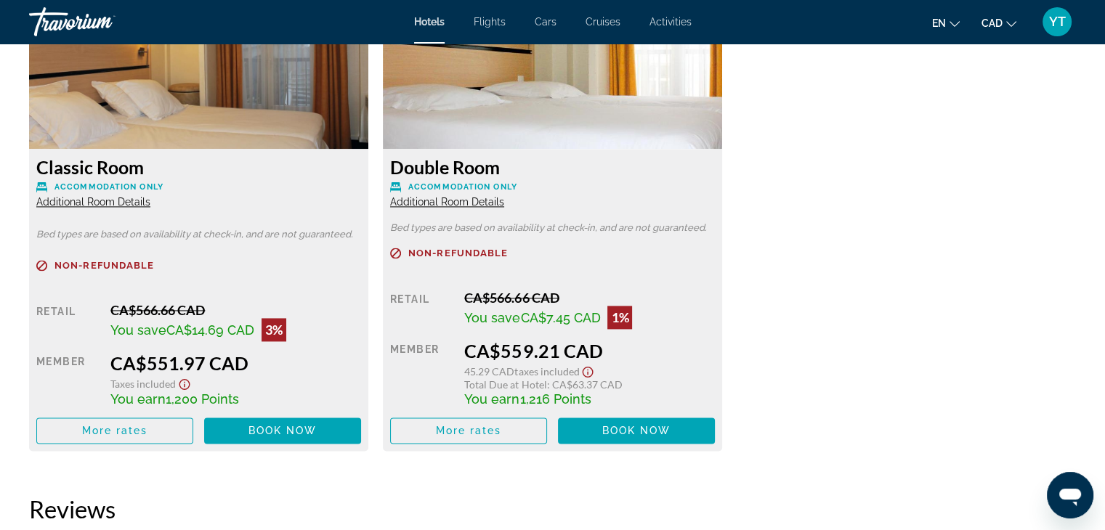
click at [119, 208] on div "Classic Room Accommodation Only Additional Room Details Bed types are based on …" at bounding box center [198, 300] width 339 height 302
click at [121, 203] on span "Additional Room Details" at bounding box center [93, 202] width 114 height 12
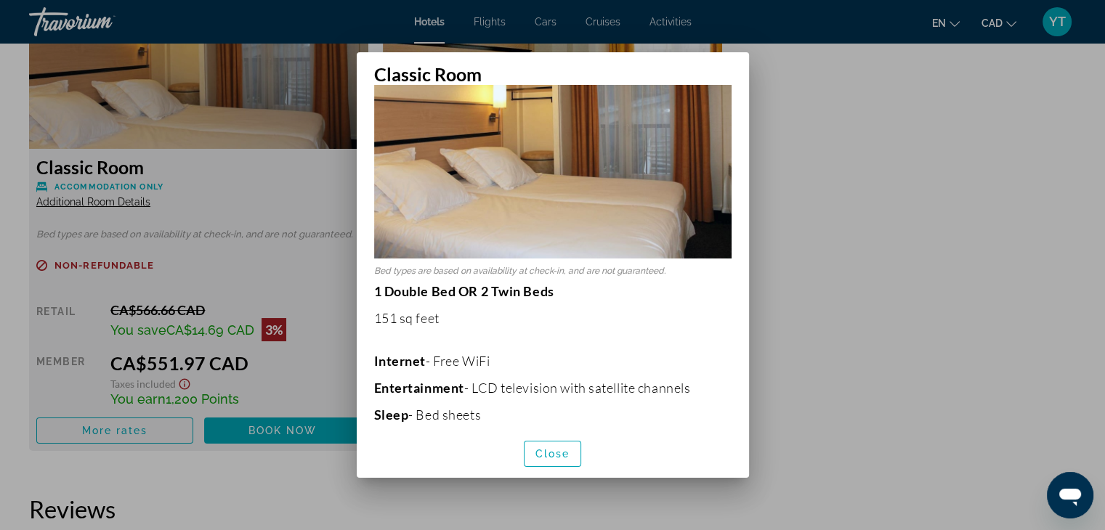
scroll to position [0, 0]
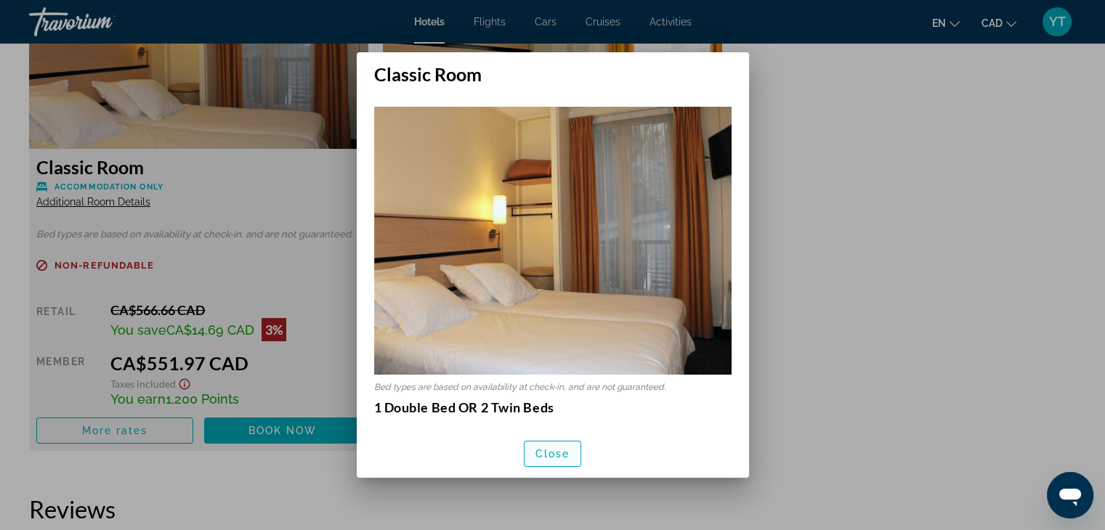
click at [552, 454] on span "Close" at bounding box center [552, 454] width 35 height 12
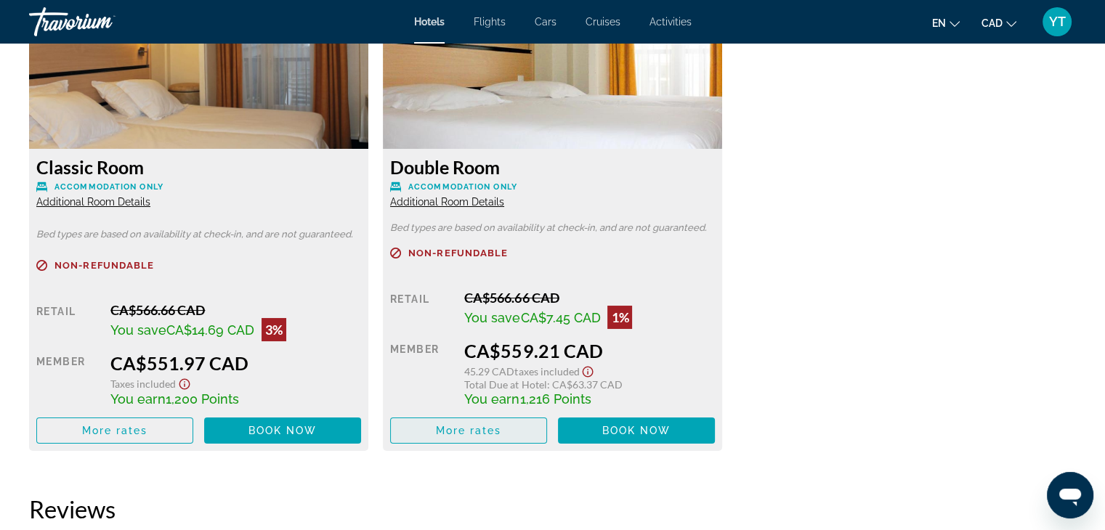
scroll to position [2034, 0]
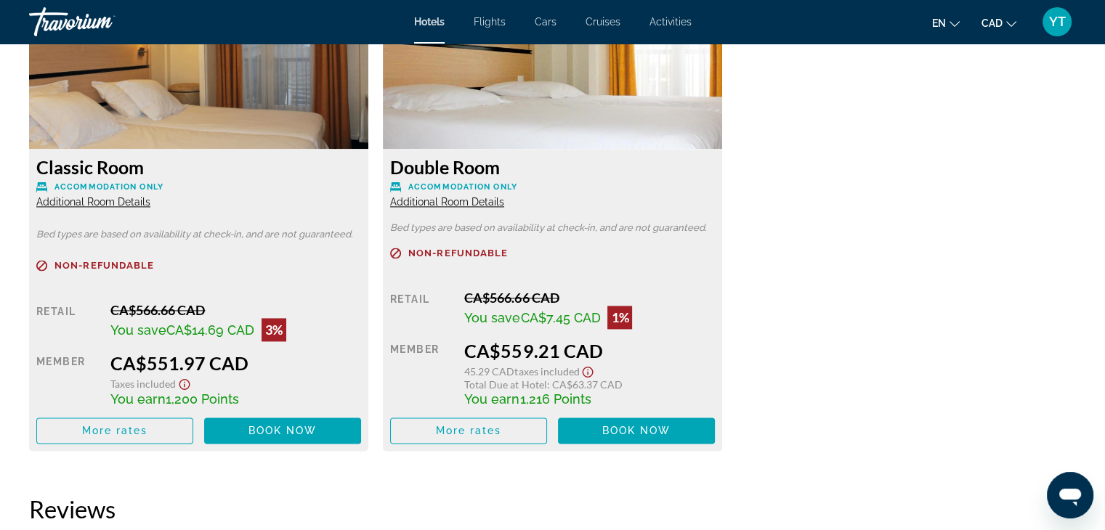
click at [459, 202] on span "Additional Room Details" at bounding box center [447, 202] width 114 height 12
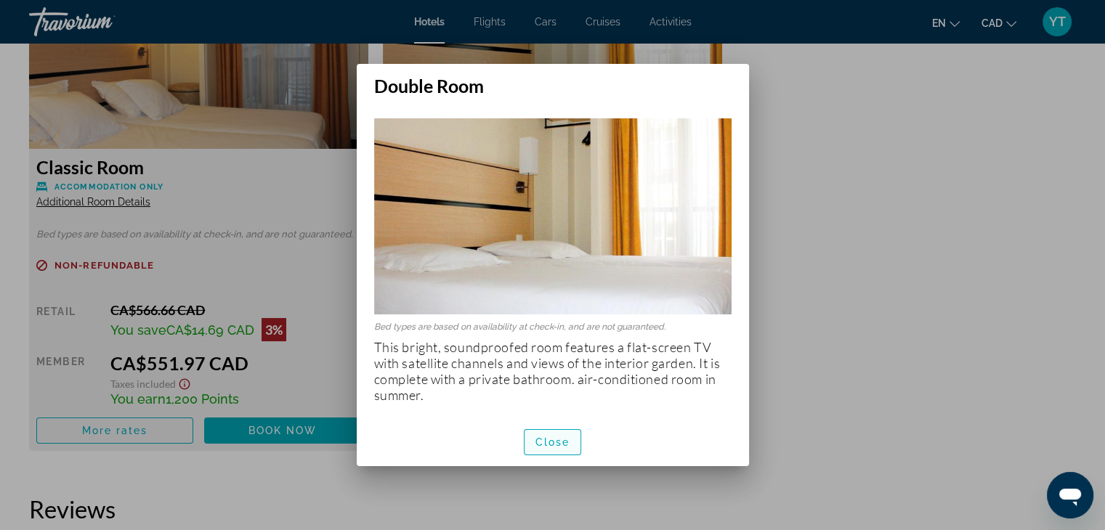
click at [543, 441] on span "Close" at bounding box center [552, 443] width 35 height 12
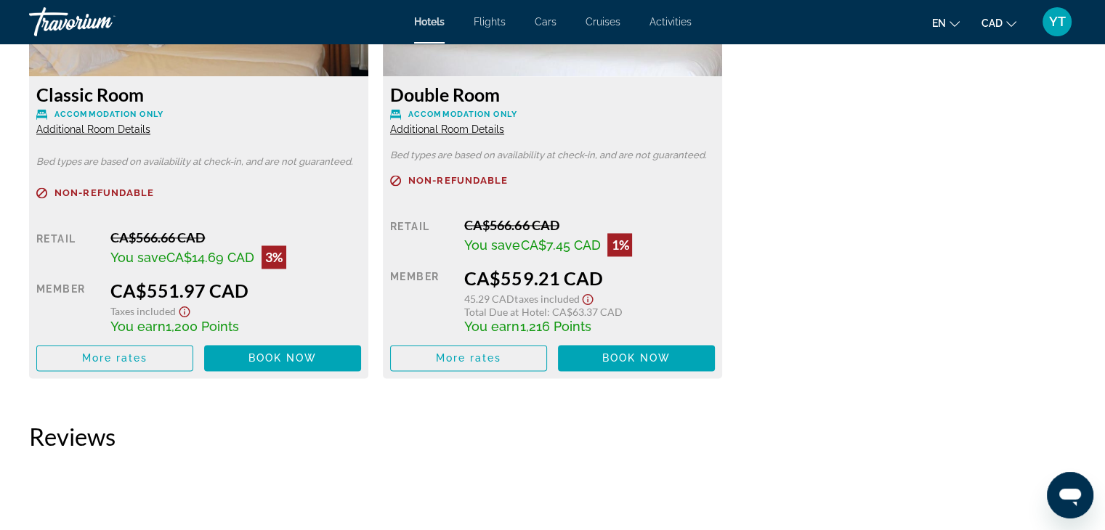
scroll to position [2034, 0]
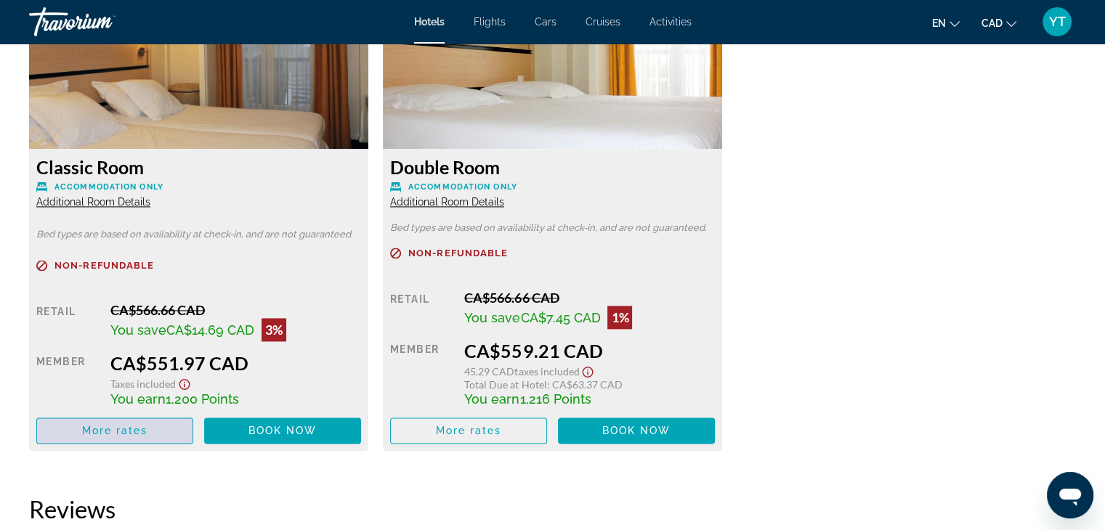
click at [152, 430] on span "Main content" at bounding box center [114, 430] width 155 height 35
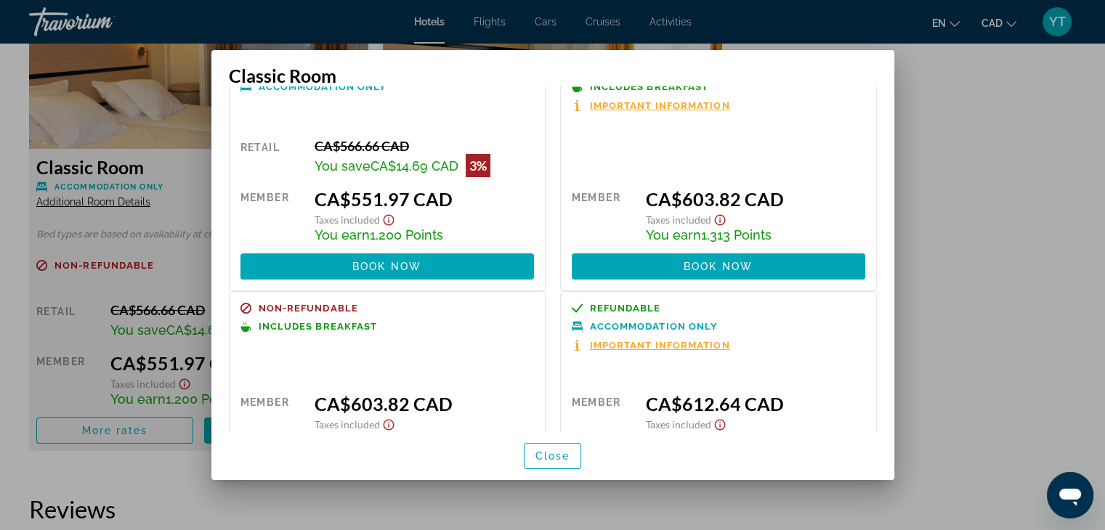
scroll to position [0, 0]
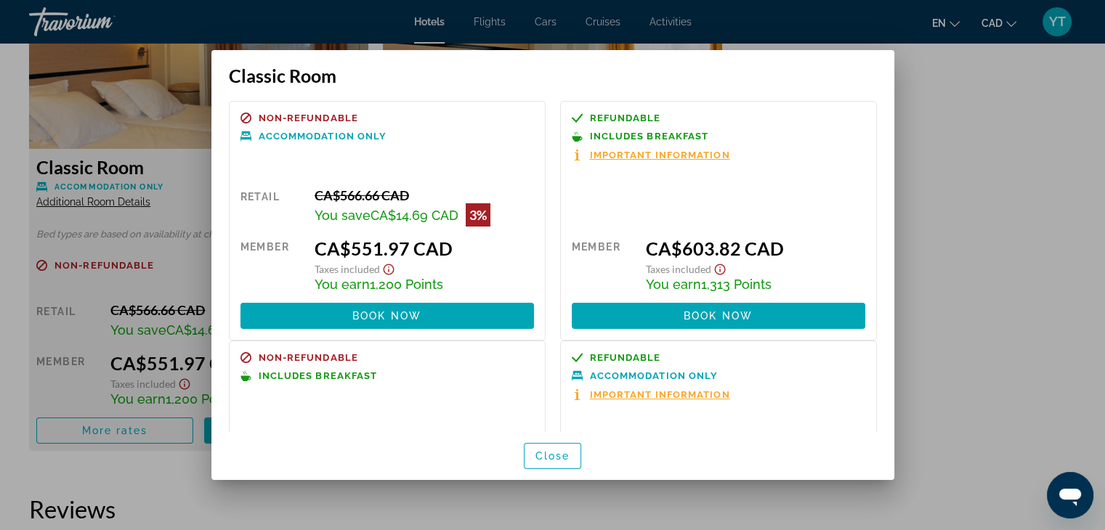
click at [386, 271] on icon "Show Taxes and Fees disclaimer" at bounding box center [388, 269] width 17 height 13
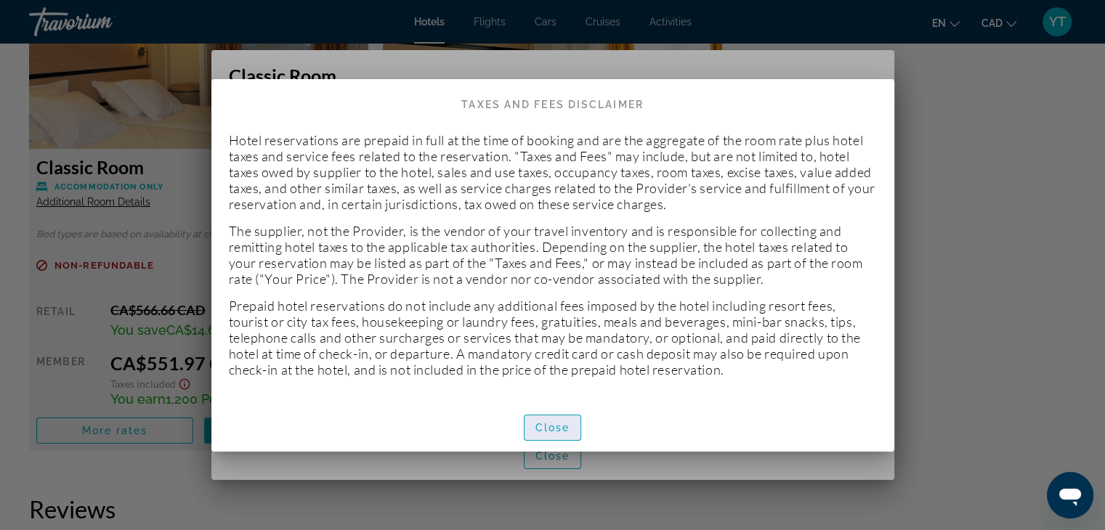
click at [555, 425] on span "Close" at bounding box center [552, 428] width 35 height 12
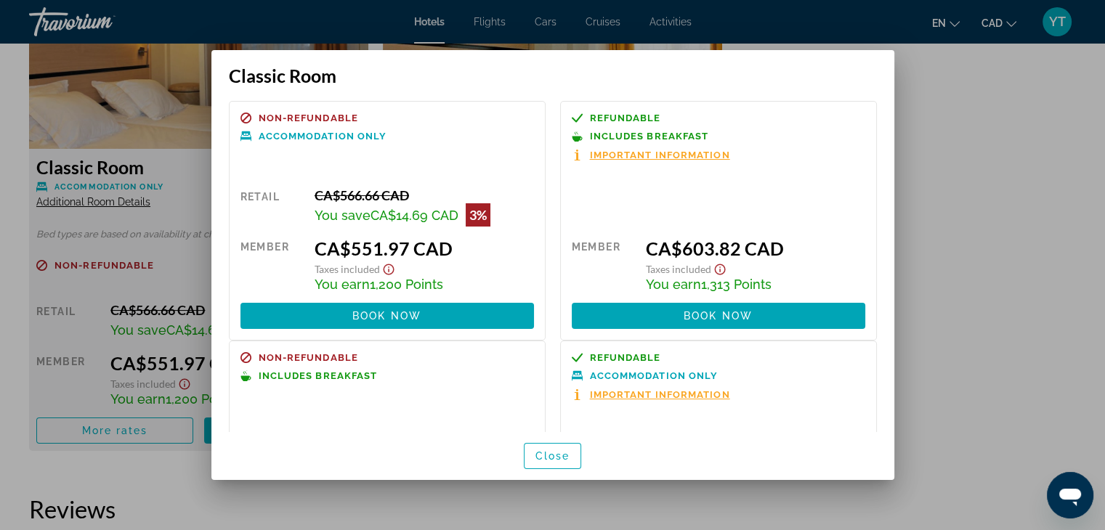
click at [654, 153] on span "Important Information" at bounding box center [660, 154] width 140 height 9
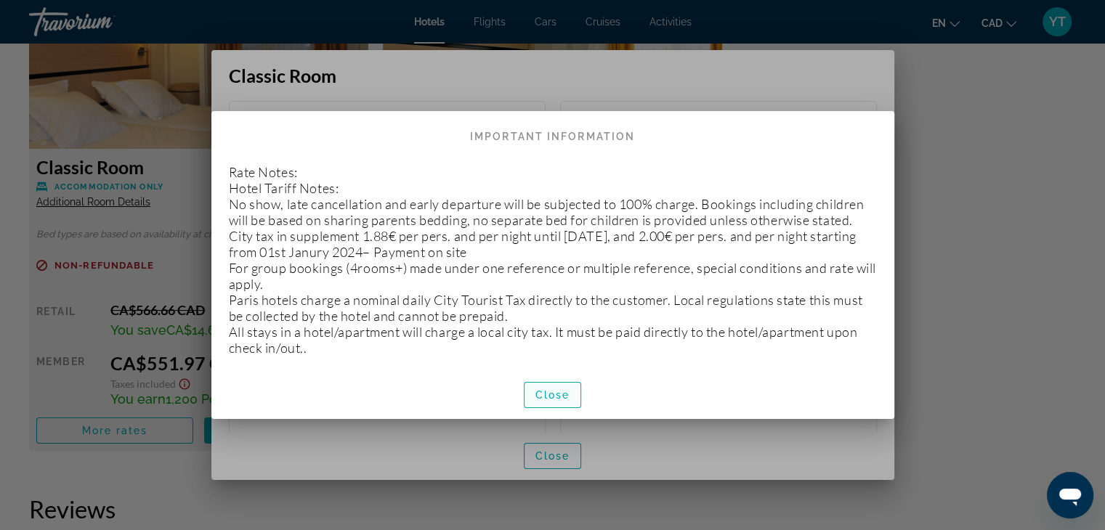
click at [556, 407] on span "button" at bounding box center [552, 395] width 57 height 35
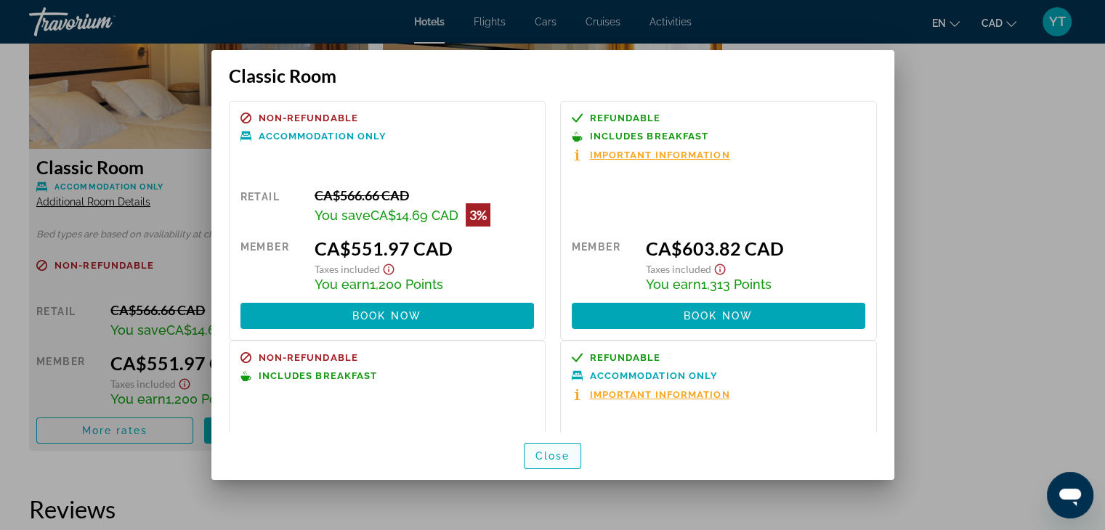
click at [567, 455] on span "Close" at bounding box center [552, 456] width 35 height 12
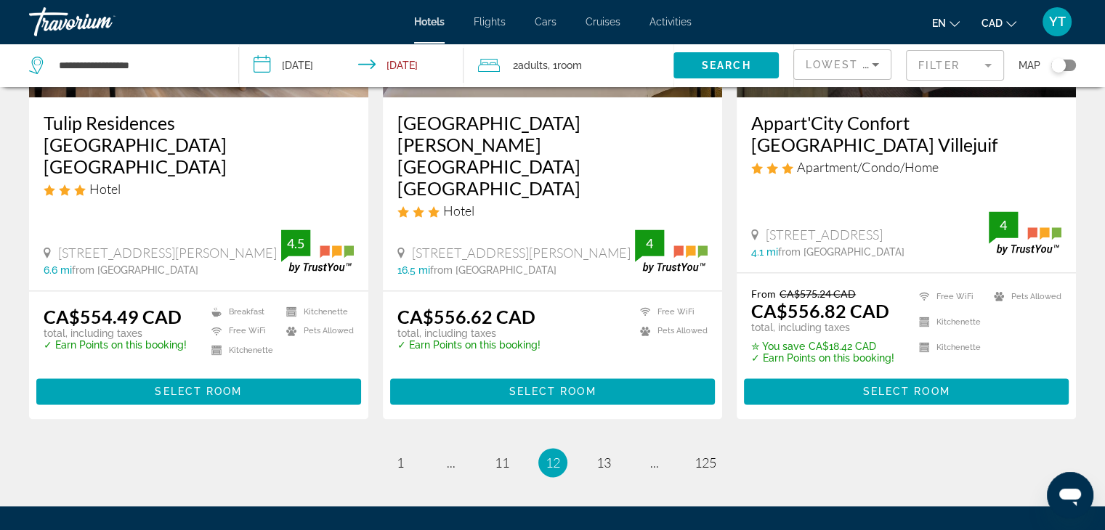
scroll to position [2025, 0]
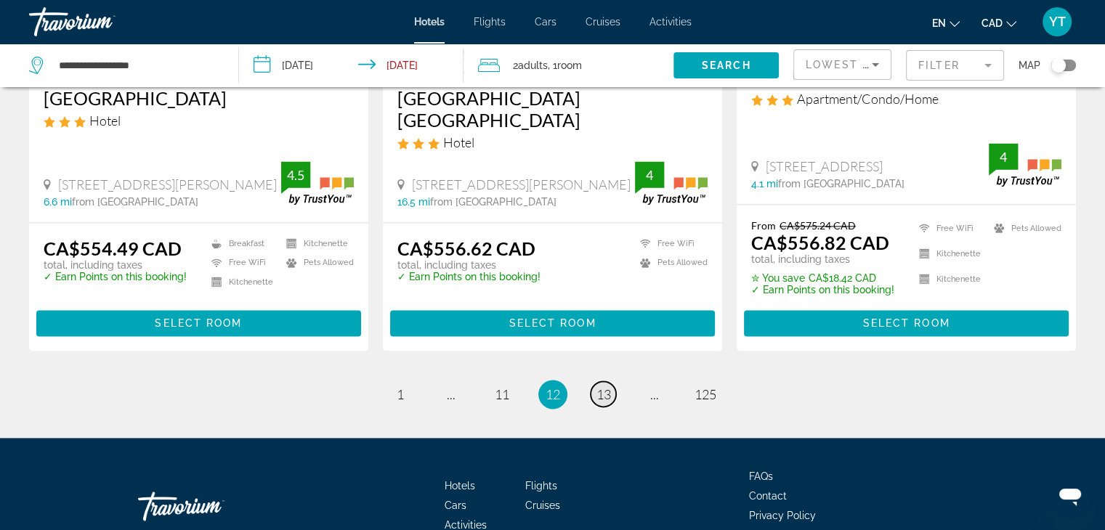
click at [602, 386] on span "13" at bounding box center [603, 394] width 15 height 16
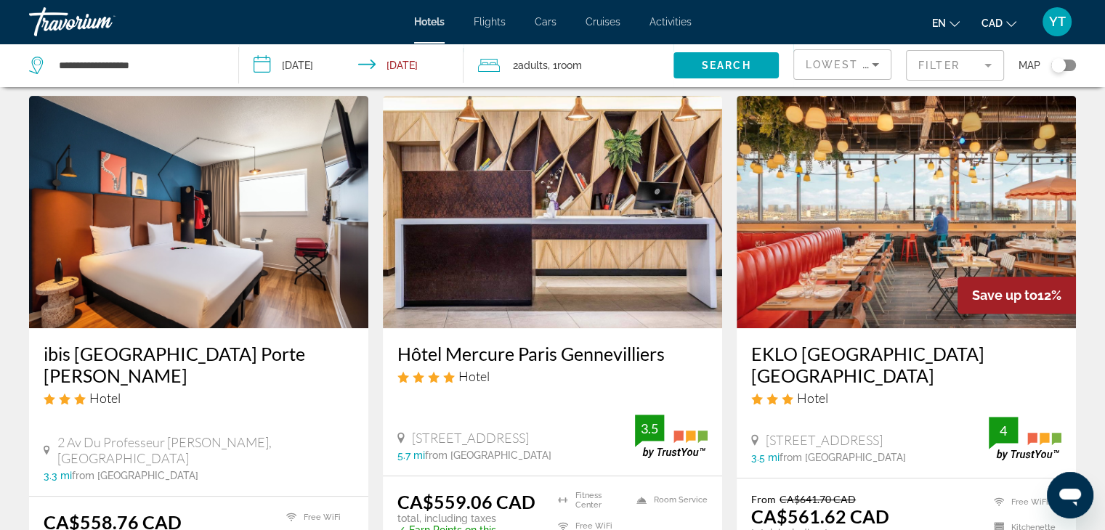
scroll to position [654, 0]
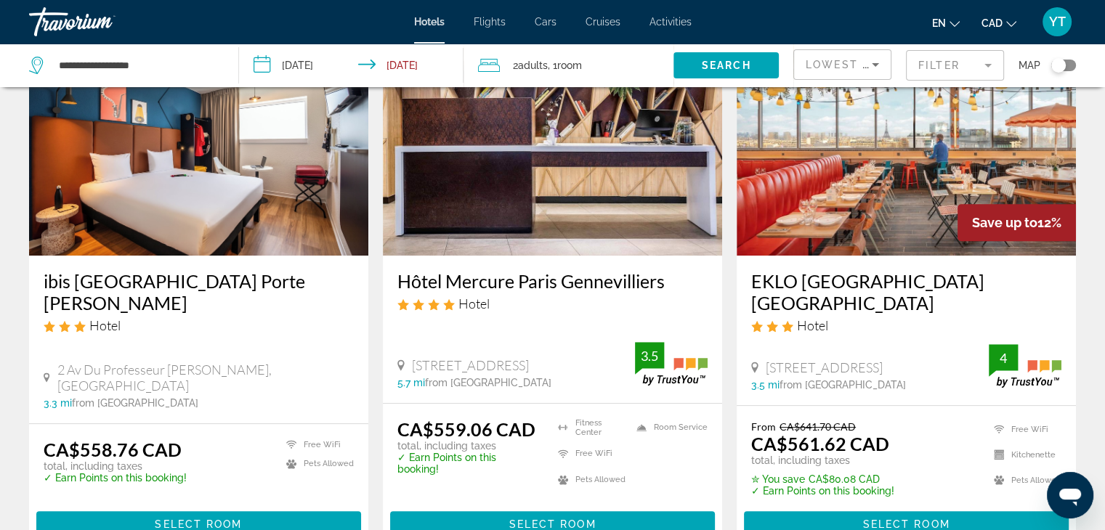
click at [169, 270] on h3 "ibis Paris Porte De Montreuil" at bounding box center [199, 292] width 310 height 44
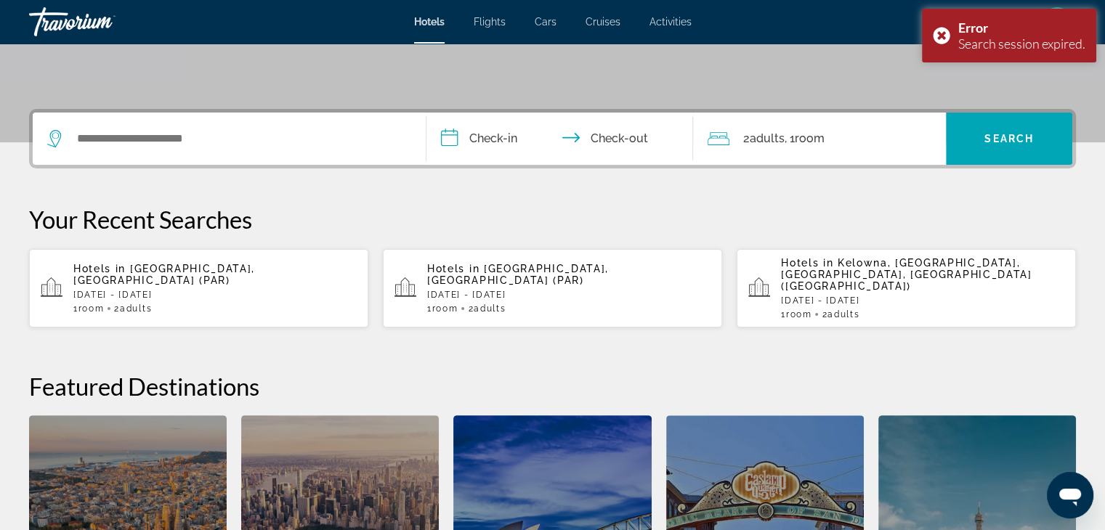
scroll to position [145, 0]
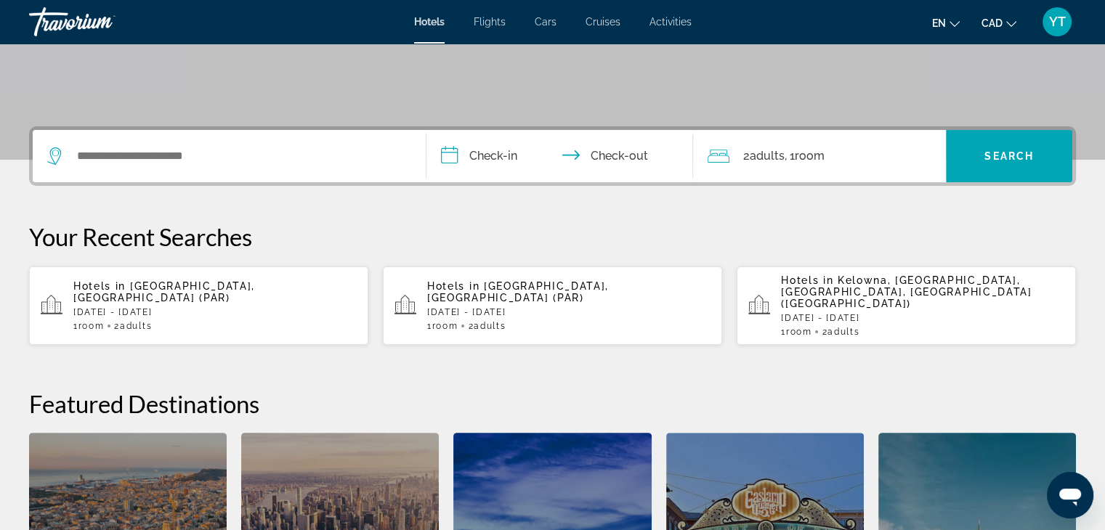
scroll to position [291, 0]
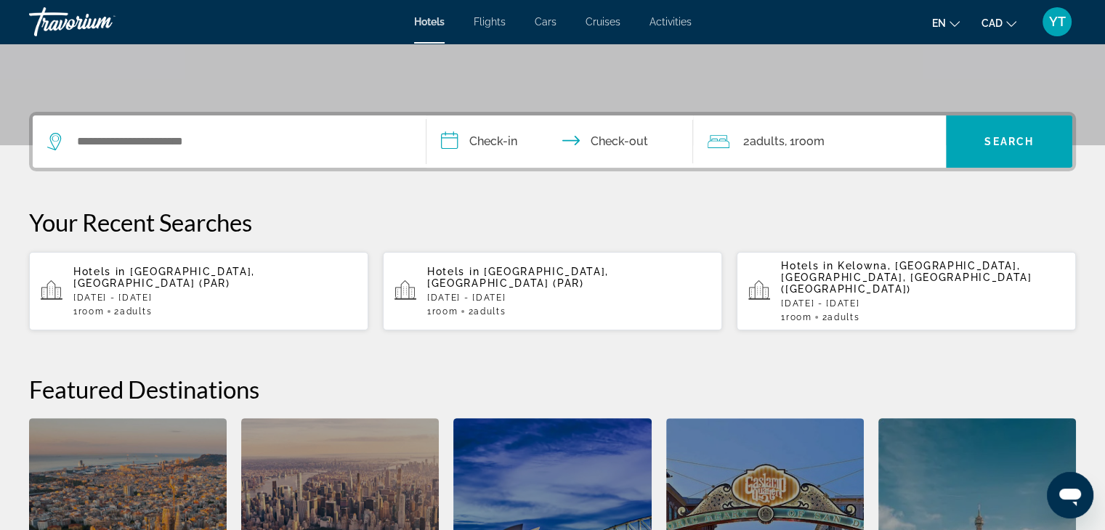
click at [212, 293] on p "[DATE] - [DATE]" at bounding box center [214, 298] width 283 height 10
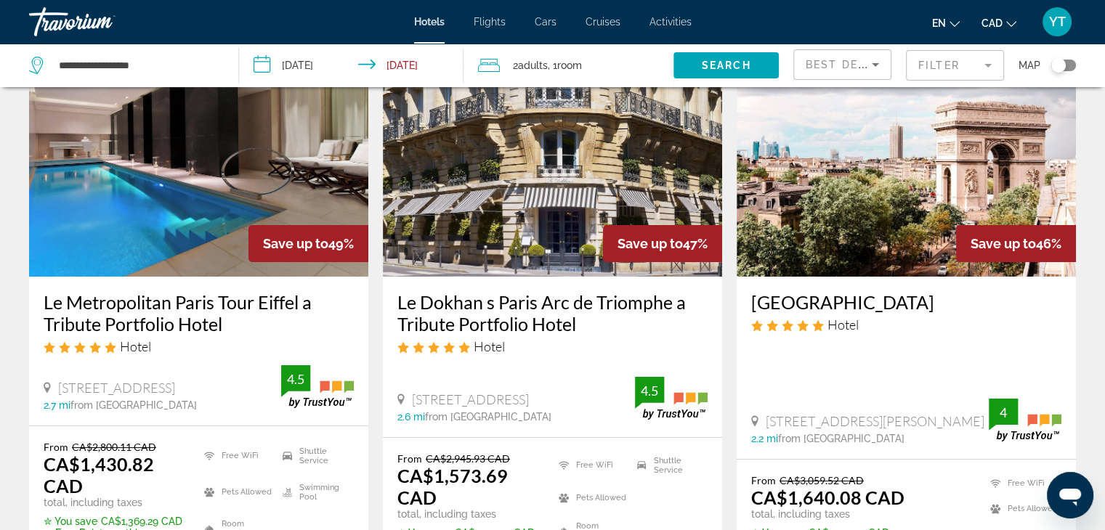
scroll to position [73, 0]
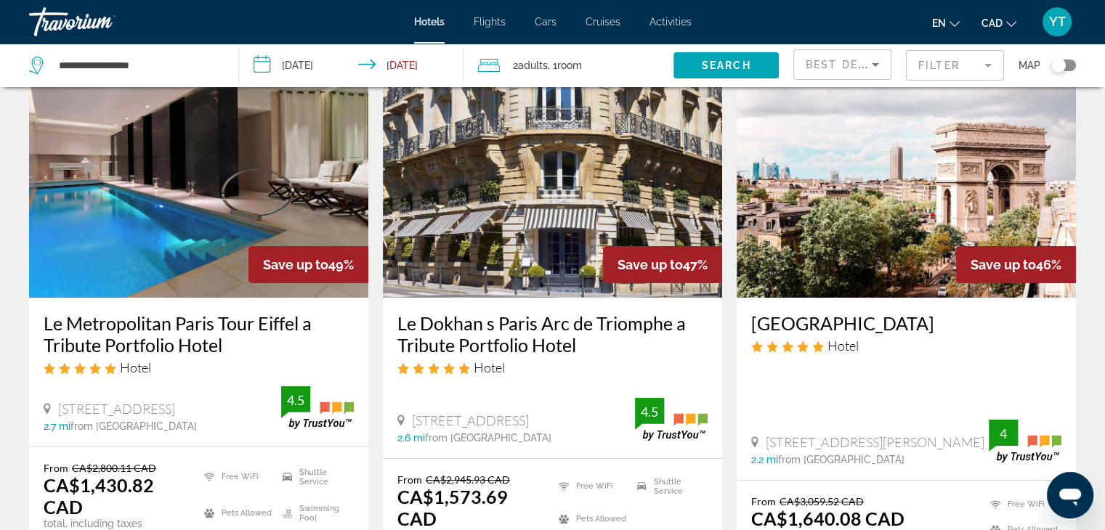
click at [573, 344] on h3 "Le Dokhan s Paris Arc de Triomphe a Tribute Portfolio Hotel" at bounding box center [552, 334] width 310 height 44
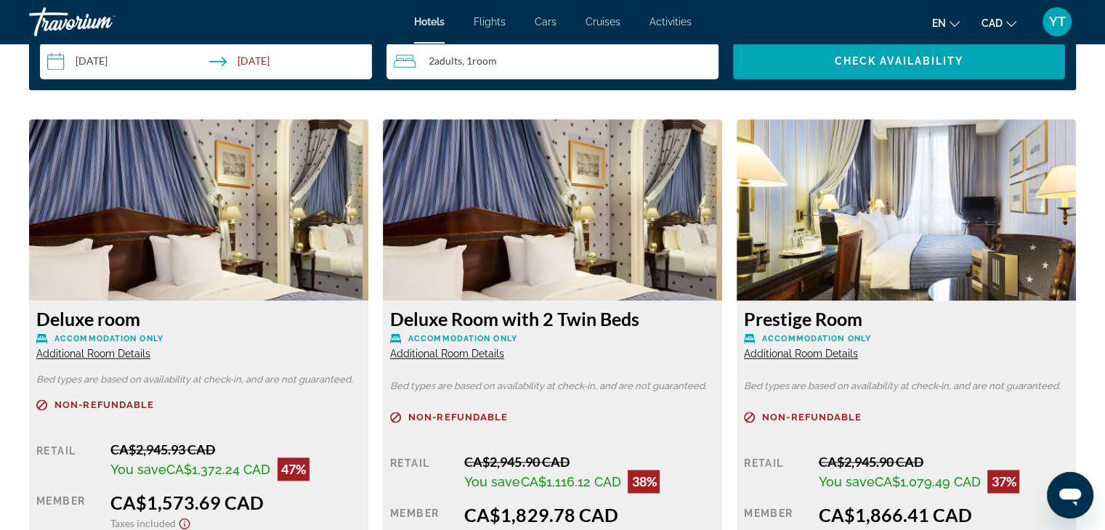
scroll to position [1671, 0]
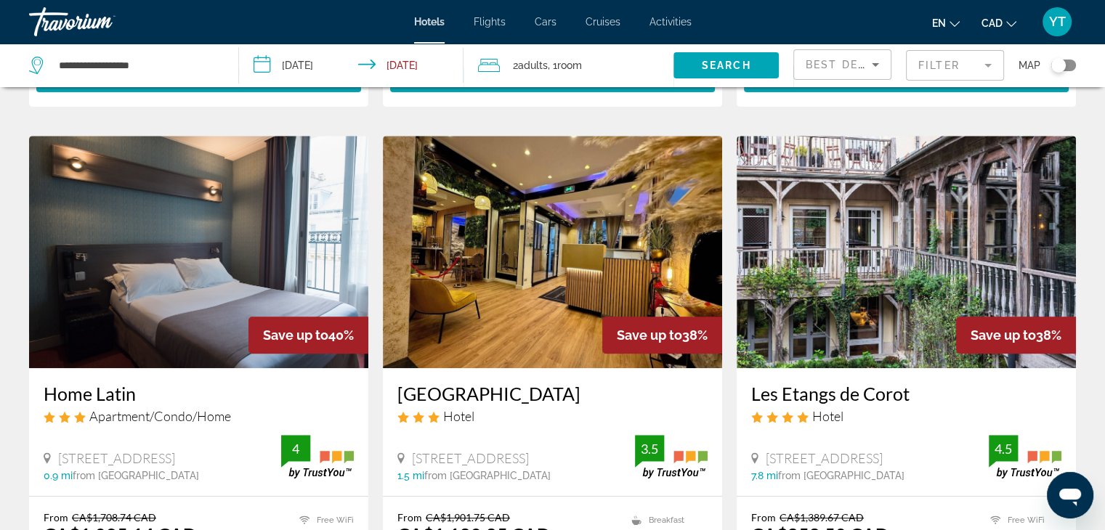
scroll to position [581, 0]
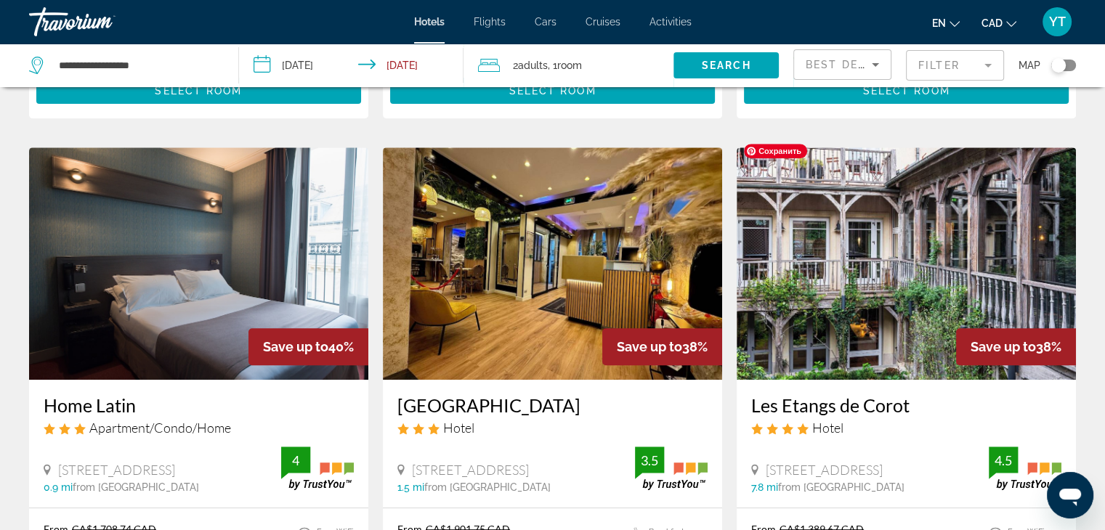
click at [870, 246] on img "Main content" at bounding box center [906, 263] width 339 height 232
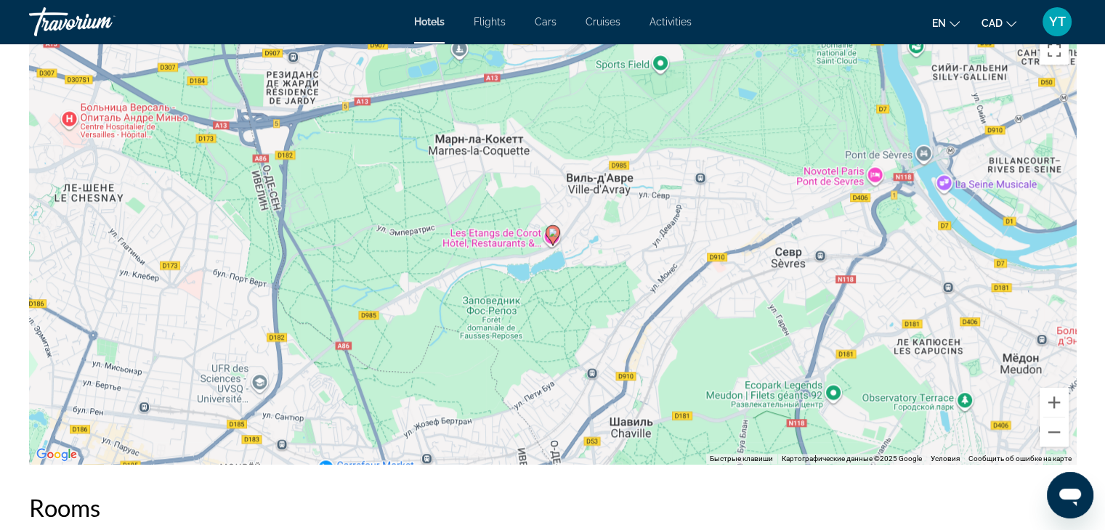
scroll to position [1453, 0]
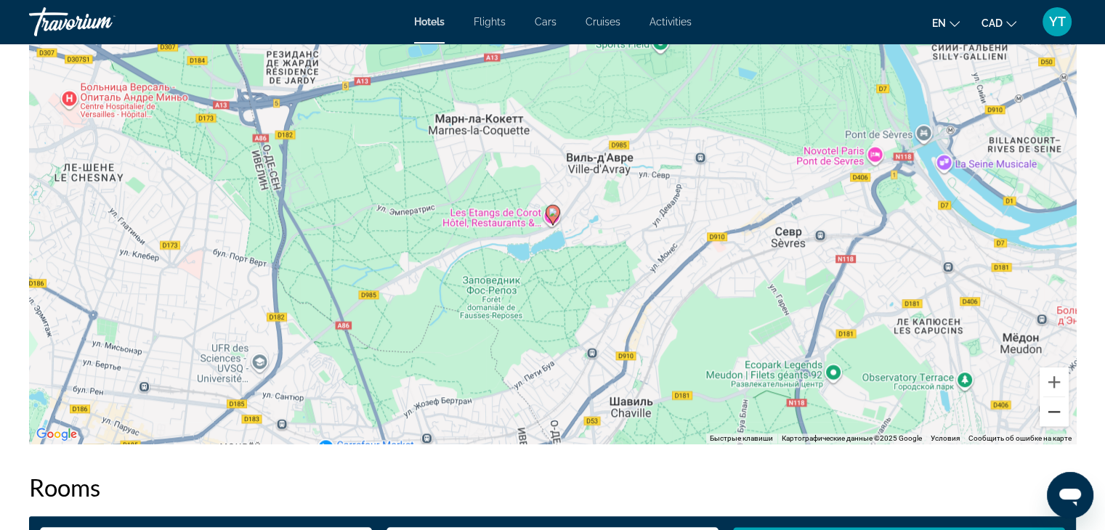
click at [1058, 411] on button "Уменьшить" at bounding box center [1053, 411] width 29 height 29
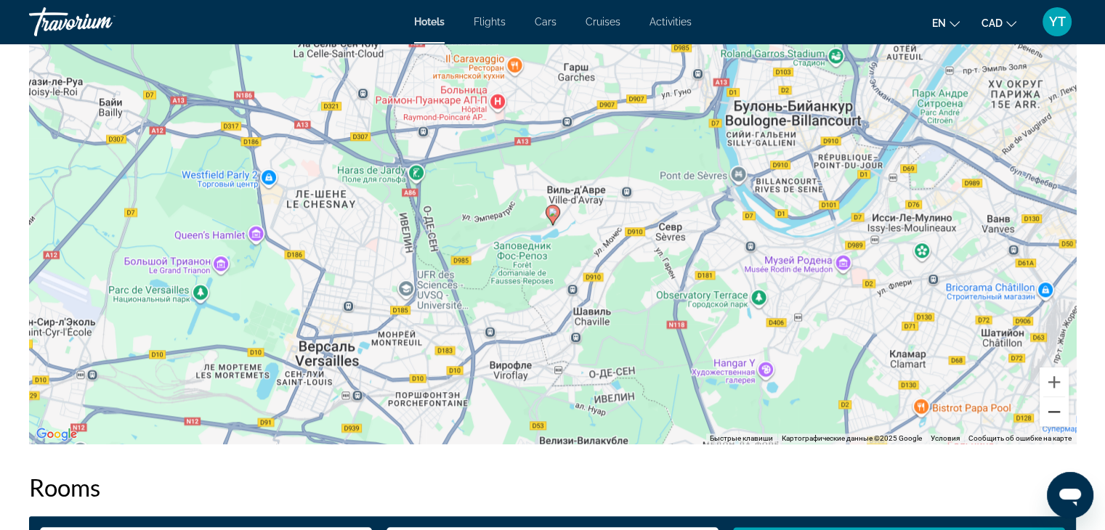
click at [1058, 411] on button "Уменьшить" at bounding box center [1053, 411] width 29 height 29
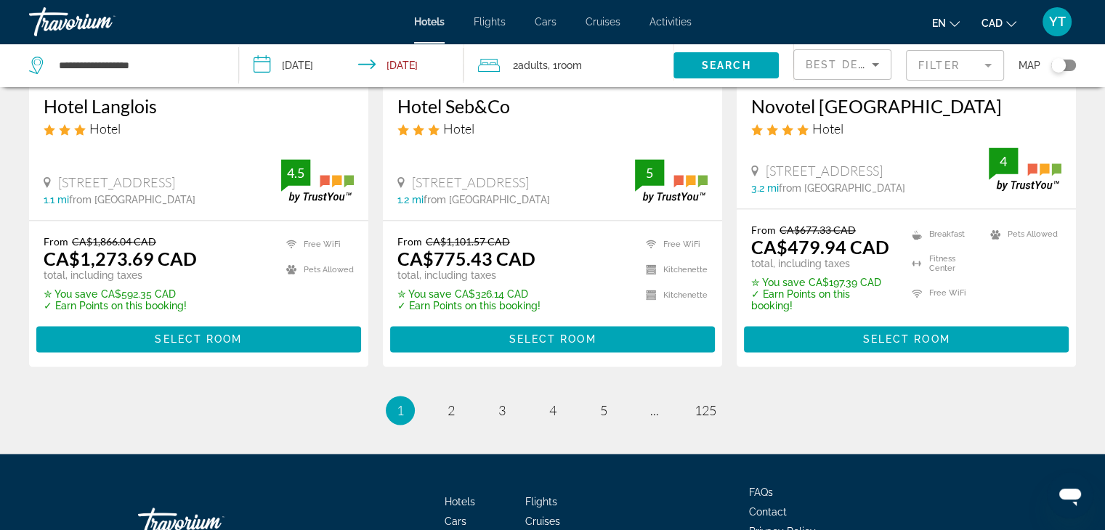
scroll to position [2034, 0]
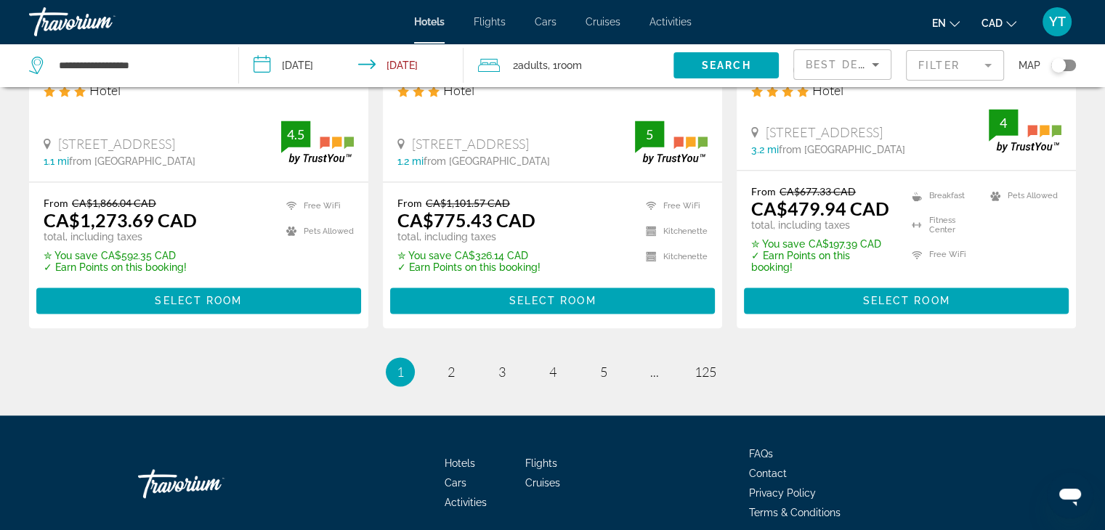
click at [457, 357] on li "page 2" at bounding box center [451, 371] width 29 height 29
click at [456, 359] on link "page 2" at bounding box center [450, 371] width 25 height 25
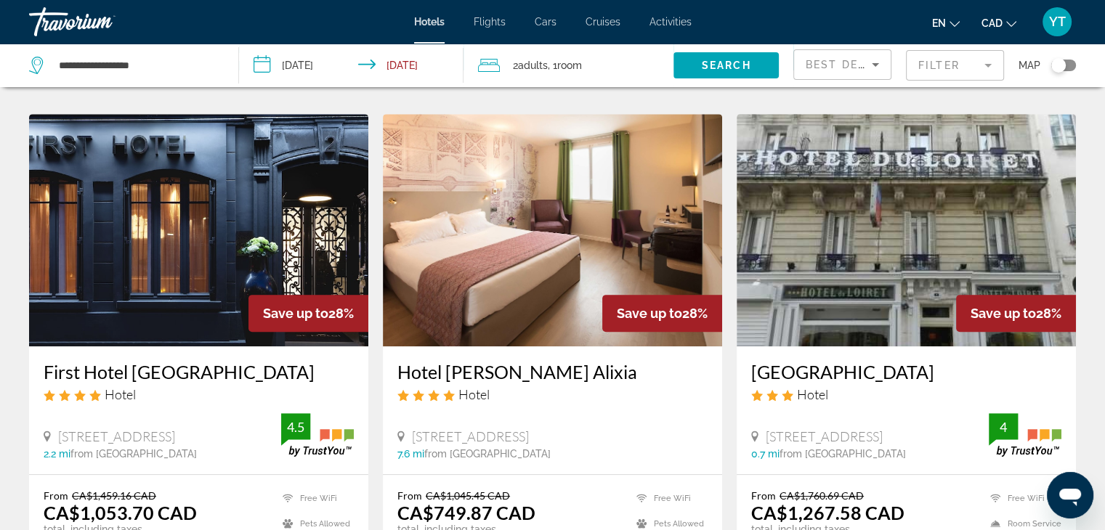
scroll to position [654, 0]
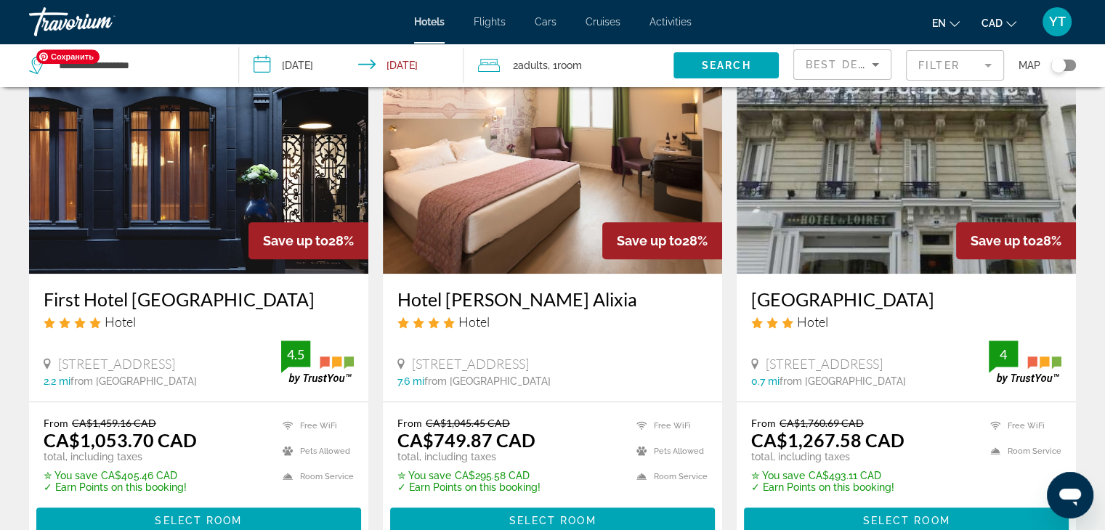
click at [181, 211] on img "Main content" at bounding box center [198, 157] width 339 height 232
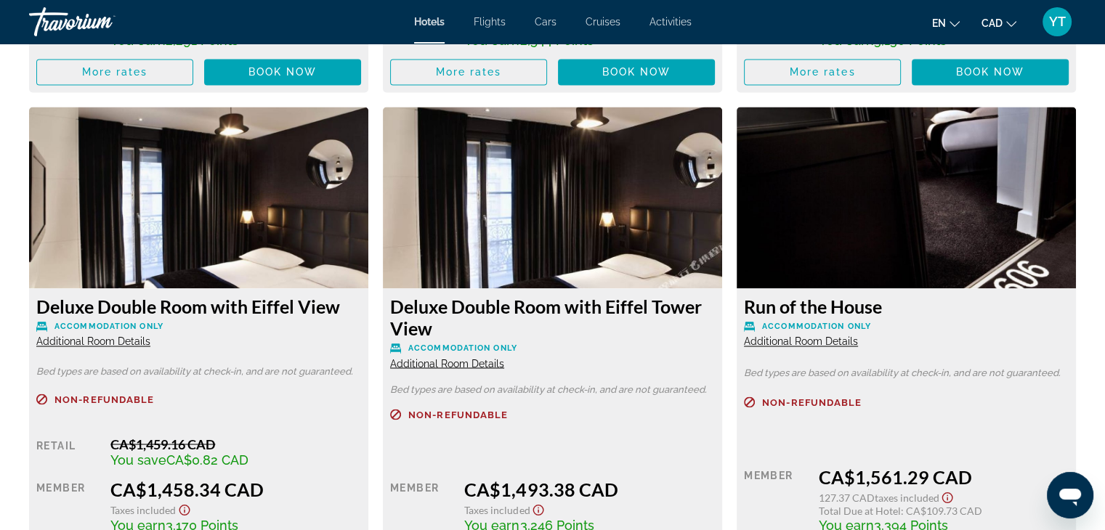
scroll to position [2397, 0]
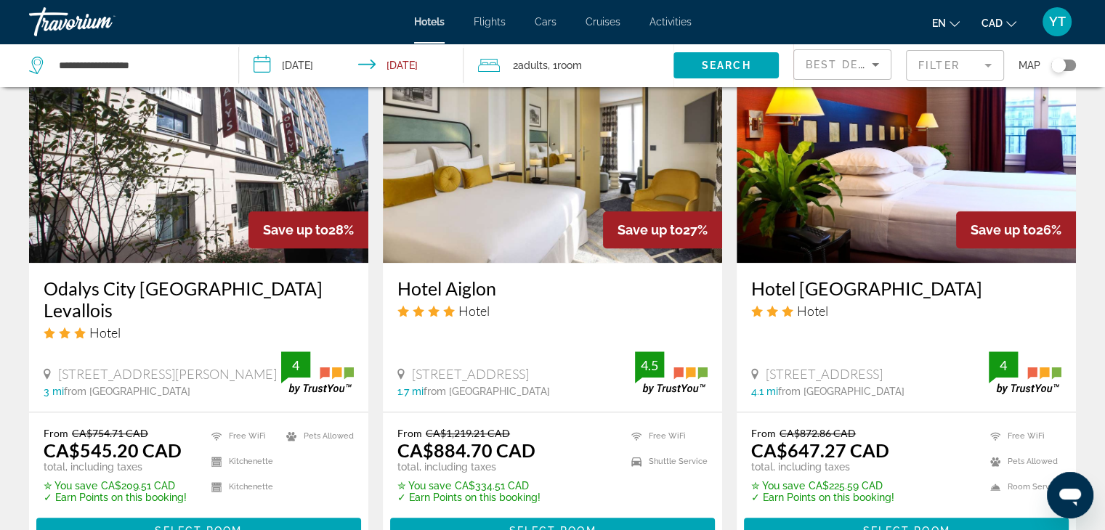
scroll to position [1235, 0]
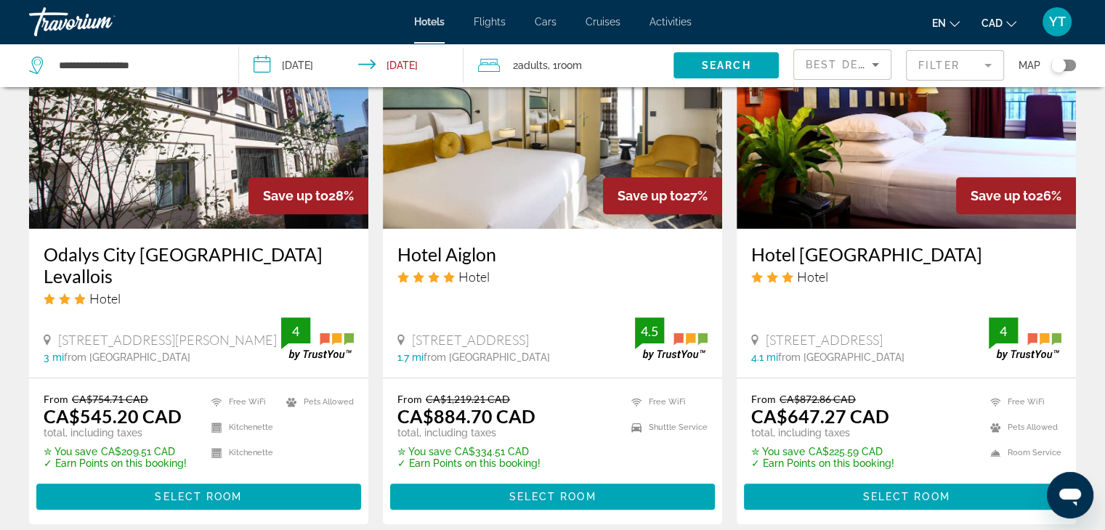
click at [834, 260] on h3 "Hotel [GEOGRAPHIC_DATA]" at bounding box center [906, 254] width 310 height 22
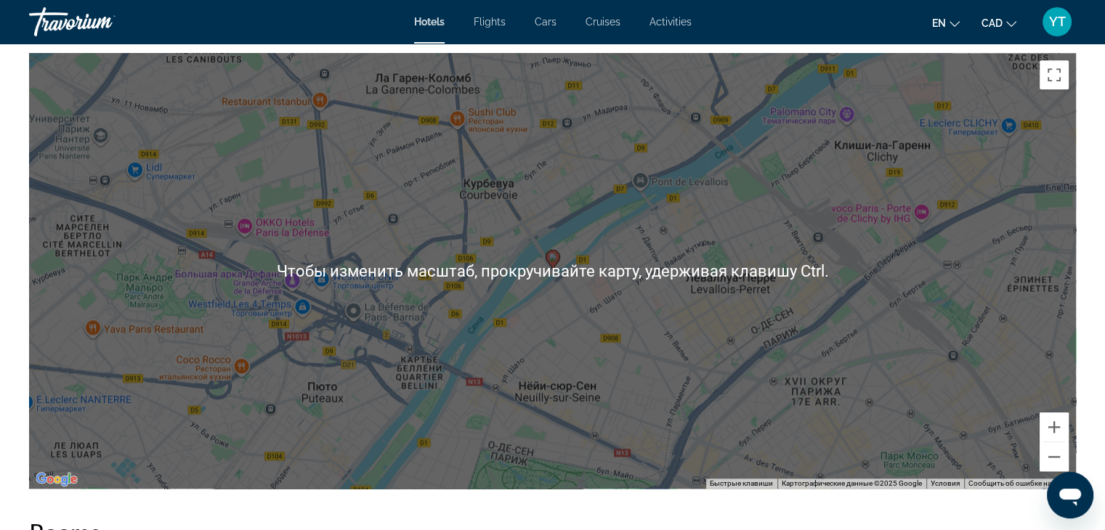
scroll to position [1380, 0]
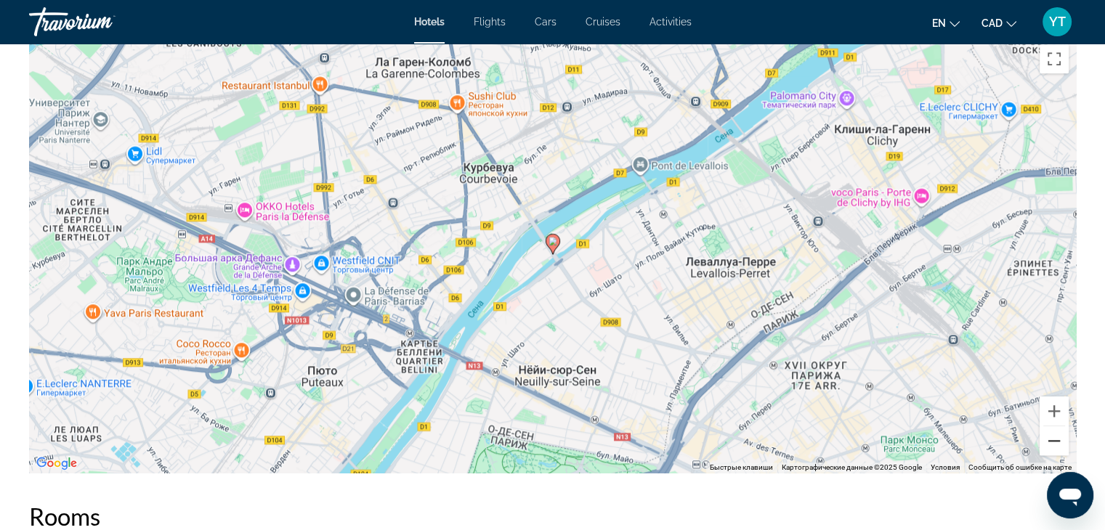
click at [1052, 432] on button "Уменьшить" at bounding box center [1053, 440] width 29 height 29
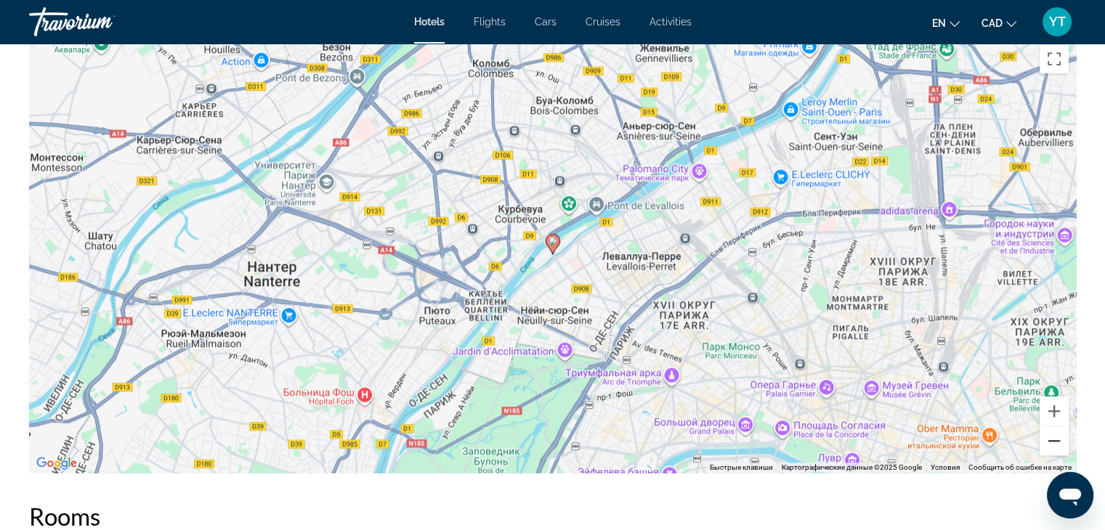
click at [1052, 433] on button "Уменьшить" at bounding box center [1053, 440] width 29 height 29
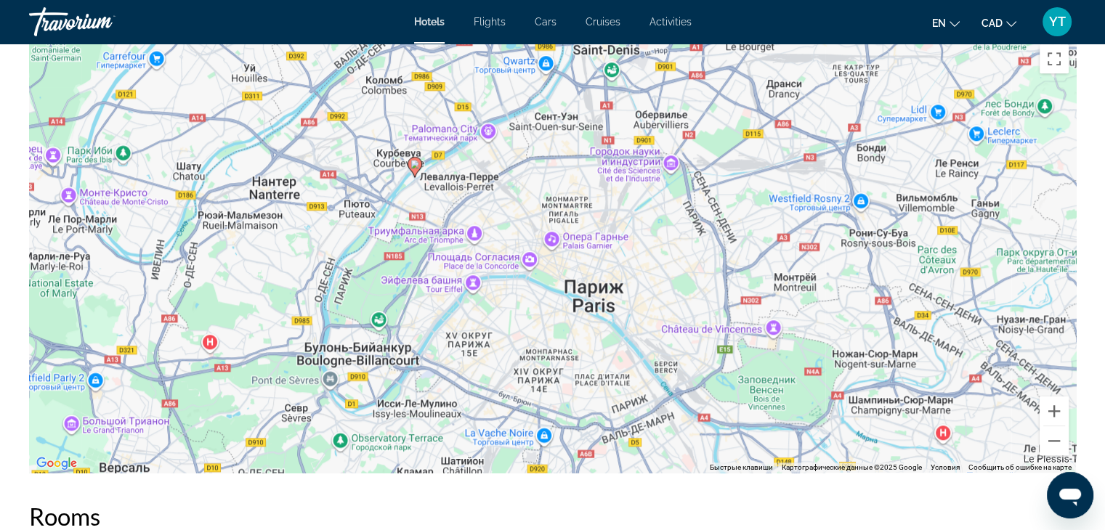
drag, startPoint x: 636, startPoint y: 268, endPoint x: 497, endPoint y: 190, distance: 159.4
click at [497, 190] on div "Чтобы активировать перетаскивание с помощью клавиатуры, нажмите Alt + Ввод. Пос…" at bounding box center [552, 255] width 1047 height 436
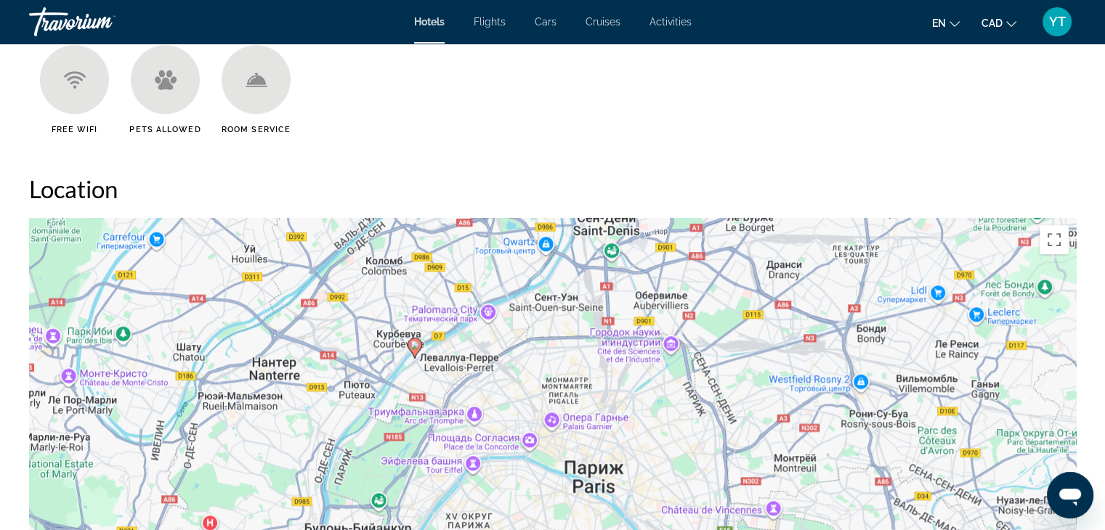
scroll to position [1307, 0]
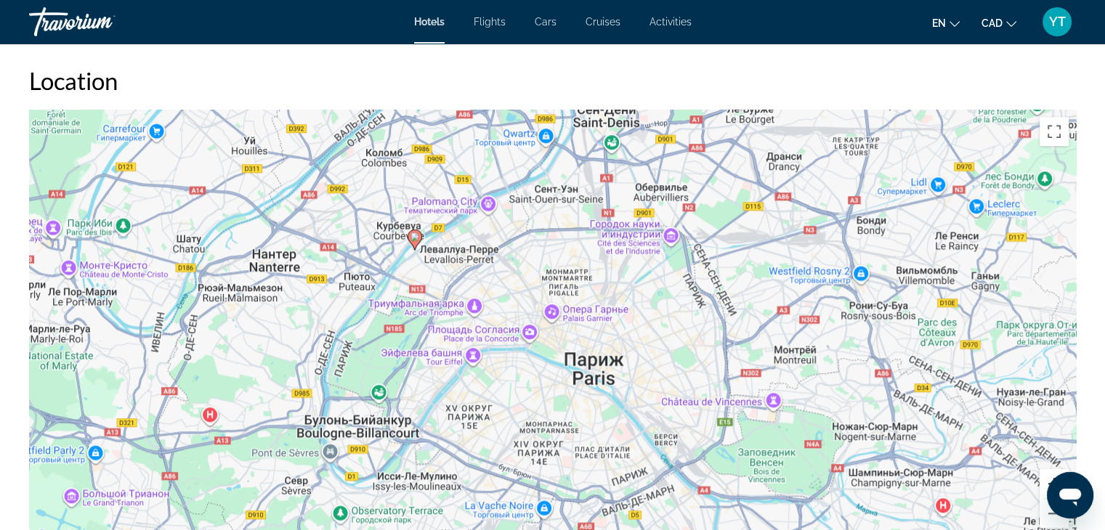
click at [1051, 469] on button "Увеличить" at bounding box center [1053, 483] width 29 height 29
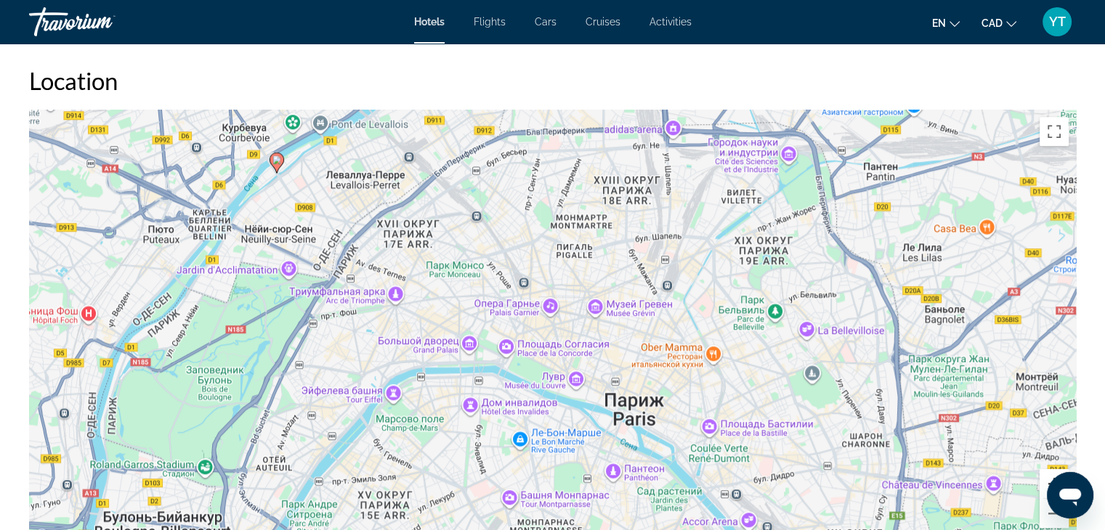
click at [1051, 469] on button "Увеличить" at bounding box center [1053, 483] width 29 height 29
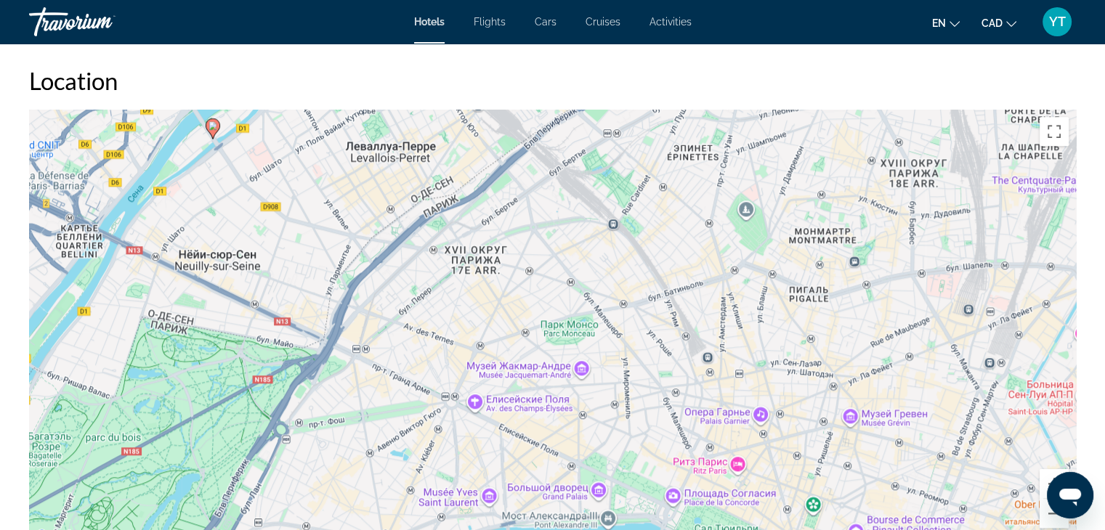
drag, startPoint x: 379, startPoint y: 158, endPoint x: 591, endPoint y: 281, distance: 245.4
click at [591, 281] on div "Чтобы активировать перетаскивание с помощью клавиатуры, нажмите Alt + Ввод. Пос…" at bounding box center [552, 328] width 1047 height 436
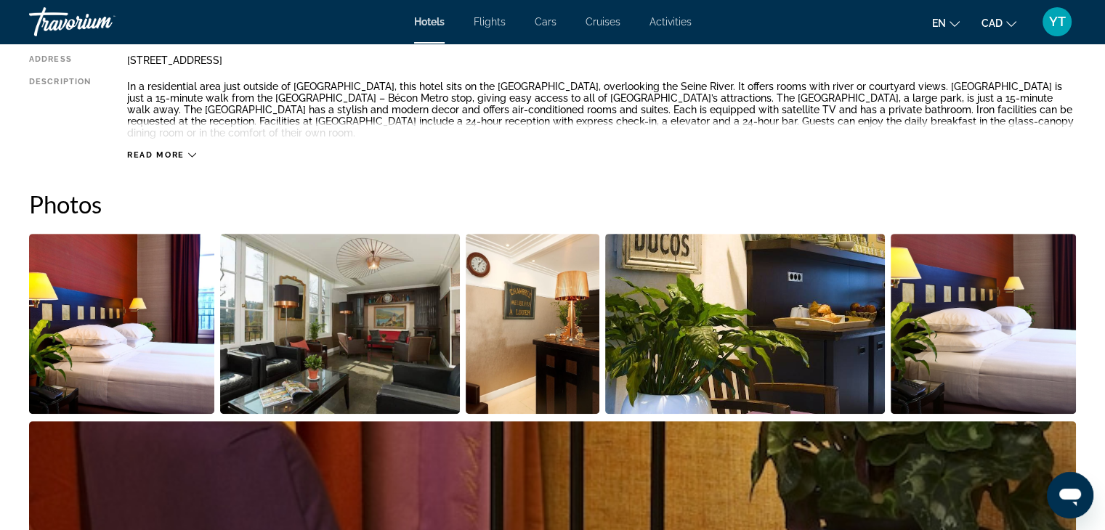
scroll to position [218, 0]
